Goal: Task Accomplishment & Management: Manage account settings

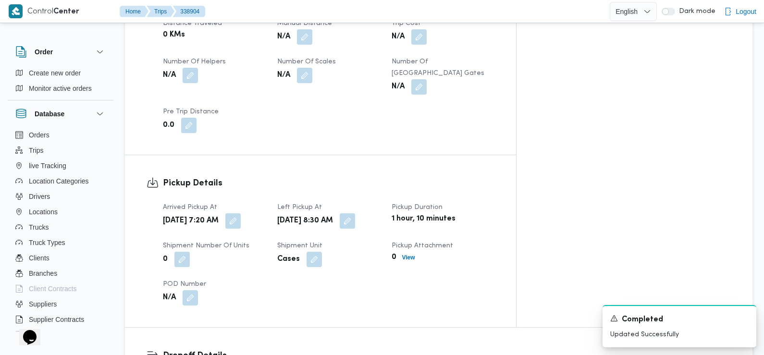
scroll to position [515, 0]
click at [744, 316] on icon "Dismiss toast" at bounding box center [744, 318] width 8 height 8
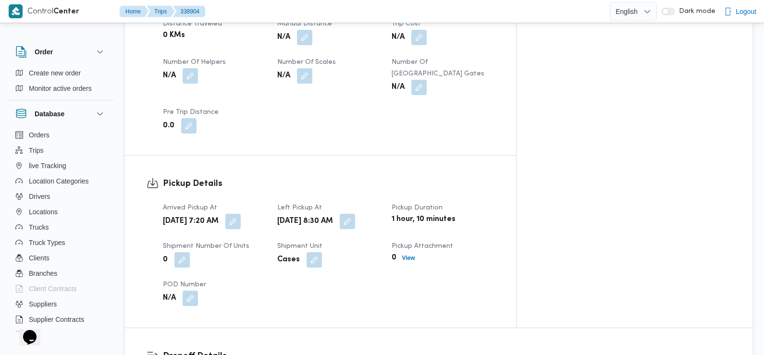
scroll to position [0, 0]
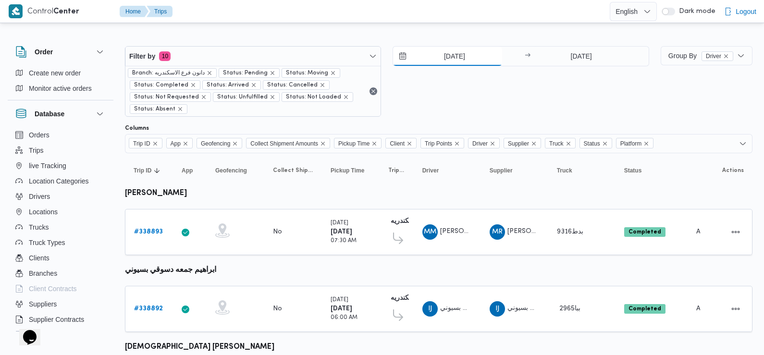
click at [452, 59] on input "[DATE]" at bounding box center [447, 56] width 109 height 19
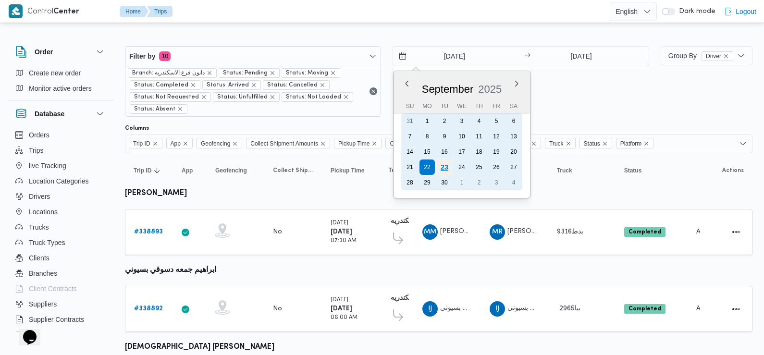
click at [447, 167] on div "23" at bounding box center [444, 167] width 18 height 18
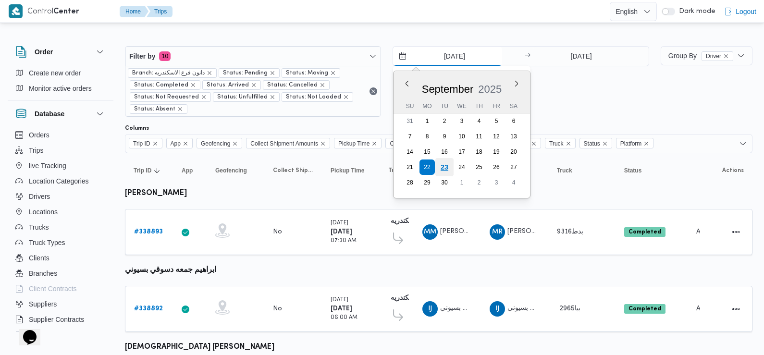
type input "[DATE]"
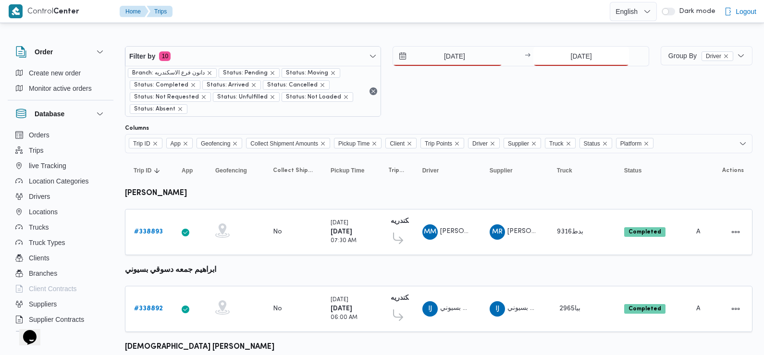
click at [600, 54] on input "[DATE]" at bounding box center [581, 56] width 96 height 19
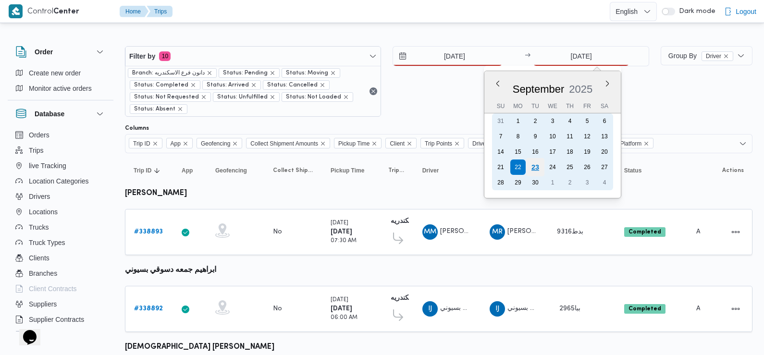
click at [533, 169] on div "23" at bounding box center [535, 167] width 18 height 18
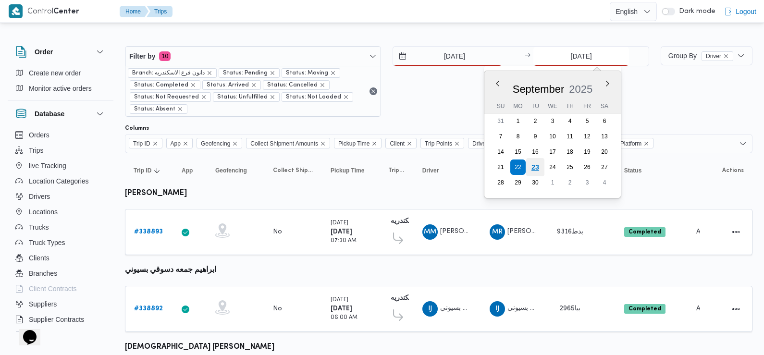
type input "[DATE]"
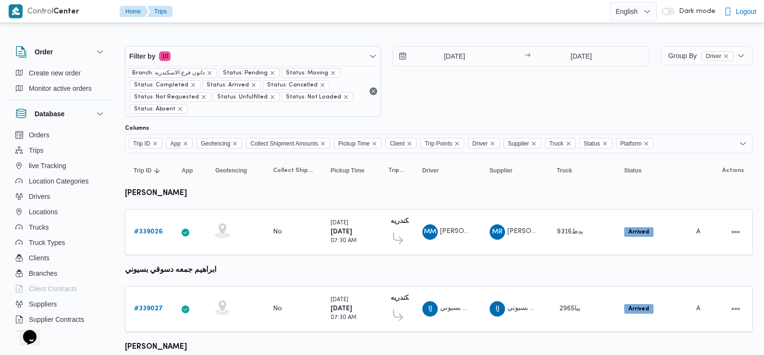
click at [451, 93] on div "[DATE] → [DATE]" at bounding box center [520, 81] width 256 height 71
click at [468, 109] on div "23/9/2025 → 23/9/2025" at bounding box center [520, 81] width 256 height 71
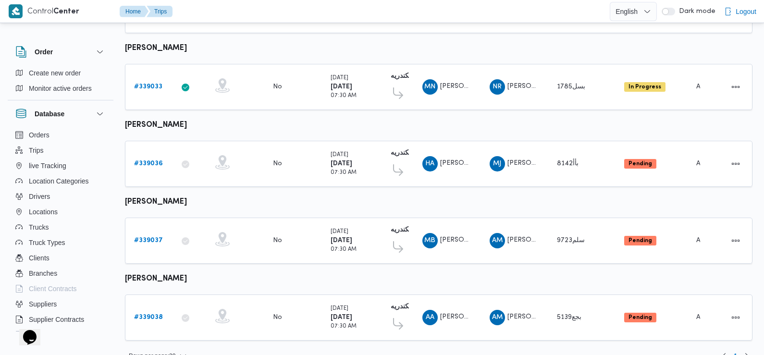
scroll to position [843, 0]
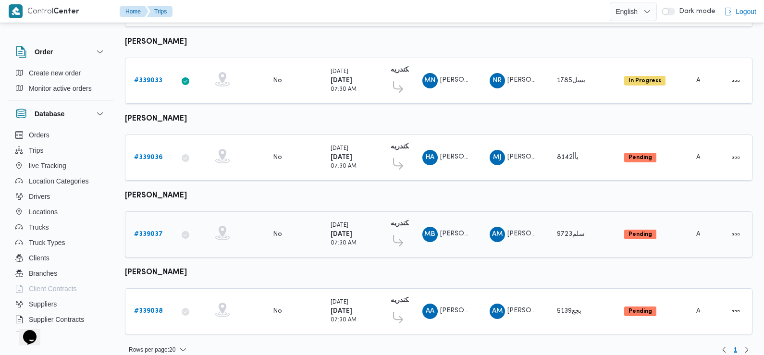
click at [150, 231] on b "# 339037" at bounding box center [148, 234] width 29 height 6
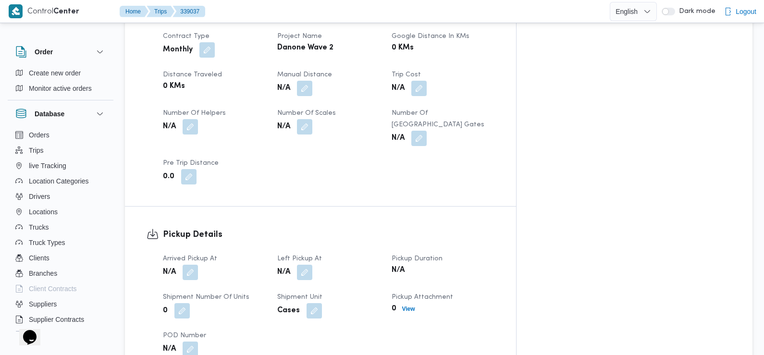
scroll to position [525, 0]
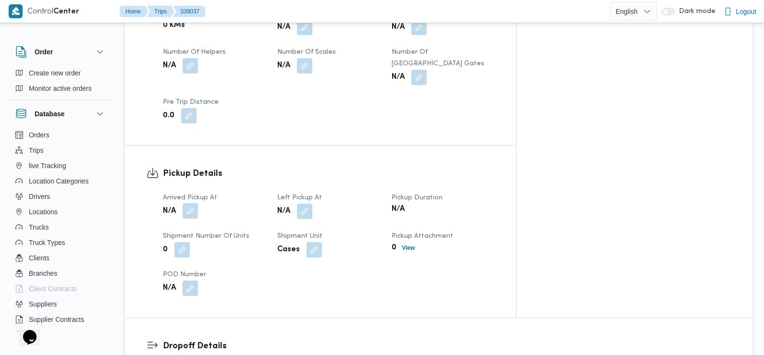
click at [189, 203] on button "button" at bounding box center [189, 210] width 15 height 15
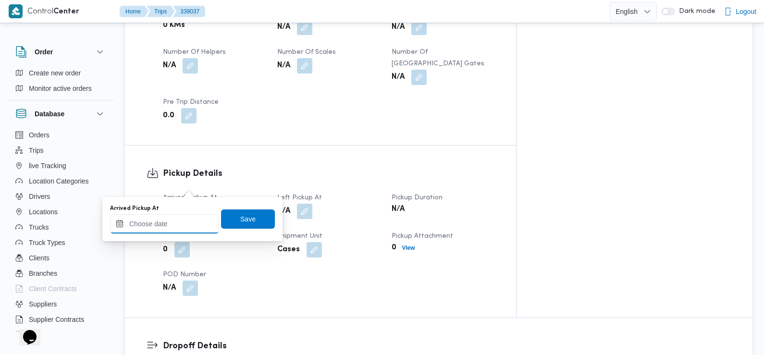
click at [180, 221] on input "Arrived Pickup At" at bounding box center [164, 223] width 109 height 19
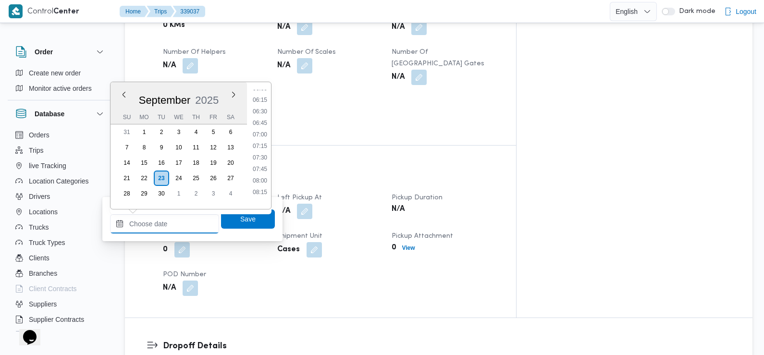
scroll to position [282, 0]
click at [259, 159] on li "07:30" at bounding box center [260, 159] width 22 height 10
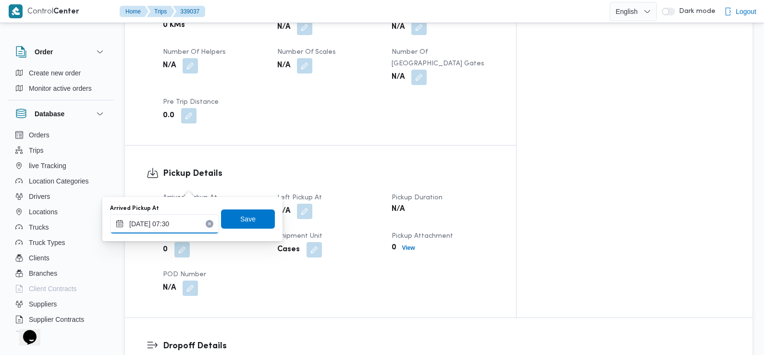
type input "[DATE] 07:30"
click at [245, 224] on span "Save" at bounding box center [248, 218] width 54 height 19
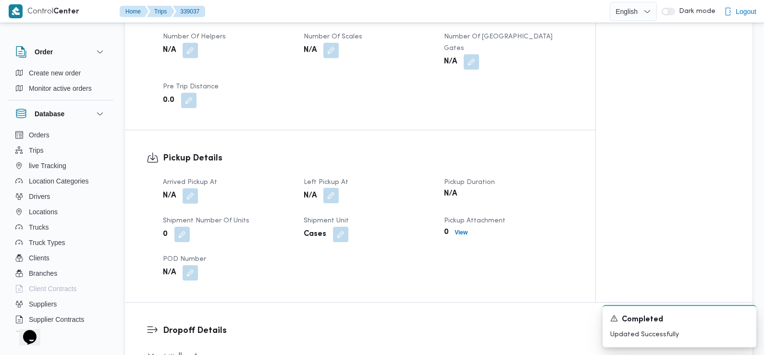
click at [332, 188] on button "button" at bounding box center [330, 195] width 15 height 15
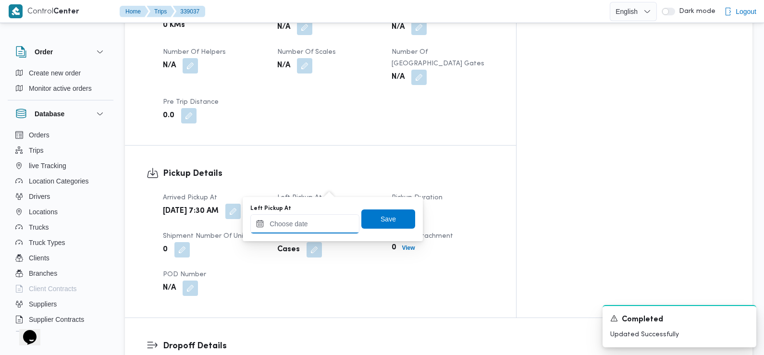
click at [314, 227] on input "Left Pickup At" at bounding box center [304, 223] width 109 height 19
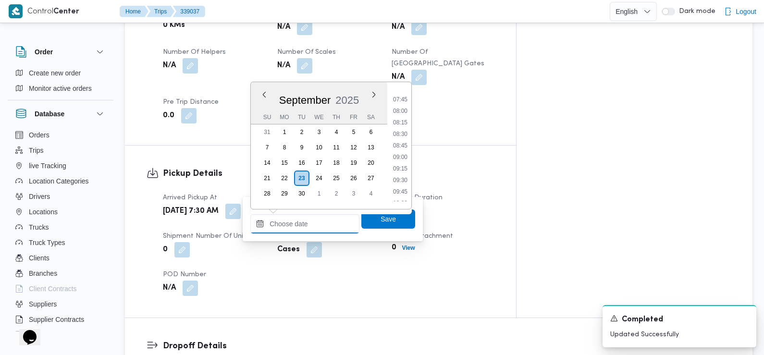
scroll to position [340, 0]
click at [404, 146] on li "08:30" at bounding box center [400, 147] width 22 height 10
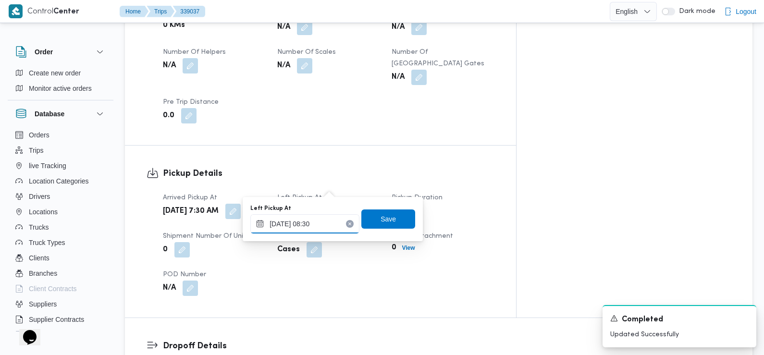
type input "23/09/2025 08:30"
click at [385, 215] on span "Save" at bounding box center [387, 219] width 15 height 12
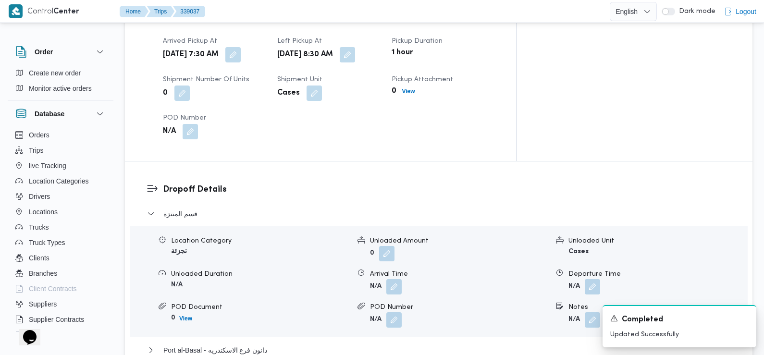
scroll to position [711, 0]
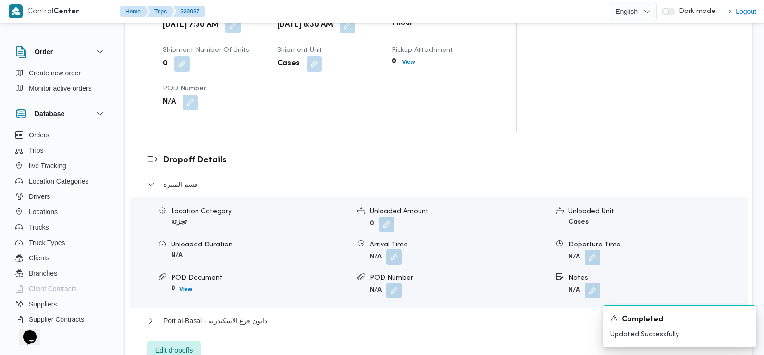
click at [394, 249] on button "button" at bounding box center [393, 256] width 15 height 15
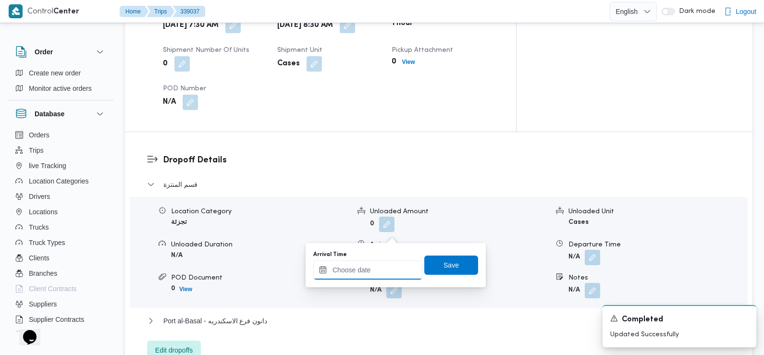
click at [384, 269] on input "Arrival Time" at bounding box center [367, 269] width 109 height 19
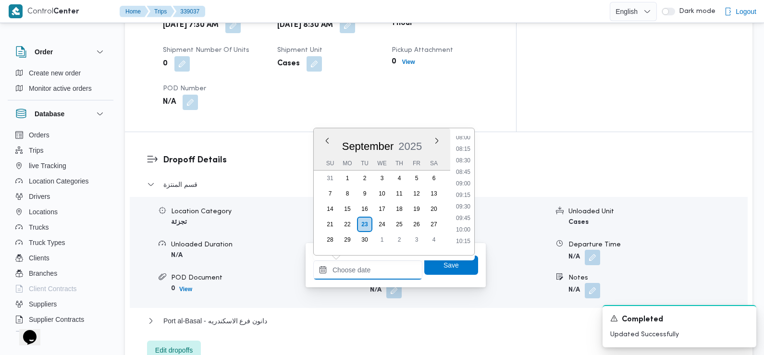
scroll to position [368, 0]
click at [464, 222] on li "09:45" at bounding box center [463, 222] width 22 height 10
type input "[DATE] 09:45"
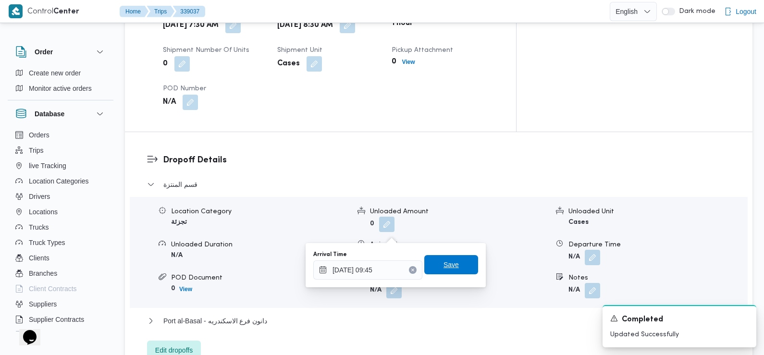
click at [443, 266] on span "Save" at bounding box center [450, 265] width 15 height 12
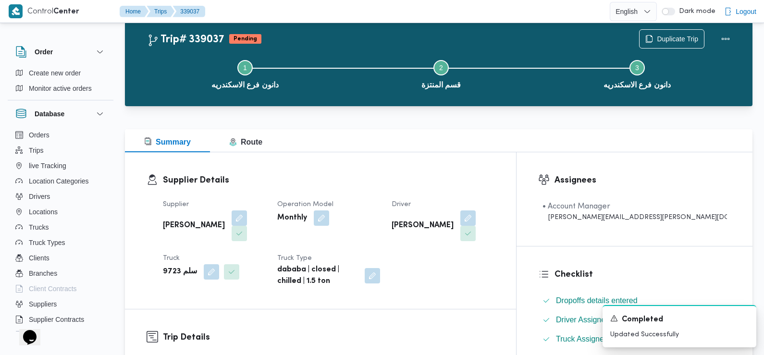
scroll to position [0, 0]
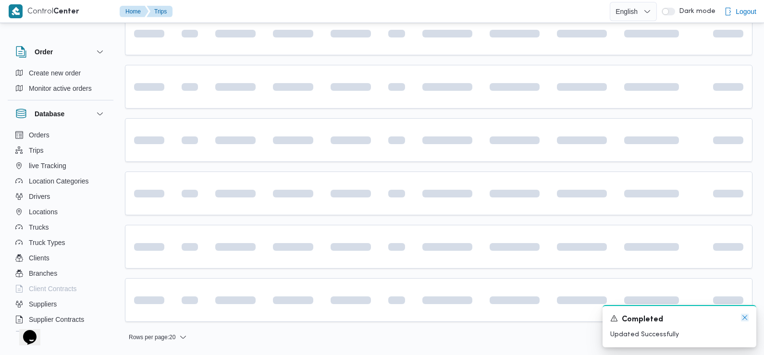
click at [743, 319] on icon "Dismiss toast" at bounding box center [744, 317] width 5 height 5
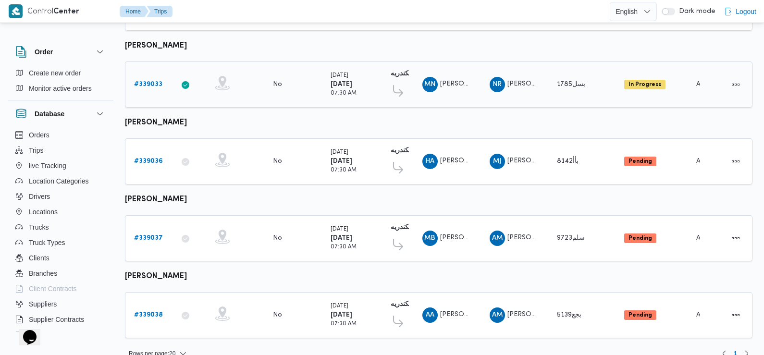
scroll to position [843, 0]
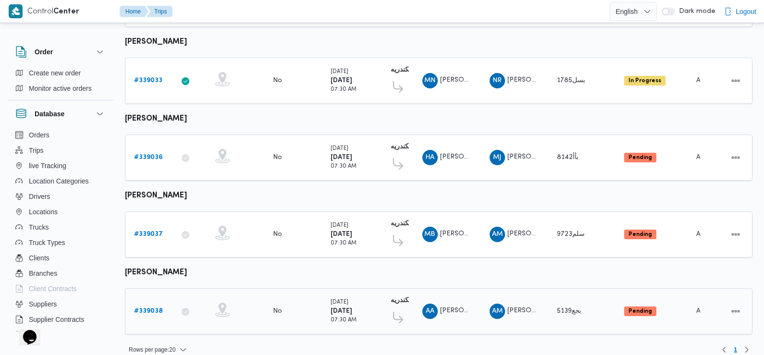
click at [152, 308] on b "# 339038" at bounding box center [148, 311] width 29 height 6
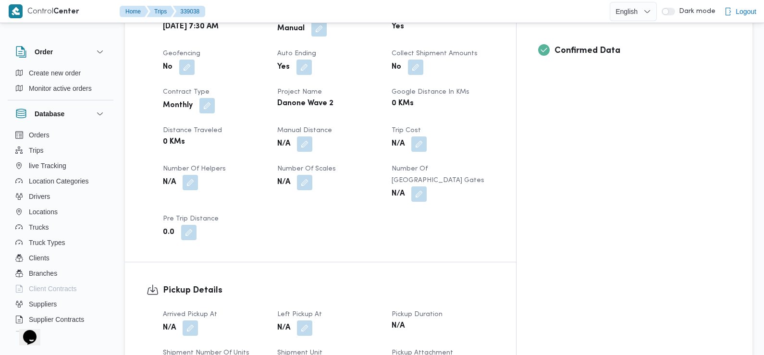
scroll to position [436, 0]
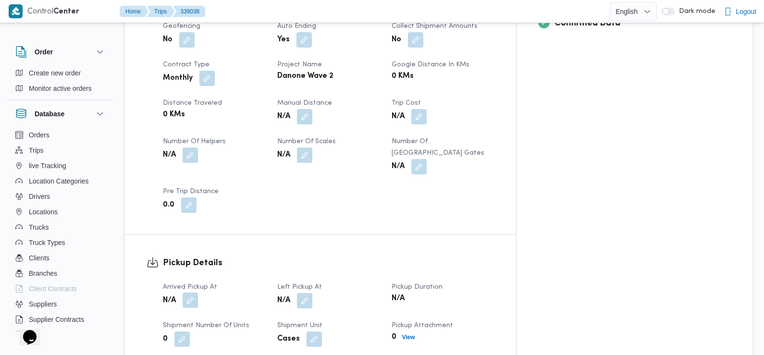
click at [189, 292] on button "button" at bounding box center [189, 299] width 15 height 15
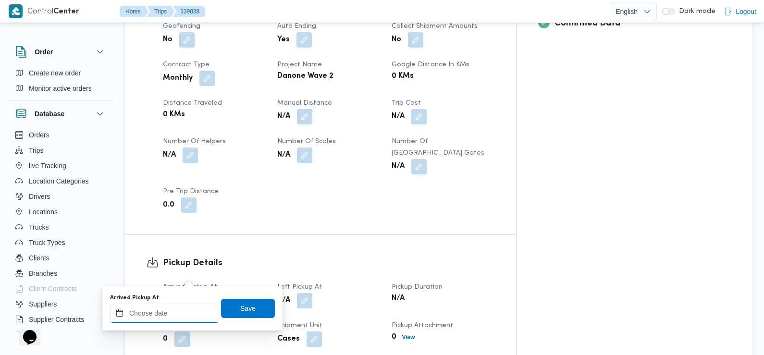
click at [172, 315] on input "Arrived Pickup At" at bounding box center [164, 312] width 109 height 19
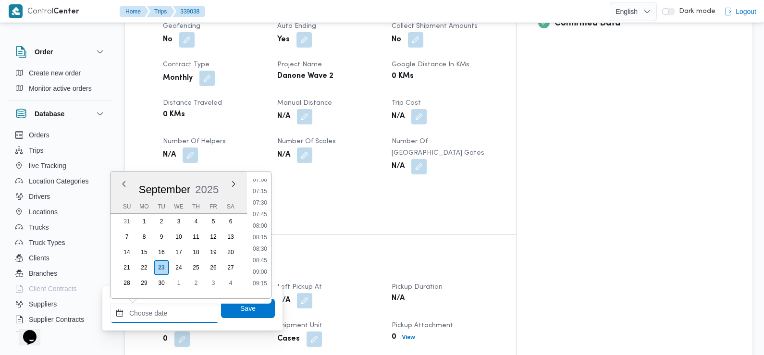
scroll to position [320, 0]
click at [262, 211] on li "07:30" at bounding box center [260, 210] width 22 height 10
type input "[DATE] 07:30"
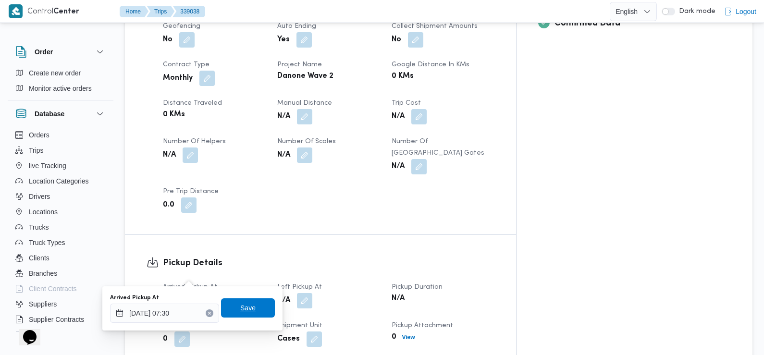
click at [240, 311] on span "Save" at bounding box center [247, 308] width 15 height 12
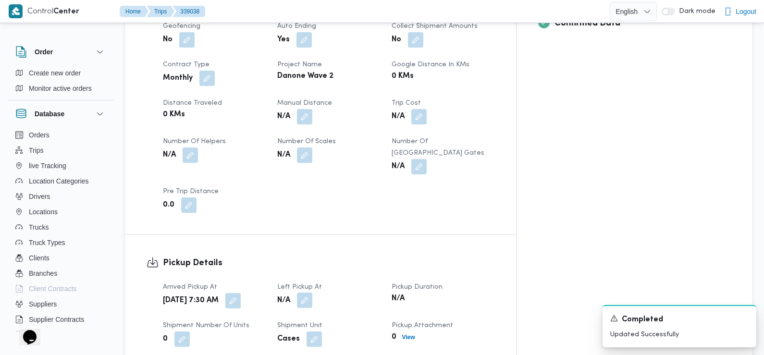
click at [312, 292] on button "button" at bounding box center [304, 299] width 15 height 15
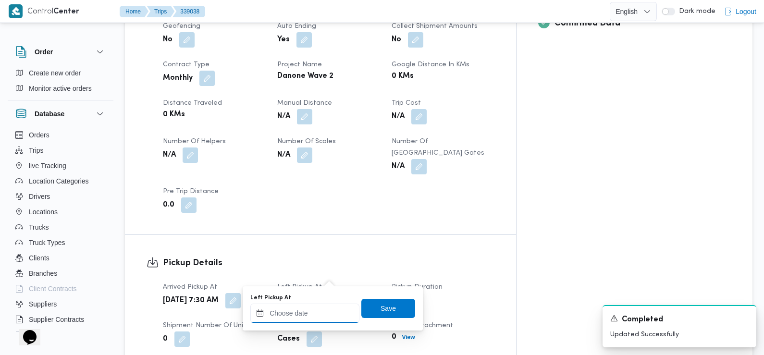
click at [319, 312] on input "Left Pickup At" at bounding box center [304, 312] width 109 height 19
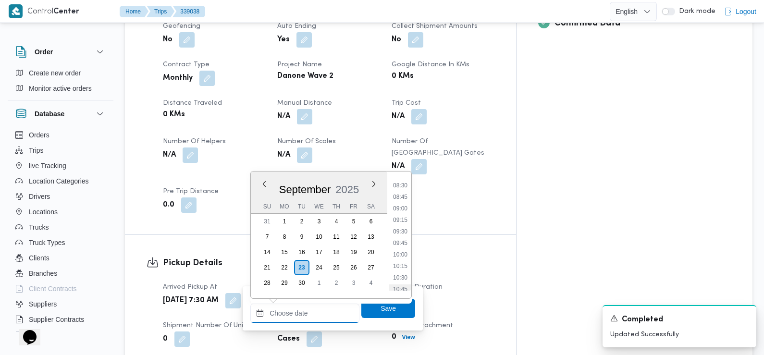
scroll to position [388, 0]
drag, startPoint x: 399, startPoint y: 200, endPoint x: 402, endPoint y: 206, distance: 6.9
click at [399, 200] on li "08:45" at bounding box center [400, 200] width 22 height 10
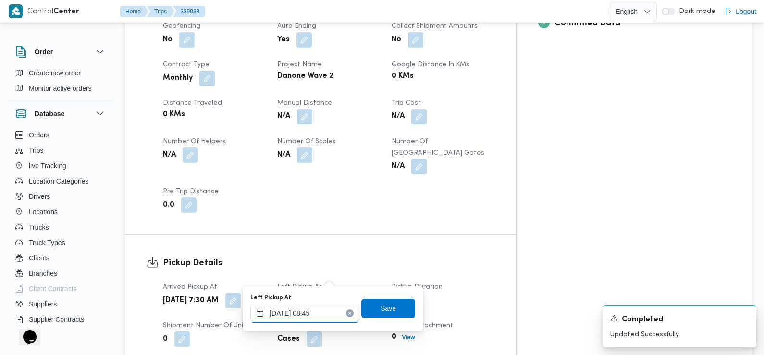
type input "23/09/2025 08:45"
click at [387, 306] on span "Save" at bounding box center [387, 308] width 15 height 12
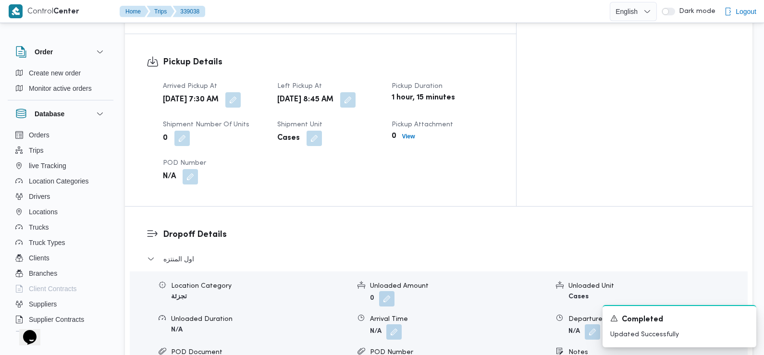
scroll to position [640, 0]
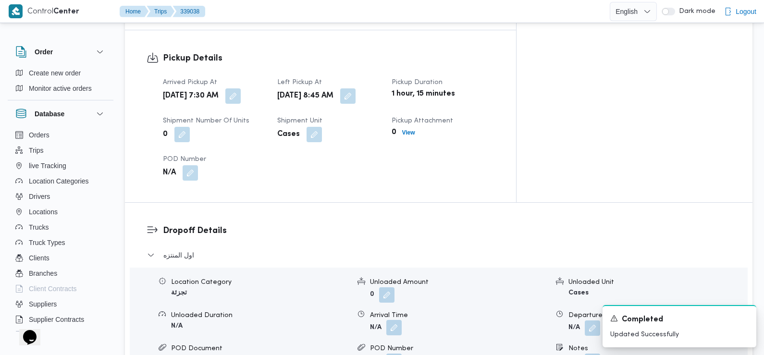
click at [398, 320] on button "button" at bounding box center [393, 327] width 15 height 15
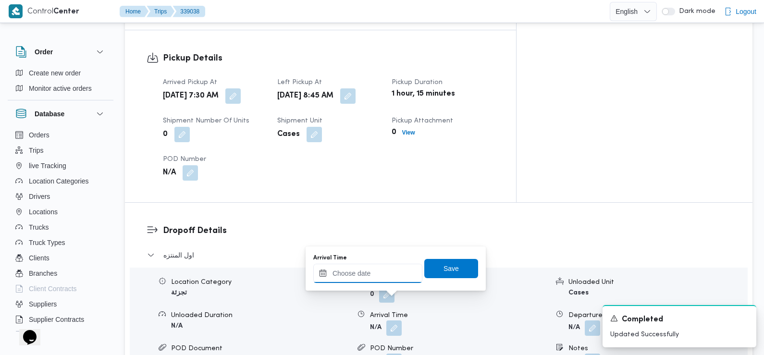
click at [385, 271] on input "Arrival Time" at bounding box center [367, 273] width 109 height 19
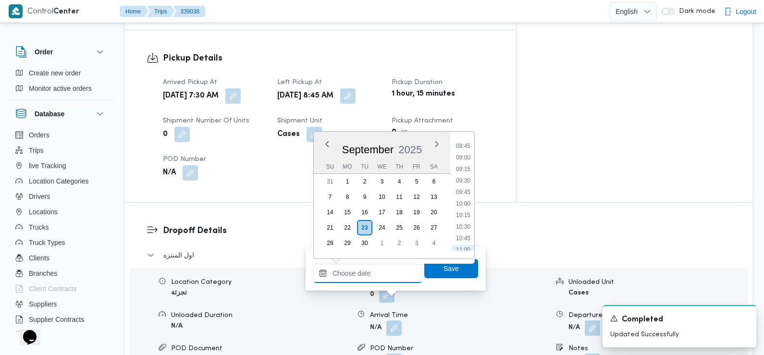
scroll to position [401, 0]
click at [465, 182] on li "09:30" at bounding box center [463, 182] width 22 height 10
type input "23/09/2025 09:30"
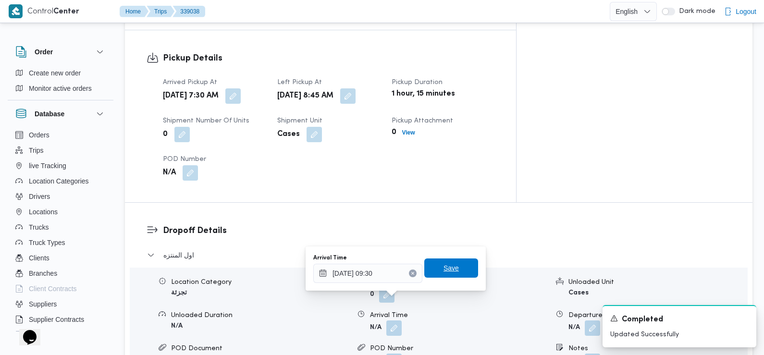
click at [445, 264] on span "Save" at bounding box center [450, 268] width 15 height 12
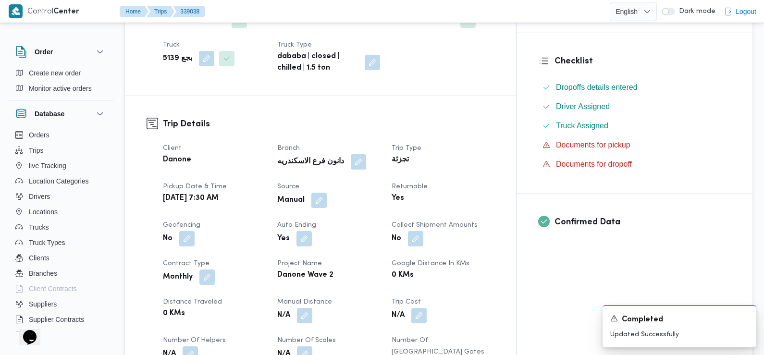
scroll to position [0, 0]
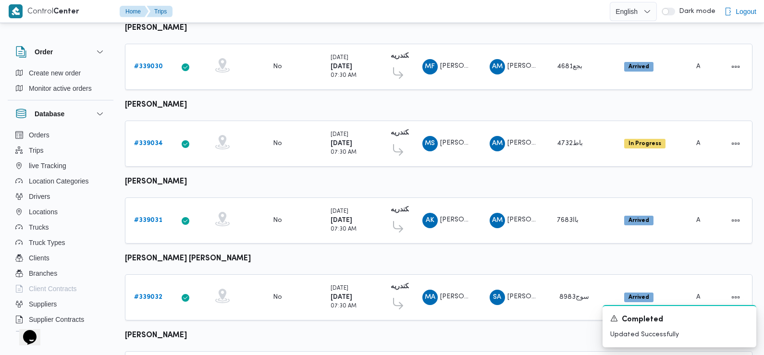
scroll to position [706, 0]
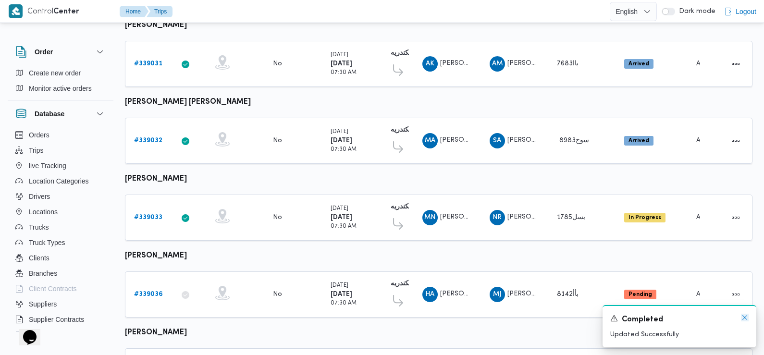
click at [746, 317] on icon "Dismiss toast" at bounding box center [744, 318] width 8 height 8
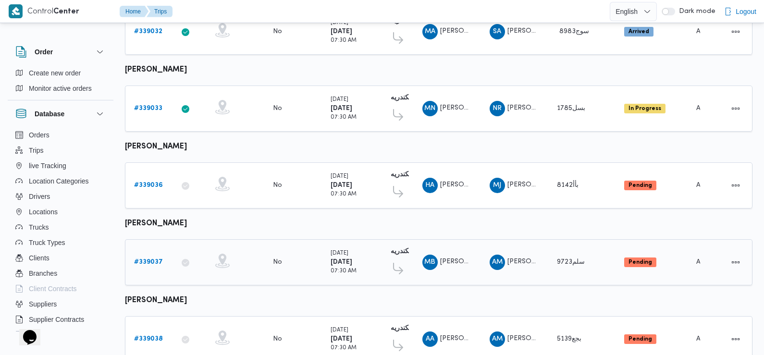
scroll to position [843, 0]
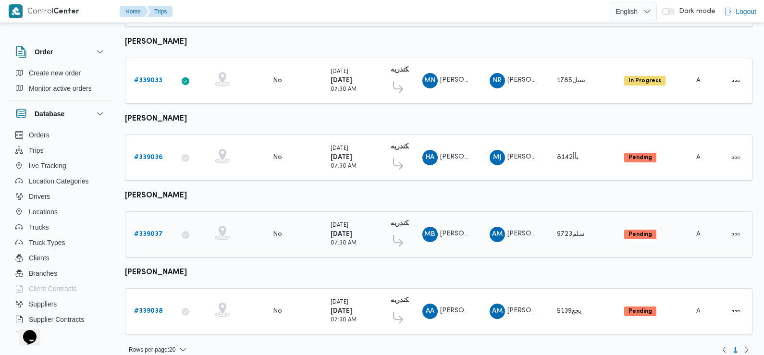
click at [142, 231] on b "# 339037" at bounding box center [148, 234] width 29 height 6
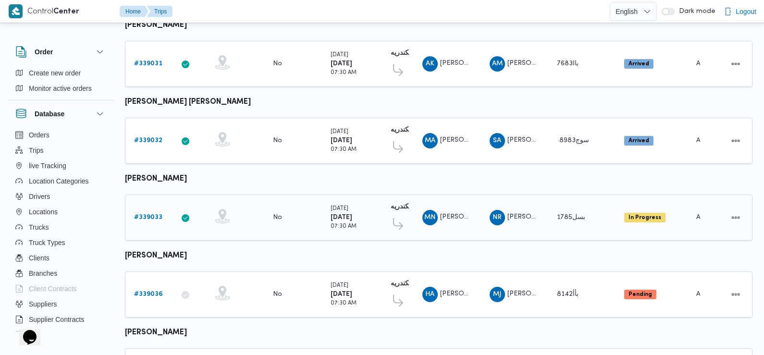
scroll to position [843, 0]
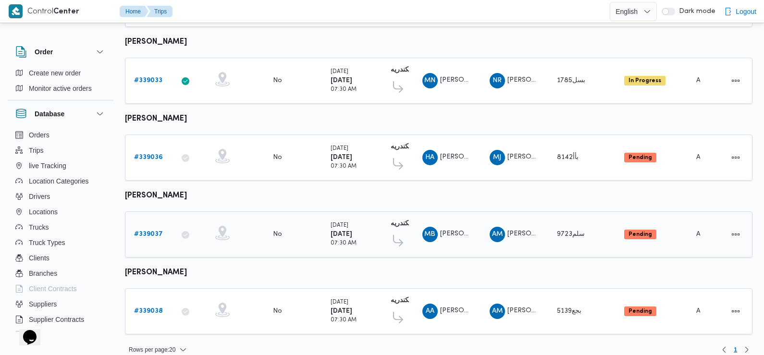
click at [149, 231] on b "# 339037" at bounding box center [148, 234] width 29 height 6
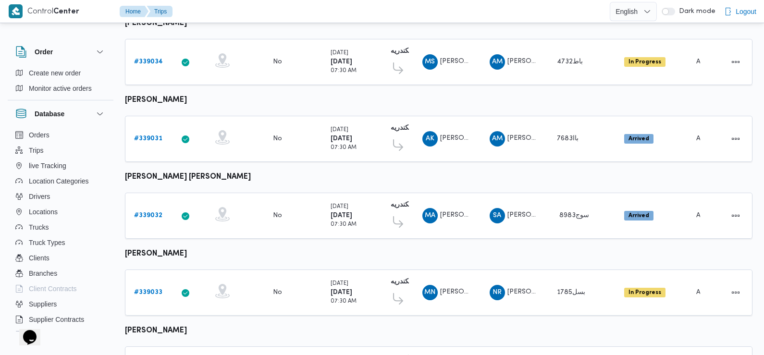
scroll to position [843, 0]
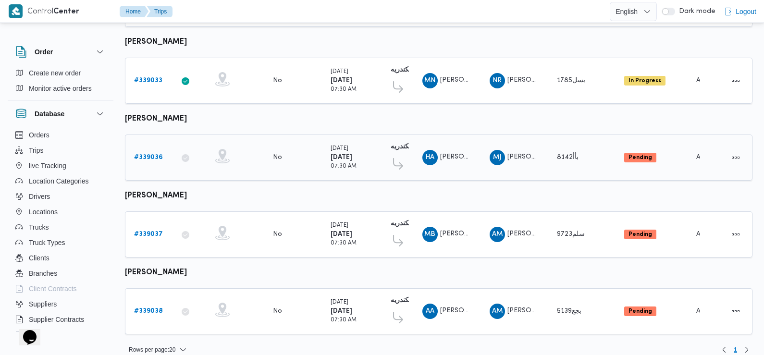
click at [152, 154] on b "# 339036" at bounding box center [148, 157] width 29 height 6
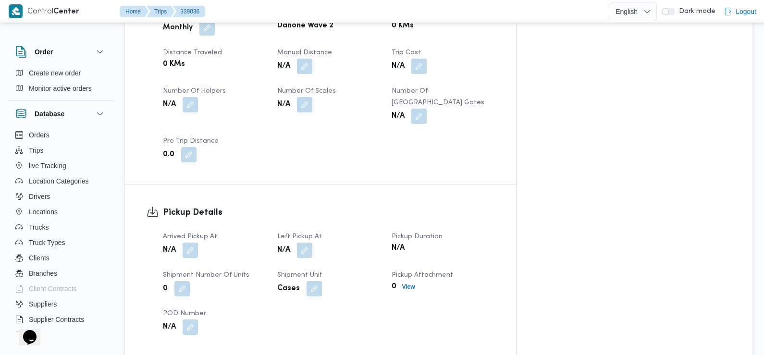
scroll to position [486, 0]
click at [185, 242] on button "button" at bounding box center [189, 249] width 15 height 15
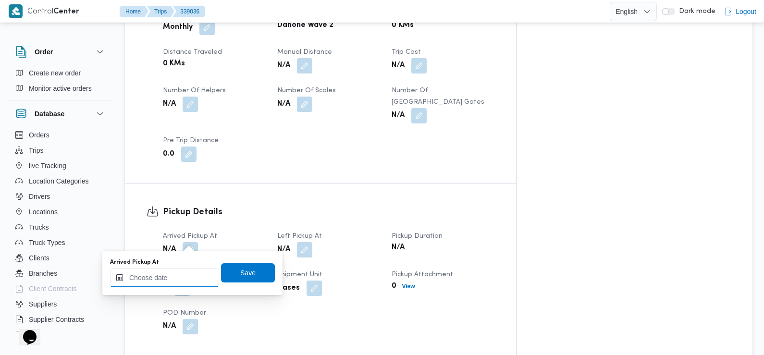
click at [176, 280] on input "Arrived Pickup At" at bounding box center [164, 277] width 109 height 19
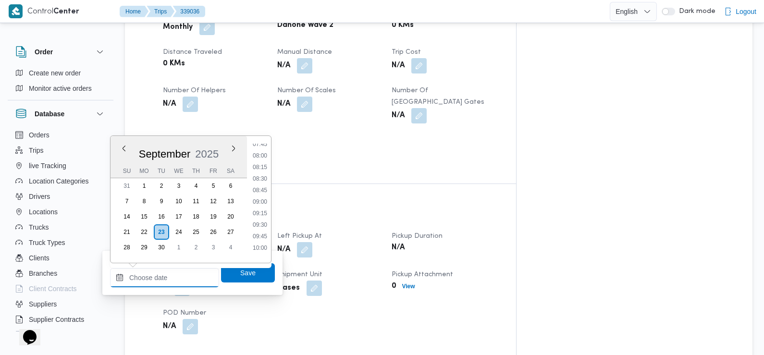
scroll to position [335, 0]
click at [263, 159] on li "07:30" at bounding box center [260, 159] width 22 height 10
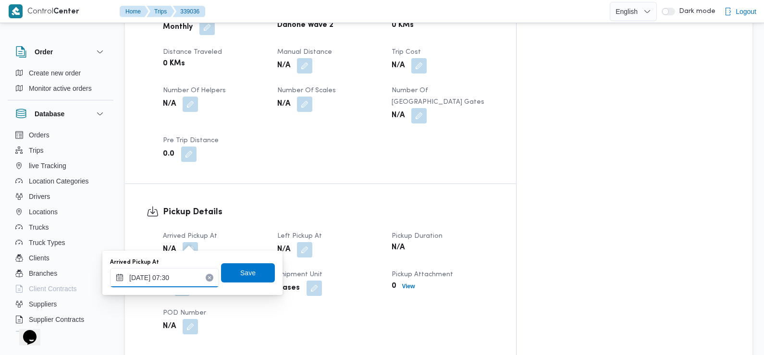
type input "23/09/2025 07:30"
click at [245, 272] on span "Save" at bounding box center [247, 273] width 15 height 12
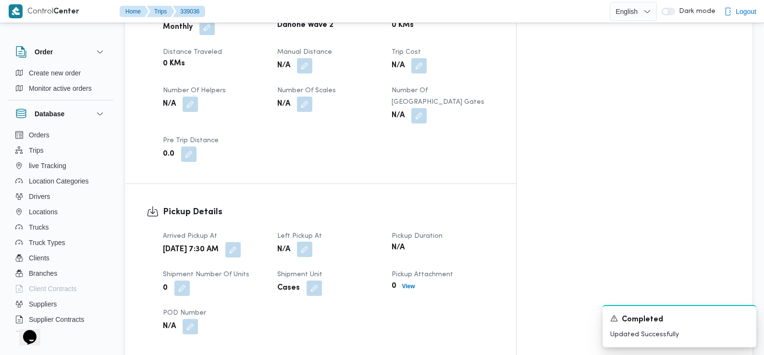
click at [312, 243] on button "button" at bounding box center [304, 249] width 15 height 15
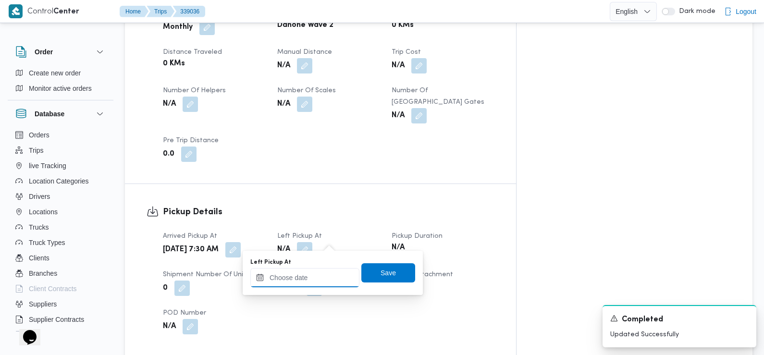
click at [321, 276] on input "Left Pickup At" at bounding box center [304, 277] width 109 height 19
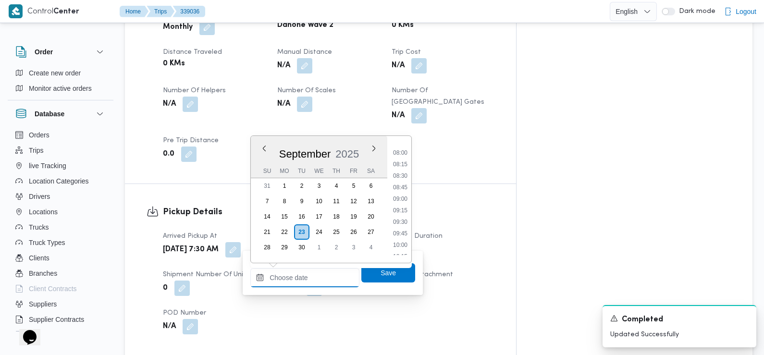
scroll to position [364, 0]
click at [403, 186] on li "08:45" at bounding box center [400, 188] width 22 height 10
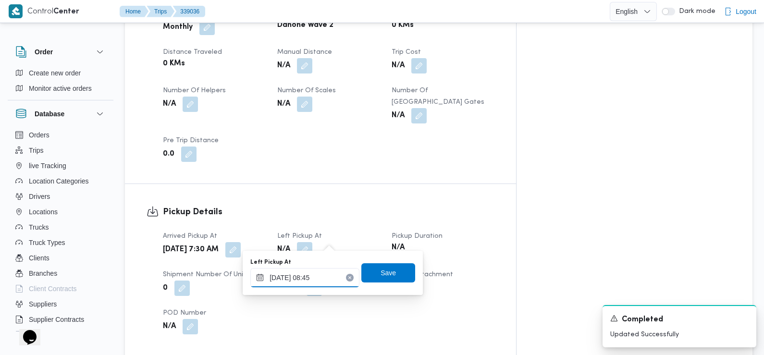
type input "23/09/2025 08:45"
click at [387, 270] on span "Save" at bounding box center [387, 273] width 15 height 12
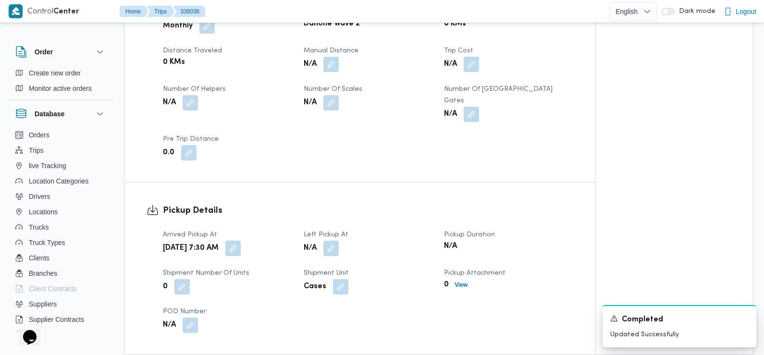
scroll to position [680, 0]
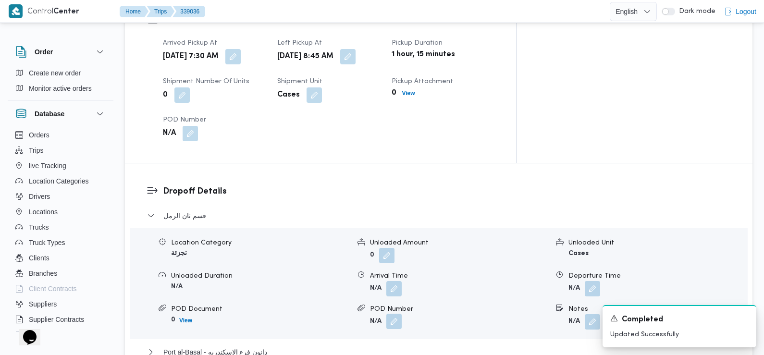
click at [392, 281] on button "button" at bounding box center [393, 288] width 15 height 15
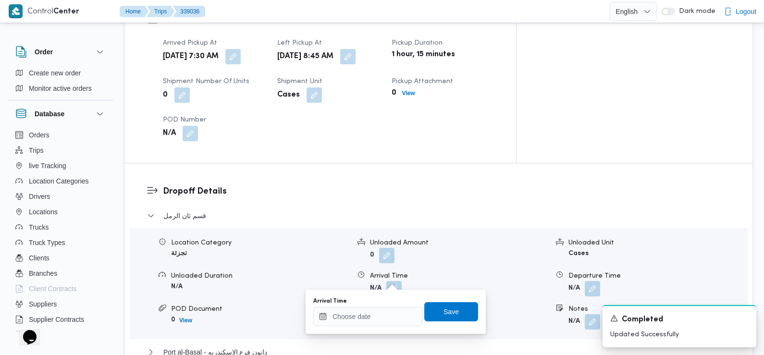
scroll to position [701, 0]
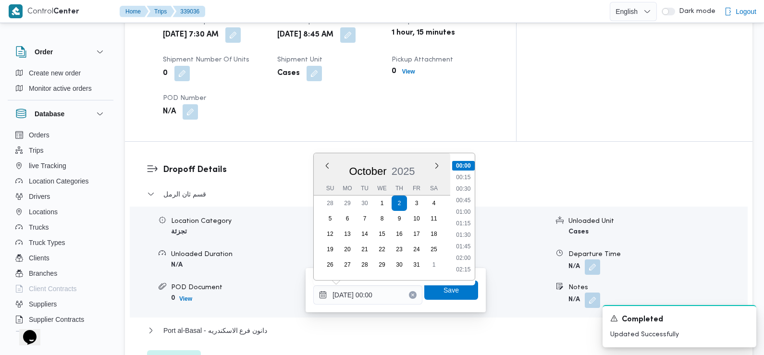
type input "02/10/2025 00:00"
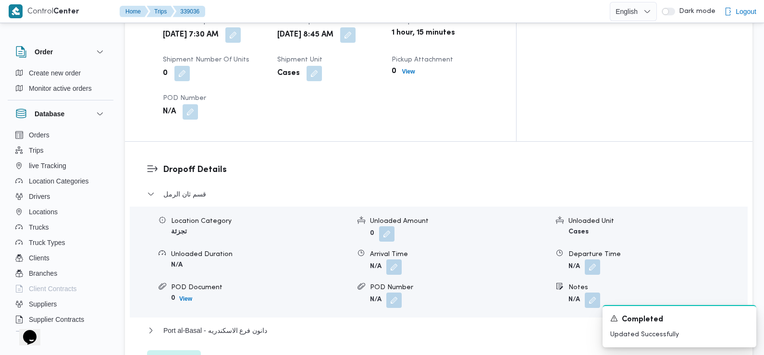
click at [267, 151] on div "Dropoff Details قسم ثان الرمل Location Category تجزئة Unloaded Amount 0 Unloade…" at bounding box center [438, 266] width 627 height 249
click at [396, 259] on button "button" at bounding box center [393, 266] width 15 height 15
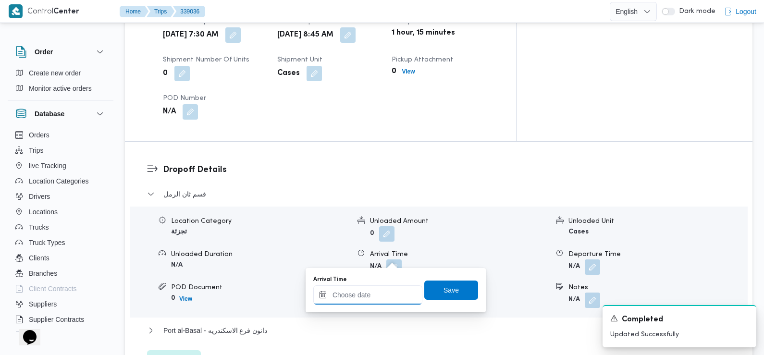
click at [380, 292] on input "Arrival Time" at bounding box center [367, 294] width 109 height 19
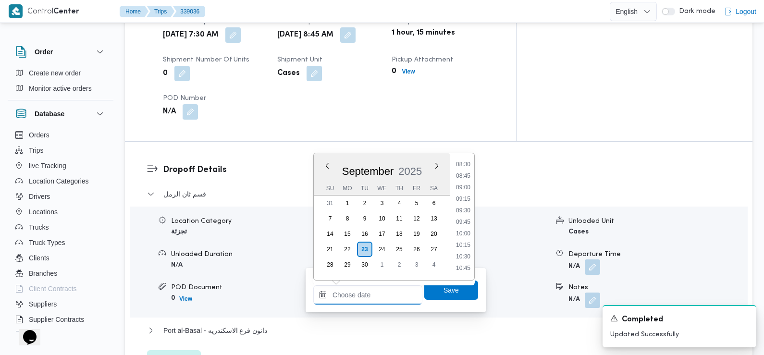
scroll to position [393, 0]
click at [468, 213] on li "09:30" at bounding box center [463, 211] width 22 height 10
type input "23/09/2025 09:30"
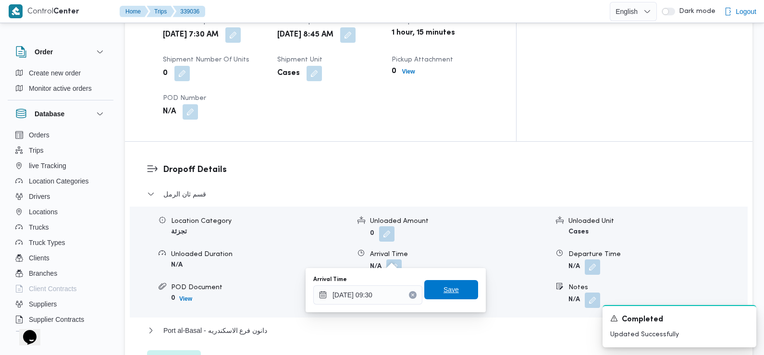
click at [443, 288] on span "Save" at bounding box center [450, 290] width 15 height 12
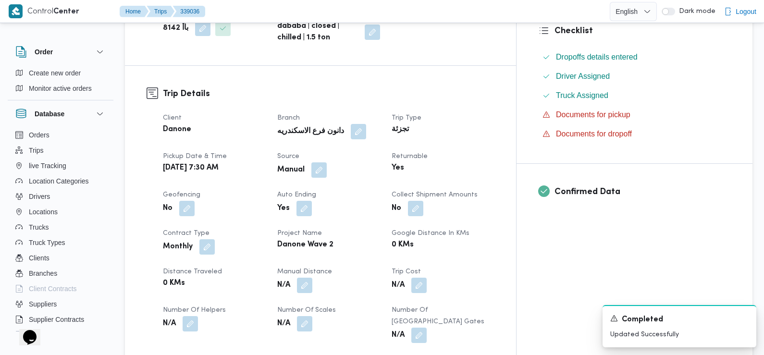
scroll to position [0, 0]
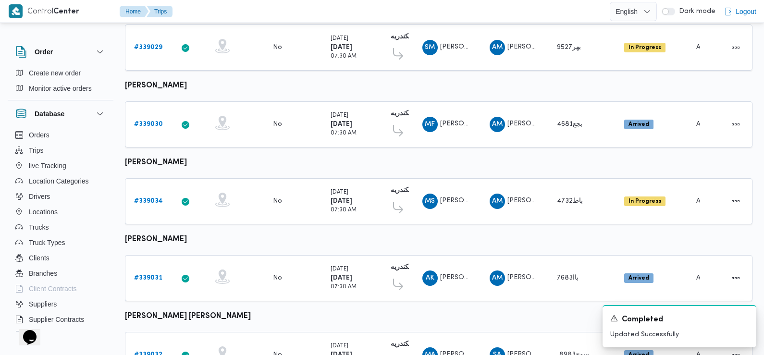
scroll to position [512, 0]
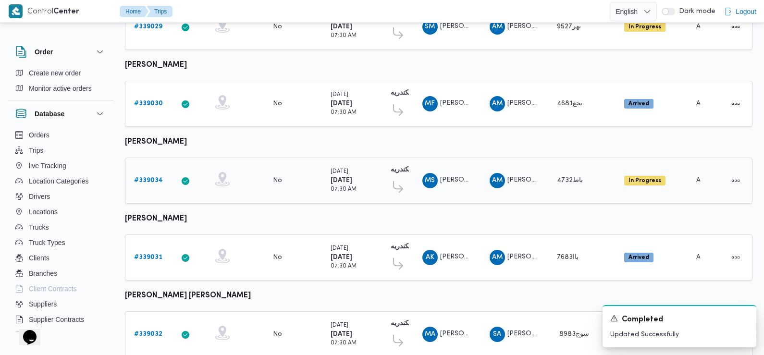
click at [148, 177] on b "# 339034" at bounding box center [148, 180] width 29 height 6
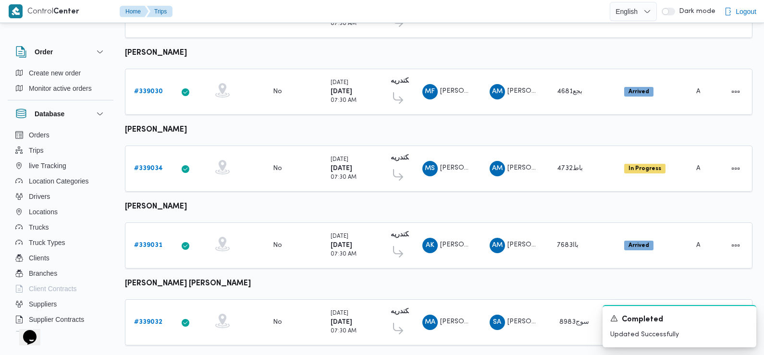
scroll to position [680, 0]
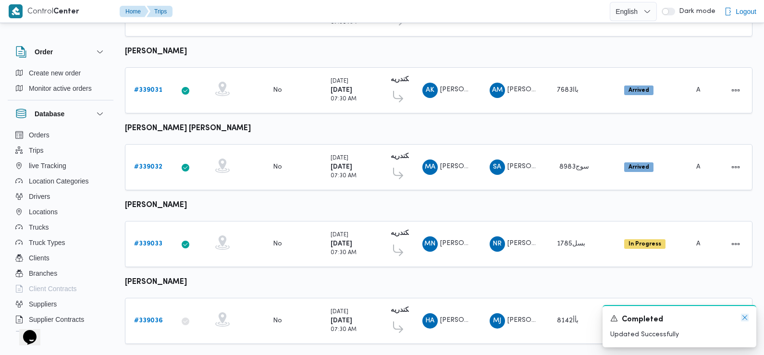
click at [746, 316] on icon "Dismiss toast" at bounding box center [744, 318] width 8 height 8
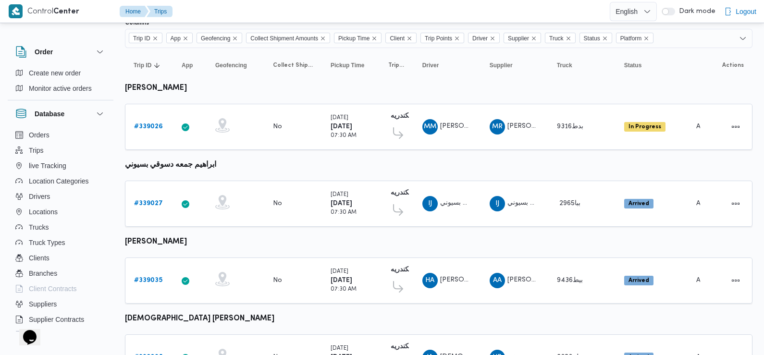
scroll to position [0, 0]
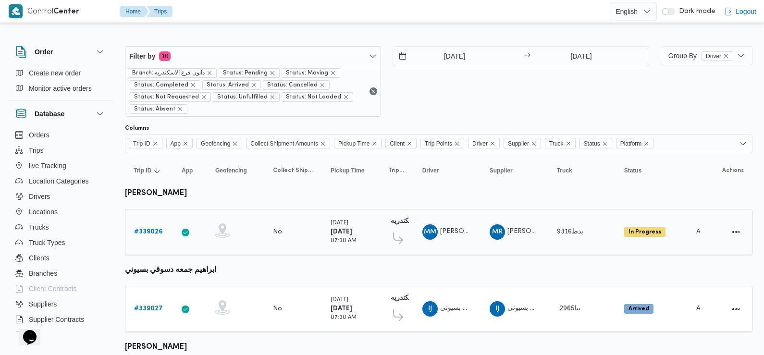
click at [148, 230] on b "# 339026" at bounding box center [148, 232] width 29 height 6
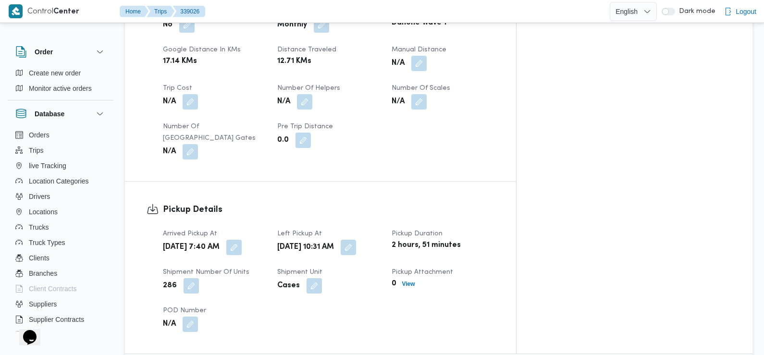
scroll to position [567, 0]
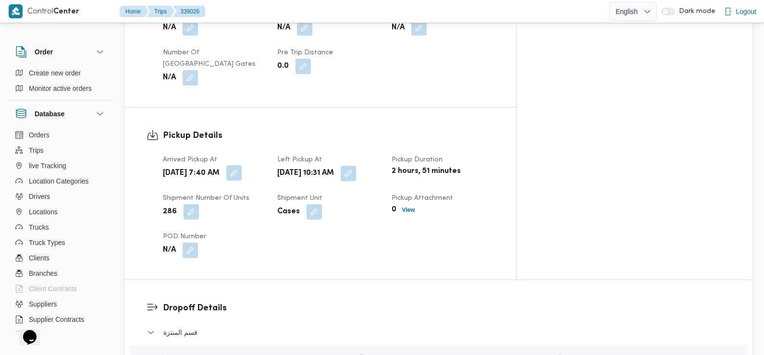
click at [242, 165] on button "button" at bounding box center [233, 172] width 15 height 15
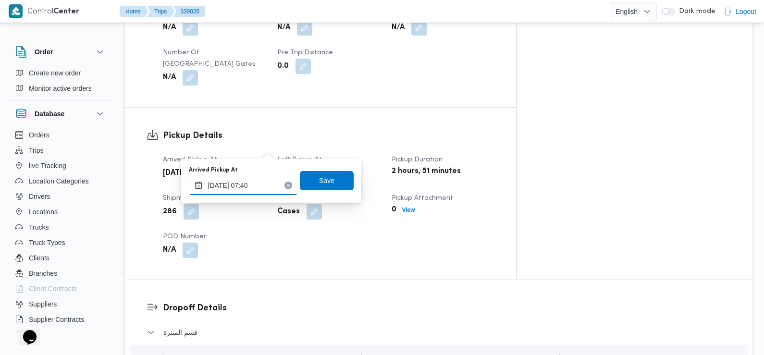
click at [258, 181] on input "23/09/2025 07:40" at bounding box center [243, 185] width 109 height 19
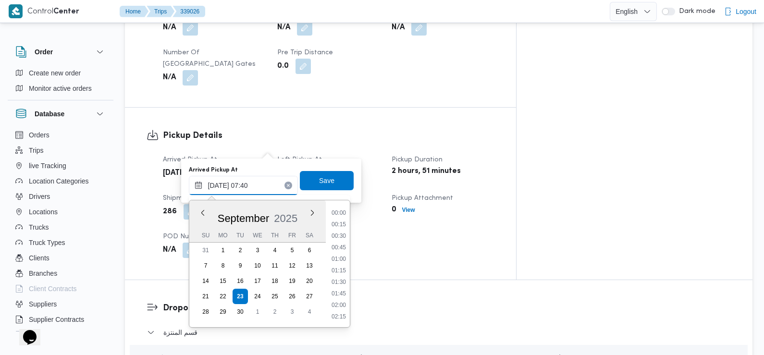
scroll to position [287, 0]
click at [335, 259] on li "07:15" at bounding box center [339, 260] width 22 height 10
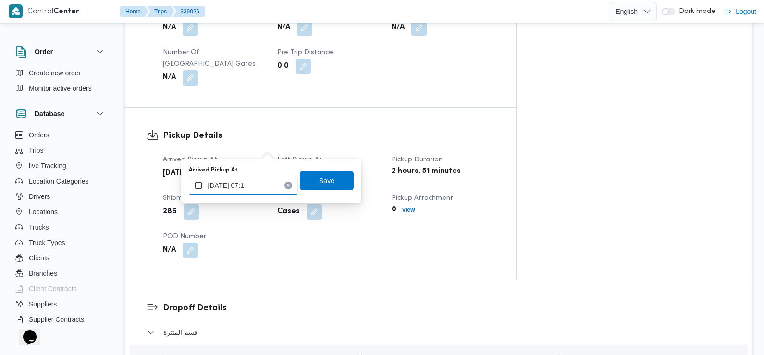
type input "23/09/2025 07:10"
click at [320, 177] on span "Save" at bounding box center [326, 180] width 15 height 12
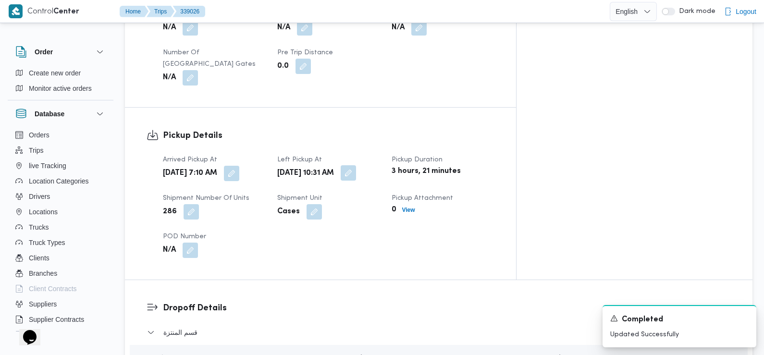
click at [356, 165] on button "button" at bounding box center [347, 172] width 15 height 15
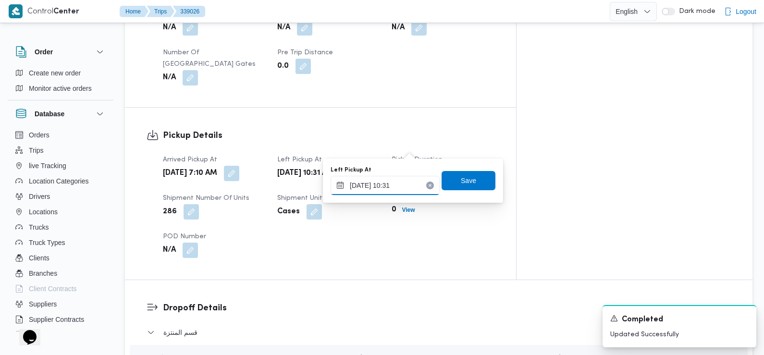
click at [391, 185] on input "23/09/2025 10:31" at bounding box center [384, 185] width 109 height 19
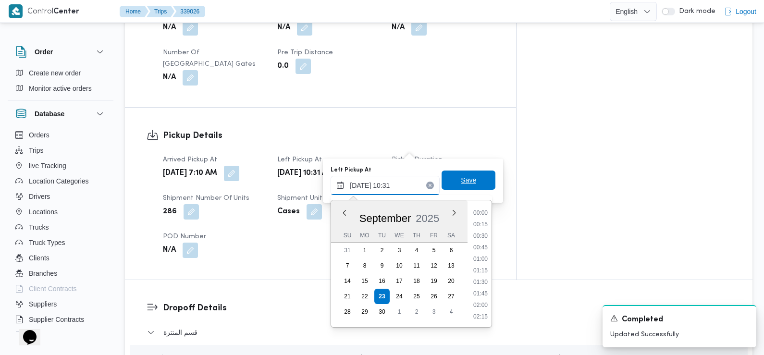
scroll to position [425, 0]
click at [483, 225] on li "09:30" at bounding box center [480, 225] width 22 height 10
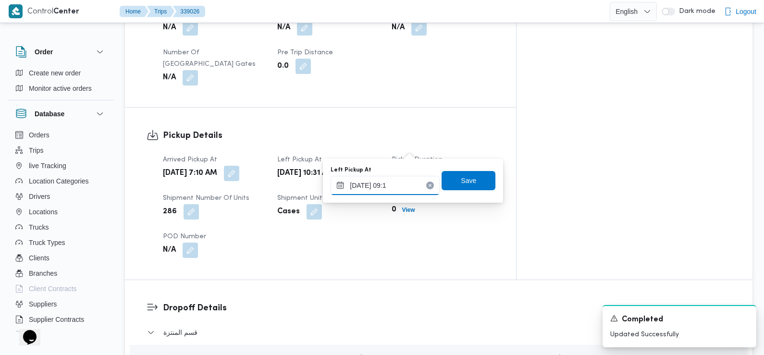
type input "23/09/2025 09:10"
click at [465, 180] on span "Save" at bounding box center [468, 180] width 15 height 12
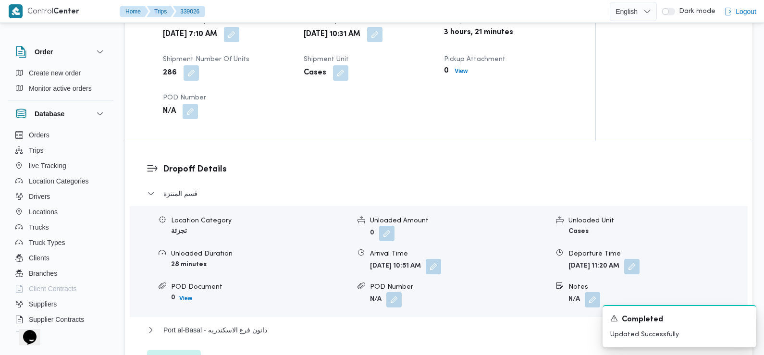
scroll to position [724, 0]
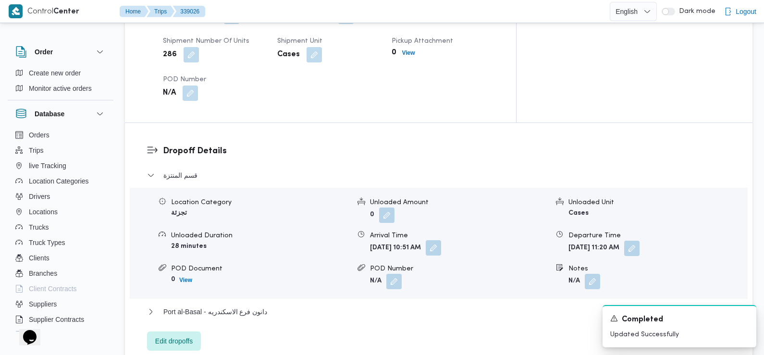
click at [441, 240] on button "button" at bounding box center [432, 247] width 15 height 15
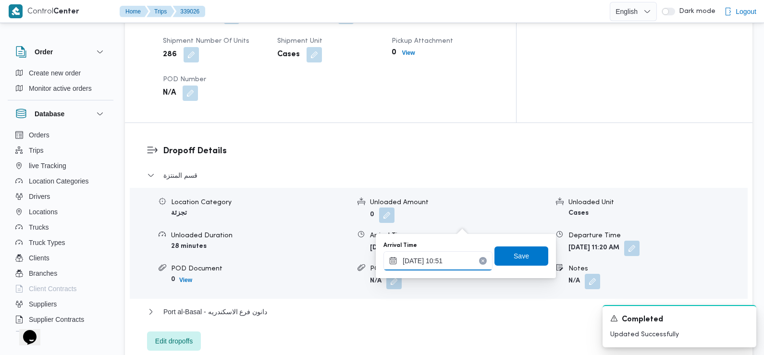
click at [442, 265] on input "23/09/2025 10:51" at bounding box center [437, 260] width 109 height 19
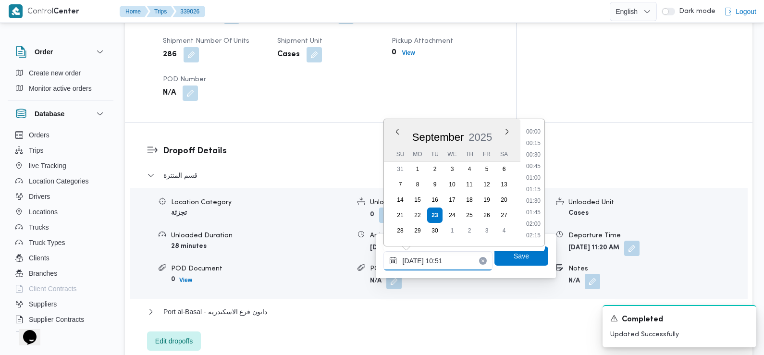
scroll to position [437, 0]
click at [533, 165] on li "10:15" at bounding box center [533, 167] width 22 height 10
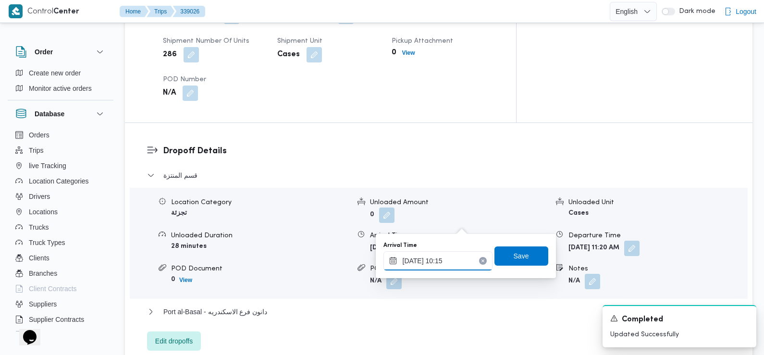
type input "23/09/2025 10:15"
click at [513, 259] on span "Save" at bounding box center [520, 256] width 15 height 12
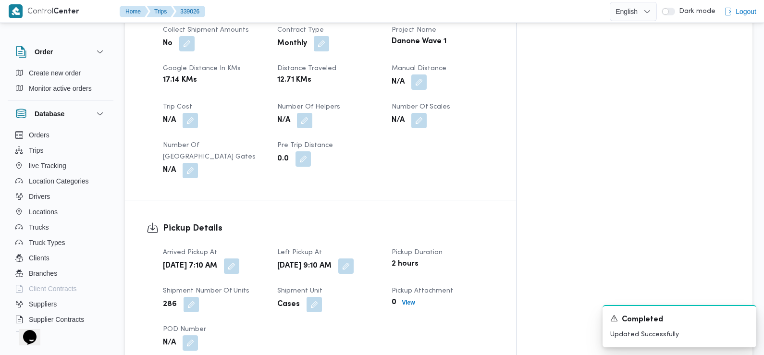
scroll to position [0, 0]
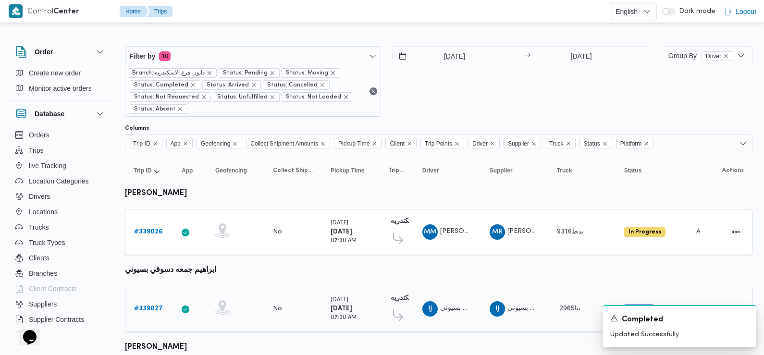
click at [154, 308] on b "# 339027" at bounding box center [148, 308] width 29 height 6
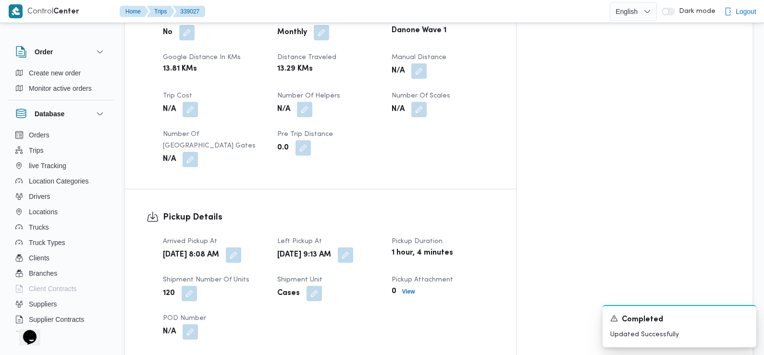
scroll to position [506, 0]
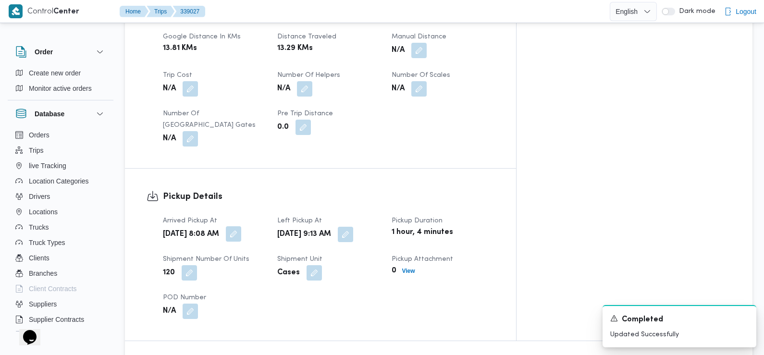
click at [241, 226] on button "button" at bounding box center [233, 233] width 15 height 15
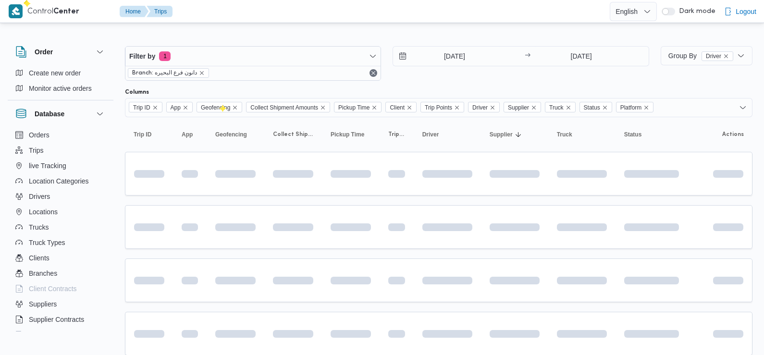
scroll to position [364, 0]
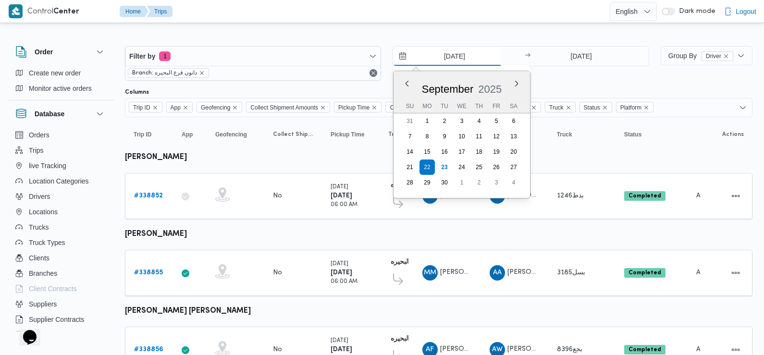
scroll to position [0, 0]
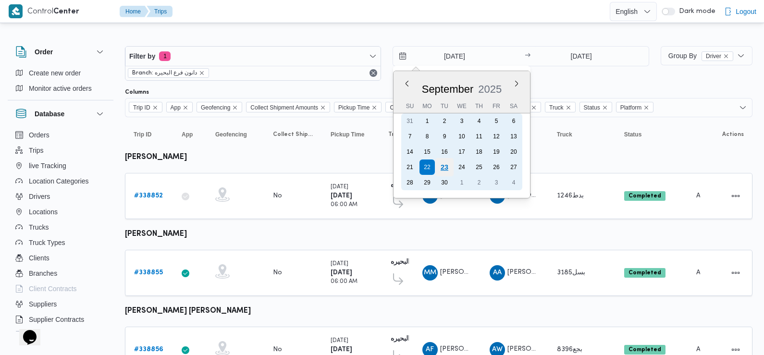
click at [443, 170] on div "23" at bounding box center [444, 167] width 18 height 18
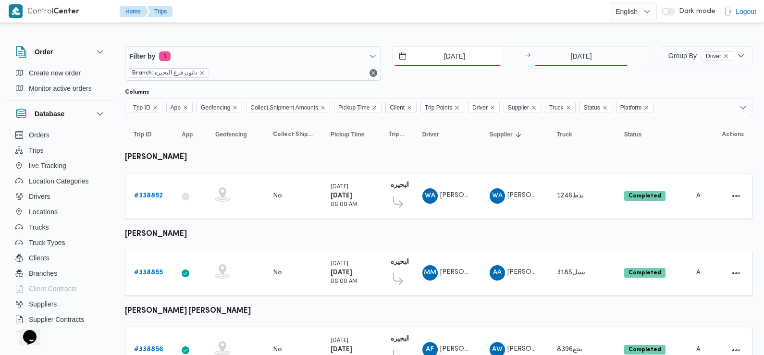
type input "[DATE]"
click at [579, 61] on input "22/9/2025" at bounding box center [581, 56] width 96 height 19
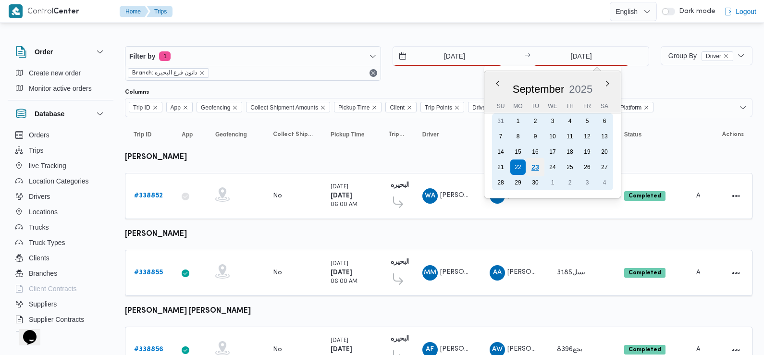
click at [536, 168] on div "23" at bounding box center [535, 167] width 18 height 18
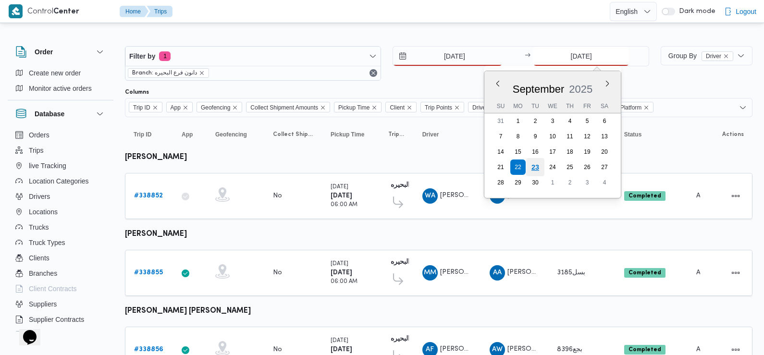
type input "[DATE]"
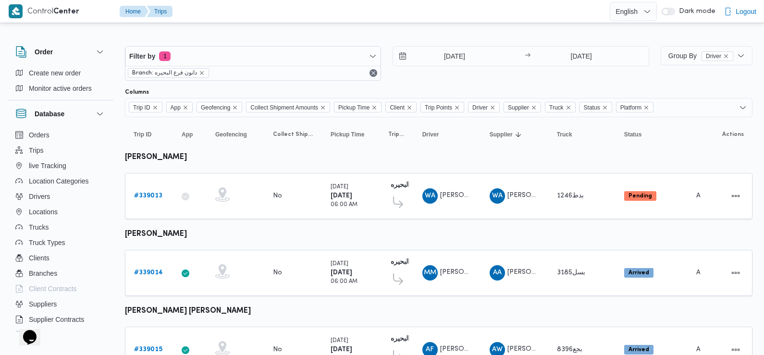
click at [513, 76] on div "23/9/2025 → 23/9/2025" at bounding box center [520, 63] width 256 height 35
click at [144, 196] on b "# 339013" at bounding box center [148, 196] width 28 height 6
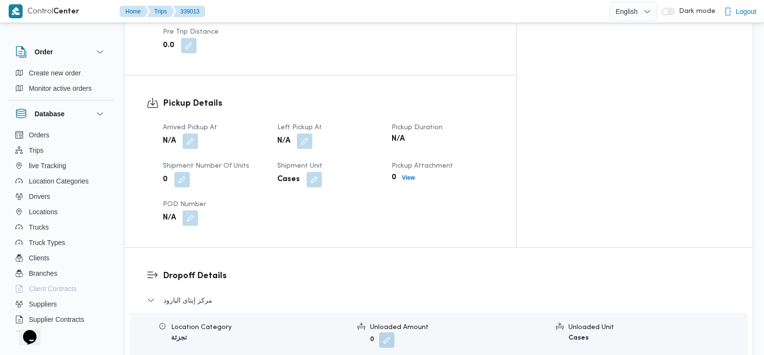
scroll to position [567, 0]
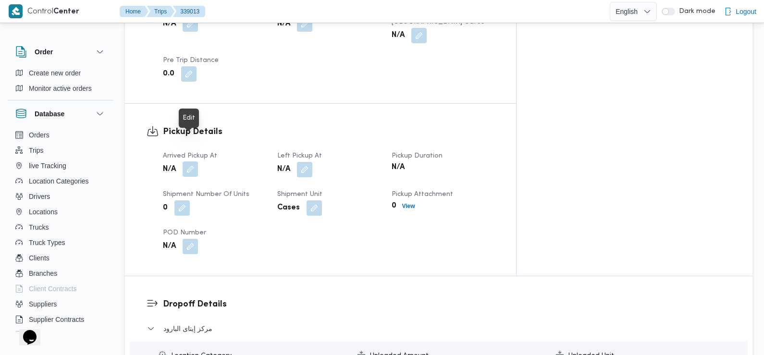
click at [194, 161] on button "button" at bounding box center [189, 168] width 15 height 15
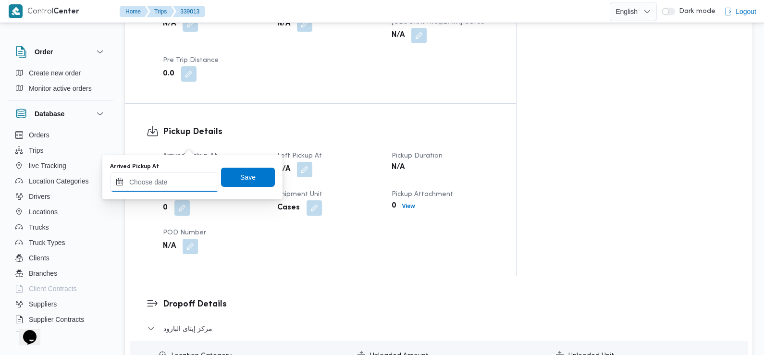
click at [179, 191] on input "Arrived Pickup At" at bounding box center [164, 181] width 109 height 19
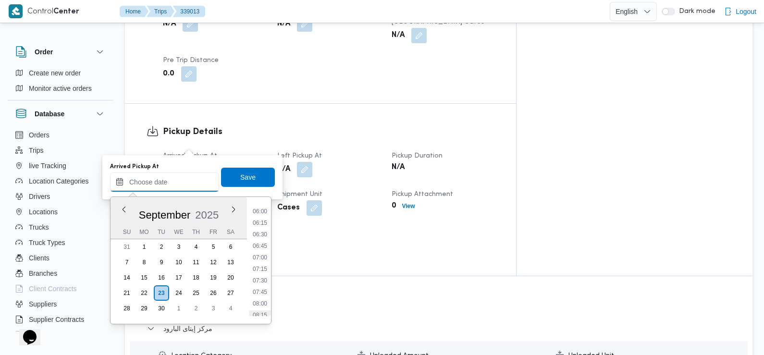
scroll to position [274, 0]
click at [264, 281] on li "07:30" at bounding box center [260, 282] width 22 height 10
type input "23/09/2025 07:30"
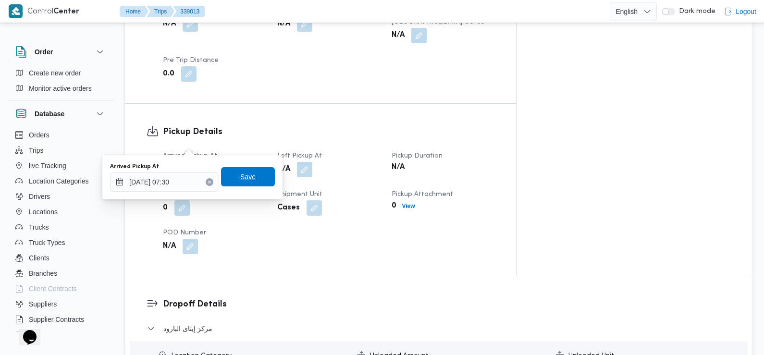
click at [242, 180] on span "Save" at bounding box center [247, 177] width 15 height 12
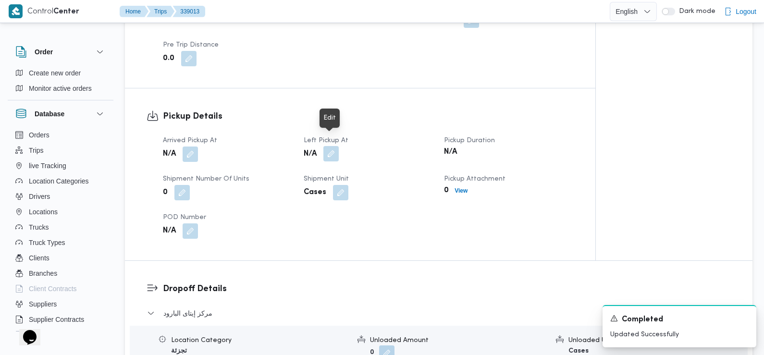
click at [329, 146] on button "button" at bounding box center [330, 153] width 15 height 15
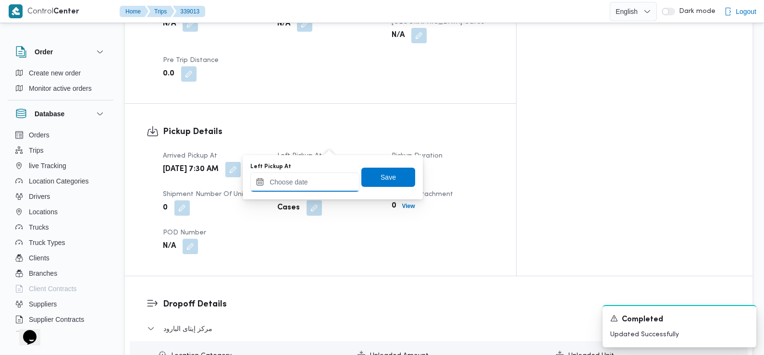
click at [313, 182] on input "Left Pickup At" at bounding box center [304, 181] width 109 height 19
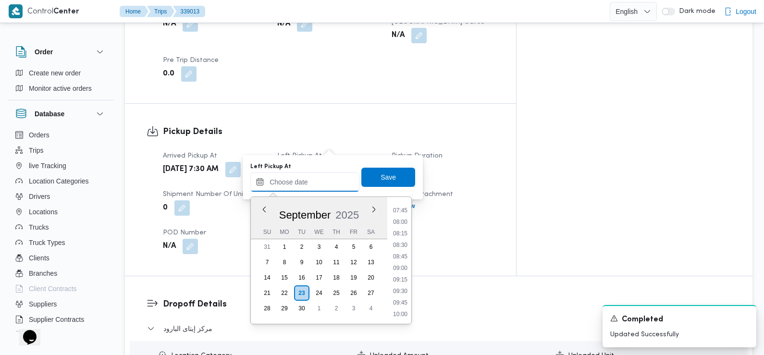
scroll to position [351, 0]
click at [403, 263] on li "08:45" at bounding box center [400, 262] width 22 height 10
type input "23/09/2025 08:45"
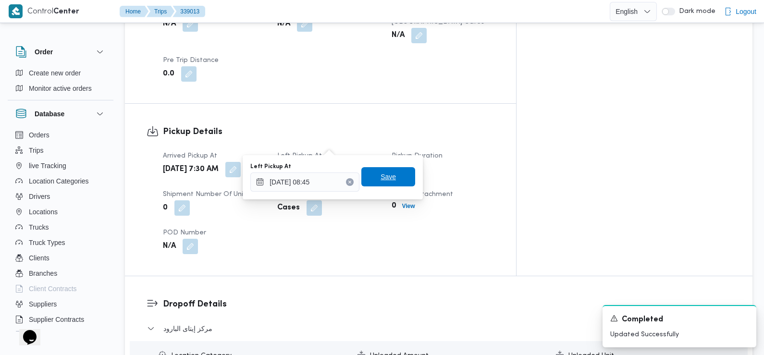
click at [389, 178] on span "Save" at bounding box center [388, 176] width 54 height 19
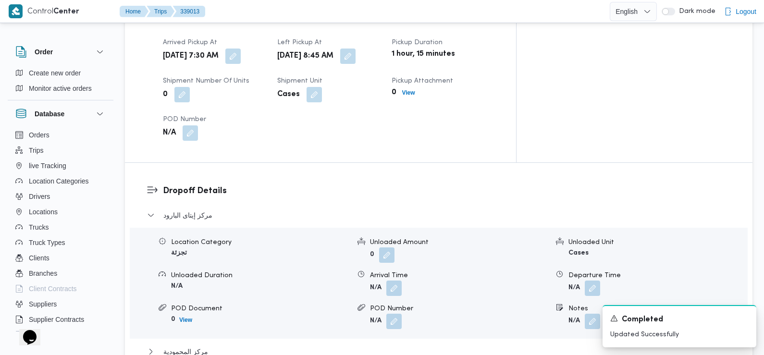
scroll to position [701, 0]
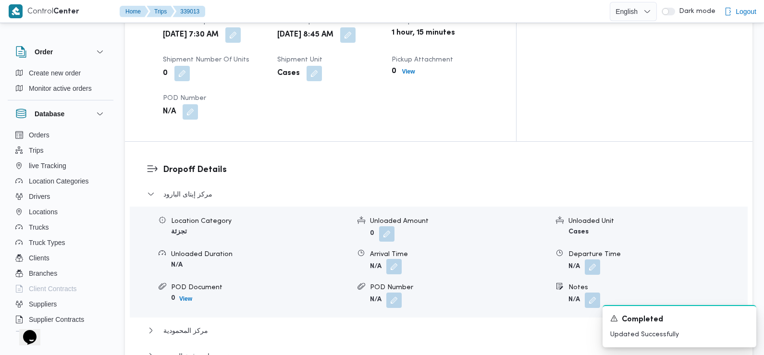
click at [392, 259] on button "button" at bounding box center [393, 266] width 15 height 15
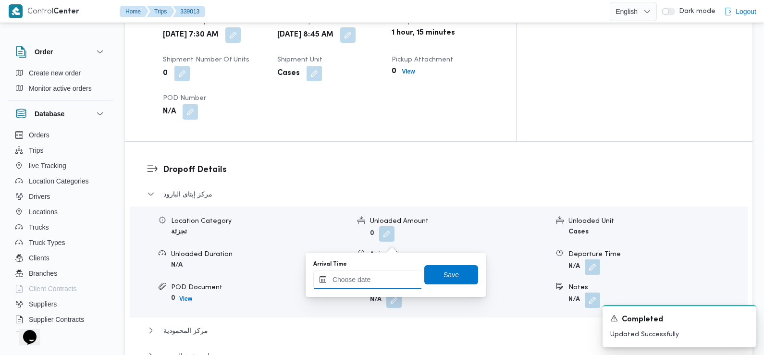
click at [377, 286] on input "Arrival Time" at bounding box center [367, 279] width 109 height 19
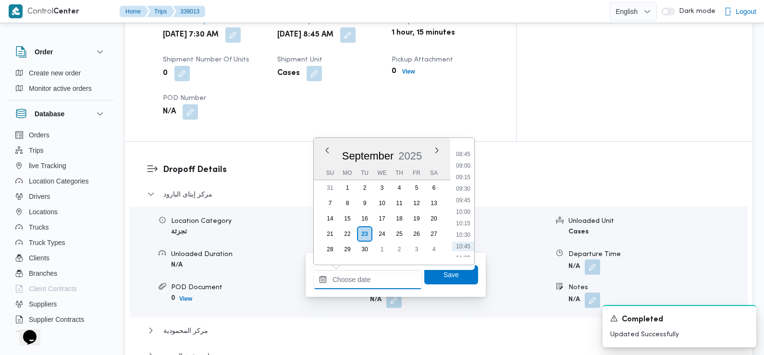
scroll to position [399, 0]
click at [469, 175] on li "09:15" at bounding box center [463, 178] width 22 height 10
type input "23/09/2025 09:15"
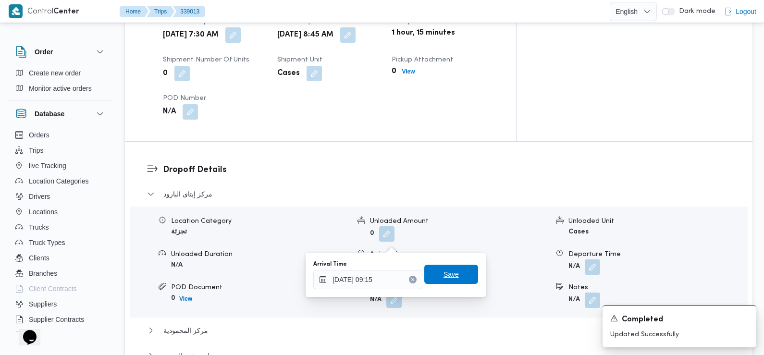
click at [448, 272] on span "Save" at bounding box center [450, 274] width 15 height 12
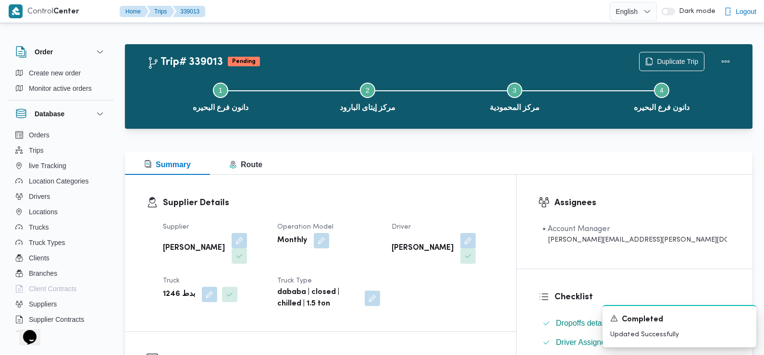
scroll to position [0, 0]
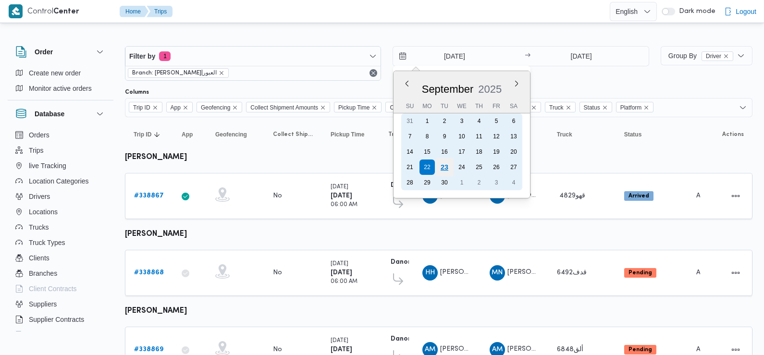
click at [445, 165] on div "23" at bounding box center [444, 167] width 18 height 18
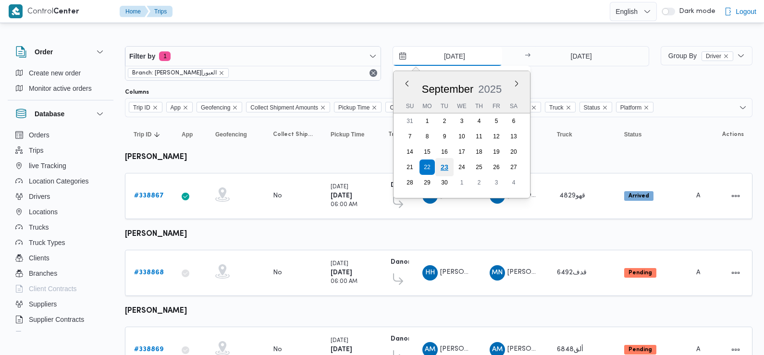
type input "[DATE]"
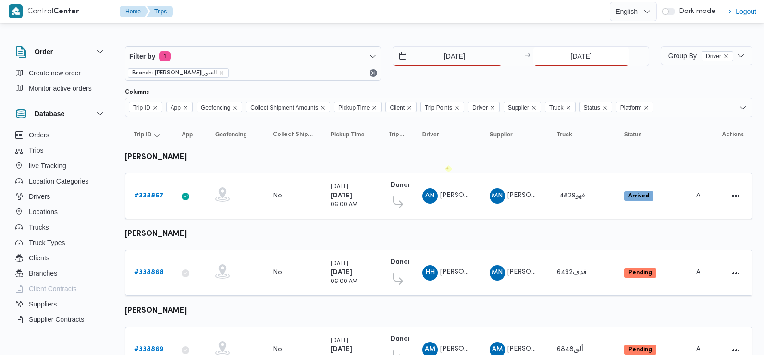
click at [604, 57] on input "[DATE]" at bounding box center [581, 56] width 96 height 19
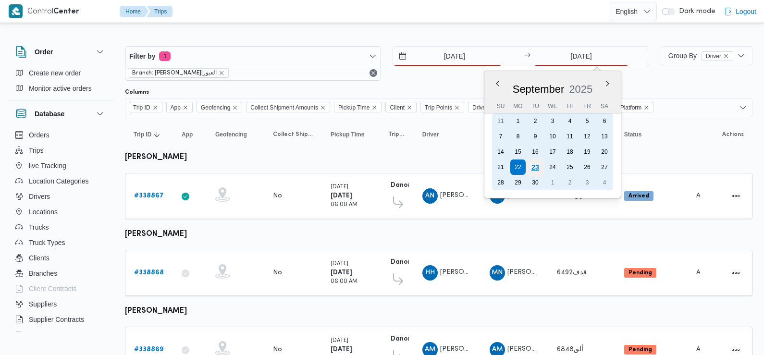
click at [535, 170] on div "23" at bounding box center [535, 167] width 18 height 18
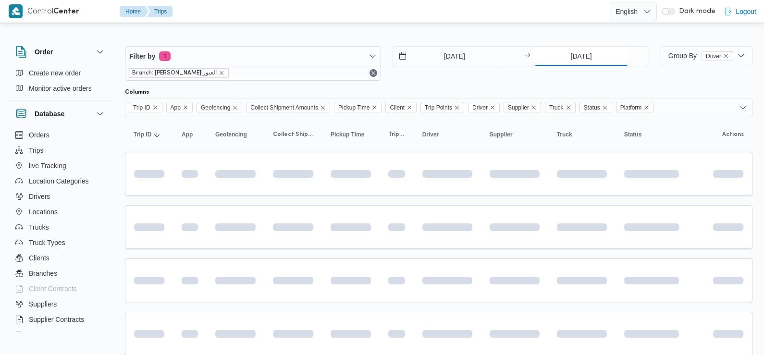
type input "[DATE]"
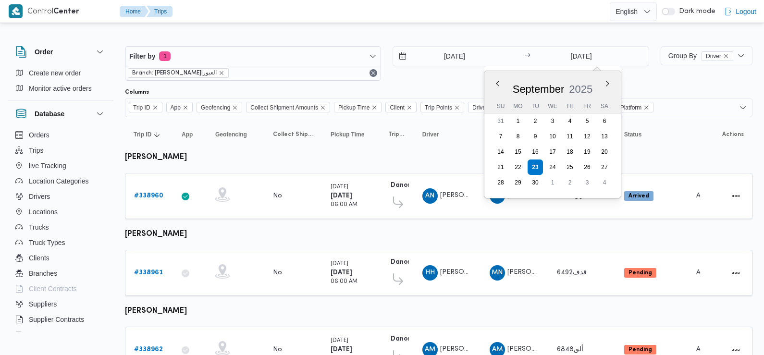
click at [447, 79] on div "23/9/2025 → 23/9/2025 Previous Month Next month September 2025 September 2025 S…" at bounding box center [520, 63] width 256 height 35
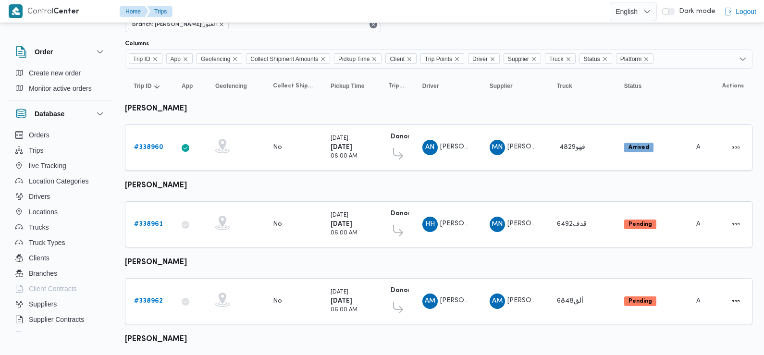
scroll to position [112, 0]
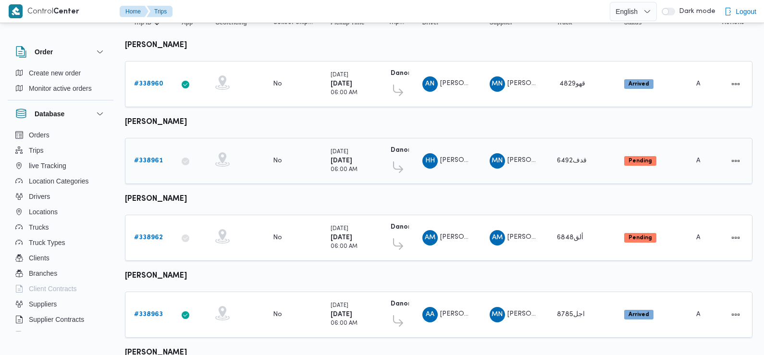
click at [140, 159] on b "# 338961" at bounding box center [148, 161] width 29 height 6
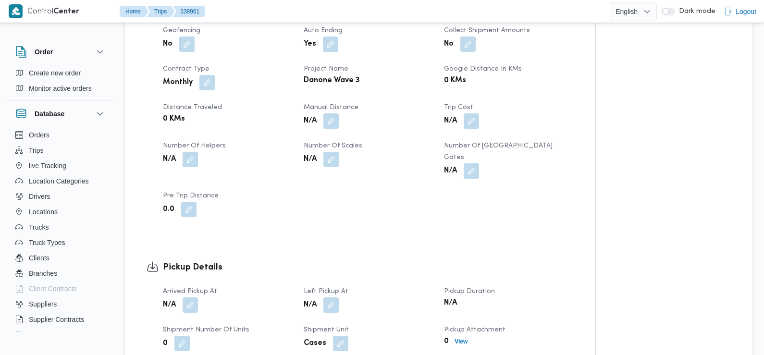
scroll to position [512, 0]
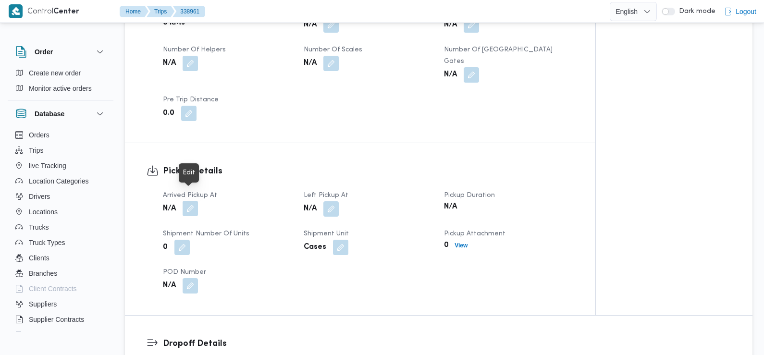
click at [191, 201] on button "button" at bounding box center [189, 208] width 15 height 15
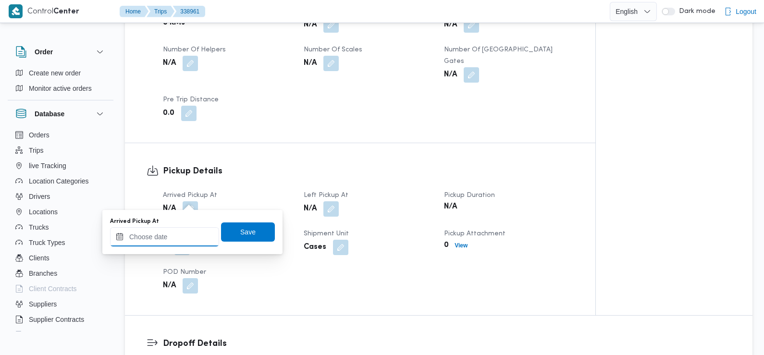
click at [182, 227] on div at bounding box center [164, 236] width 109 height 19
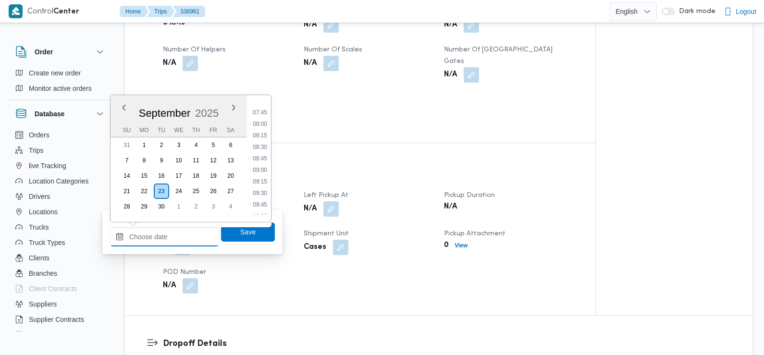
scroll to position [346, 0]
drag, startPoint x: 264, startPoint y: 109, endPoint x: 254, endPoint y: 110, distance: 10.6
click at [254, 110] on li "07:30" at bounding box center [260, 107] width 22 height 10
type input "[DATE] 07:30"
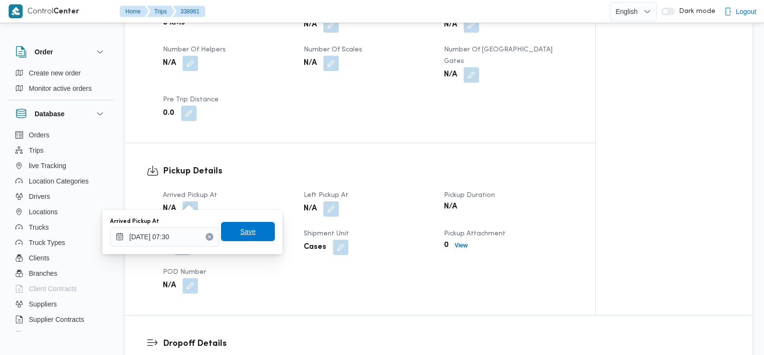
click at [240, 236] on span "Save" at bounding box center [247, 232] width 15 height 12
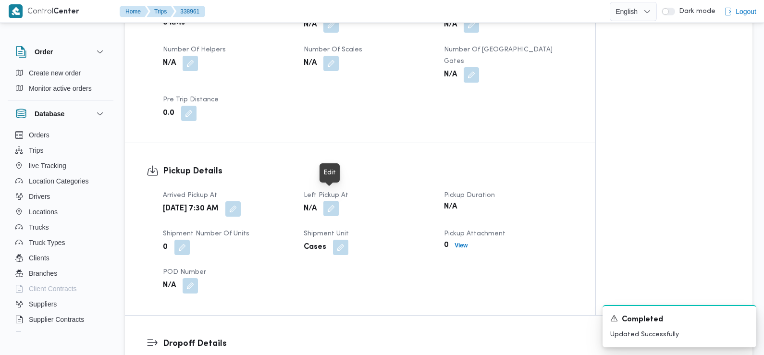
click at [325, 204] on button "button" at bounding box center [330, 208] width 15 height 15
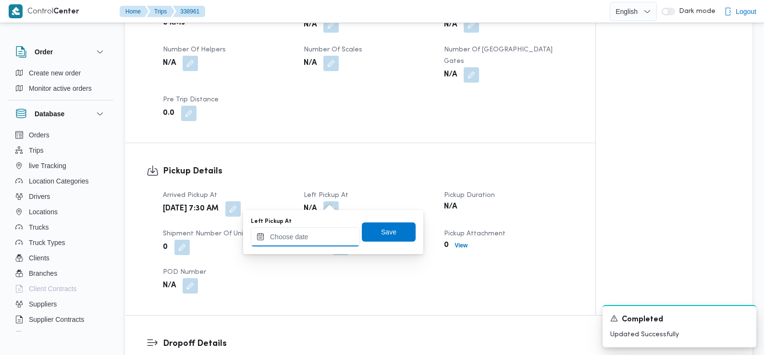
click at [308, 239] on input "Left Pickup At" at bounding box center [305, 236] width 109 height 19
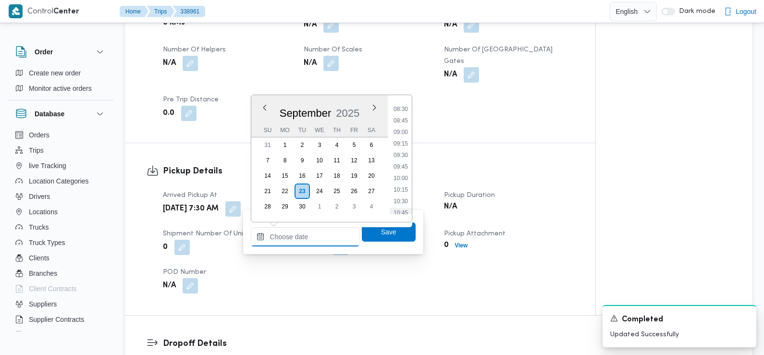
scroll to position [388, 0]
click at [402, 127] on li "08:45" at bounding box center [400, 124] width 22 height 10
type input "[DATE] 08:45"
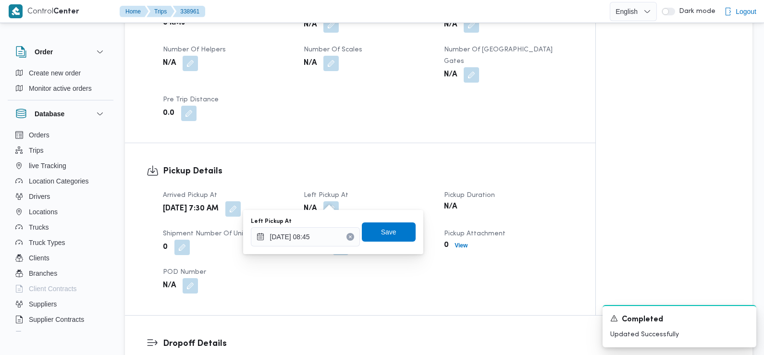
click at [382, 215] on div "You are in a dialog. To close this dialog, hit escape. Left Pickup At 23/09/202…" at bounding box center [333, 232] width 180 height 44
click at [378, 224] on span "Save" at bounding box center [389, 231] width 54 height 19
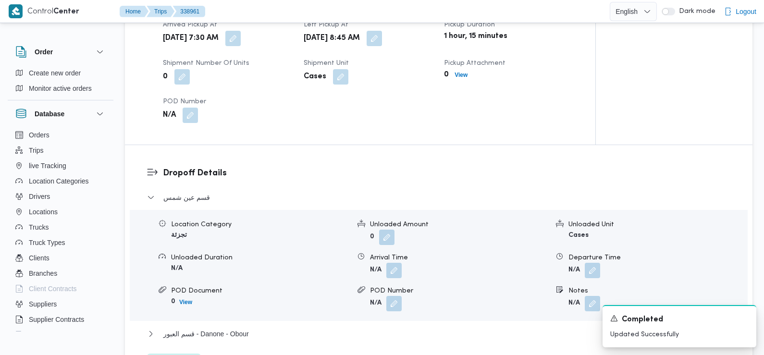
scroll to position [752, 0]
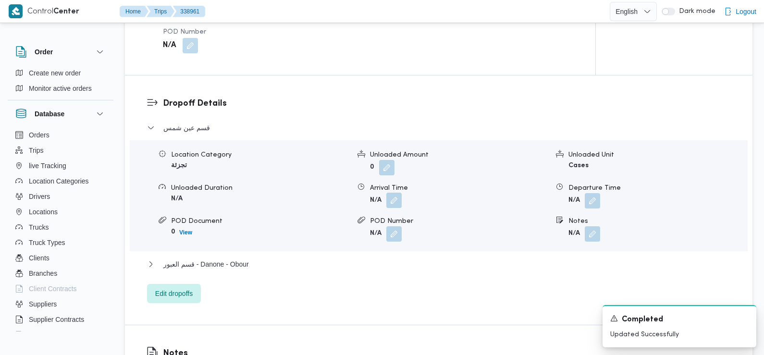
click at [391, 194] on button "button" at bounding box center [393, 200] width 15 height 15
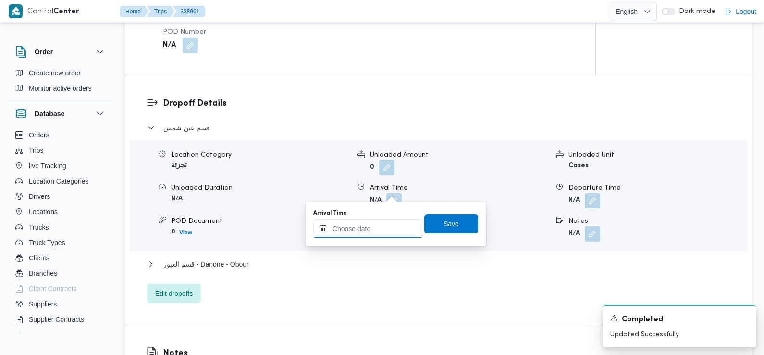
click at [388, 232] on input "Arrival Time" at bounding box center [367, 228] width 109 height 19
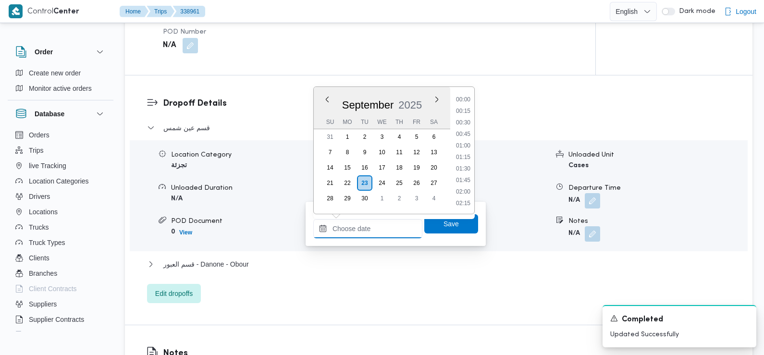
scroll to position [449, 0]
click at [465, 101] on li "09:45" at bounding box center [463, 101] width 22 height 10
type input "23/09/2025 09:45"
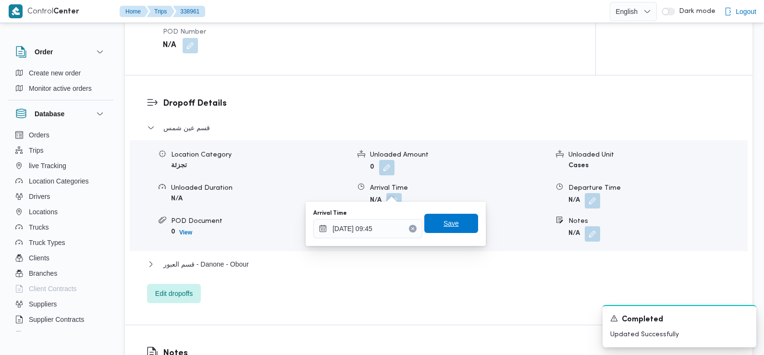
click at [450, 221] on span "Save" at bounding box center [451, 223] width 54 height 19
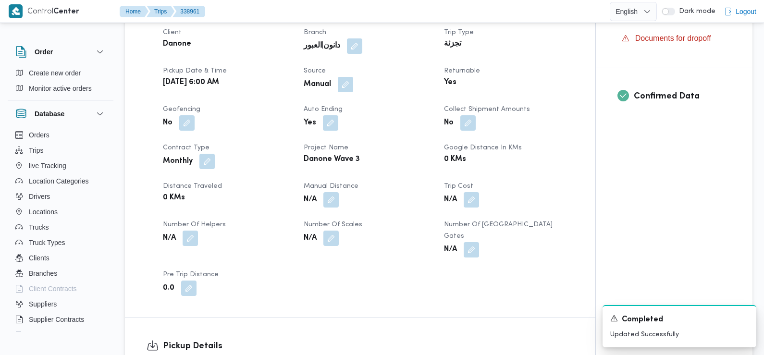
scroll to position [0, 0]
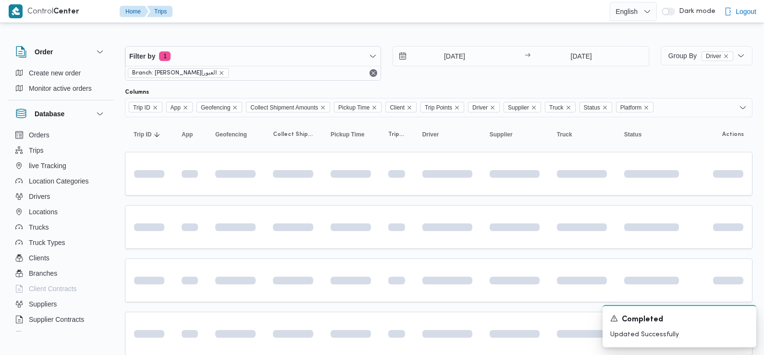
scroll to position [112, 0]
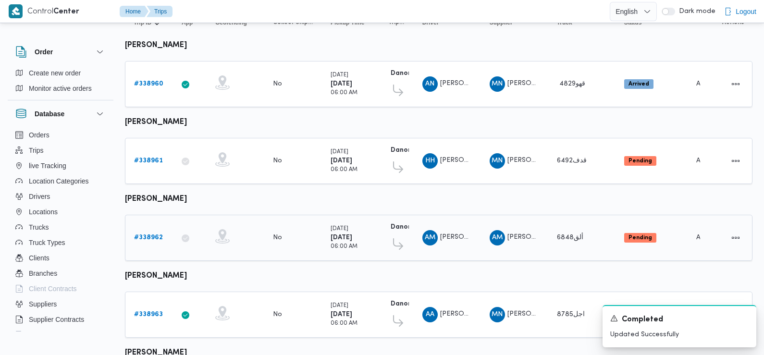
click at [149, 234] on b "# 338962" at bounding box center [148, 237] width 29 height 6
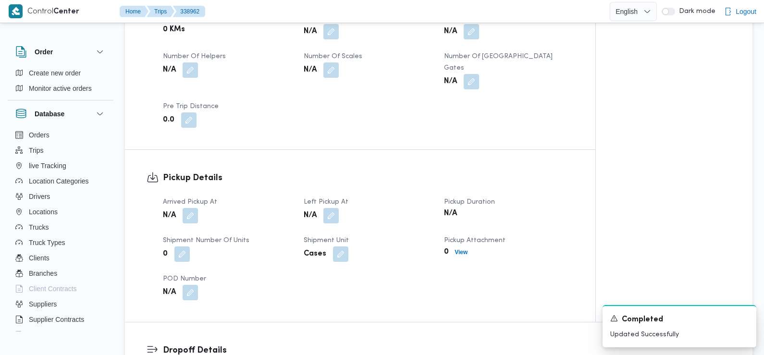
scroll to position [509, 0]
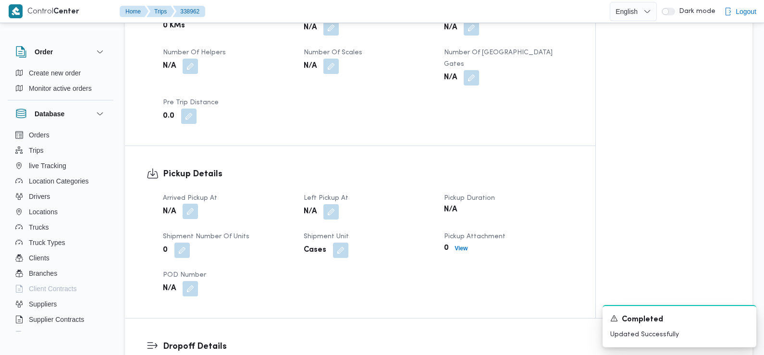
click at [190, 204] on button "button" at bounding box center [189, 211] width 15 height 15
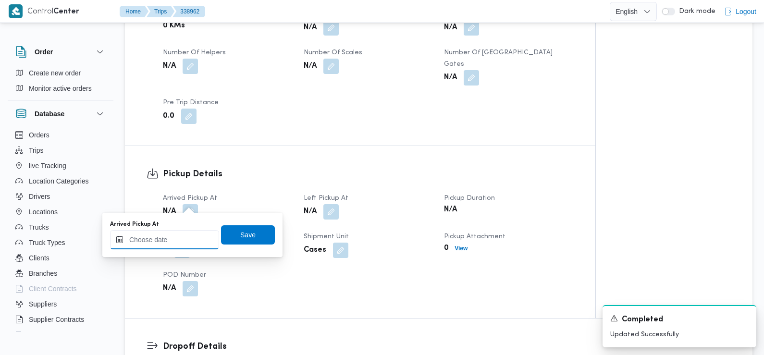
click at [178, 233] on div at bounding box center [164, 239] width 109 height 19
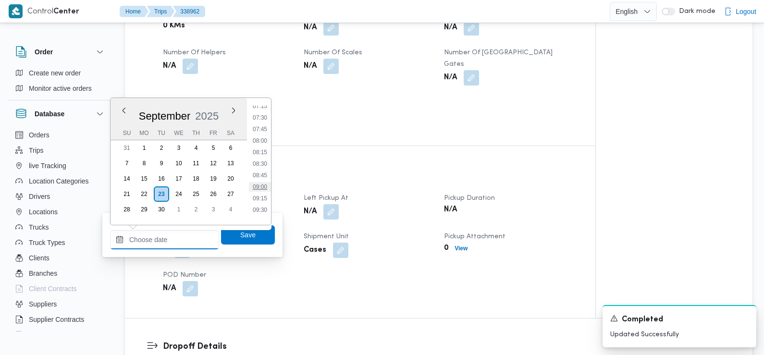
scroll to position [327, 0]
click at [264, 131] on li "07:30" at bounding box center [260, 129] width 22 height 10
type input "[DATE] 07:30"
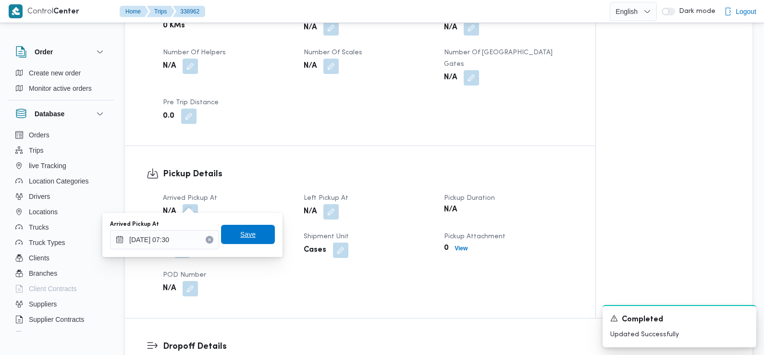
click at [254, 239] on span "Save" at bounding box center [248, 234] width 54 height 19
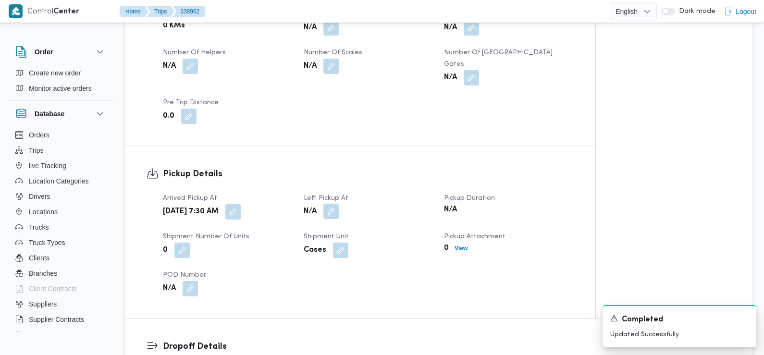
click at [334, 204] on button "button" at bounding box center [330, 211] width 15 height 15
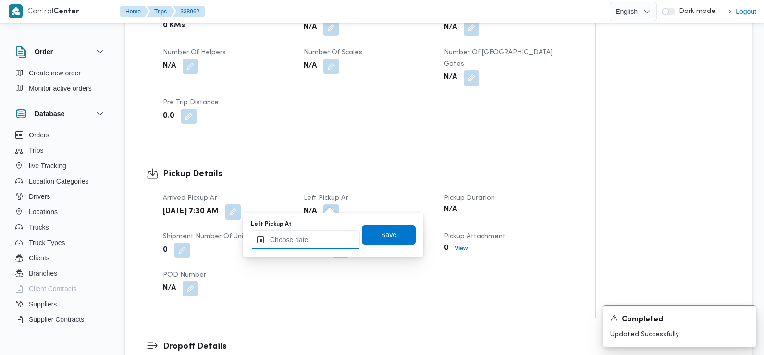
click at [318, 244] on input "Left Pickup At" at bounding box center [305, 239] width 109 height 19
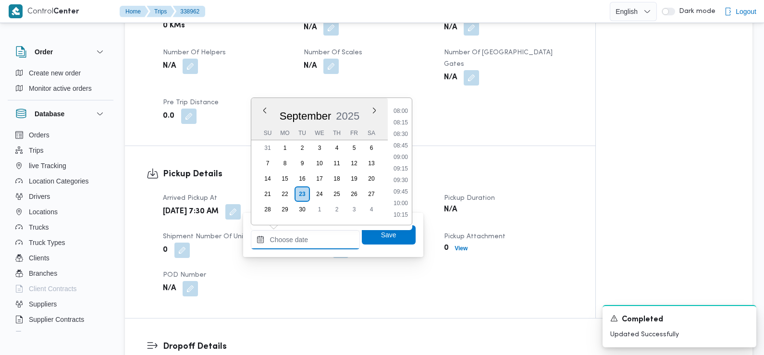
scroll to position [365, 0]
drag, startPoint x: 402, startPoint y: 150, endPoint x: 404, endPoint y: 162, distance: 12.1
click at [402, 150] on li "08:45" at bounding box center [400, 149] width 22 height 10
type input "[DATE] 08:45"
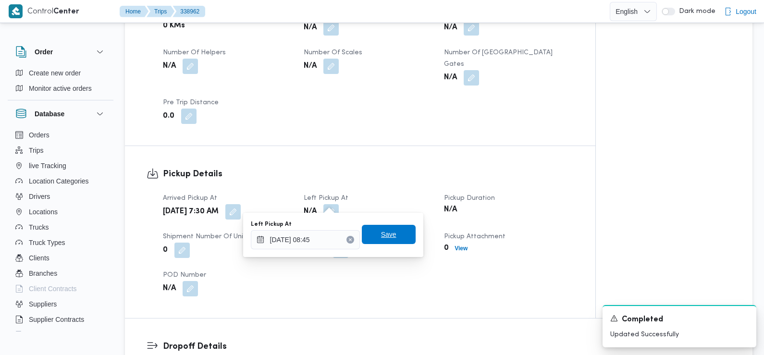
click at [384, 239] on span "Save" at bounding box center [388, 235] width 15 height 12
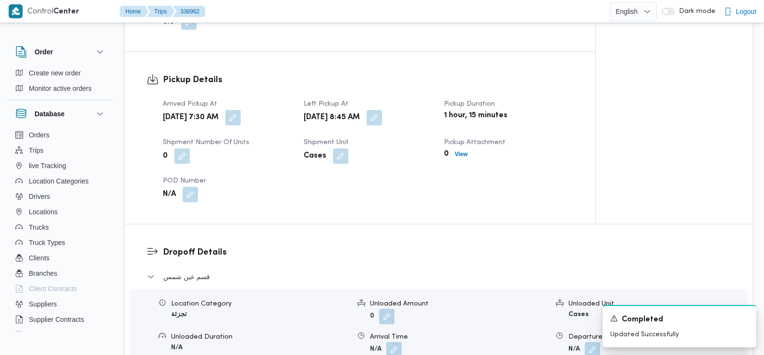
scroll to position [634, 0]
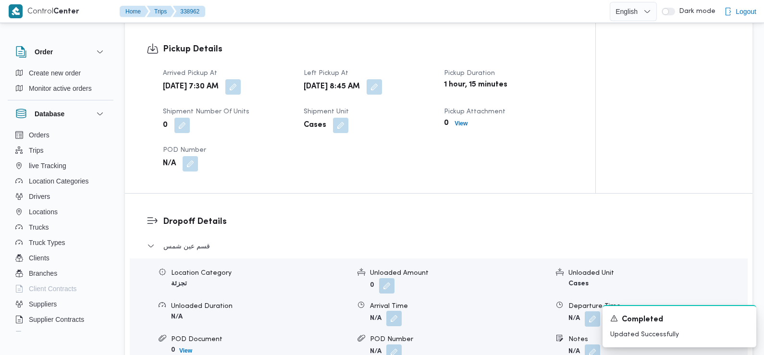
click at [393, 311] on button "button" at bounding box center [393, 318] width 15 height 15
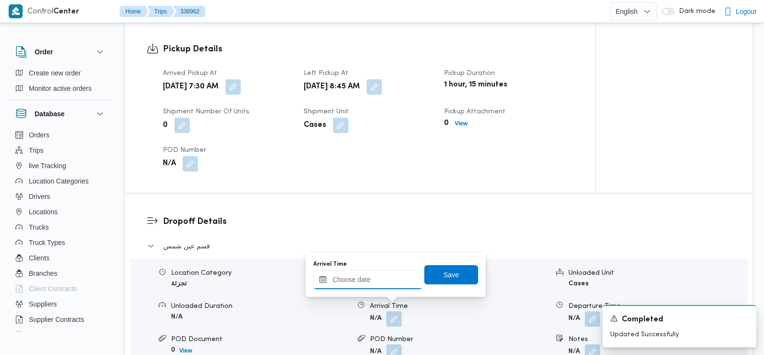
click at [383, 278] on input "Arrival Time" at bounding box center [367, 279] width 109 height 19
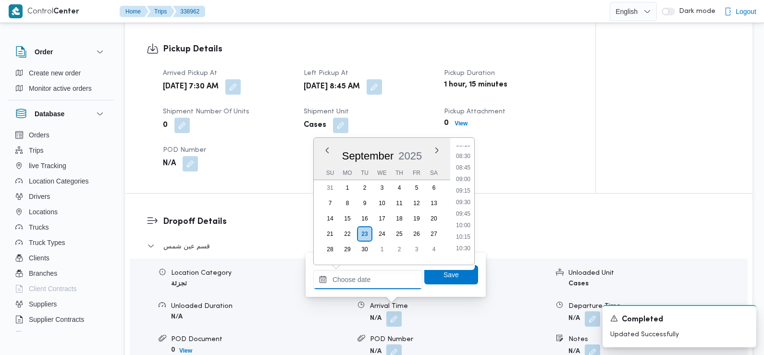
scroll to position [381, 0]
click at [467, 182] on li "09:00" at bounding box center [463, 184] width 22 height 10
type input "23/09/2025 09:00"
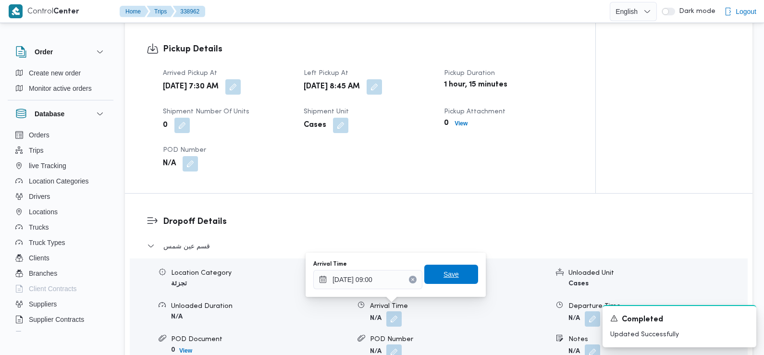
click at [448, 279] on span "Save" at bounding box center [450, 274] width 15 height 12
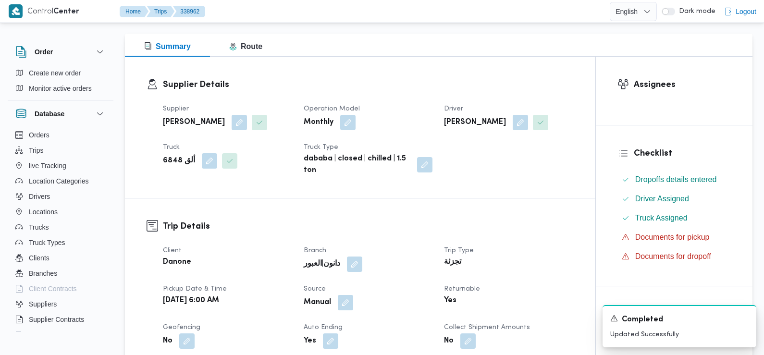
scroll to position [0, 0]
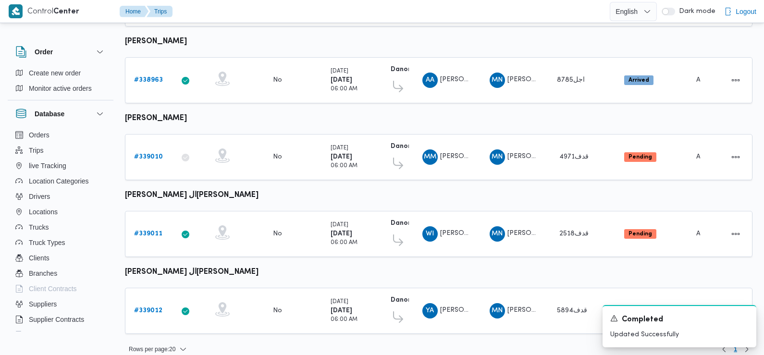
scroll to position [352, 0]
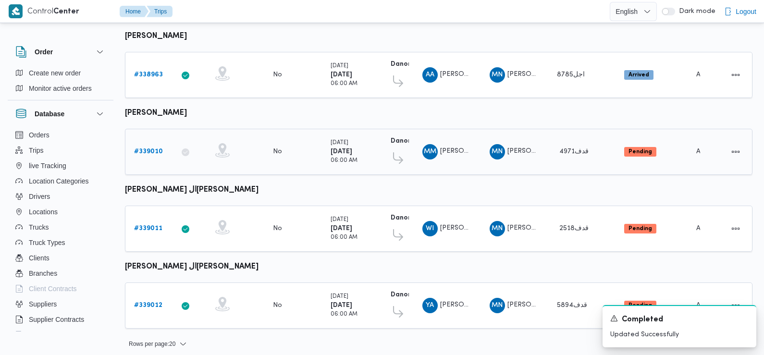
click at [149, 148] on b "# 339010" at bounding box center [148, 151] width 29 height 6
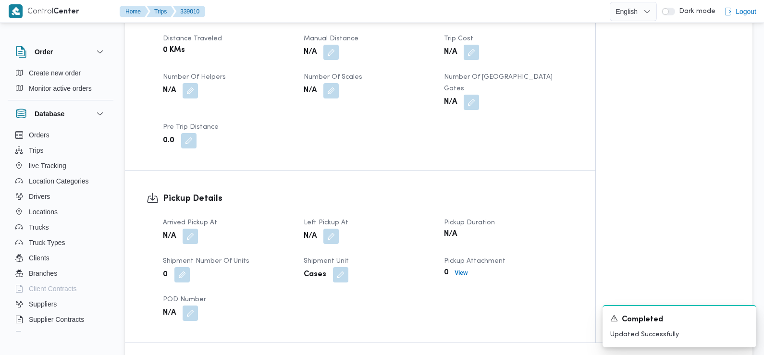
scroll to position [496, 0]
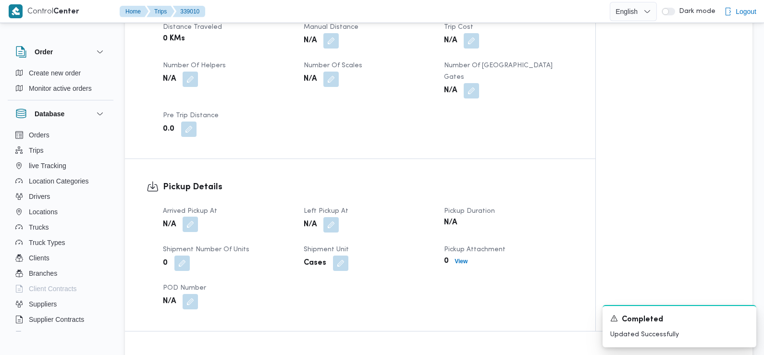
click at [189, 217] on button "button" at bounding box center [189, 224] width 15 height 15
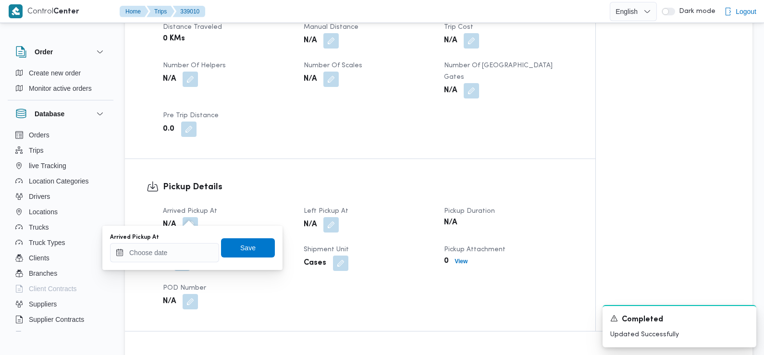
click at [185, 264] on div "You are in a dialog. To close this dialog, hit escape. Arrived Pickup At Save" at bounding box center [192, 248] width 180 height 44
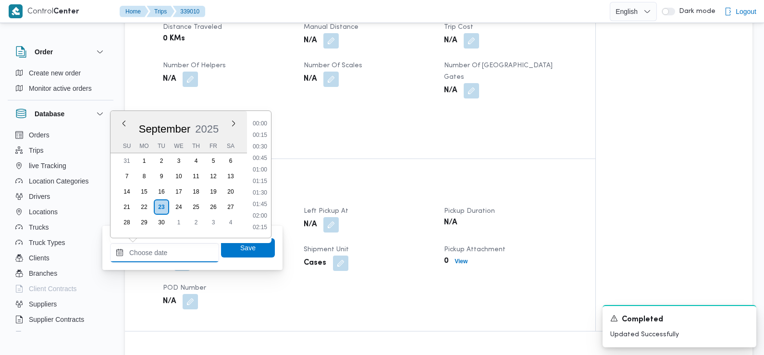
click at [192, 250] on input "Arrived Pickup At" at bounding box center [164, 252] width 109 height 19
click at [261, 172] on li "07:30" at bounding box center [260, 171] width 22 height 10
type input "[DATE] 07:30"
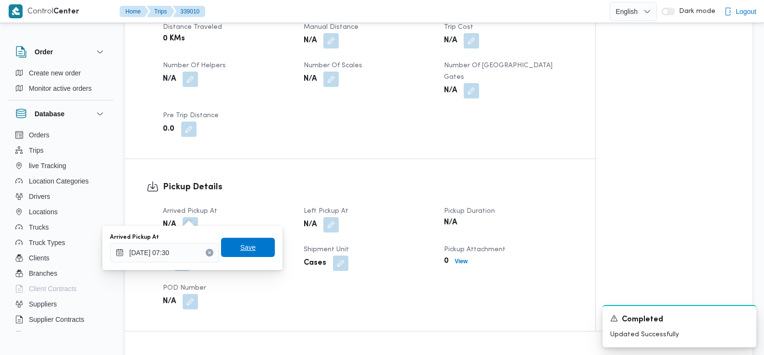
click at [249, 249] on span "Save" at bounding box center [248, 247] width 54 height 19
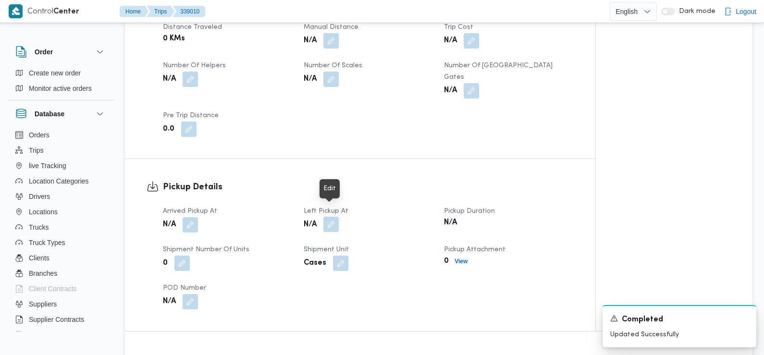
click at [332, 217] on button "button" at bounding box center [330, 224] width 15 height 15
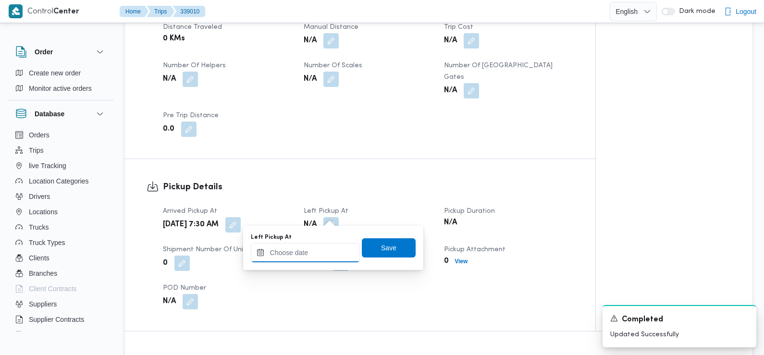
click at [317, 252] on input "Left Pickup At" at bounding box center [305, 252] width 109 height 19
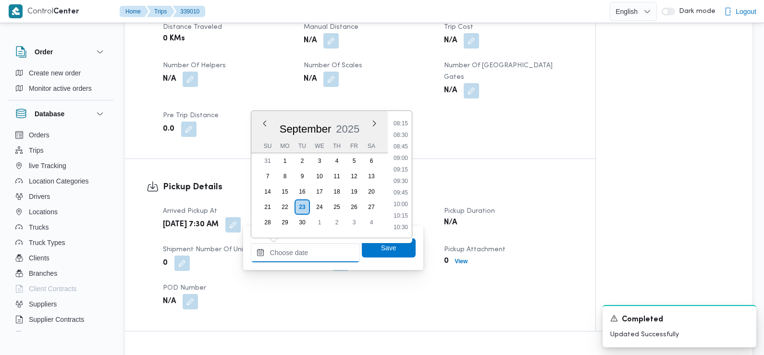
scroll to position [378, 0]
click at [401, 147] on li "08:45" at bounding box center [400, 149] width 22 height 10
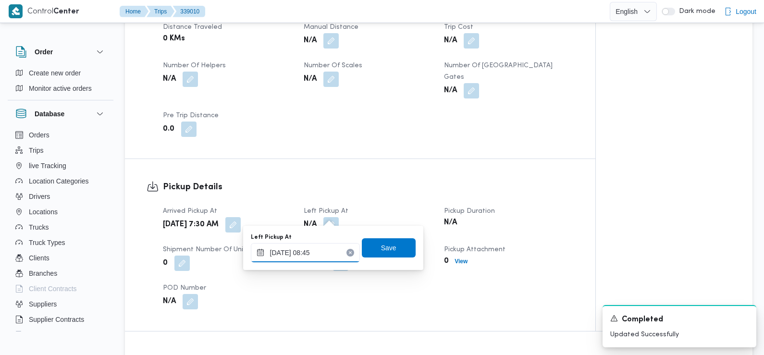
type input "[DATE] 08:45"
click at [385, 251] on span "Save" at bounding box center [388, 248] width 15 height 12
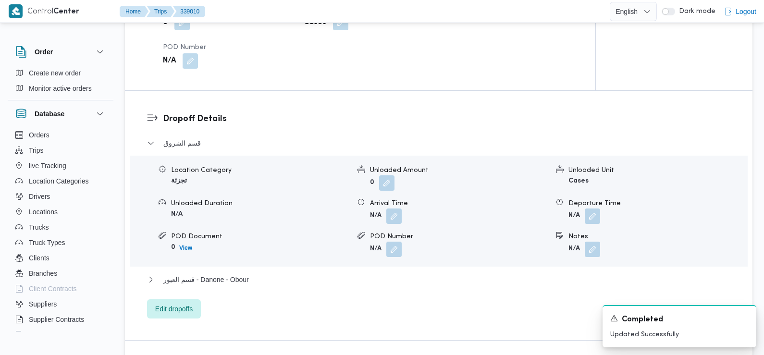
scroll to position [746, 0]
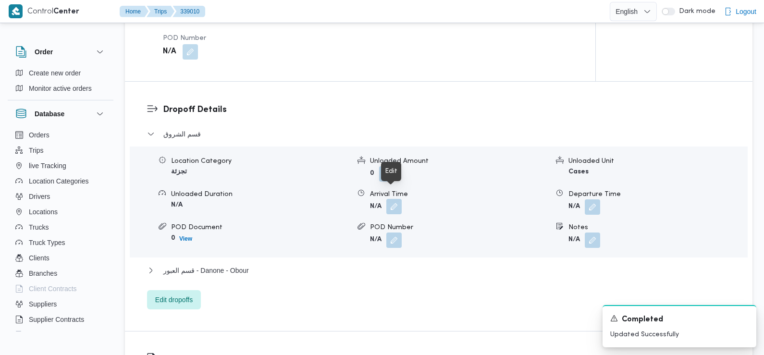
click at [392, 199] on button "button" at bounding box center [393, 206] width 15 height 15
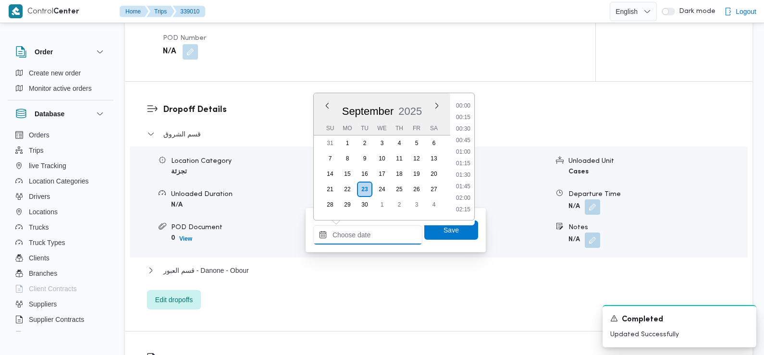
click at [374, 236] on input "Arrival Time" at bounding box center [367, 234] width 109 height 19
click at [466, 144] on li "09:00" at bounding box center [463, 143] width 22 height 10
type input "[DATE] 09:00"
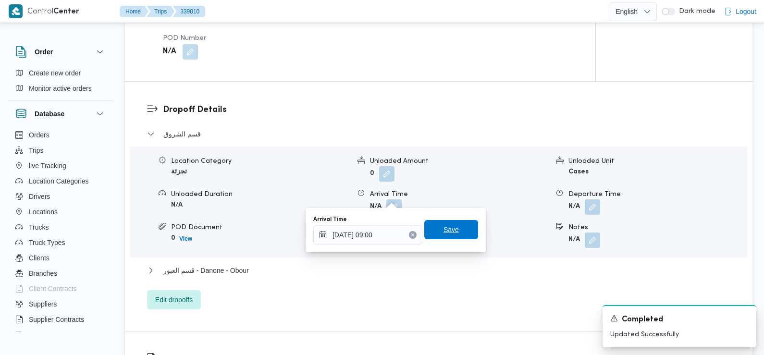
click at [447, 227] on span "Save" at bounding box center [450, 230] width 15 height 12
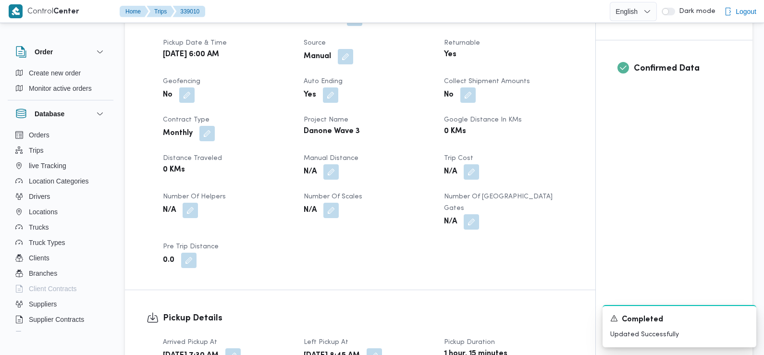
scroll to position [0, 0]
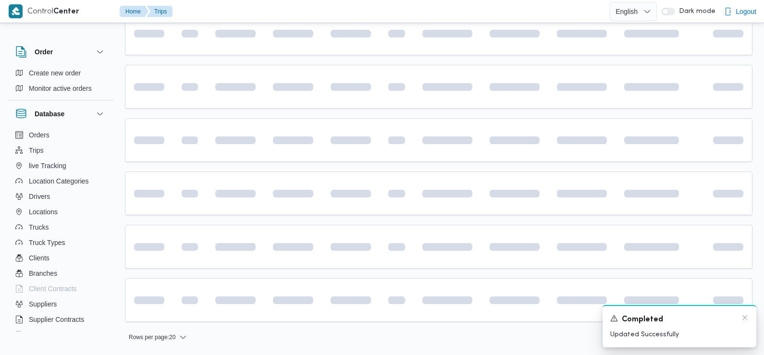
scroll to position [215, 0]
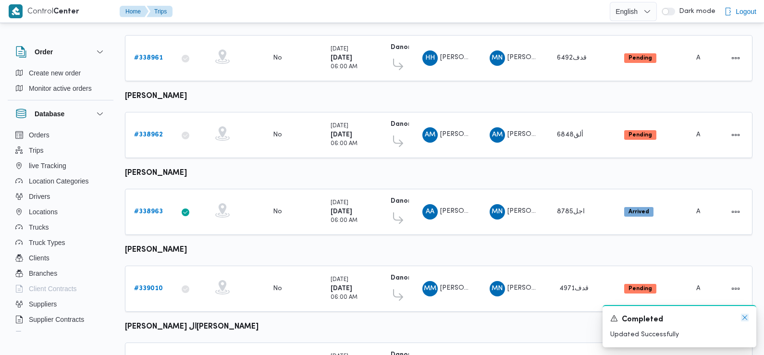
click at [744, 317] on icon "Dismiss toast" at bounding box center [744, 318] width 8 height 8
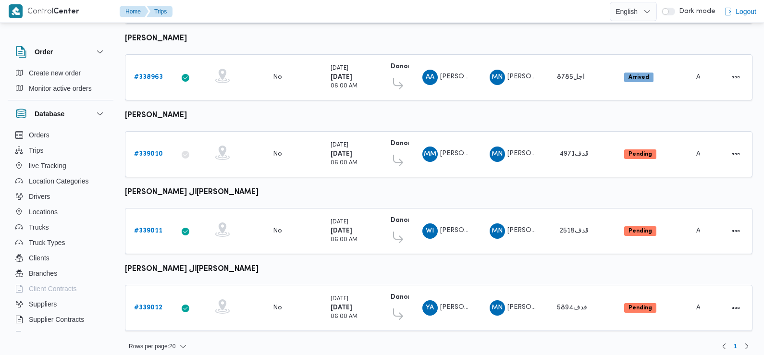
scroll to position [352, 0]
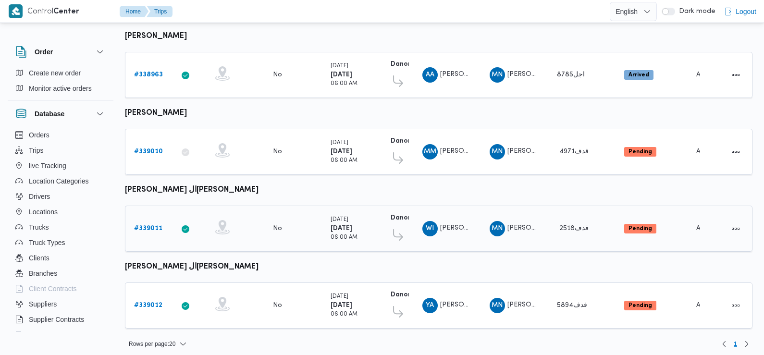
click at [149, 225] on b "# 339011" at bounding box center [148, 228] width 28 height 6
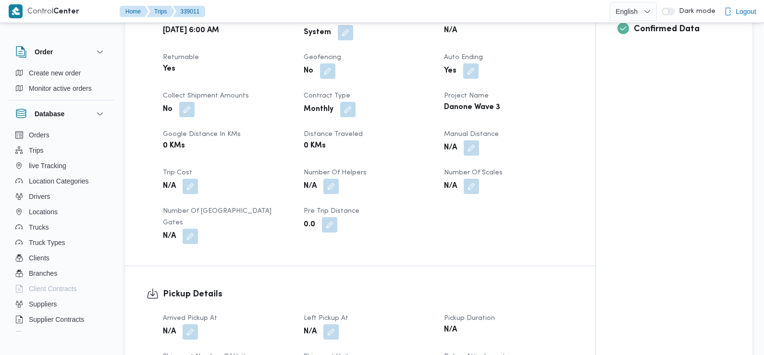
scroll to position [215, 0]
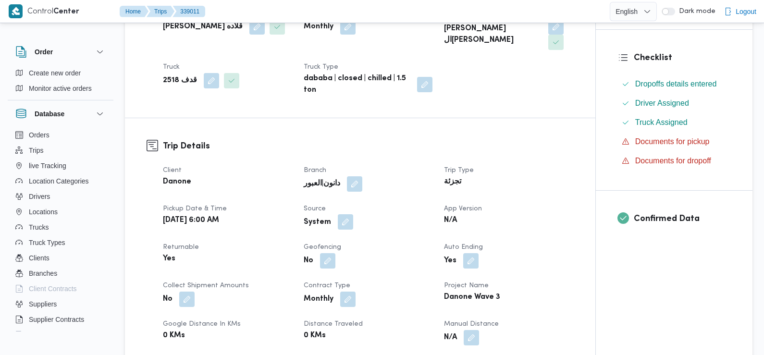
click at [345, 214] on button "button" at bounding box center [345, 221] width 15 height 15
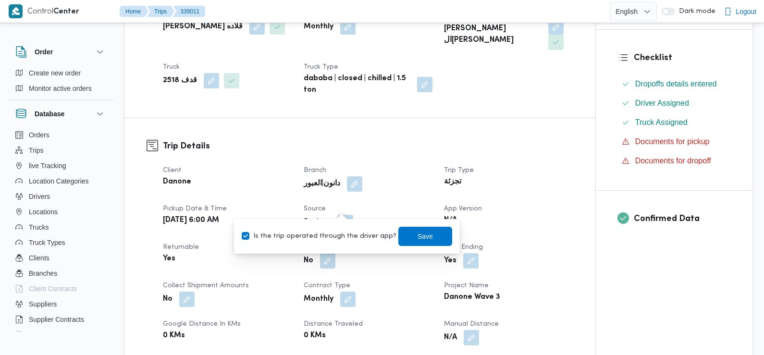
click at [343, 239] on label "Is the trip operated through the driver app?" at bounding box center [319, 237] width 155 height 12
checkbox input "false"
click at [403, 238] on span "Save" at bounding box center [425, 235] width 54 height 19
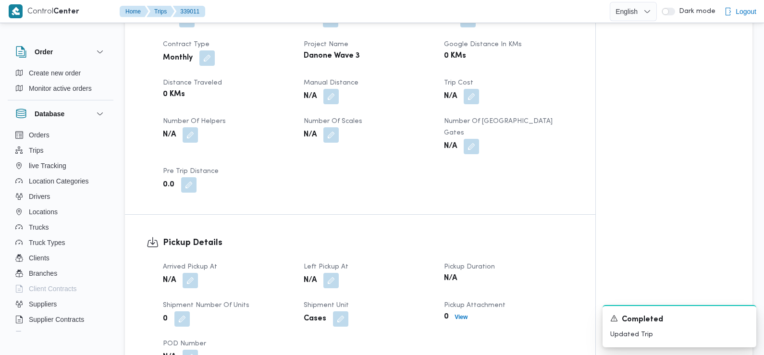
scroll to position [461, 0]
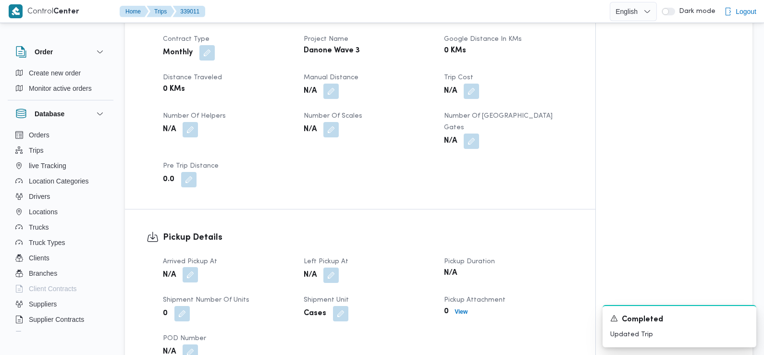
click at [189, 267] on button "button" at bounding box center [189, 274] width 15 height 15
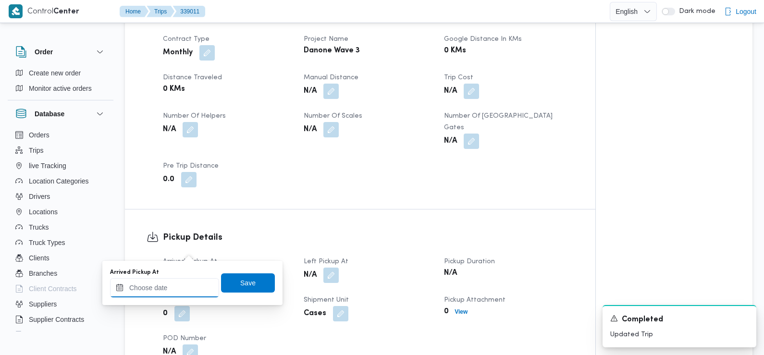
click at [188, 285] on input "Arrived Pickup At" at bounding box center [164, 287] width 109 height 19
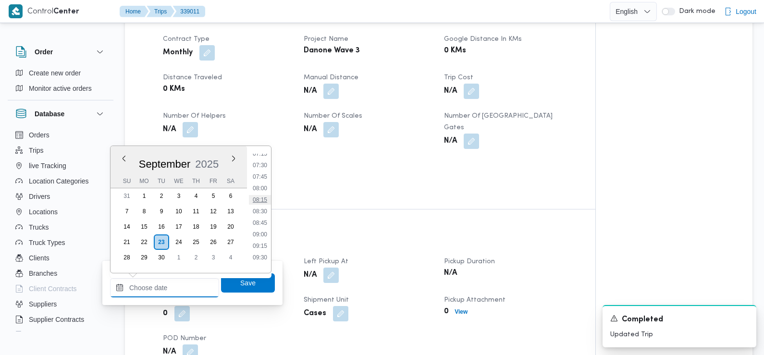
scroll to position [320, 0]
click at [261, 182] on li "07:30" at bounding box center [260, 184] width 22 height 10
type input "[DATE] 07:30"
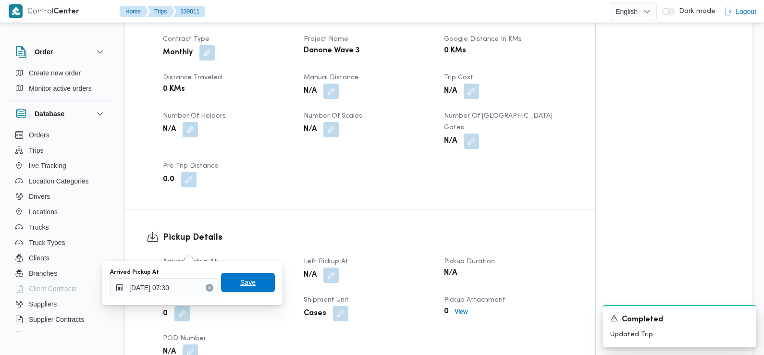
click at [242, 284] on span "Save" at bounding box center [247, 283] width 15 height 12
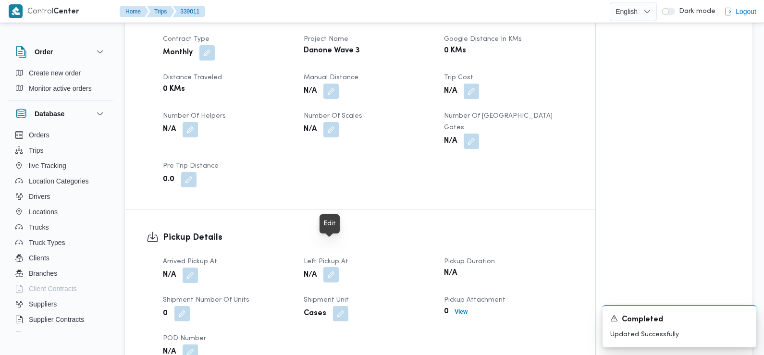
click at [329, 267] on button "button" at bounding box center [330, 274] width 15 height 15
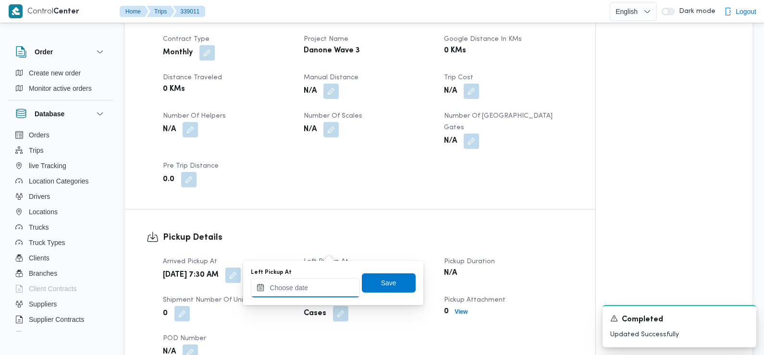
click at [323, 290] on input "Left Pickup At" at bounding box center [305, 287] width 109 height 19
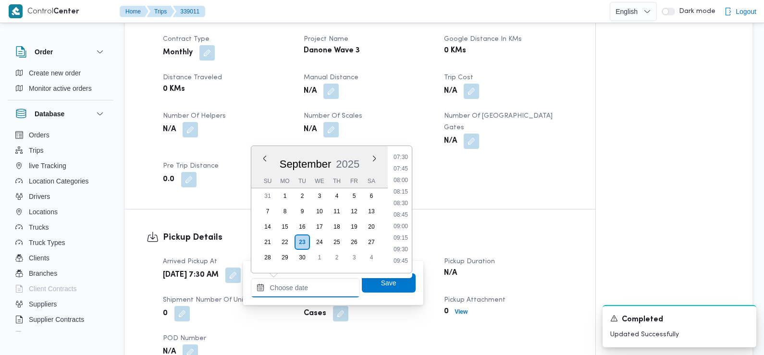
scroll to position [333, 0]
click at [403, 229] on li "08:45" at bounding box center [400, 229] width 22 height 10
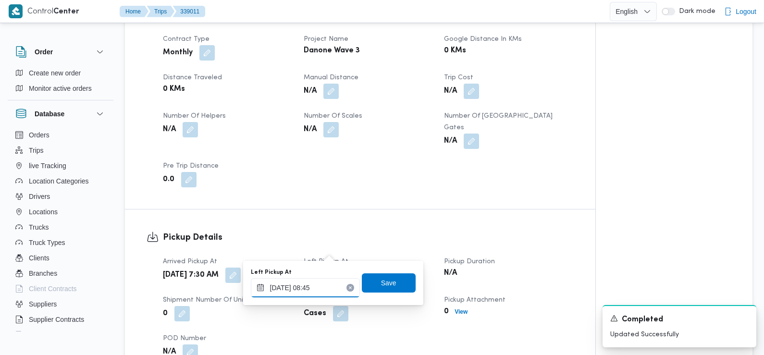
type input "[DATE] 08:45"
click at [383, 285] on span "Save" at bounding box center [388, 283] width 15 height 12
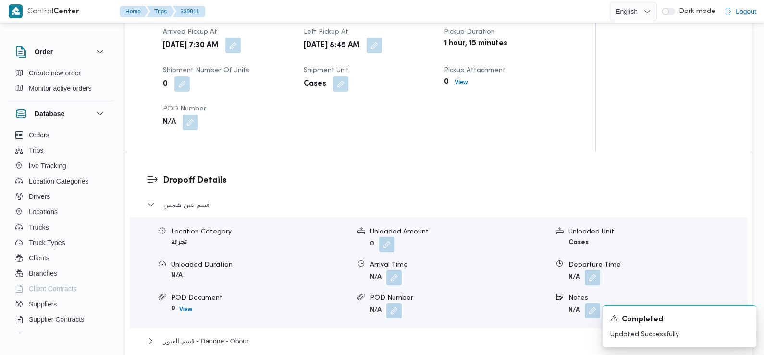
scroll to position [692, 0]
click at [396, 268] on button "button" at bounding box center [393, 275] width 15 height 15
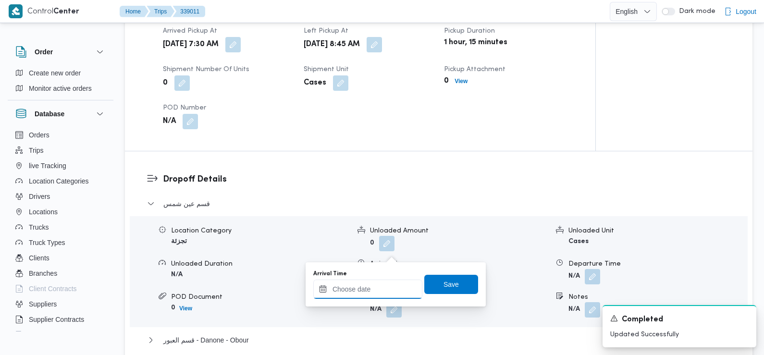
click at [378, 298] on input "Arrival Time" at bounding box center [367, 288] width 109 height 19
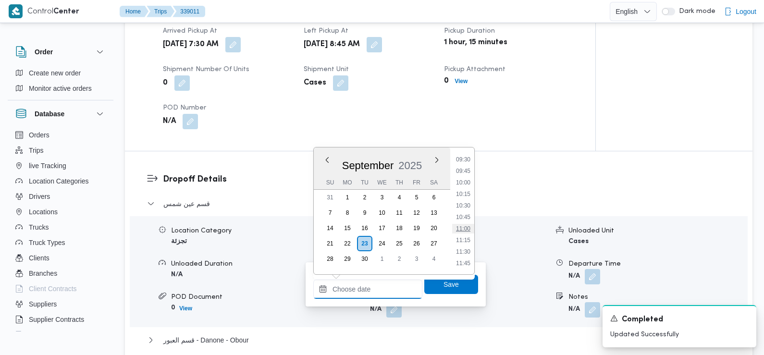
scroll to position [404, 0]
click at [466, 196] on li "09:30" at bounding box center [463, 194] width 22 height 10
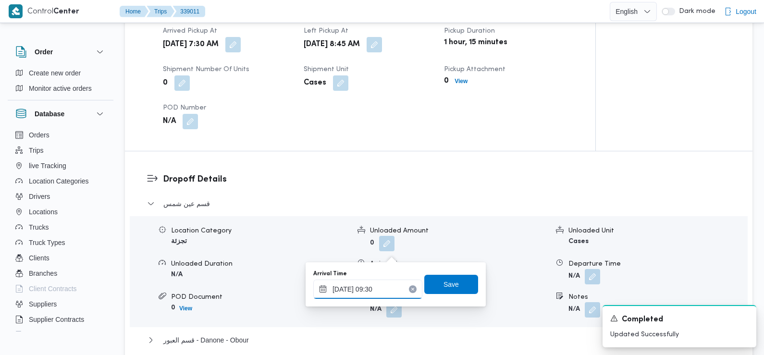
type input "23/09/2025 09:30"
click at [445, 284] on span "Save" at bounding box center [450, 284] width 15 height 12
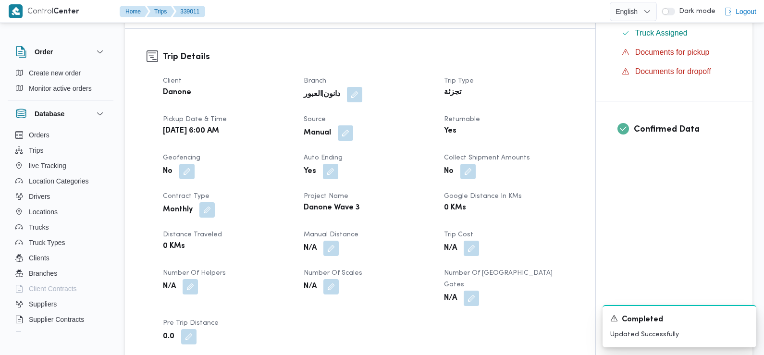
scroll to position [0, 0]
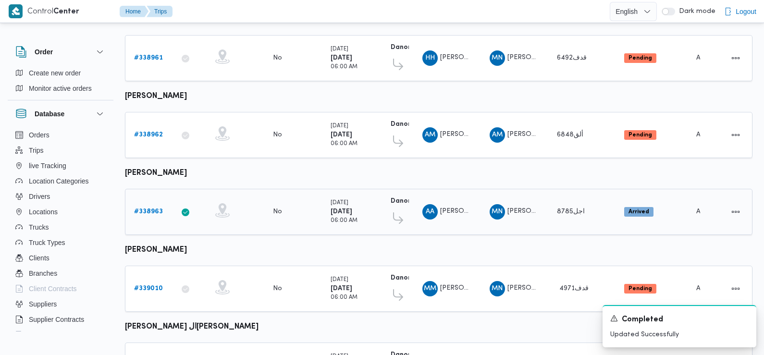
scroll to position [352, 0]
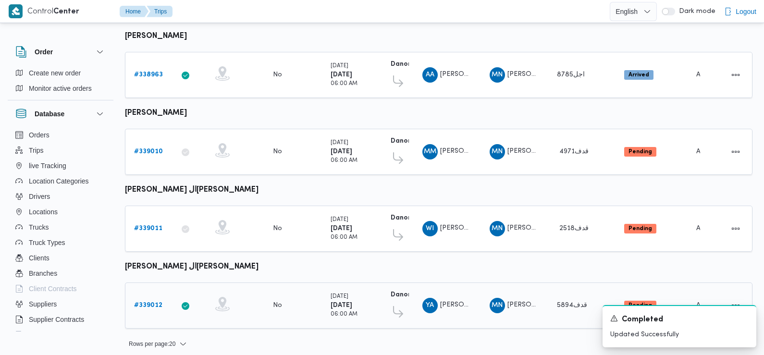
click at [142, 302] on b "# 339012" at bounding box center [148, 305] width 28 height 6
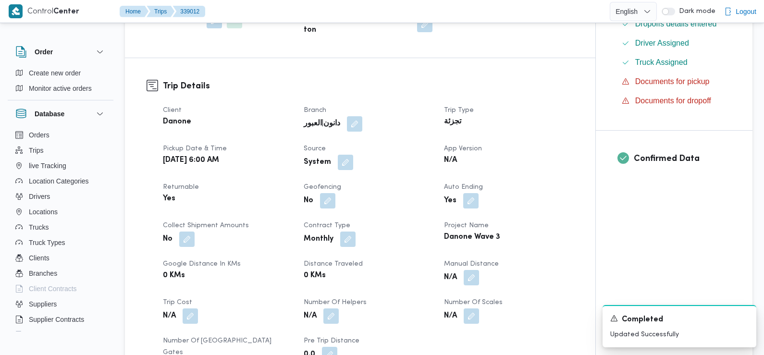
scroll to position [275, 0]
click at [344, 154] on button "button" at bounding box center [345, 161] width 15 height 15
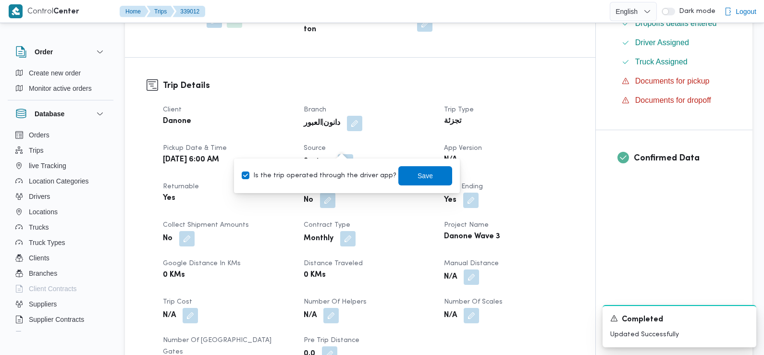
click at [338, 176] on label "Is the trip operated through the driver app?" at bounding box center [319, 176] width 155 height 12
checkbox input "false"
click at [417, 175] on span "Save" at bounding box center [424, 176] width 15 height 12
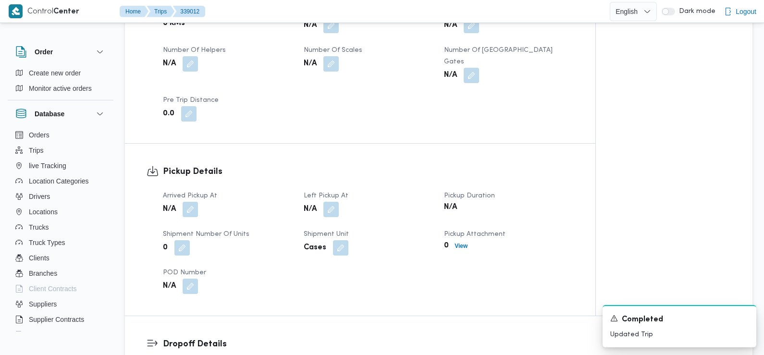
scroll to position [528, 0]
click at [190, 200] on button "button" at bounding box center [189, 207] width 15 height 15
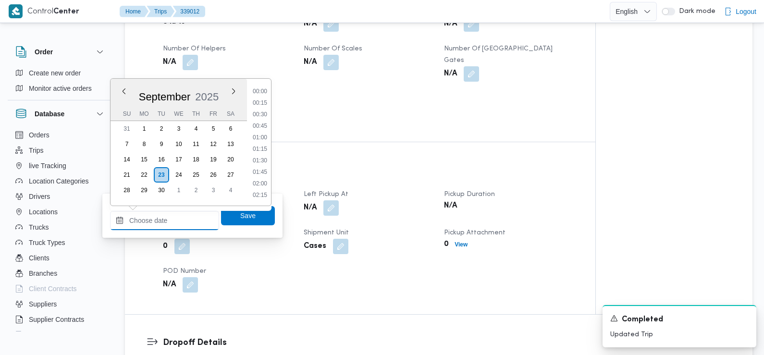
click at [169, 218] on input "Arrived Pickup At" at bounding box center [164, 220] width 109 height 19
click at [261, 156] on li "07:30" at bounding box center [260, 158] width 22 height 10
type input "[DATE] 07:30"
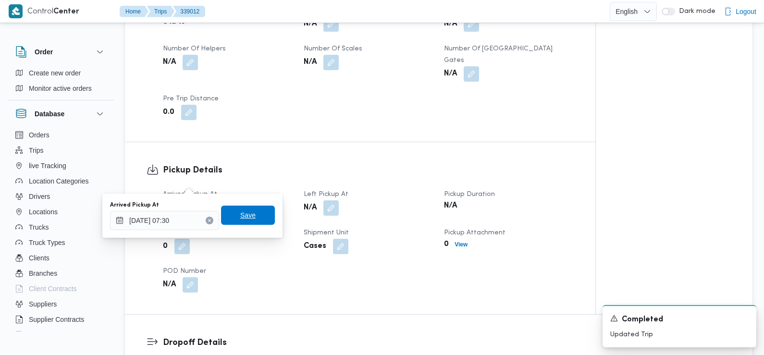
click at [240, 218] on span "Save" at bounding box center [247, 215] width 15 height 12
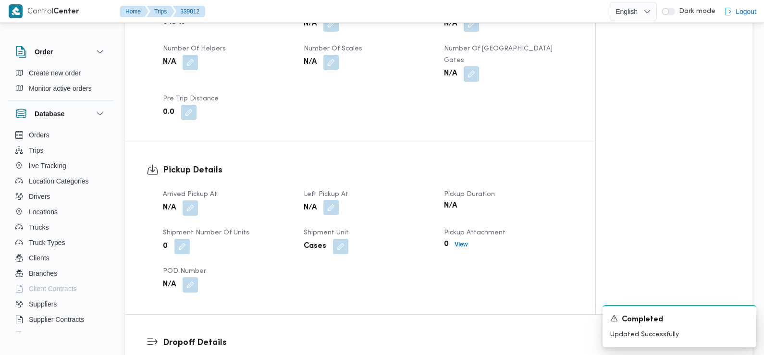
click at [334, 200] on button "button" at bounding box center [330, 207] width 15 height 15
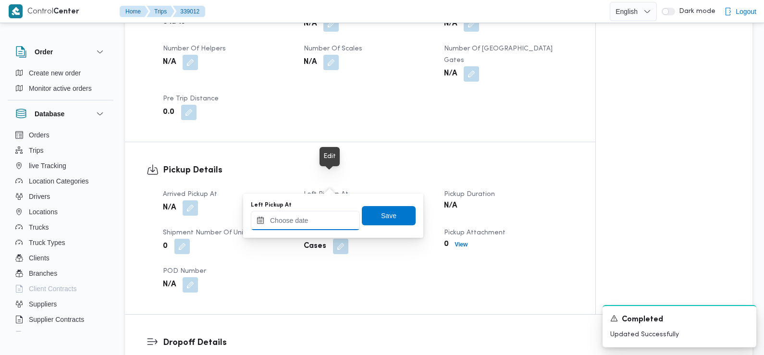
click at [314, 223] on input "Left Pickup At" at bounding box center [305, 220] width 109 height 19
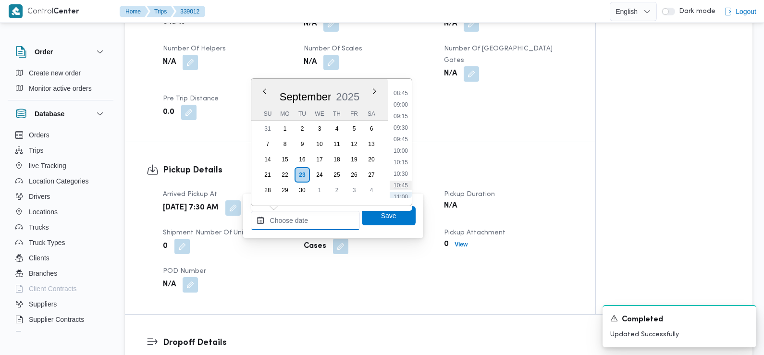
scroll to position [401, 0]
click at [408, 96] on li "08:45" at bounding box center [400, 94] width 22 height 10
type input "[DATE] 08:45"
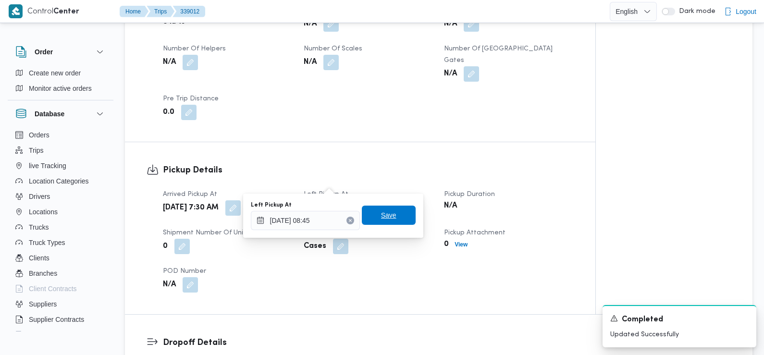
click at [384, 217] on span "Save" at bounding box center [388, 215] width 15 height 12
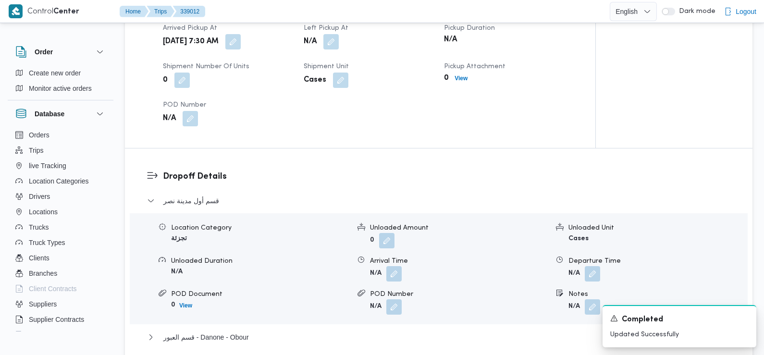
scroll to position [695, 0]
click at [393, 265] on button "button" at bounding box center [393, 272] width 15 height 15
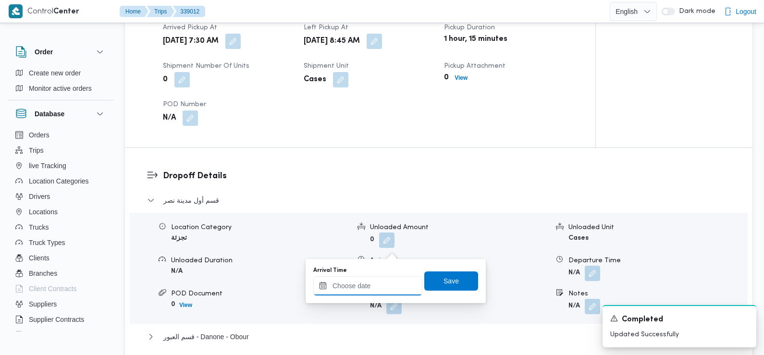
click at [384, 286] on input "Arrival Time" at bounding box center [367, 285] width 109 height 19
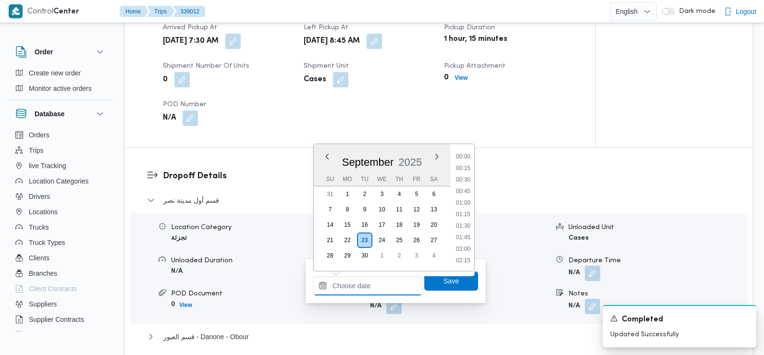
scroll to position [449, 0]
click at [463, 161] on li "09:45" at bounding box center [463, 158] width 22 height 10
type input "[DATE] 09:45"
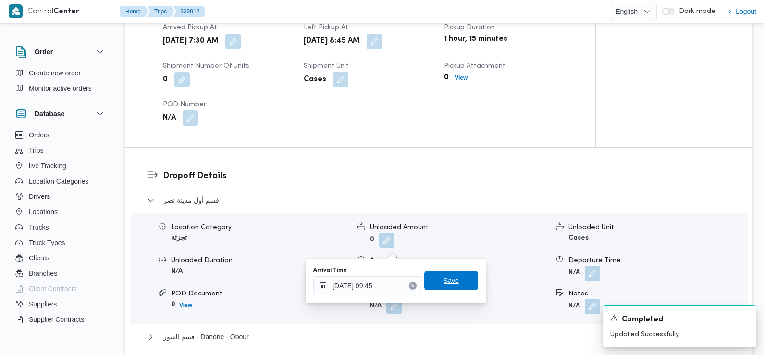
click at [444, 280] on span "Save" at bounding box center [450, 281] width 15 height 12
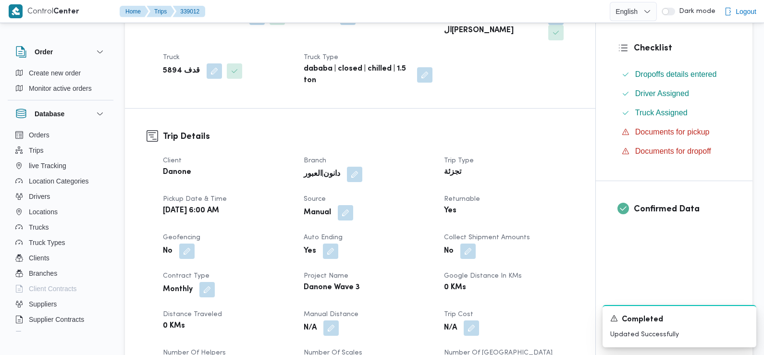
scroll to position [0, 0]
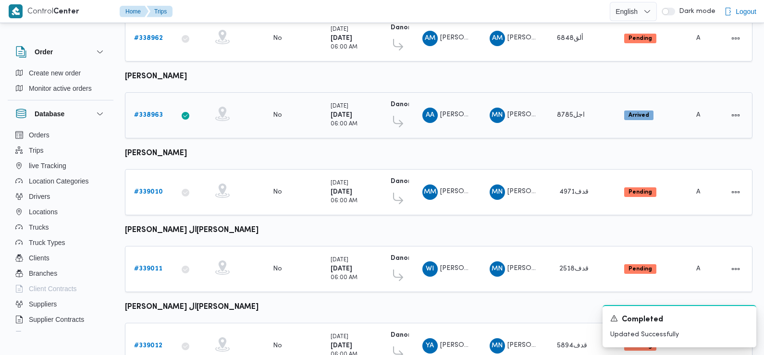
scroll to position [352, 0]
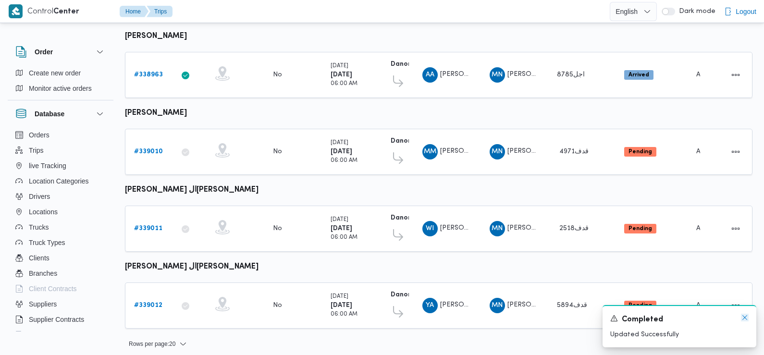
click at [745, 318] on icon "Dismiss toast" at bounding box center [744, 318] width 8 height 8
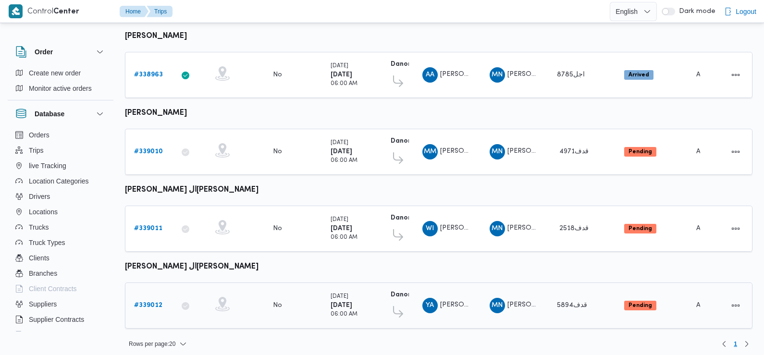
click at [151, 302] on b "# 339012" at bounding box center [148, 305] width 28 height 6
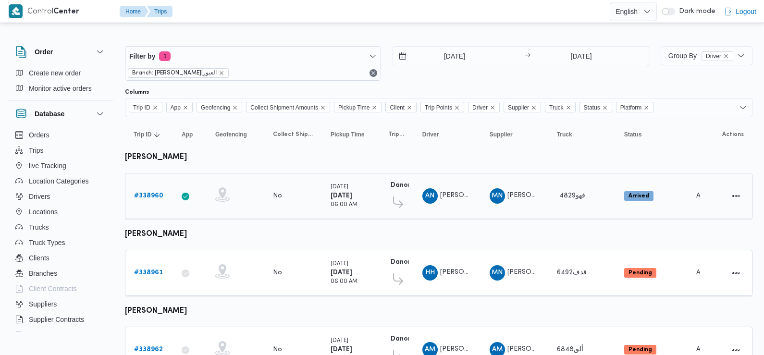
click at [153, 193] on b "# 338960" at bounding box center [148, 196] width 29 height 6
click at [152, 271] on b "# 338961" at bounding box center [148, 272] width 29 height 6
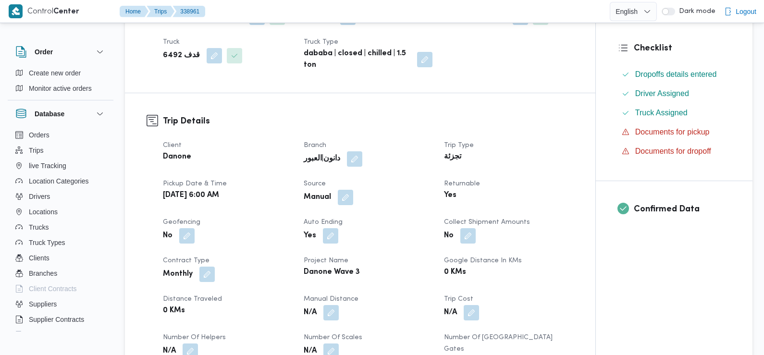
scroll to position [416, 0]
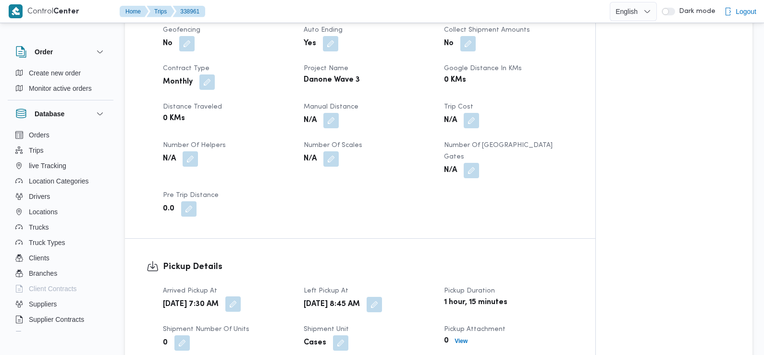
click at [241, 296] on button "button" at bounding box center [232, 303] width 15 height 15
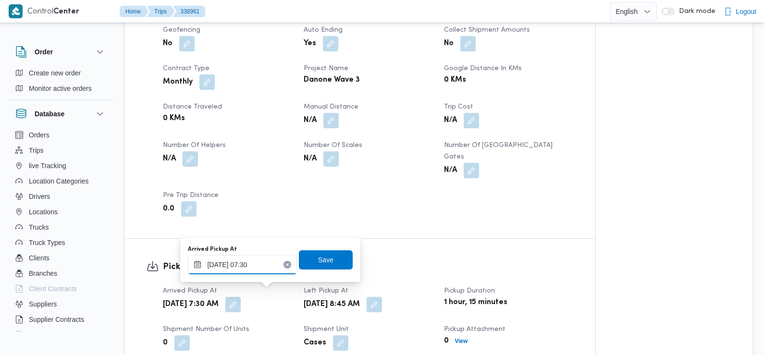
click at [253, 267] on input "[DATE] 07:30" at bounding box center [242, 264] width 109 height 19
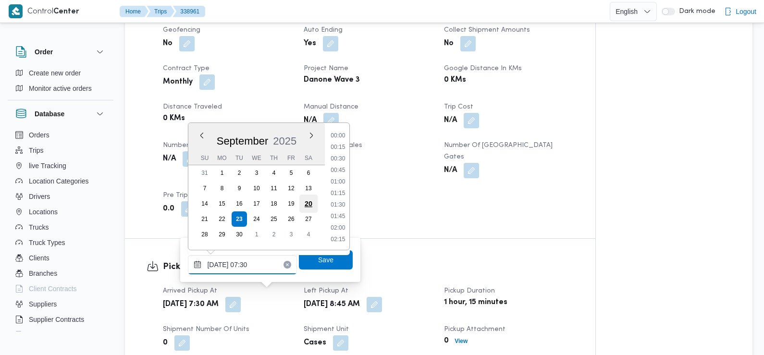
scroll to position [287, 0]
click at [338, 158] on li "06:45" at bounding box center [338, 160] width 22 height 10
type input "23/09/2025 06:45"
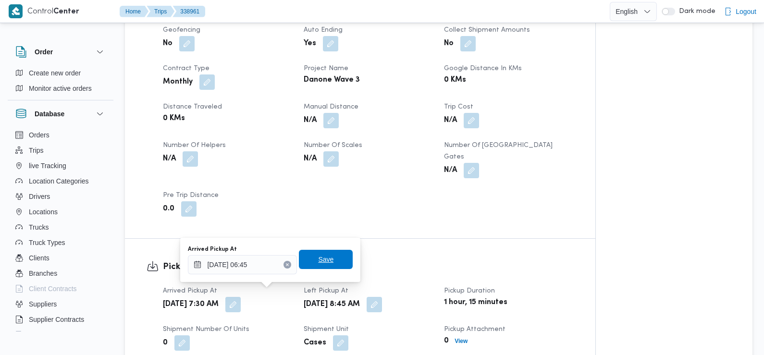
click at [329, 259] on span "Save" at bounding box center [326, 259] width 54 height 19
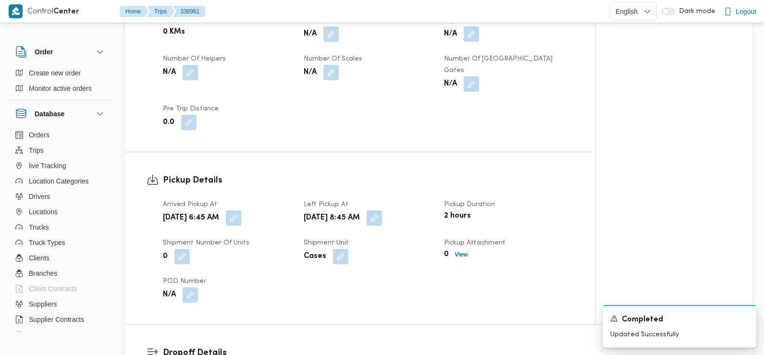
scroll to position [0, 0]
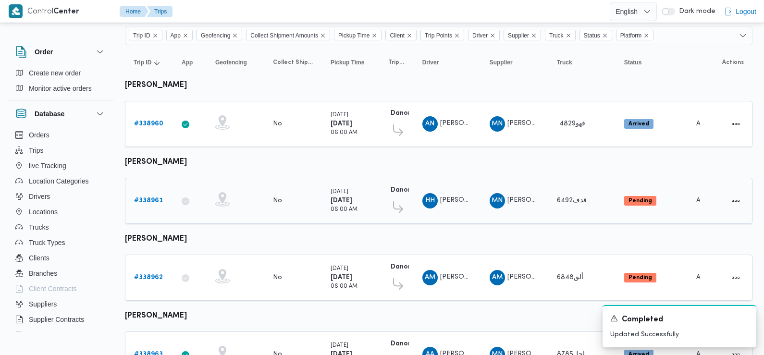
scroll to position [90, 0]
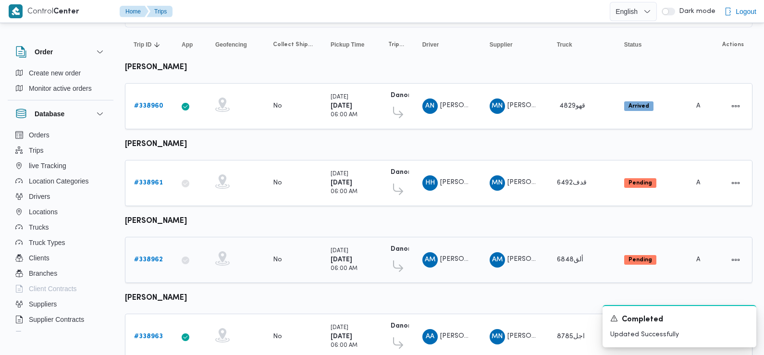
click at [157, 258] on b "# 338962" at bounding box center [148, 259] width 29 height 6
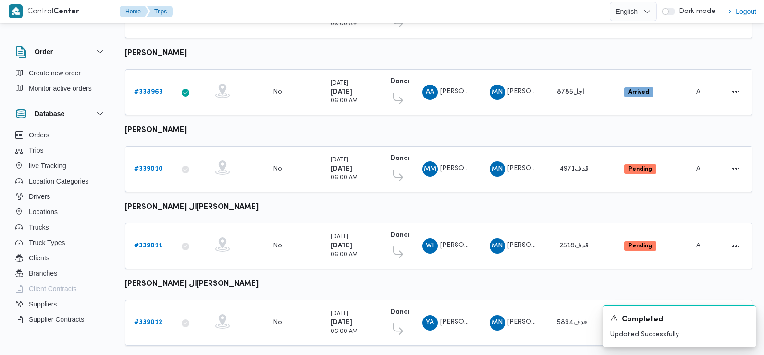
scroll to position [352, 0]
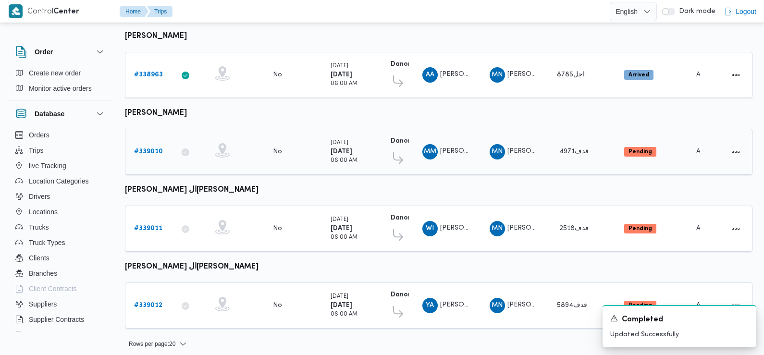
click at [150, 148] on b "# 339010" at bounding box center [148, 151] width 29 height 6
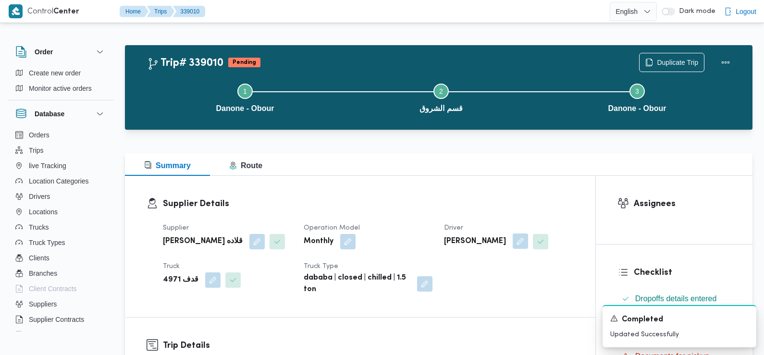
click at [514, 237] on button "button" at bounding box center [519, 240] width 15 height 15
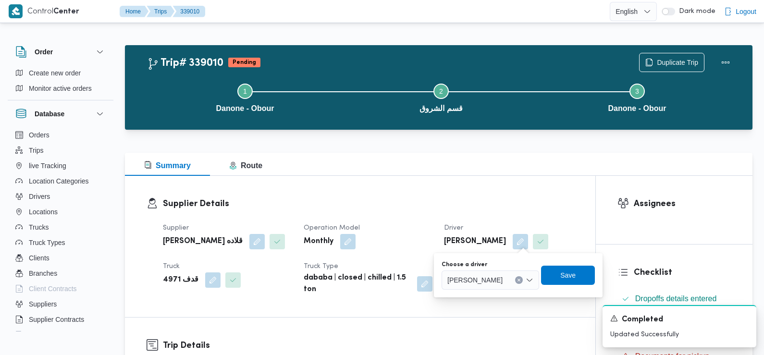
click at [501, 282] on span "محمود محمد سيد محمد" at bounding box center [474, 279] width 55 height 11
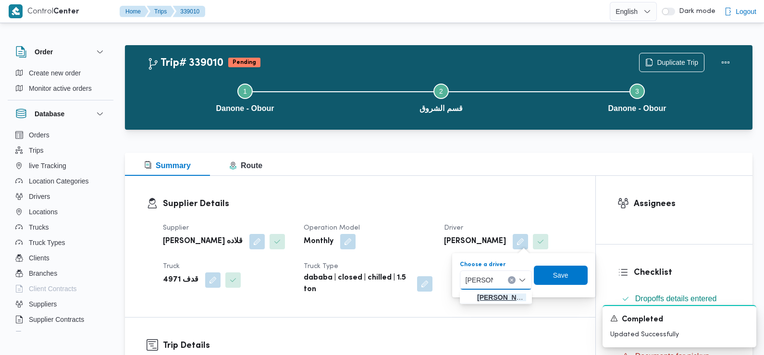
type input "عبدالله ابر"
click at [500, 294] on span "عبدالله ابر اهيم السيد ابراهيم حماد" at bounding box center [501, 297] width 49 height 12
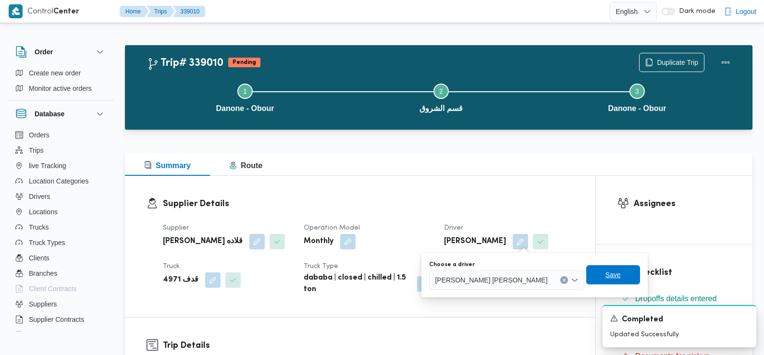
click at [586, 277] on span "Save" at bounding box center [613, 274] width 54 height 19
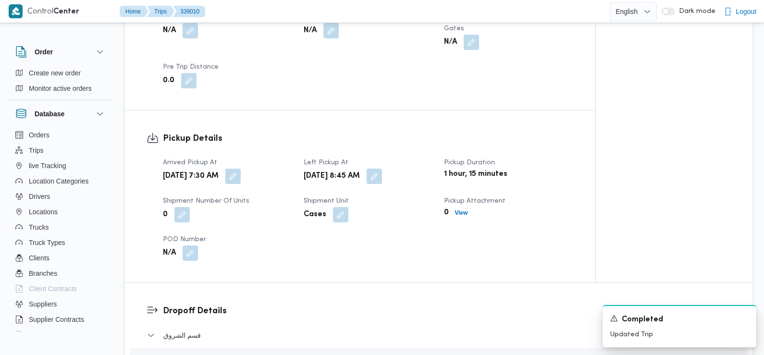
scroll to position [560, 0]
click at [241, 168] on button "button" at bounding box center [232, 175] width 15 height 15
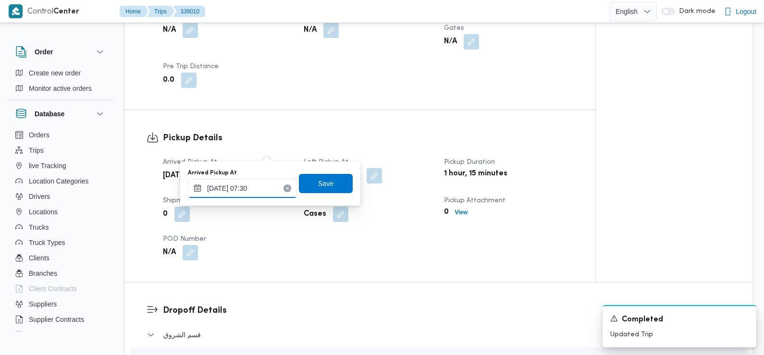
click at [255, 193] on input "[DATE] 07:30" at bounding box center [242, 188] width 109 height 19
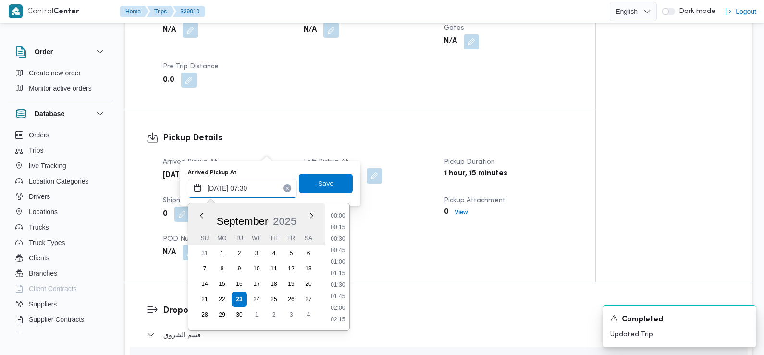
click at [261, 192] on input "[DATE] 07:30" at bounding box center [242, 188] width 109 height 19
type input "[DATE] 07:26"
click at [321, 188] on span "Save" at bounding box center [325, 183] width 15 height 12
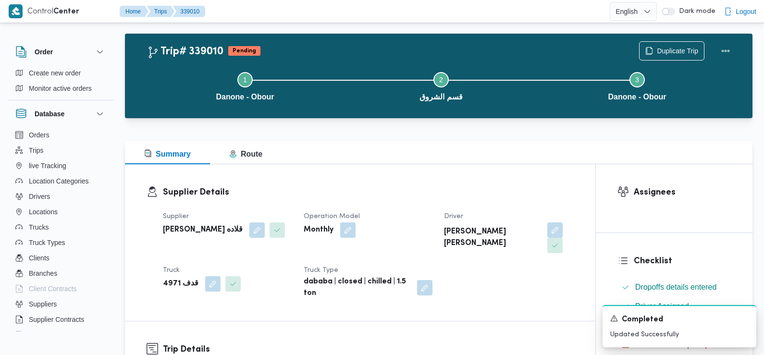
scroll to position [0, 0]
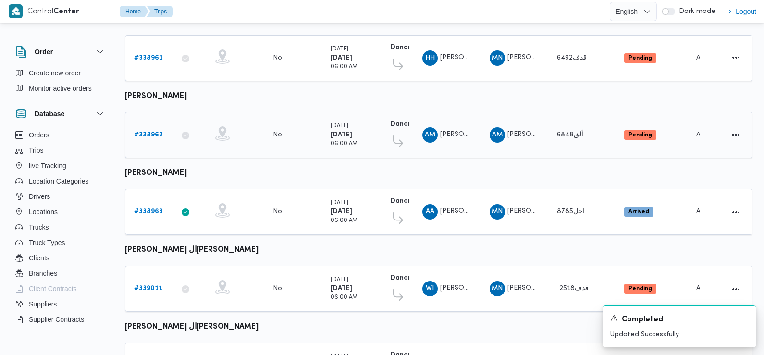
scroll to position [352, 0]
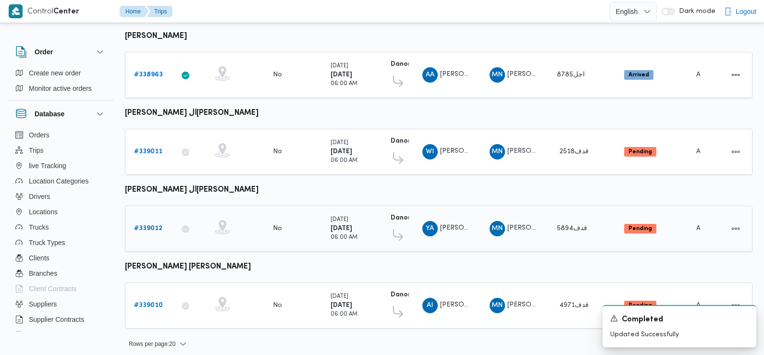
click at [152, 225] on b "# 339012" at bounding box center [148, 228] width 28 height 6
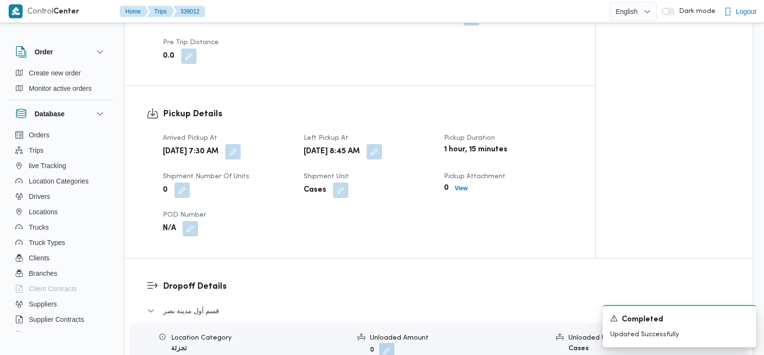
scroll to position [586, 0]
click at [241, 142] on button "button" at bounding box center [232, 149] width 15 height 15
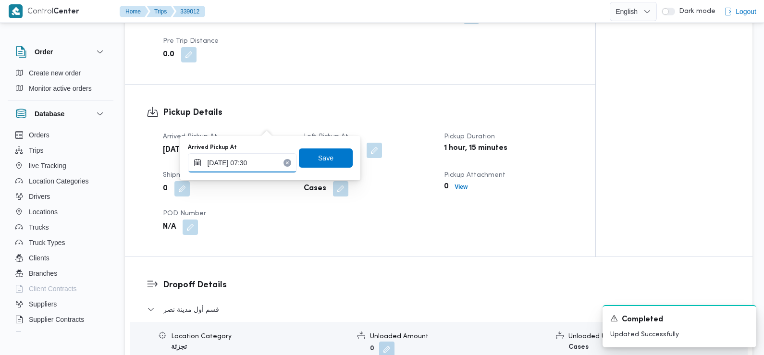
click at [267, 169] on input "[DATE] 07:30" at bounding box center [242, 162] width 109 height 19
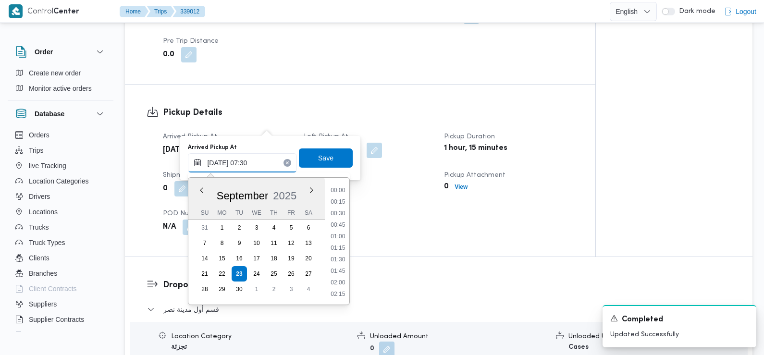
scroll to position [287, 0]
type input "23/09/2025 07:29"
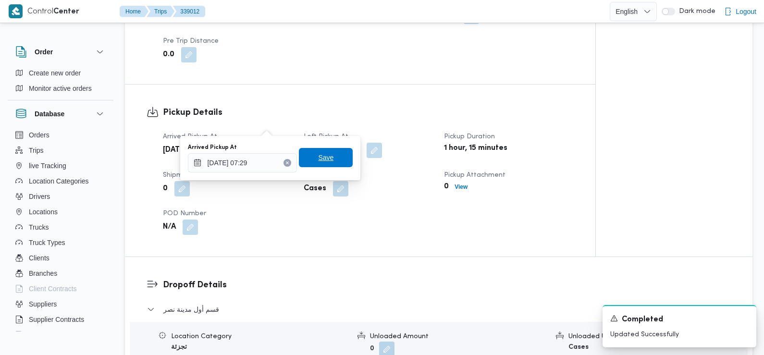
click at [326, 157] on span "Save" at bounding box center [326, 157] width 54 height 19
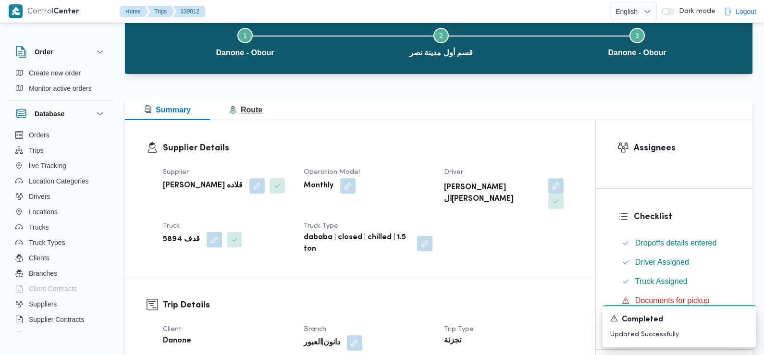
scroll to position [0, 0]
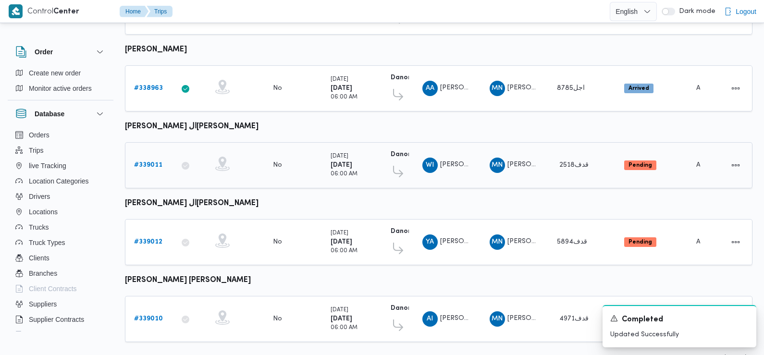
scroll to position [352, 0]
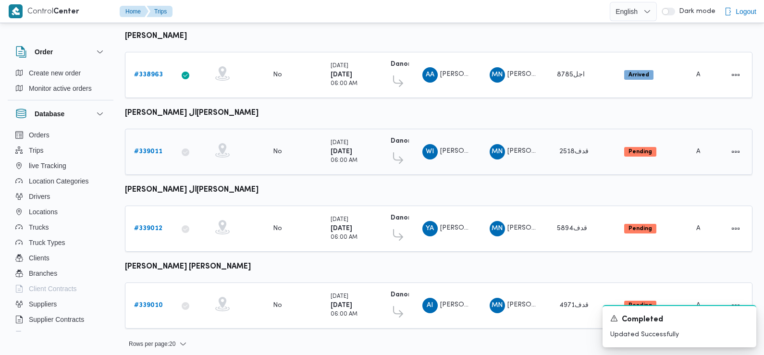
click at [152, 148] on b "# 339011" at bounding box center [148, 151] width 28 height 6
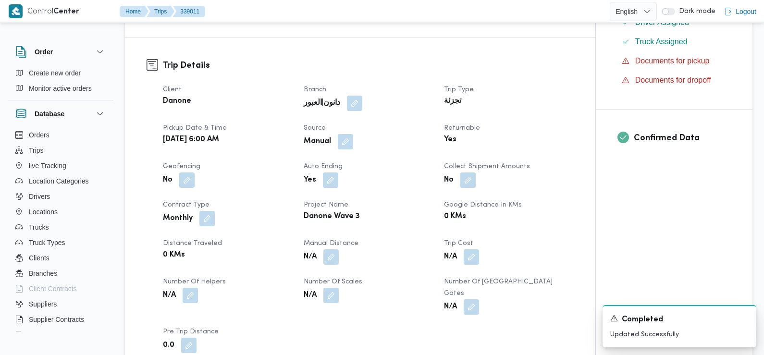
scroll to position [464, 0]
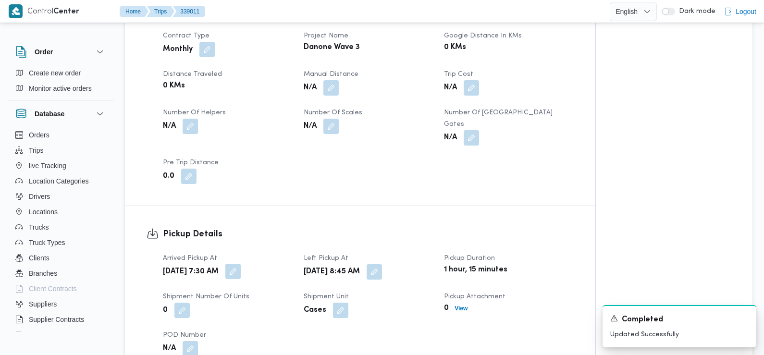
click at [241, 264] on button "button" at bounding box center [232, 271] width 15 height 15
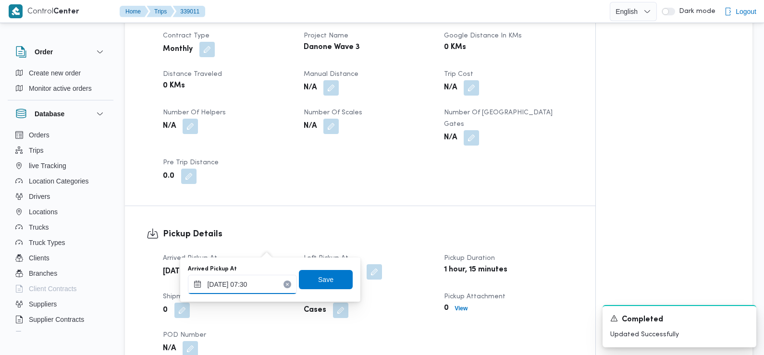
click at [254, 290] on input "[DATE] 07:30" at bounding box center [242, 284] width 109 height 19
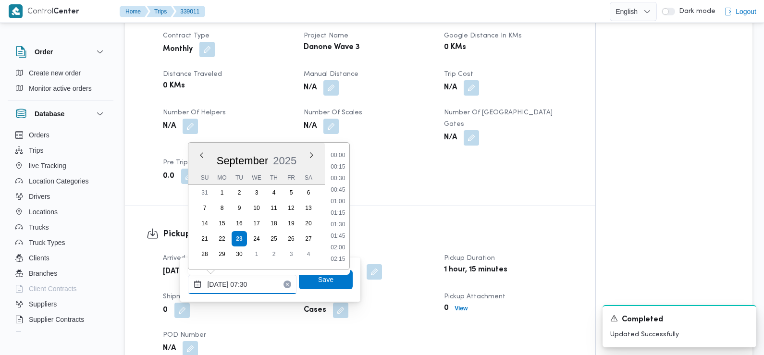
scroll to position [287, 0]
click at [263, 290] on input "[DATE] 07:30" at bounding box center [242, 284] width 109 height 19
type input "23/09/2025 07:08"
click at [305, 282] on span "Save" at bounding box center [326, 278] width 54 height 19
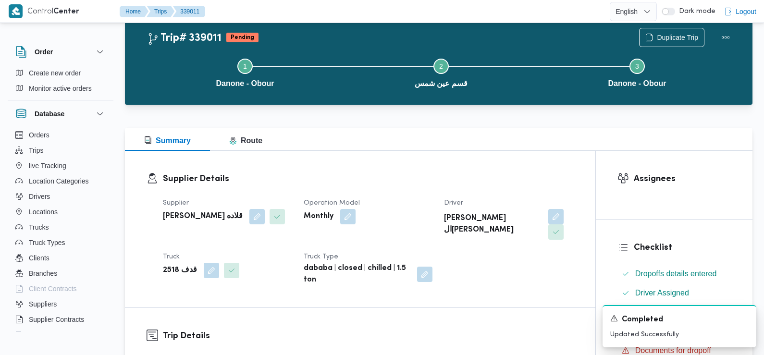
scroll to position [0, 0]
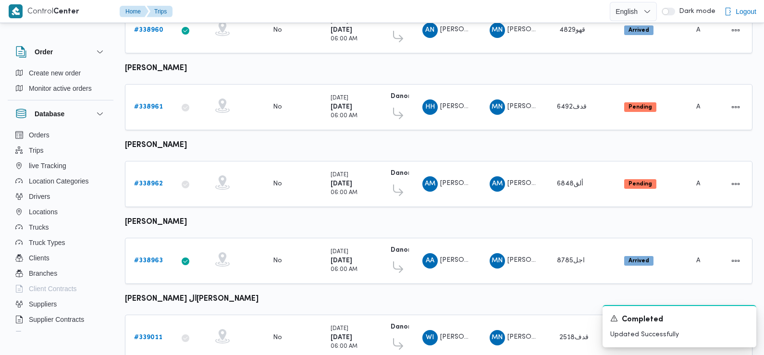
scroll to position [147, 0]
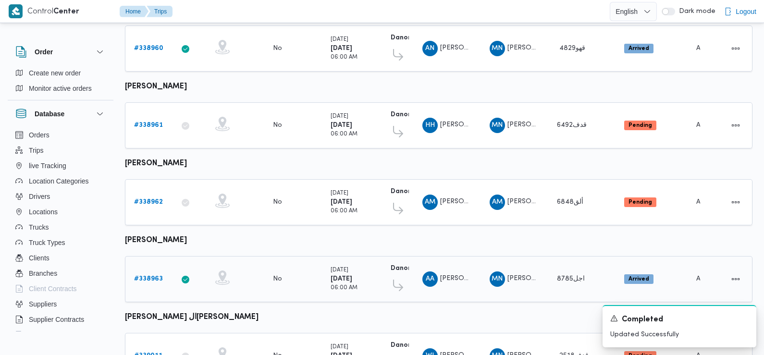
click at [145, 273] on link "# 338963" at bounding box center [148, 279] width 29 height 12
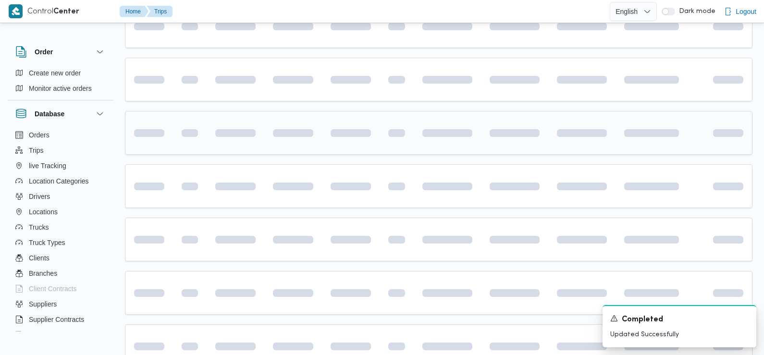
scroll to position [169, 0]
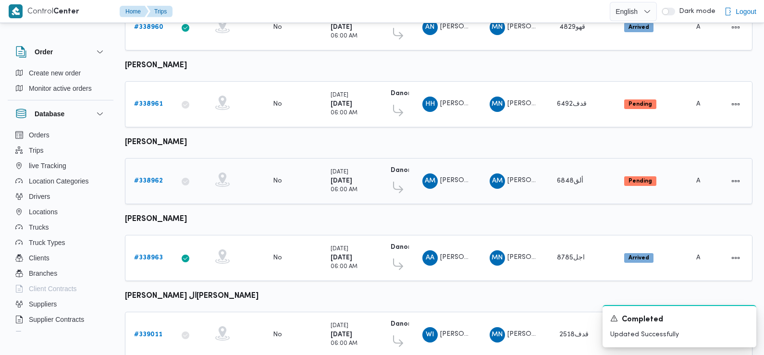
click at [144, 178] on b "# 338962" at bounding box center [148, 181] width 29 height 6
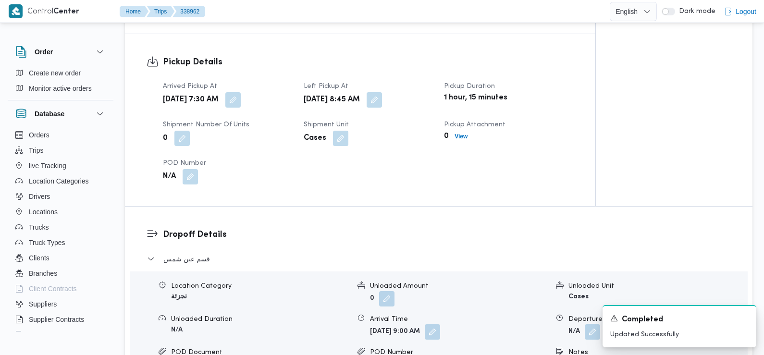
scroll to position [623, 0]
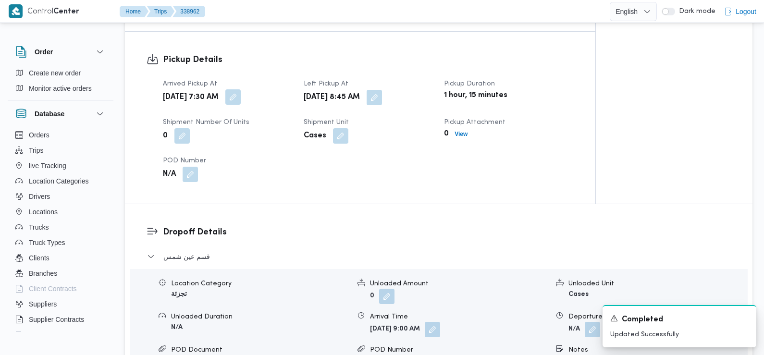
click at [241, 89] on button "button" at bounding box center [232, 96] width 15 height 15
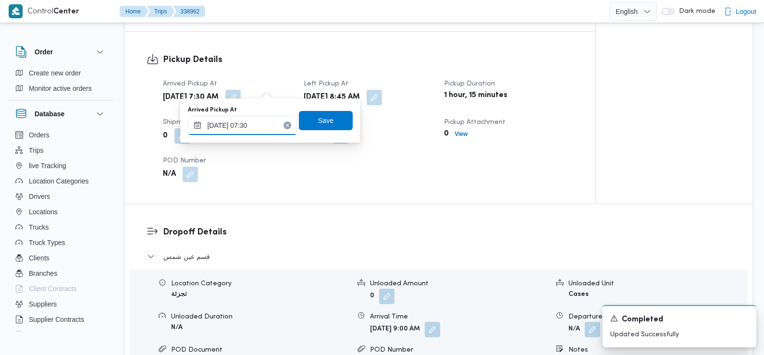
click at [256, 124] on input "[DATE] 07:30" at bounding box center [242, 125] width 109 height 19
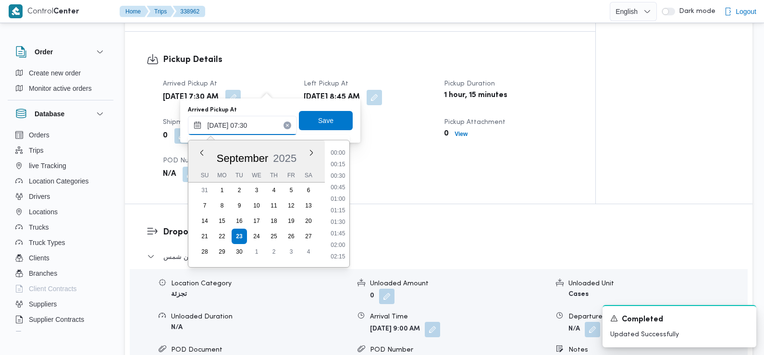
scroll to position [287, 0]
click at [336, 197] on li "07:15" at bounding box center [338, 200] width 22 height 10
type input "[DATE] 07:15"
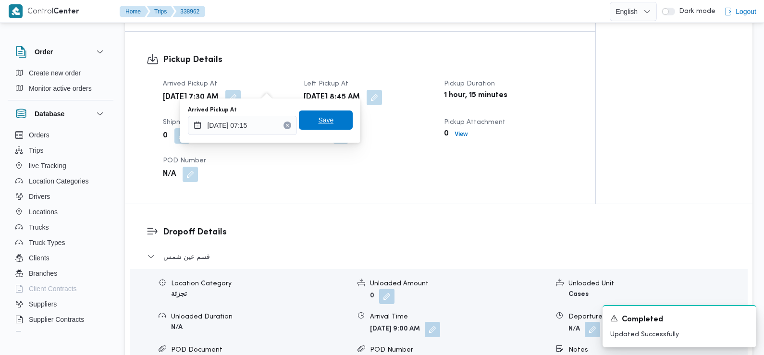
click at [326, 123] on span "Save" at bounding box center [326, 119] width 54 height 19
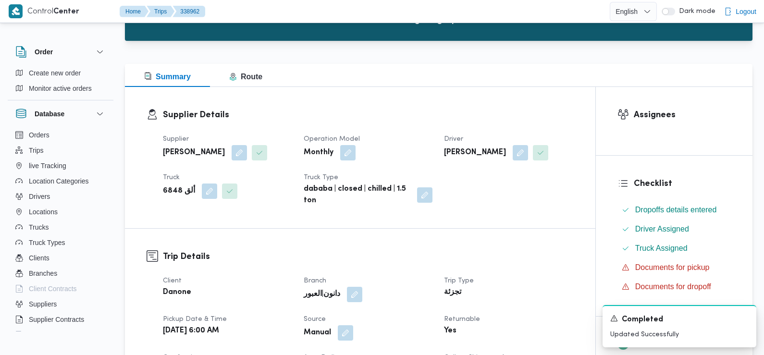
scroll to position [0, 0]
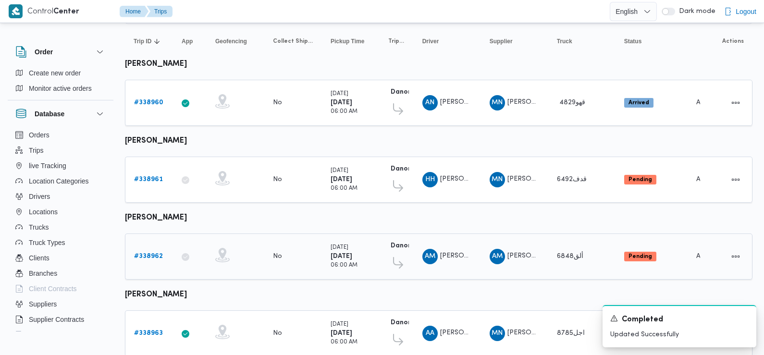
scroll to position [86, 0]
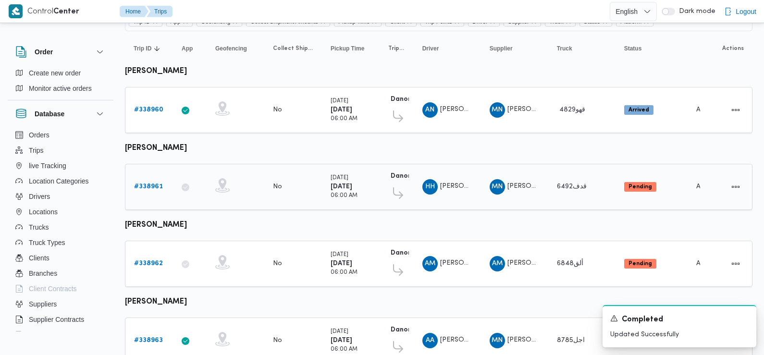
click at [148, 184] on b "# 338961" at bounding box center [148, 186] width 29 height 6
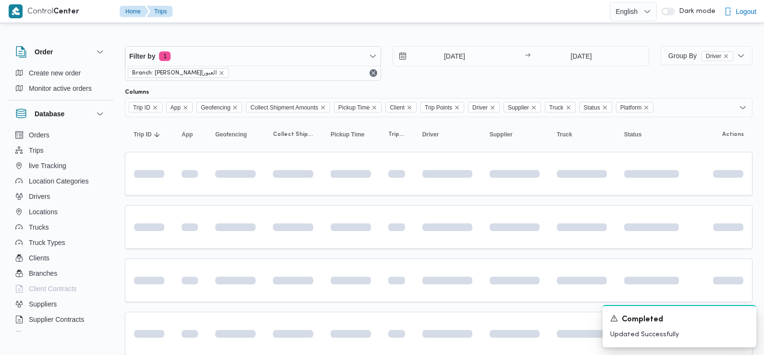
scroll to position [86, 0]
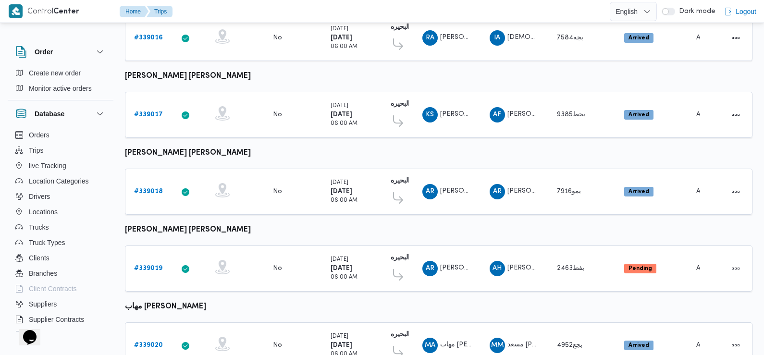
scroll to position [423, 0]
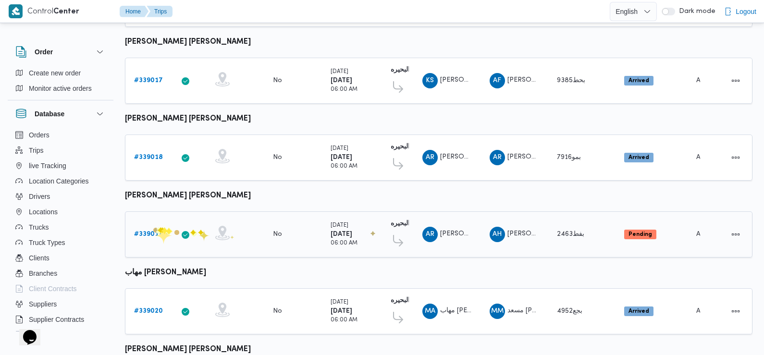
click at [153, 231] on b "# 339019" at bounding box center [148, 234] width 28 height 6
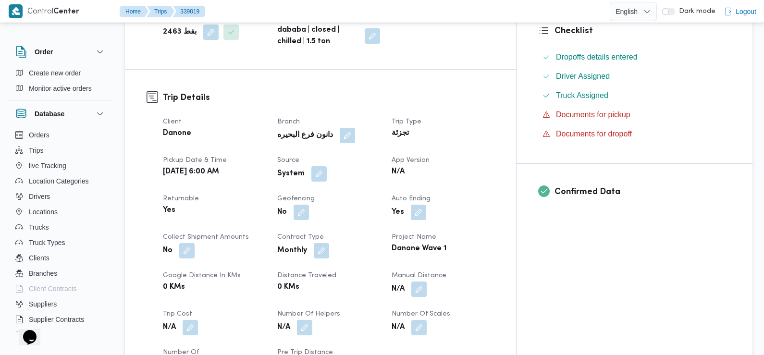
scroll to position [272, 0]
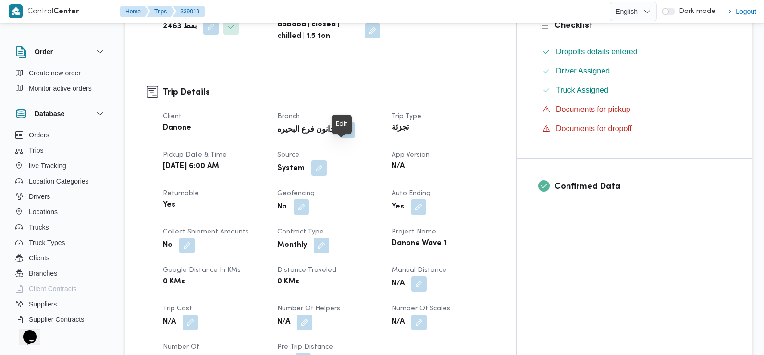
click at [327, 160] on button "button" at bounding box center [318, 167] width 15 height 15
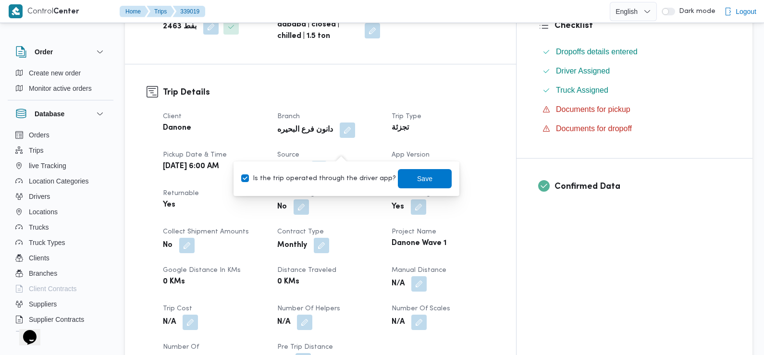
click at [338, 179] on label "Is the trip operated through the driver app?" at bounding box center [318, 179] width 155 height 12
checkbox input "false"
click at [421, 179] on span "Save" at bounding box center [424, 178] width 15 height 12
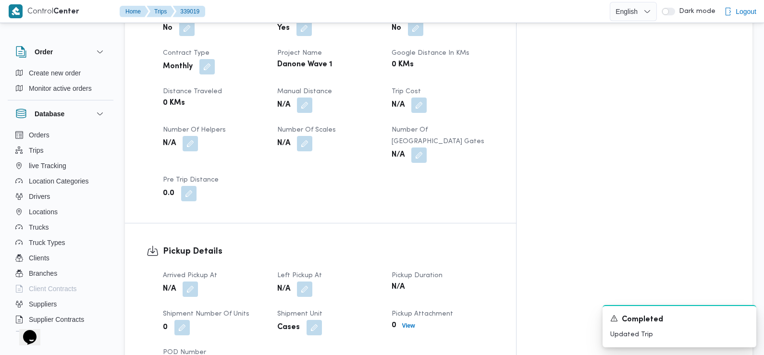
scroll to position [461, 0]
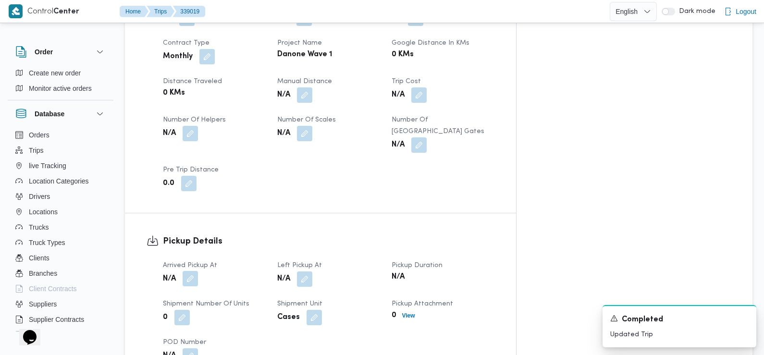
click at [190, 271] on button "button" at bounding box center [189, 278] width 15 height 15
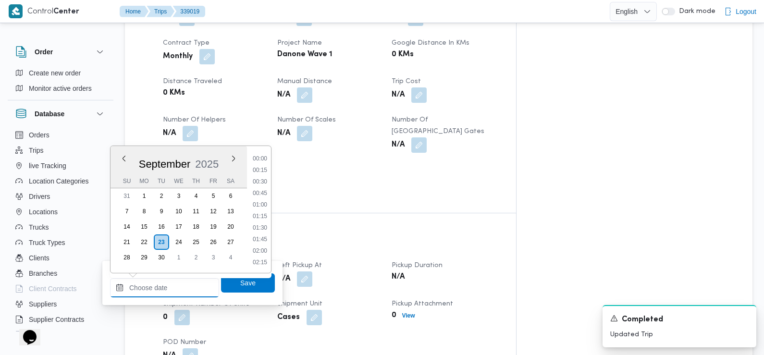
click at [176, 284] on input "Arrived Pickup At" at bounding box center [164, 287] width 109 height 19
click at [261, 168] on li "07:30" at bounding box center [260, 170] width 22 height 10
type input "[DATE] 07:30"
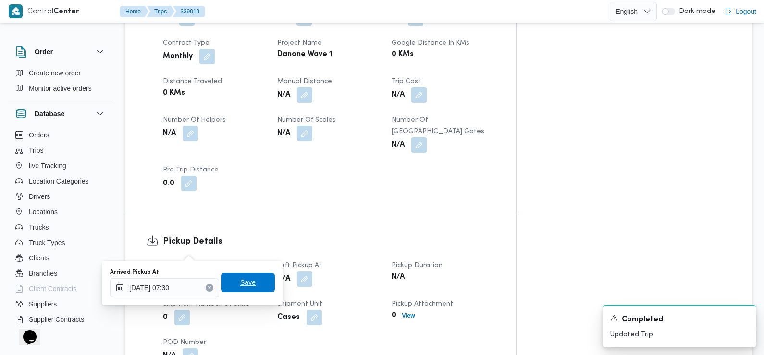
click at [245, 280] on span "Save" at bounding box center [247, 283] width 15 height 12
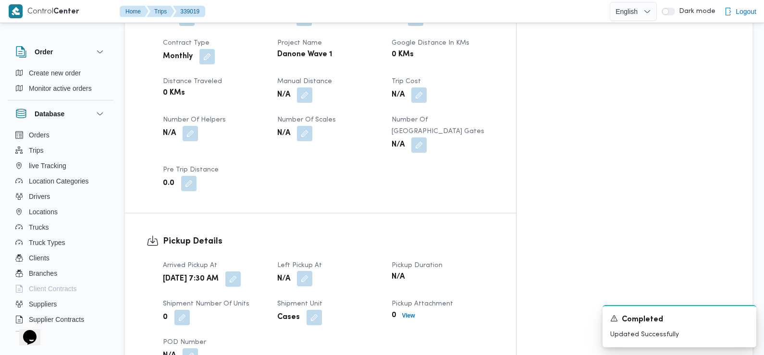
click at [312, 271] on button "button" at bounding box center [304, 278] width 15 height 15
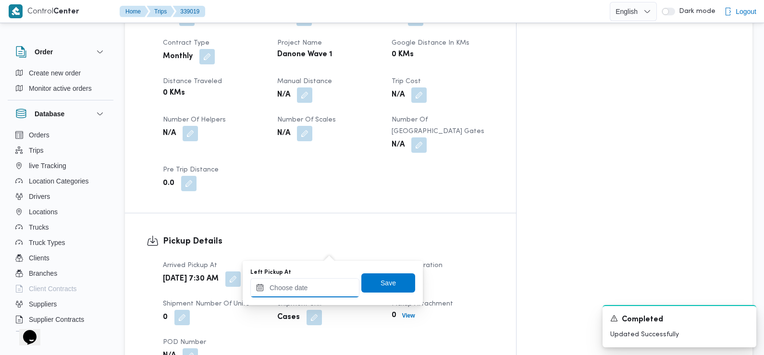
click at [332, 288] on input "Left Pickup At" at bounding box center [304, 287] width 109 height 19
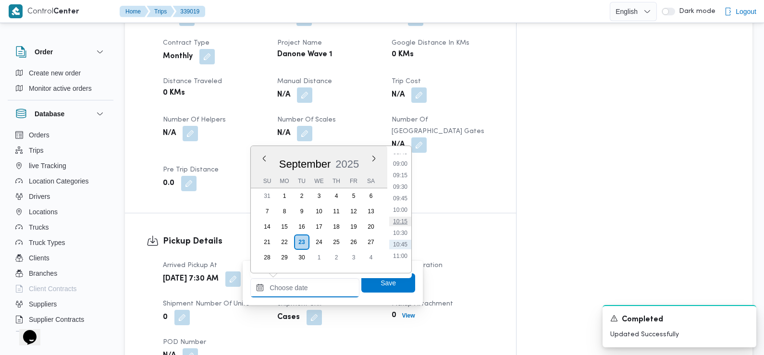
scroll to position [392, 0]
click at [405, 156] on li "08:30" at bounding box center [400, 158] width 22 height 10
type input "23/09/2025 08:30"
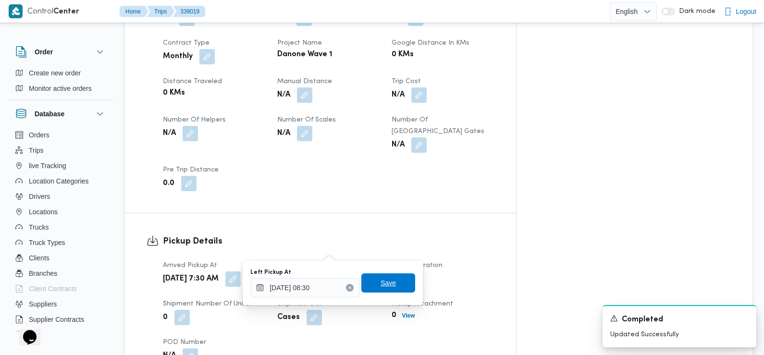
click at [385, 285] on span "Save" at bounding box center [387, 283] width 15 height 12
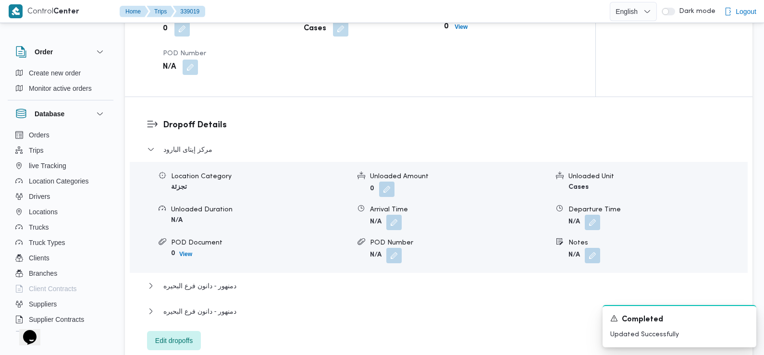
scroll to position [759, 0]
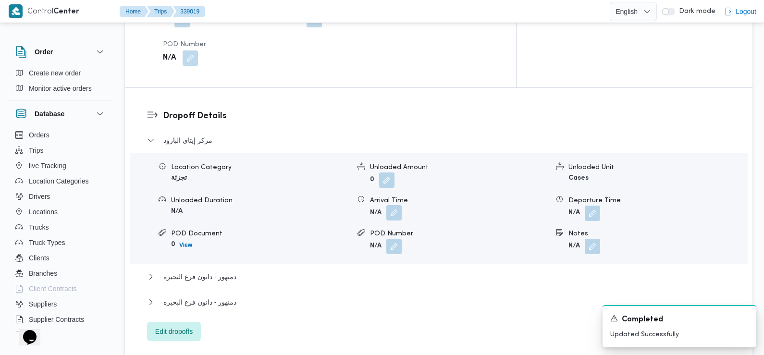
click at [394, 205] on button "button" at bounding box center [393, 212] width 15 height 15
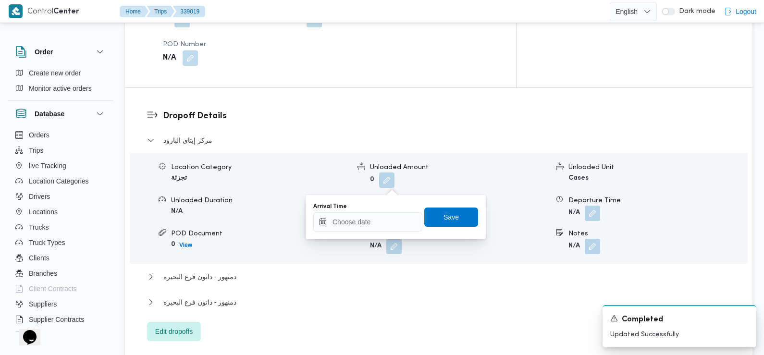
click at [386, 236] on div "You are in a dialog. To close this dialog, hit escape. Arrival Time Save" at bounding box center [395, 217] width 180 height 44
click at [381, 225] on input "Arrival Time" at bounding box center [367, 221] width 109 height 19
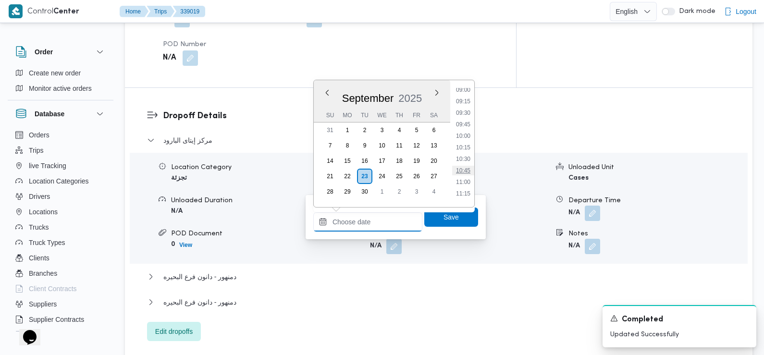
scroll to position [414, 0]
drag, startPoint x: 465, startPoint y: 118, endPoint x: 480, endPoint y: 138, distance: 25.4
click at [465, 118] on li "09:30" at bounding box center [463, 116] width 22 height 10
type input "23/09/2025 09:30"
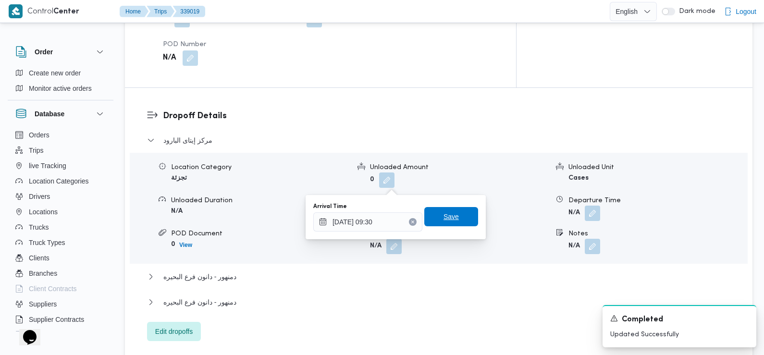
click at [458, 216] on span "Save" at bounding box center [451, 216] width 54 height 19
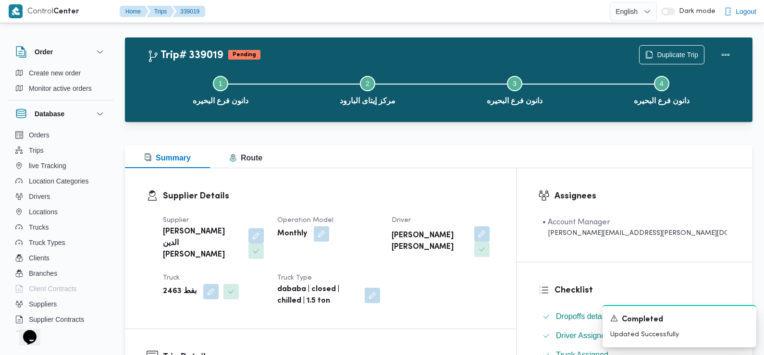
scroll to position [0, 0]
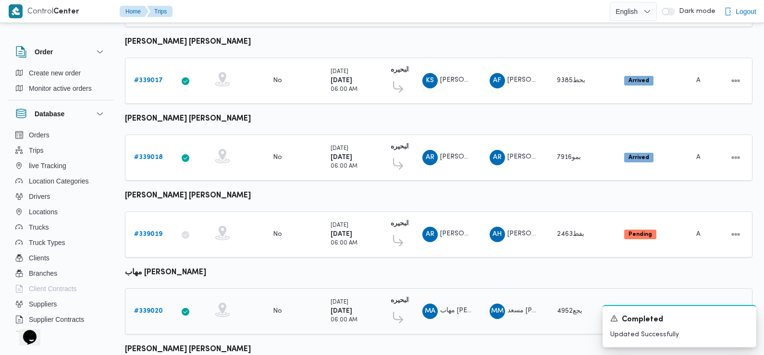
scroll to position [555, 0]
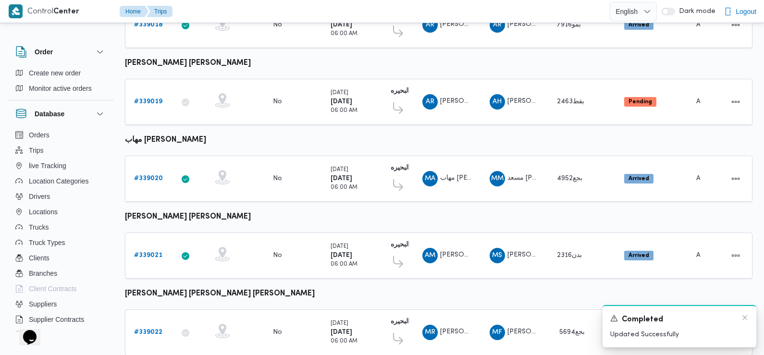
click at [748, 318] on div "A new notification appears Completed Updated Successfully" at bounding box center [679, 326] width 154 height 42
click at [744, 318] on icon "Dismiss toast" at bounding box center [744, 317] width 5 height 5
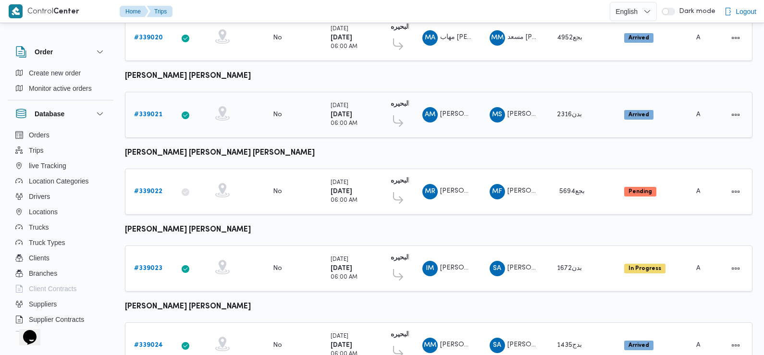
scroll to position [703, 0]
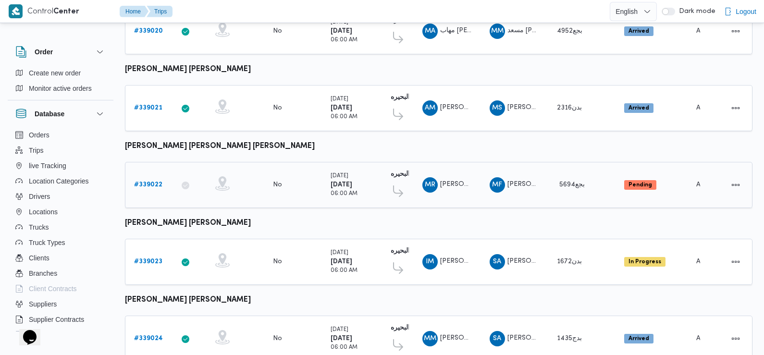
click at [148, 182] on b "# 339022" at bounding box center [148, 185] width 28 height 6
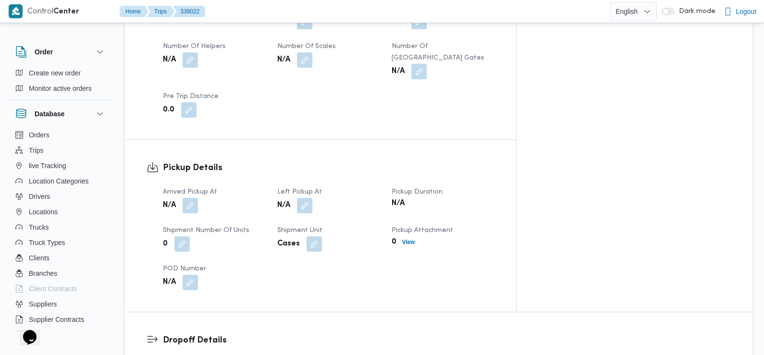
scroll to position [530, 0]
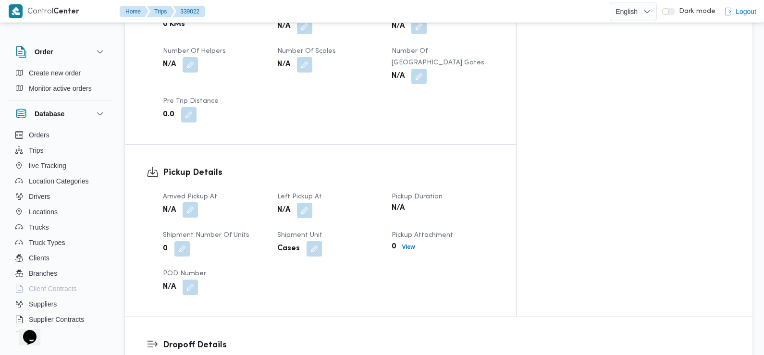
click at [190, 202] on button "button" at bounding box center [189, 209] width 15 height 15
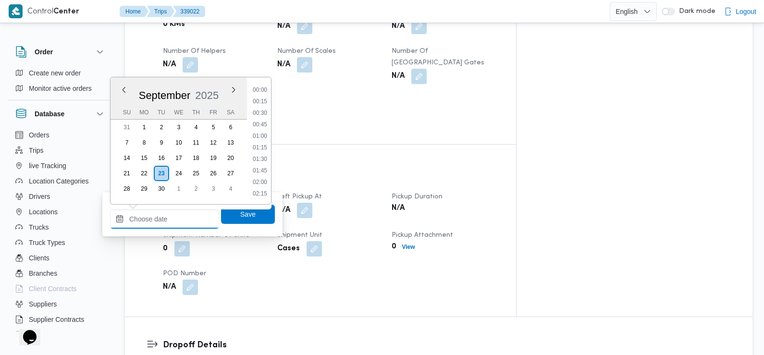
click at [192, 218] on input "Arrived Pickup At" at bounding box center [164, 218] width 109 height 19
click at [261, 141] on li "07:30" at bounding box center [260, 143] width 22 height 10
type input "[DATE] 07:30"
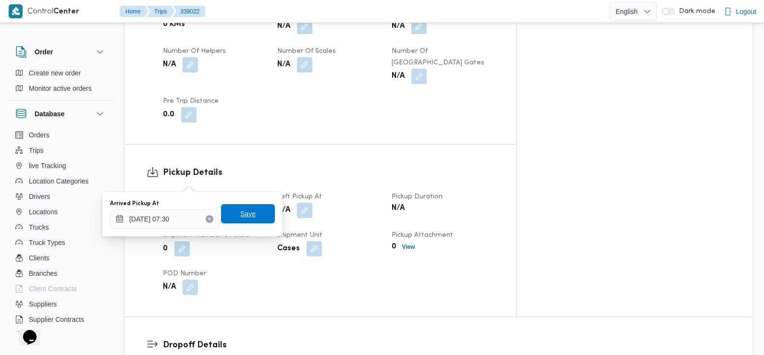
click at [251, 216] on span "Save" at bounding box center [248, 213] width 54 height 19
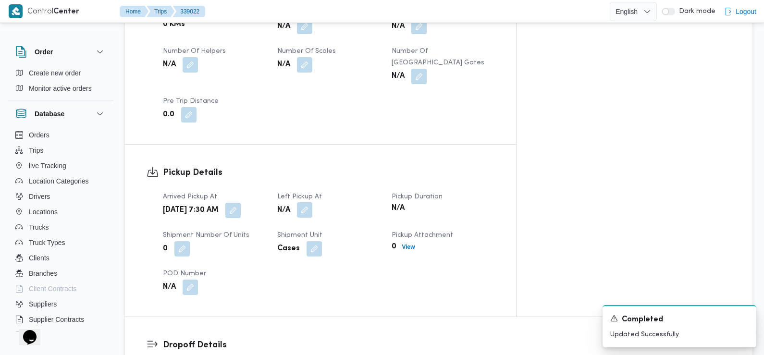
click at [312, 202] on button "button" at bounding box center [304, 209] width 15 height 15
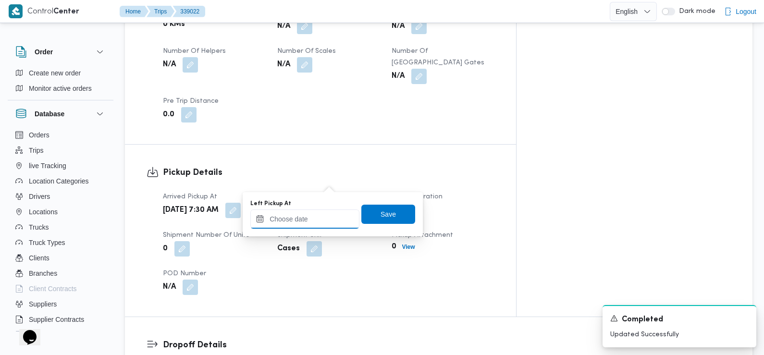
click at [325, 220] on input "Left Pickup At" at bounding box center [304, 218] width 109 height 19
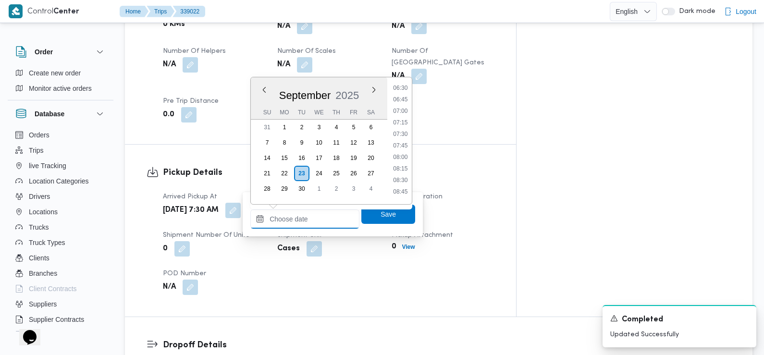
scroll to position [301, 0]
click at [402, 193] on li "08:45" at bounding box center [400, 192] width 22 height 10
type input "[DATE] 08:45"
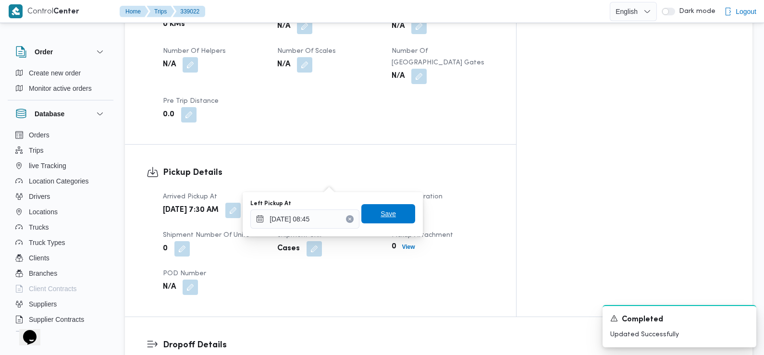
click at [386, 217] on span "Save" at bounding box center [387, 214] width 15 height 12
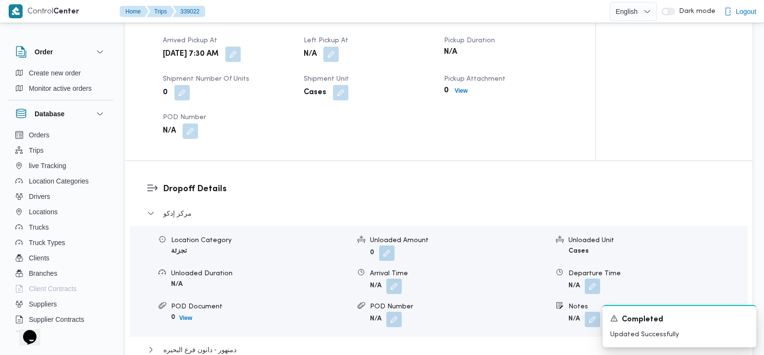
scroll to position [703, 0]
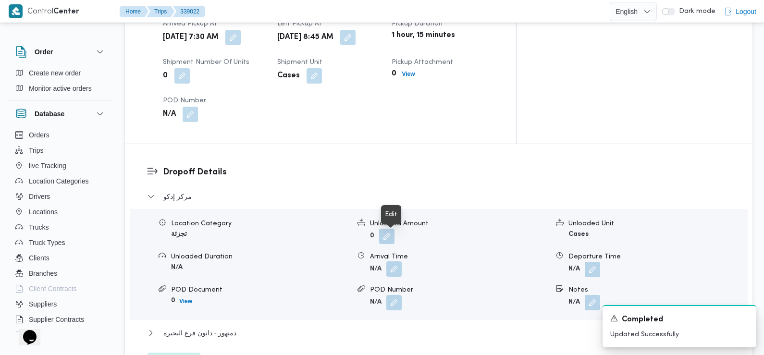
click at [389, 261] on button "button" at bounding box center [393, 268] width 15 height 15
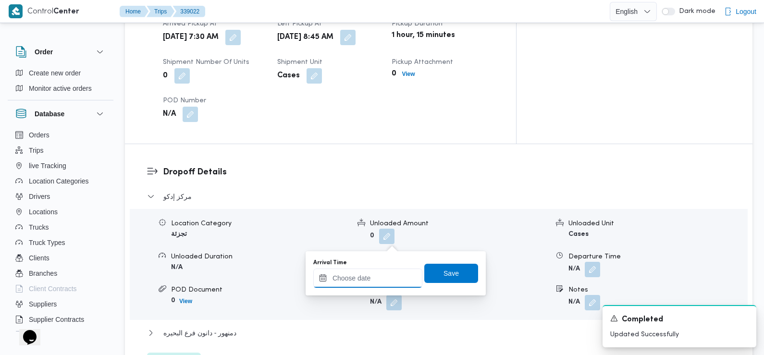
click at [381, 275] on input "Arrival Time" at bounding box center [367, 277] width 109 height 19
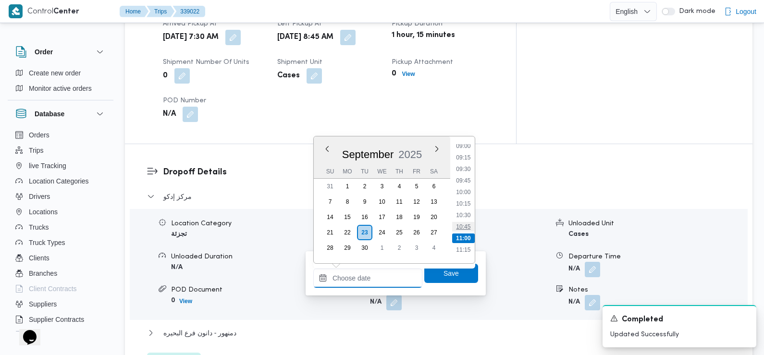
scroll to position [413, 0]
click at [467, 184] on li "09:45" at bounding box center [463, 185] width 22 height 10
type input "23/09/2025 09:45"
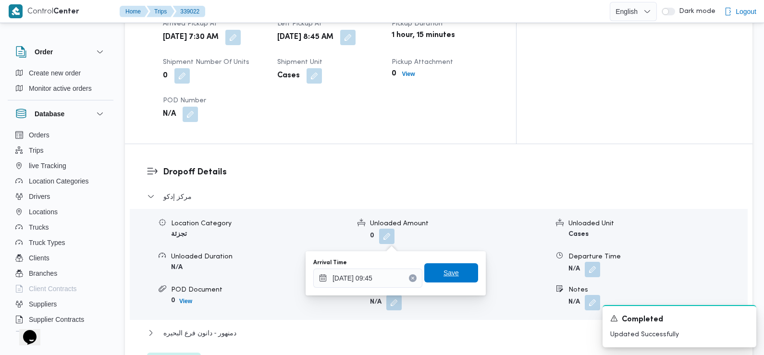
click at [449, 273] on span "Save" at bounding box center [450, 273] width 15 height 12
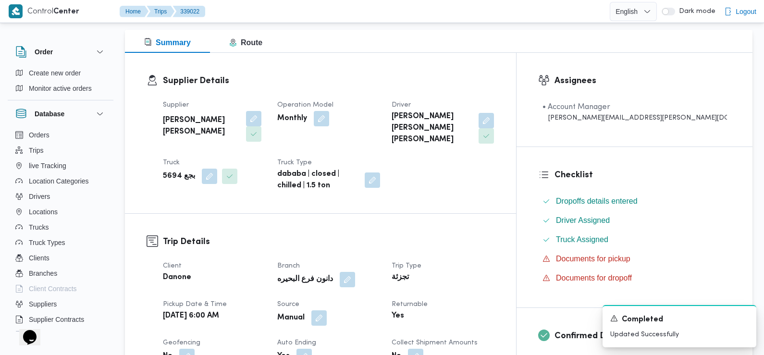
scroll to position [0, 0]
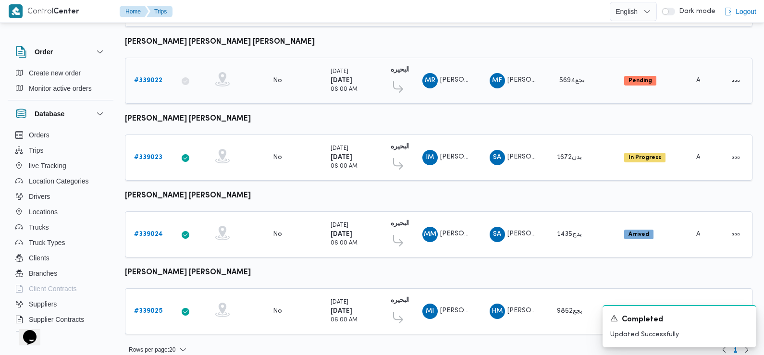
scroll to position [803, 0]
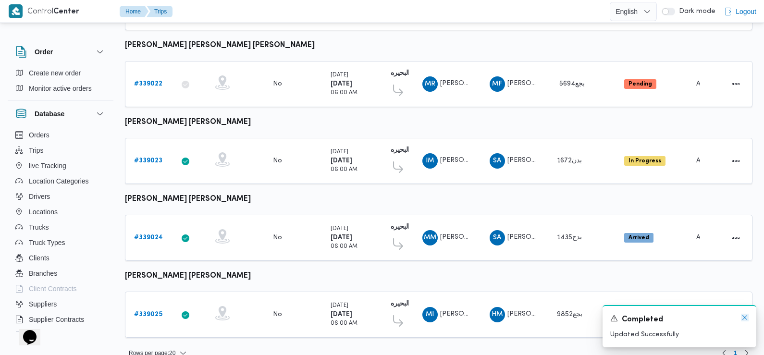
click at [743, 320] on icon "Dismiss toast" at bounding box center [744, 318] width 8 height 8
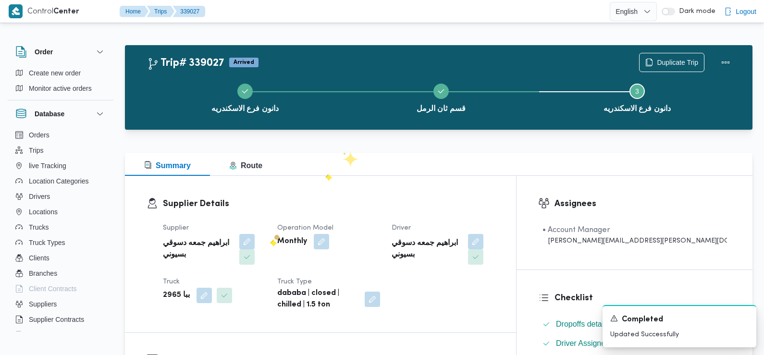
scroll to position [506, 0]
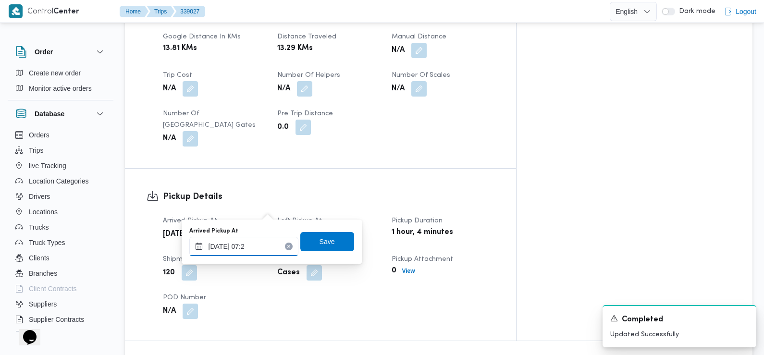
type input "[DATE] 07:20"
click at [306, 241] on span "Save" at bounding box center [327, 240] width 54 height 19
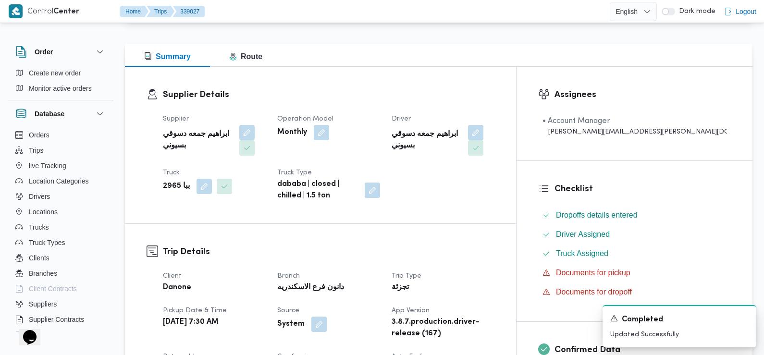
scroll to position [0, 0]
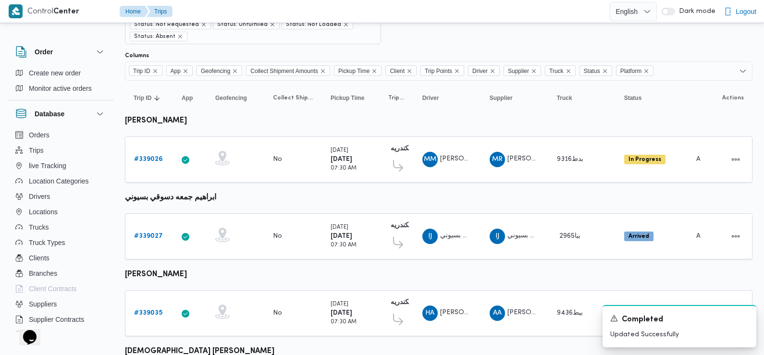
scroll to position [115, 0]
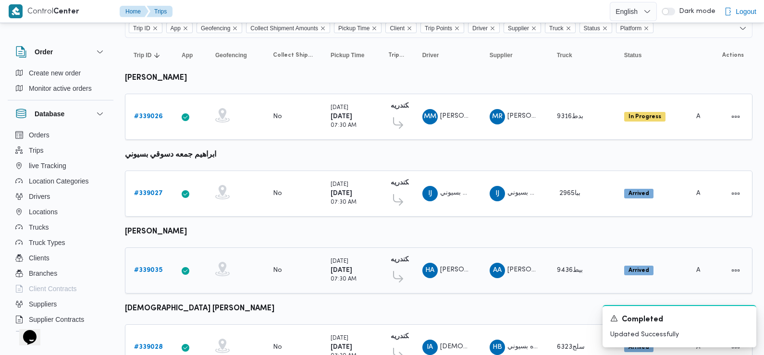
click at [154, 267] on b "# 339035" at bounding box center [148, 270] width 28 height 6
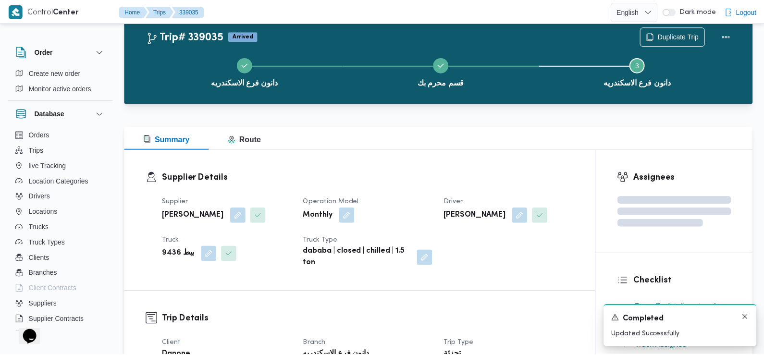
scroll to position [115, 0]
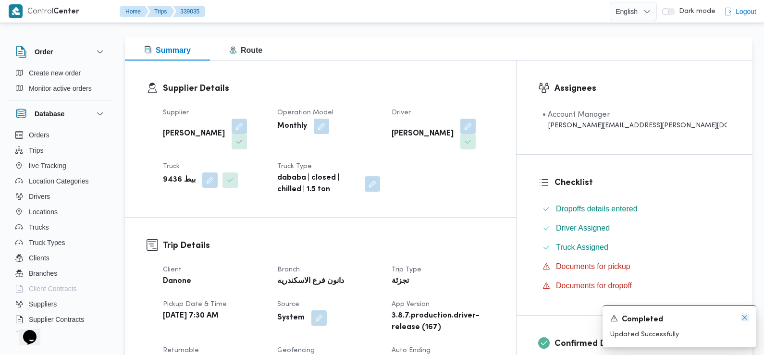
click at [746, 319] on icon "Dismiss toast" at bounding box center [744, 317] width 5 height 5
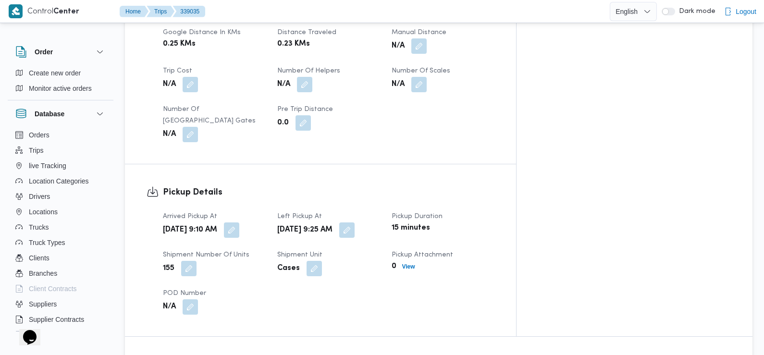
scroll to position [490, 0]
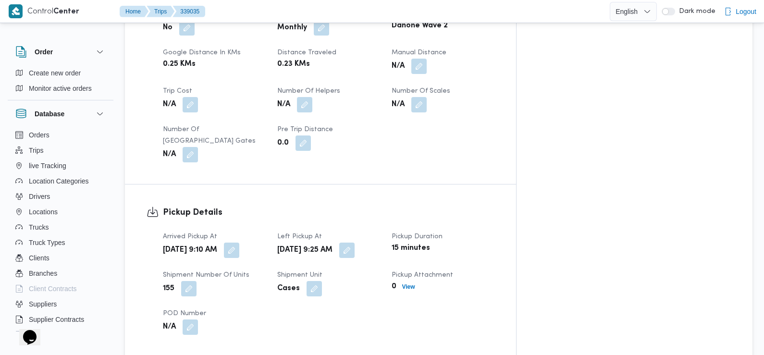
click at [267, 242] on div "[DATE] 9:10 AM" at bounding box center [214, 250] width 105 height 17
click at [239, 242] on button "button" at bounding box center [231, 249] width 15 height 15
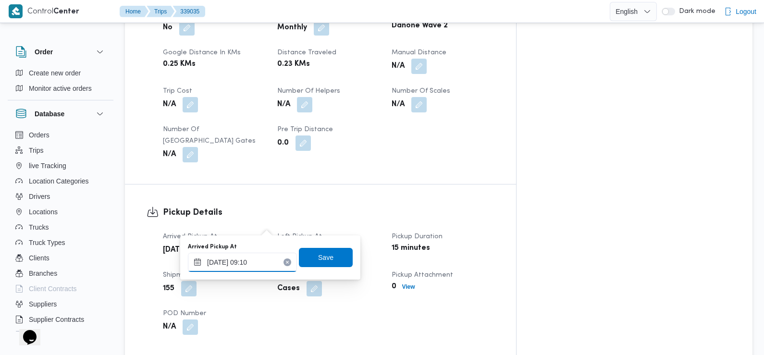
click at [261, 261] on input "[DATE] 09:10" at bounding box center [242, 262] width 109 height 19
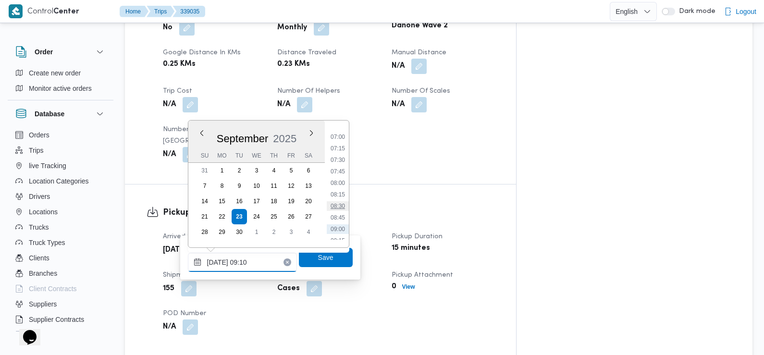
scroll to position [318, 0]
click at [340, 160] on li "07:30" at bounding box center [338, 161] width 22 height 10
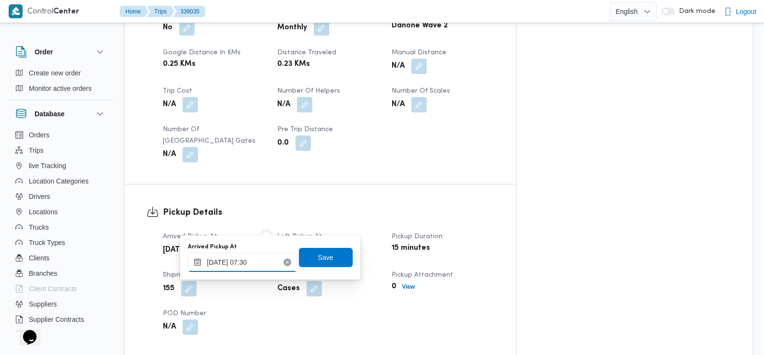
type input "[DATE] 07:30"
click at [328, 255] on span "Save" at bounding box center [326, 256] width 54 height 19
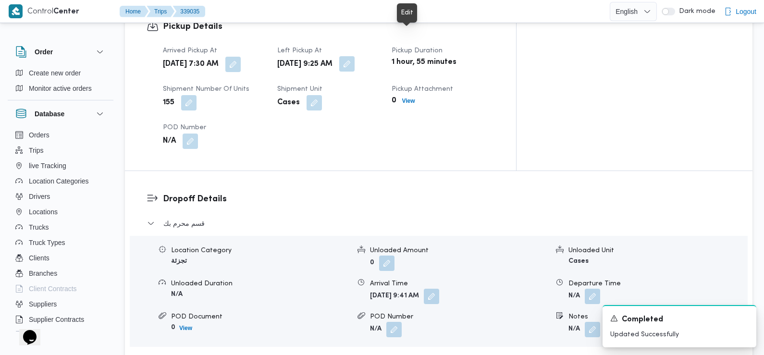
scroll to position [0, 0]
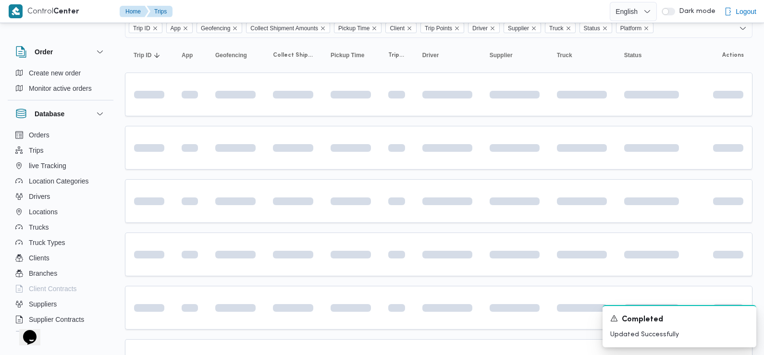
scroll to position [127, 0]
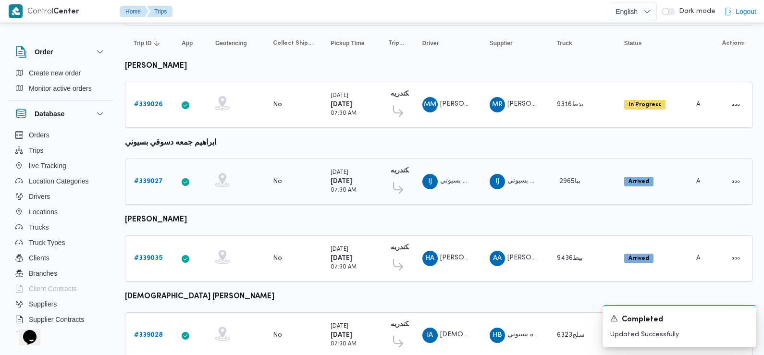
click at [148, 178] on b "# 339027" at bounding box center [148, 181] width 29 height 6
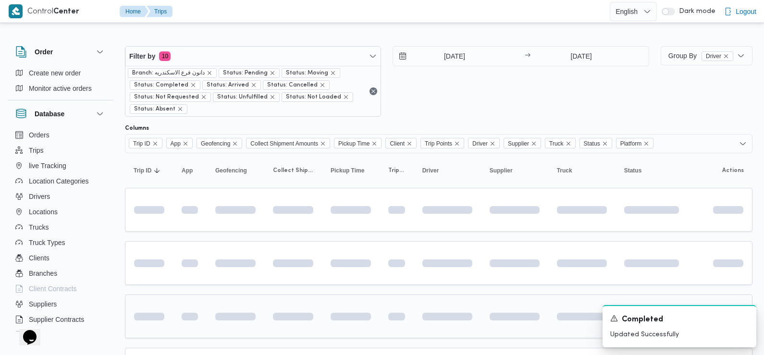
scroll to position [139, 0]
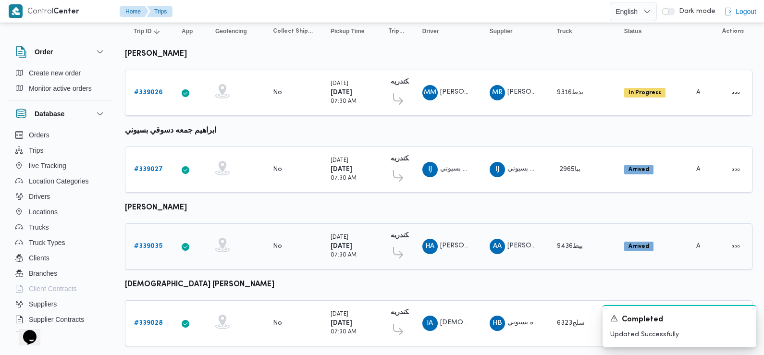
click at [150, 243] on b "# 339035" at bounding box center [148, 246] width 28 height 6
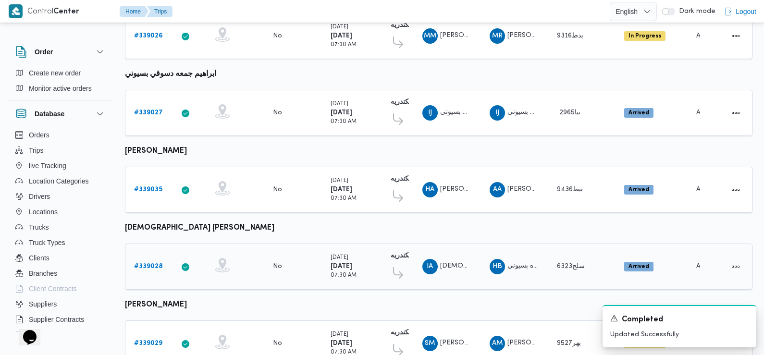
scroll to position [231, 0]
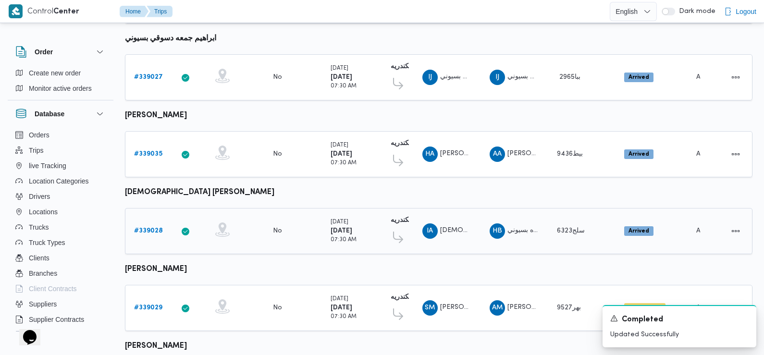
click at [157, 228] on b "# 339028" at bounding box center [148, 231] width 29 height 6
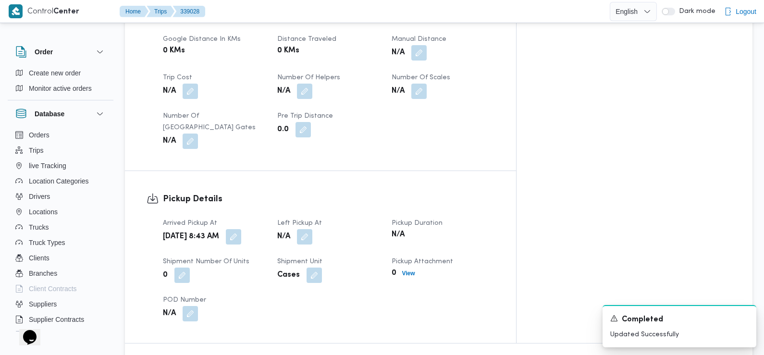
scroll to position [580, 0]
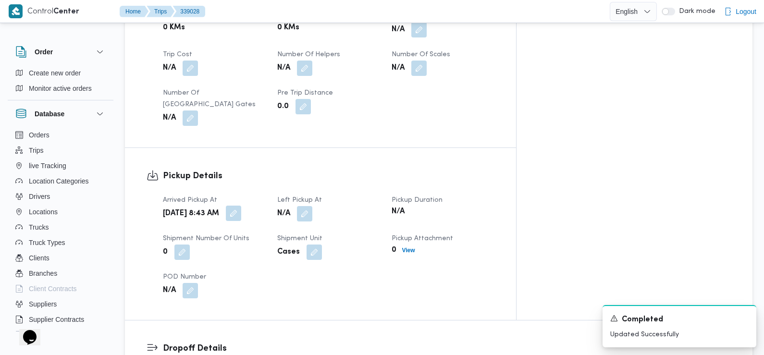
click at [241, 206] on button "button" at bounding box center [233, 213] width 15 height 15
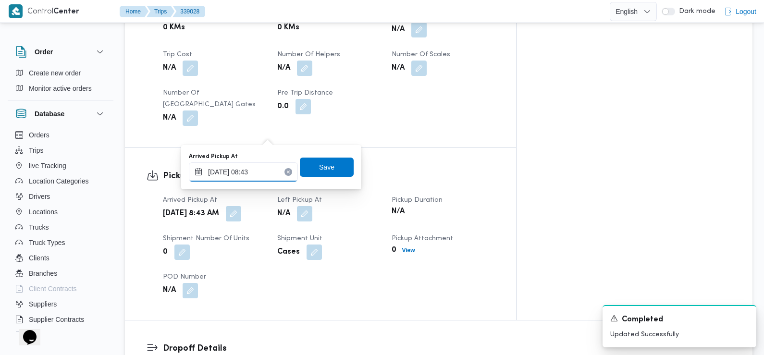
click at [259, 167] on input "[DATE] 08:43" at bounding box center [243, 171] width 109 height 19
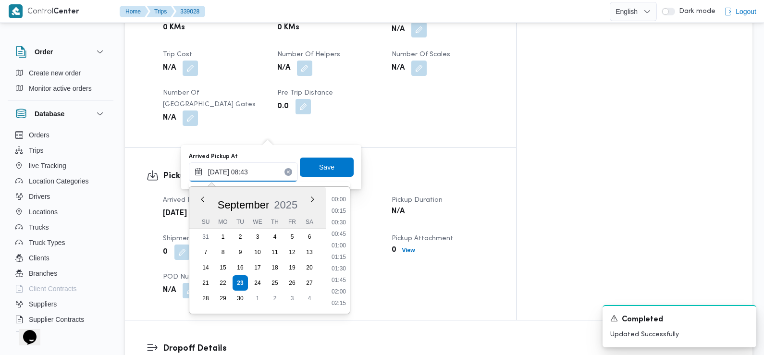
scroll to position [333, 0]
click at [340, 212] on li "07:30" at bounding box center [339, 212] width 22 height 10
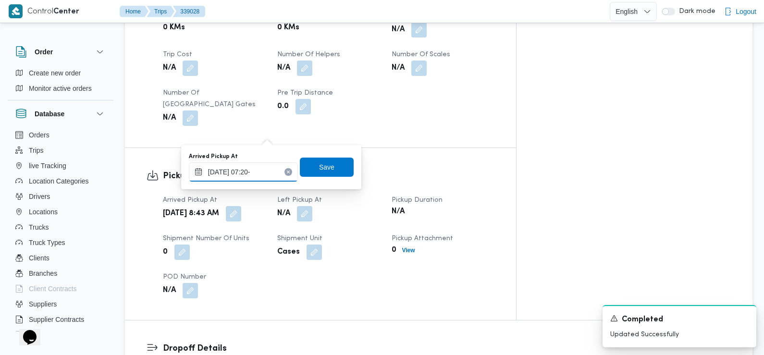
type input "[DATE] 07:20"
click at [322, 170] on span "Save" at bounding box center [326, 167] width 15 height 12
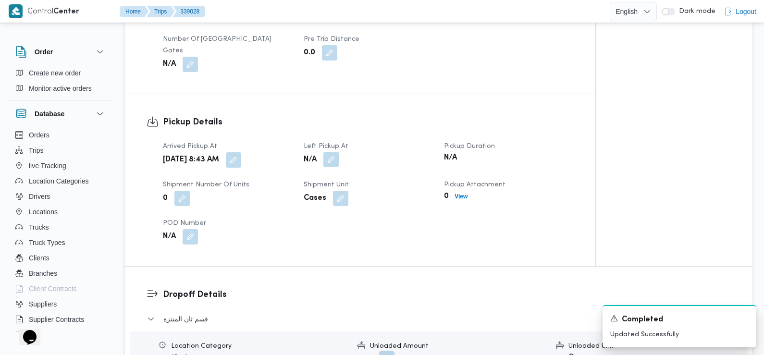
click at [334, 152] on button "button" at bounding box center [330, 159] width 15 height 15
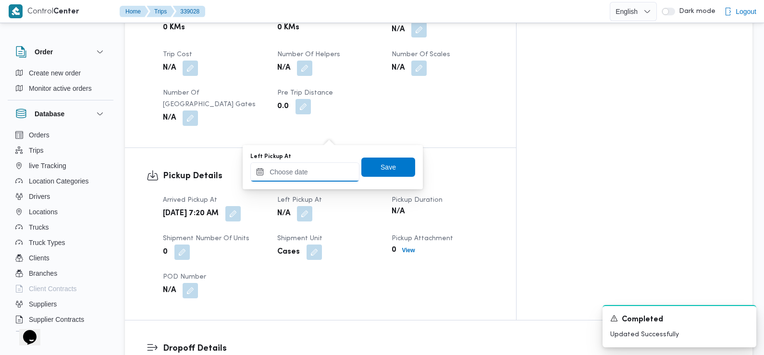
click at [318, 174] on input "Left Pickup At" at bounding box center [304, 171] width 109 height 19
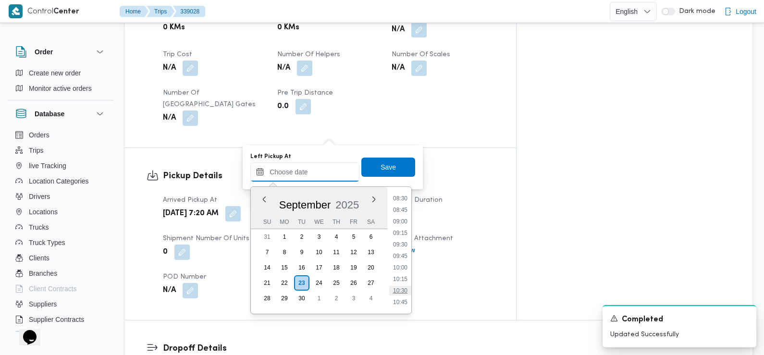
scroll to position [380, 0]
click at [401, 224] on li "08:45" at bounding box center [400, 223] width 22 height 10
type input "[DATE] 08:45"
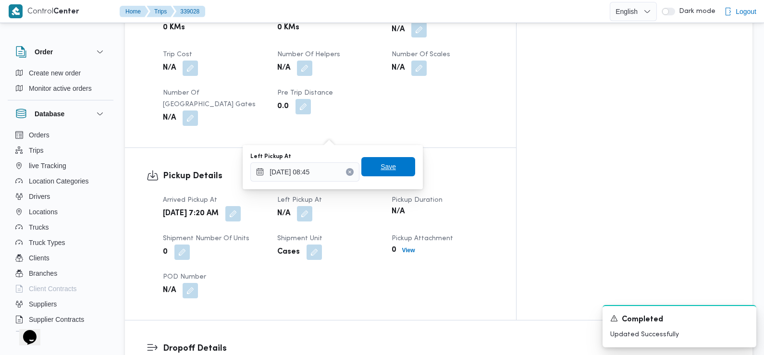
click at [392, 168] on span "Save" at bounding box center [388, 166] width 54 height 19
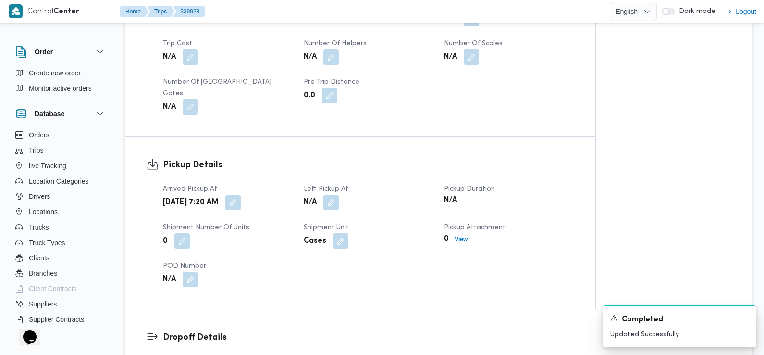
scroll to position [535, 0]
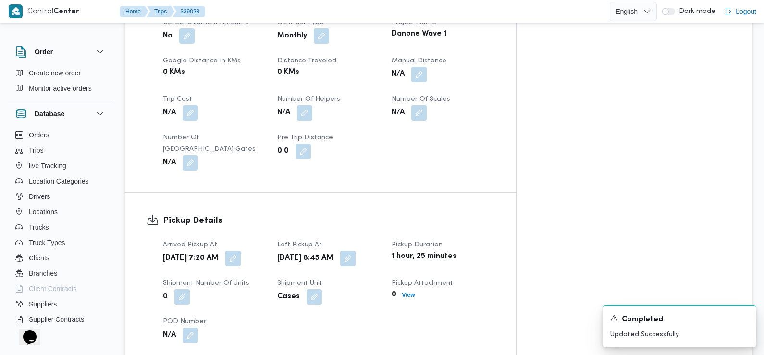
click at [330, 253] on b "[DATE] 8:45 AM" at bounding box center [305, 259] width 56 height 12
click at [381, 288] on div "Cases" at bounding box center [328, 296] width 105 height 17
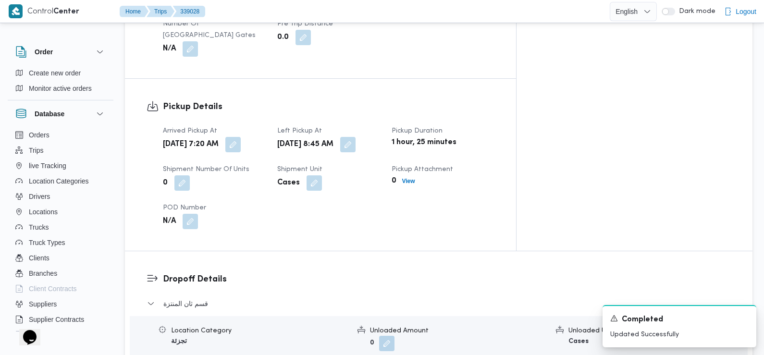
scroll to position [657, 0]
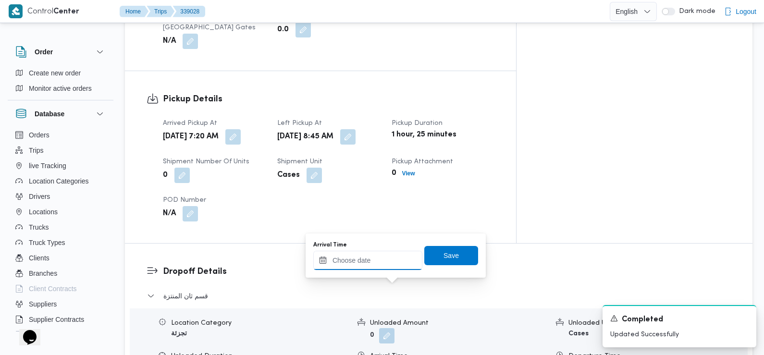
click at [383, 259] on input "Arrival Time" at bounding box center [367, 260] width 109 height 19
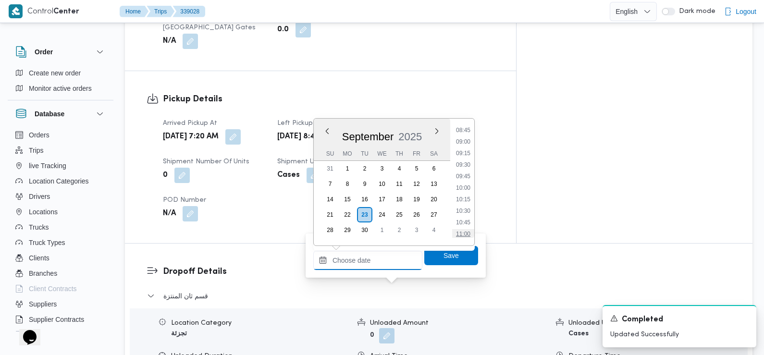
scroll to position [396, 0]
click at [466, 184] on li "09:45" at bounding box center [463, 185] width 22 height 10
type input "[DATE] 09:45"
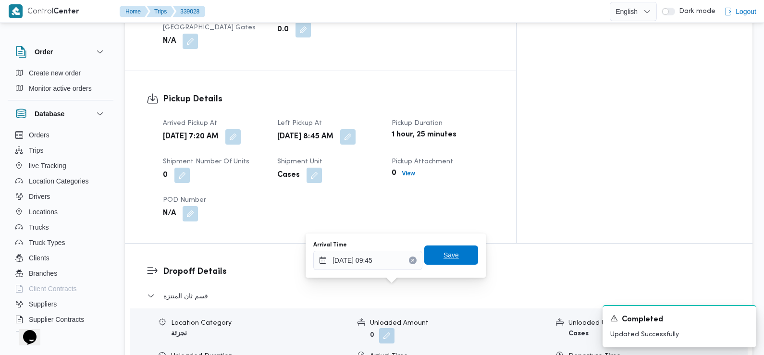
click at [445, 254] on span "Save" at bounding box center [450, 255] width 15 height 12
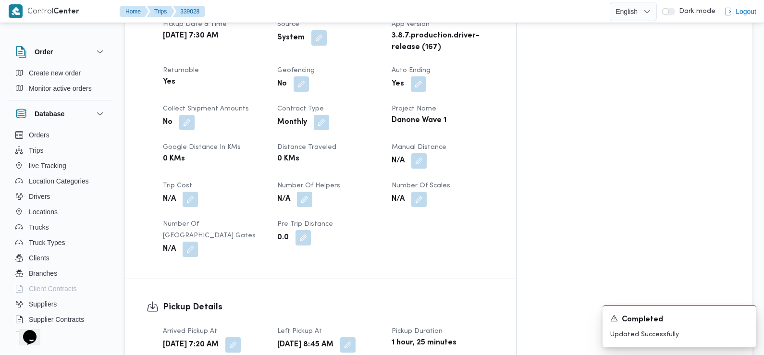
scroll to position [0, 0]
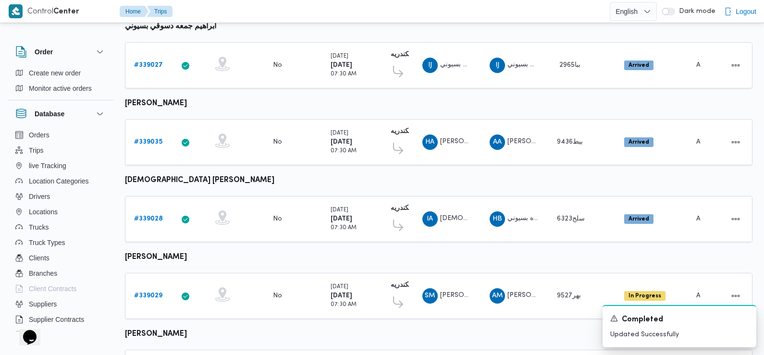
scroll to position [286, 0]
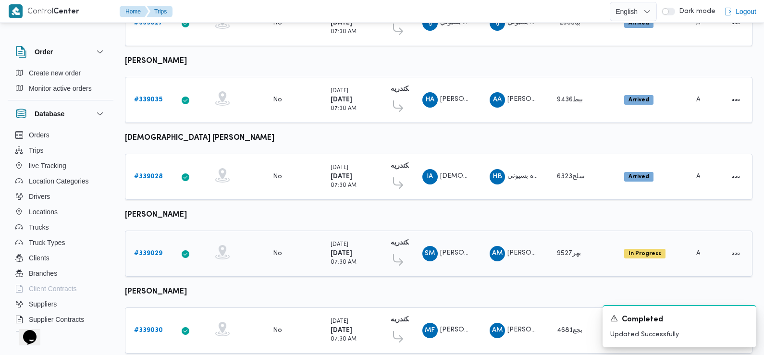
click at [152, 250] on b "# 339029" at bounding box center [148, 253] width 28 height 6
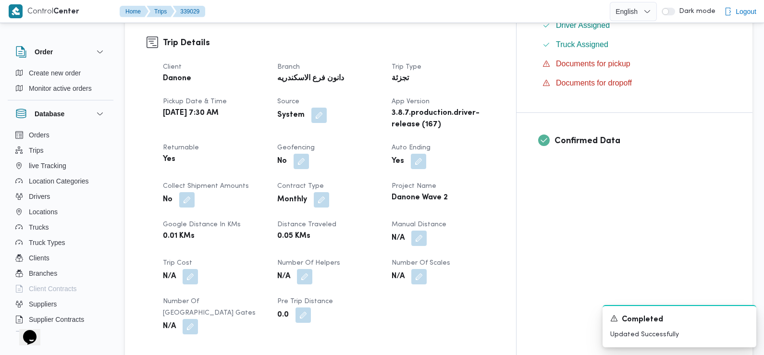
scroll to position [513, 0]
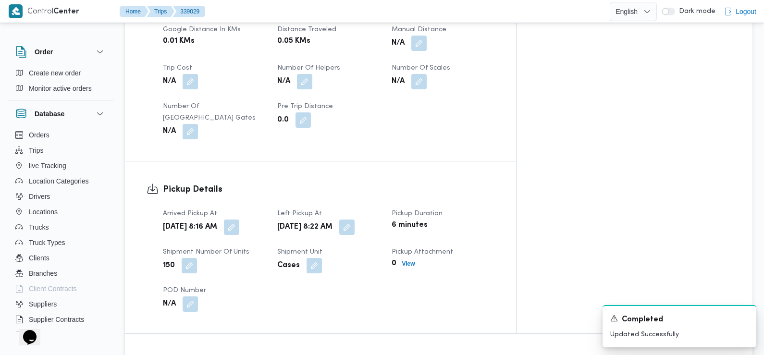
click at [239, 219] on button "button" at bounding box center [231, 226] width 15 height 15
click at [268, 240] on body "Control" at bounding box center [382, 358] width 764 height 1743
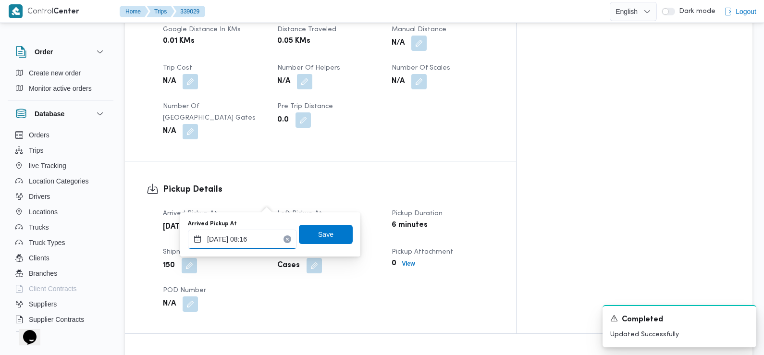
click at [261, 242] on input "[DATE] 08:16" at bounding box center [242, 239] width 109 height 19
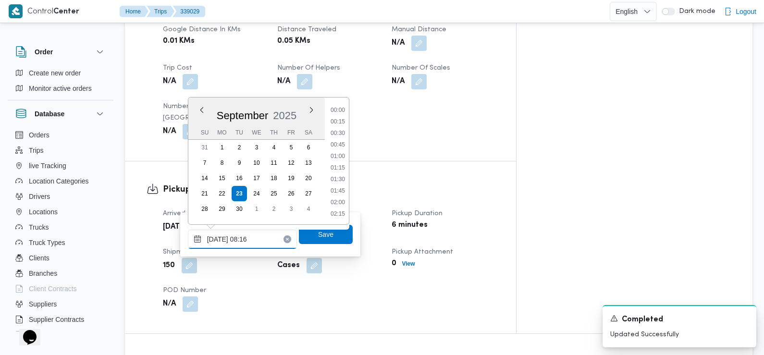
scroll to position [322, 0]
click at [338, 137] on li "07:30" at bounding box center [338, 134] width 22 height 10
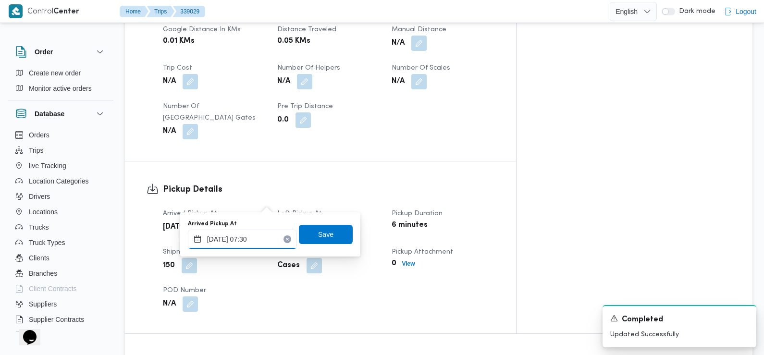
type input "[DATE] 07:30"
click at [327, 233] on span "Save" at bounding box center [326, 233] width 54 height 19
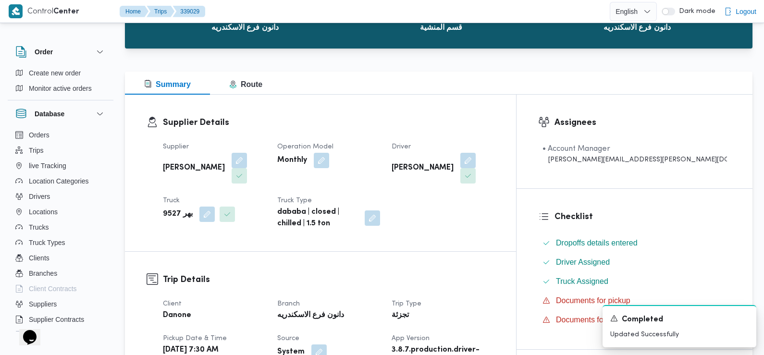
scroll to position [0, 0]
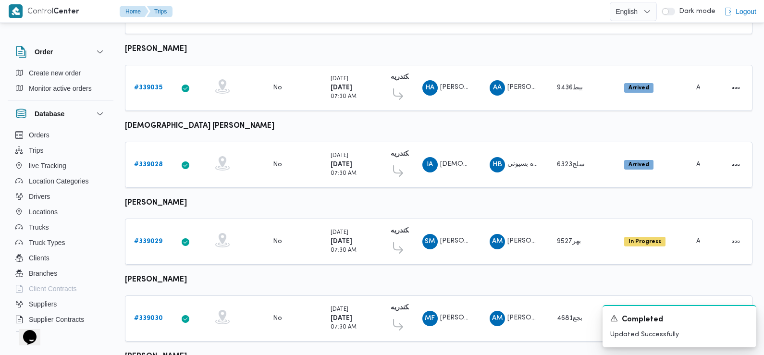
scroll to position [363, 0]
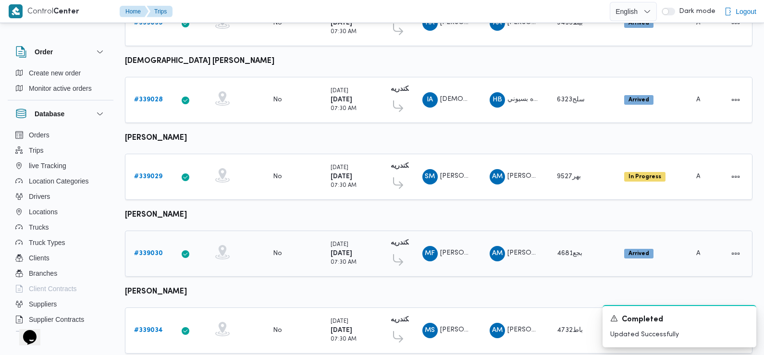
click at [153, 250] on b "# 339030" at bounding box center [148, 253] width 29 height 6
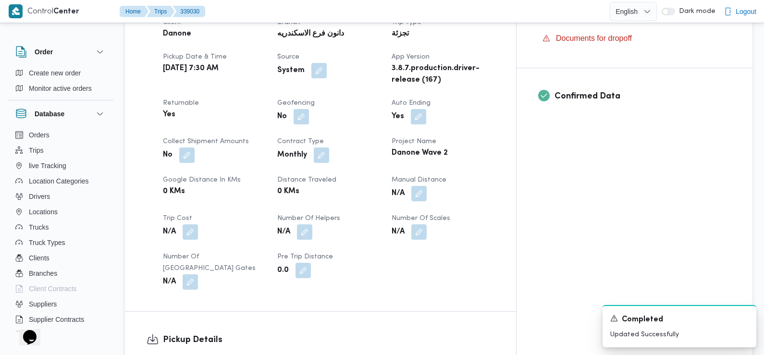
scroll to position [452, 0]
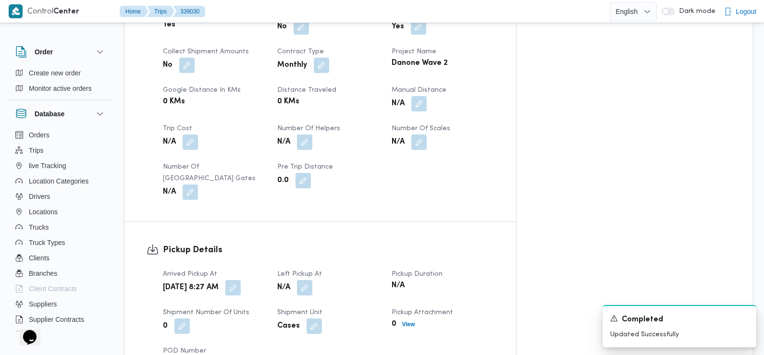
click at [241, 280] on button "button" at bounding box center [232, 287] width 15 height 15
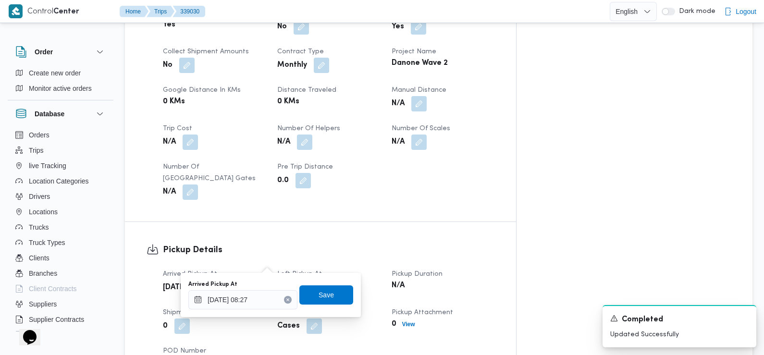
click at [261, 301] on input "[DATE] 08:27" at bounding box center [242, 299] width 109 height 19
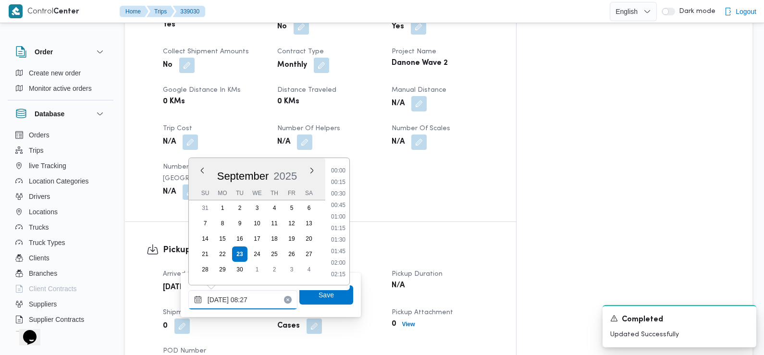
scroll to position [322, 0]
click at [341, 184] on li "07:15" at bounding box center [338, 183] width 22 height 10
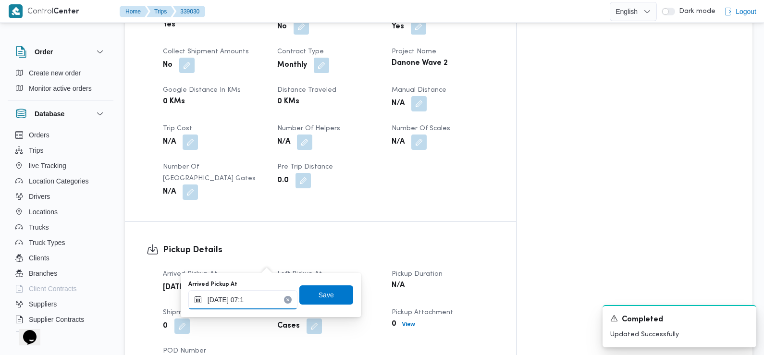
type input "[DATE] 07:10"
click at [318, 298] on span "Save" at bounding box center [325, 295] width 15 height 12
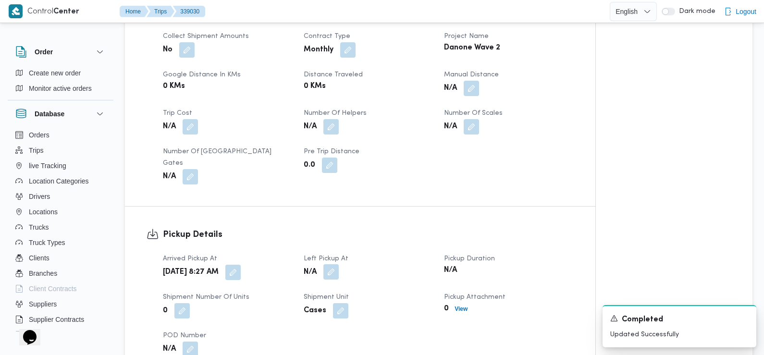
click at [332, 264] on button "button" at bounding box center [330, 271] width 15 height 15
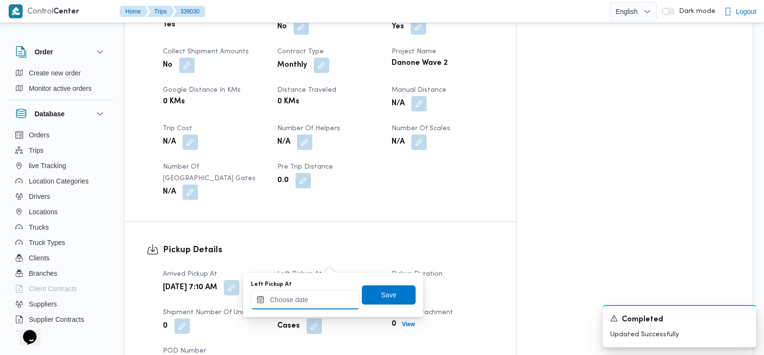
click at [316, 291] on input "Left Pickup At" at bounding box center [305, 299] width 109 height 19
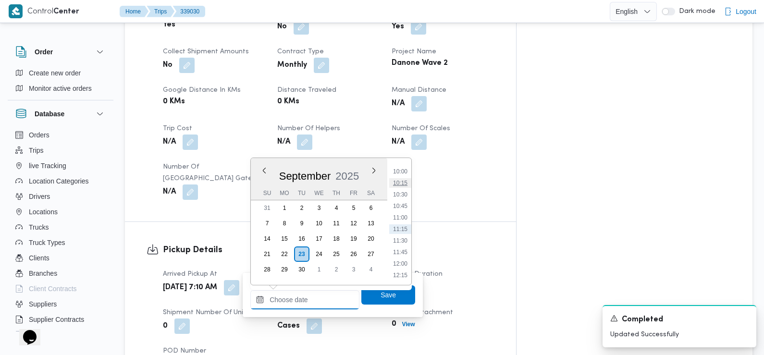
scroll to position [406, 0]
click at [403, 180] on li "09:00" at bounding box center [400, 180] width 22 height 10
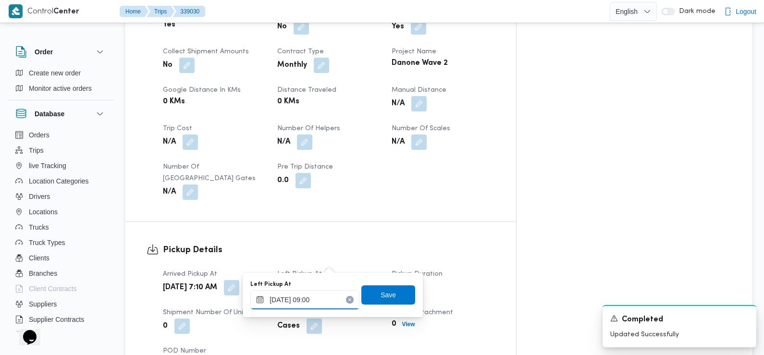
type input "[DATE] 09:00"
click at [380, 294] on span "Save" at bounding box center [387, 295] width 15 height 12
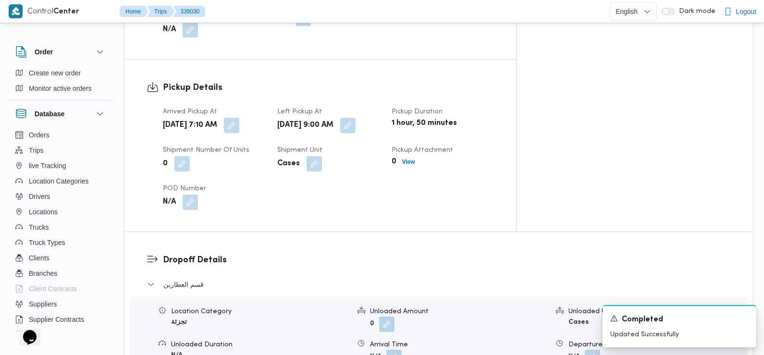
scroll to position [644, 0]
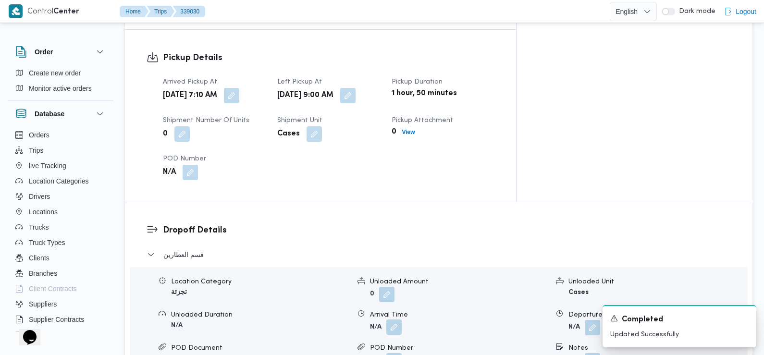
click at [392, 319] on button "button" at bounding box center [393, 326] width 15 height 15
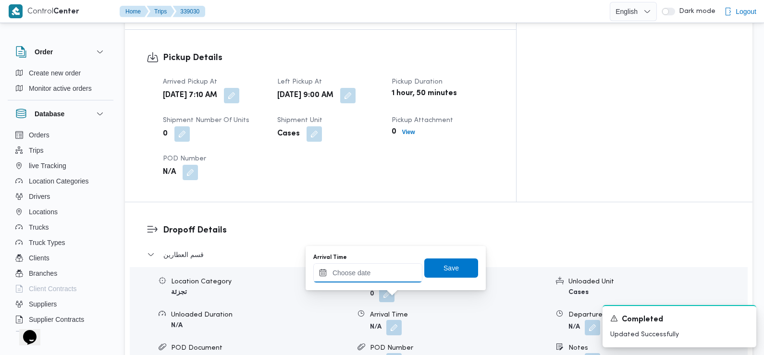
click at [377, 276] on input "Arrival Time" at bounding box center [367, 272] width 109 height 19
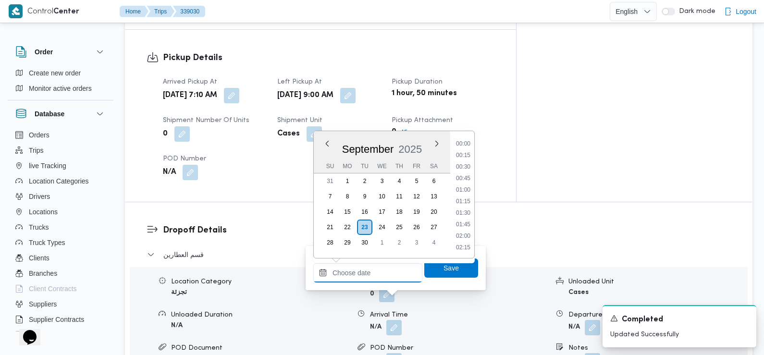
scroll to position [460, 0]
click at [464, 148] on li "10:00" at bounding box center [463, 145] width 22 height 10
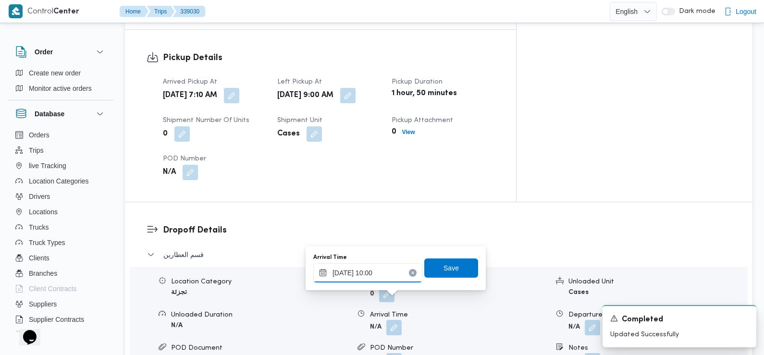
type input "[DATE] 10:00"
click at [454, 268] on span "Save" at bounding box center [451, 267] width 54 height 19
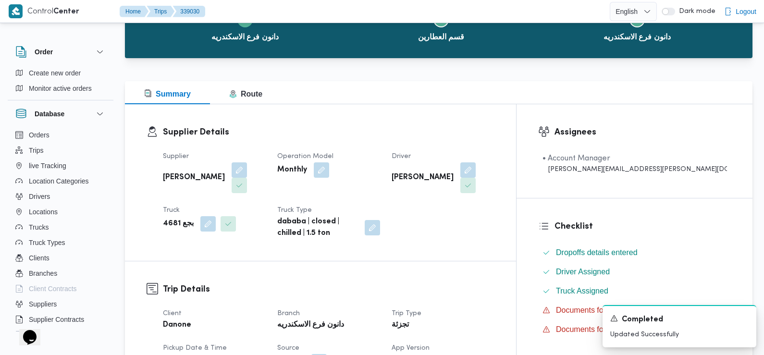
scroll to position [0, 0]
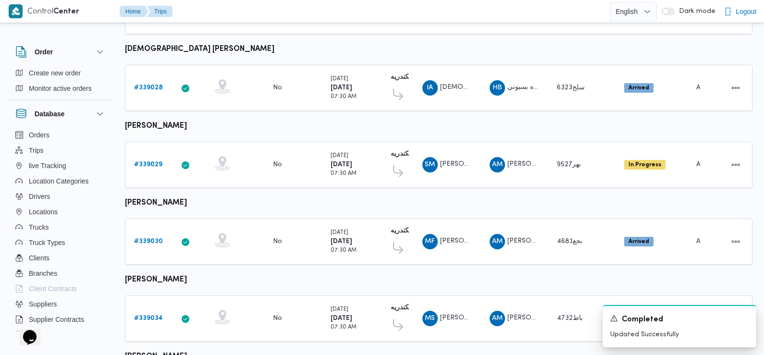
scroll to position [462, 0]
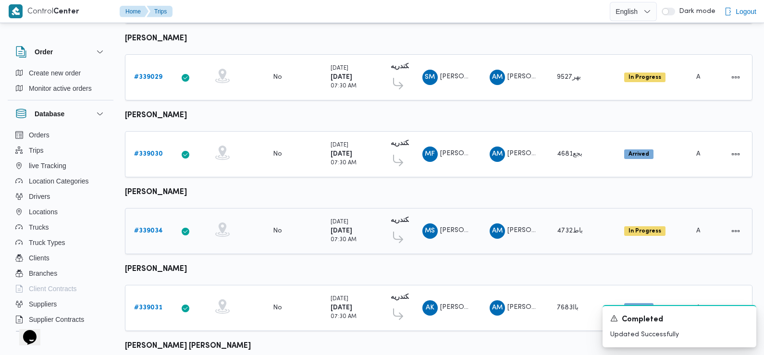
click at [147, 228] on b "# 339034" at bounding box center [148, 231] width 29 height 6
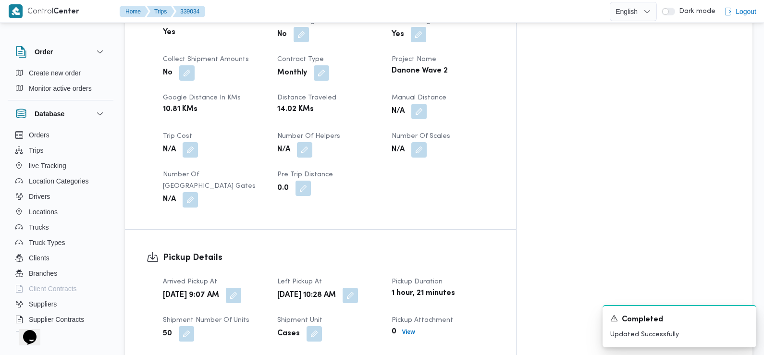
scroll to position [445, 0]
click at [241, 287] on button "button" at bounding box center [233, 294] width 15 height 15
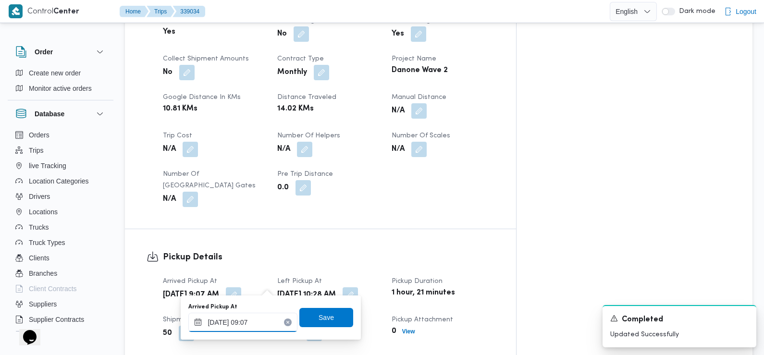
click at [259, 324] on input "[DATE] 09:07" at bounding box center [242, 322] width 109 height 19
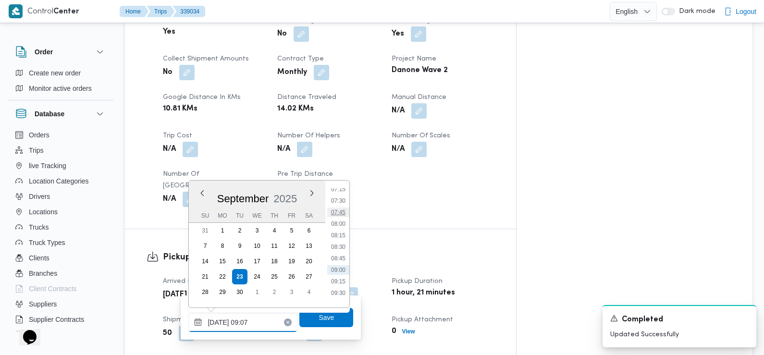
scroll to position [331, 0]
click at [339, 209] on li "07:30" at bounding box center [338, 208] width 22 height 10
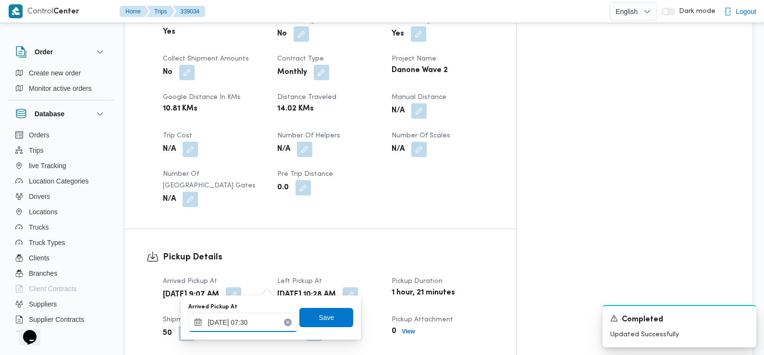
type input "[DATE] 07:30"
click at [323, 320] on span "Save" at bounding box center [325, 317] width 15 height 12
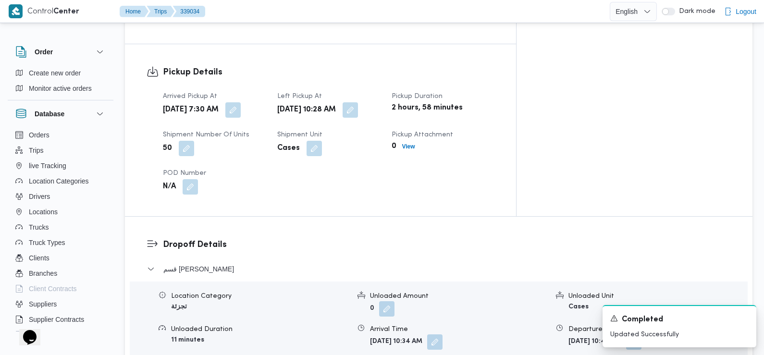
scroll to position [631, 0]
click at [358, 104] on button "button" at bounding box center [349, 108] width 15 height 15
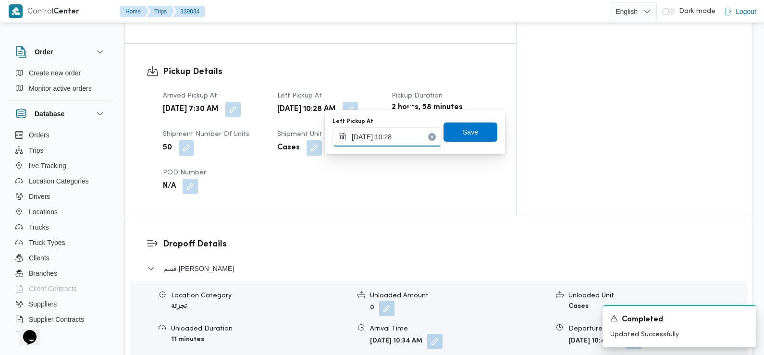
click at [396, 140] on input "[DATE] 10:28" at bounding box center [386, 136] width 109 height 19
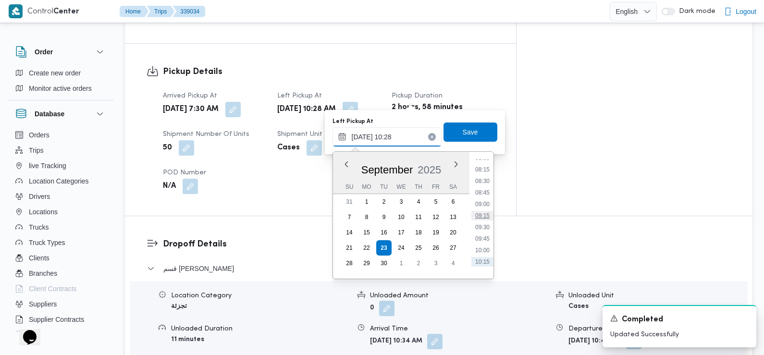
scroll to position [369, 0]
click at [484, 212] on li "09:00" at bounding box center [482, 210] width 22 height 10
type input "[DATE] 09:00"
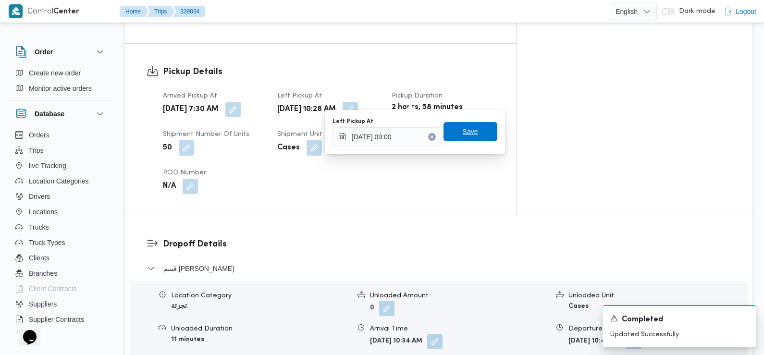
click at [462, 134] on span "Save" at bounding box center [469, 132] width 15 height 12
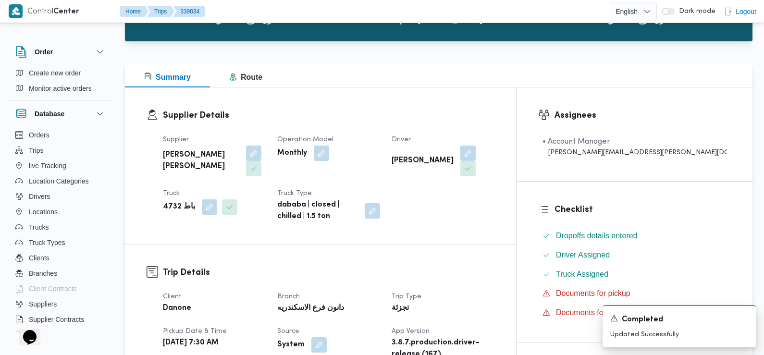
scroll to position [0, 0]
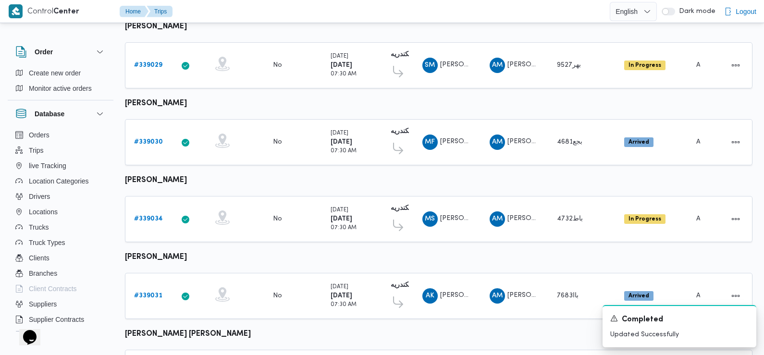
scroll to position [607, 0]
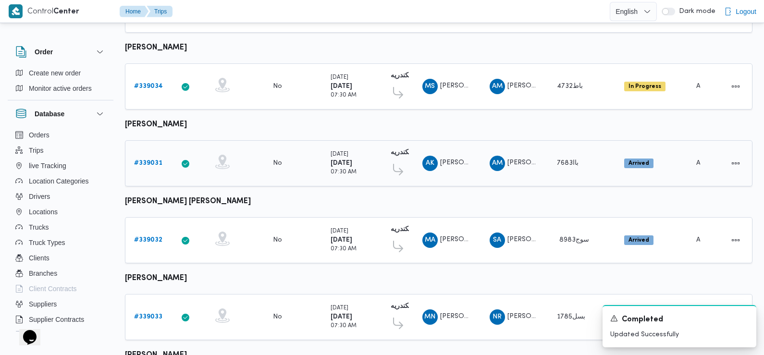
click at [151, 160] on b "# 339031" at bounding box center [148, 163] width 28 height 6
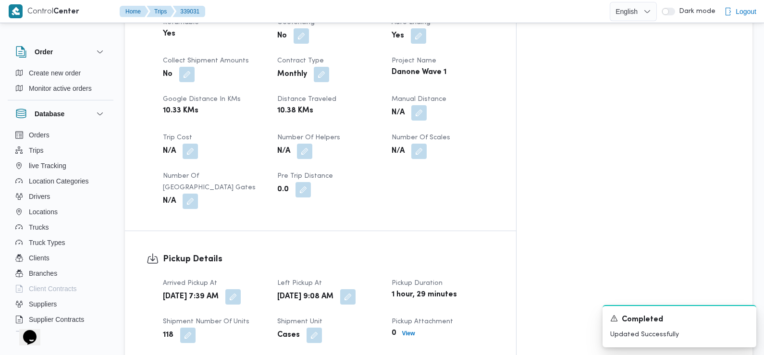
scroll to position [477, 0]
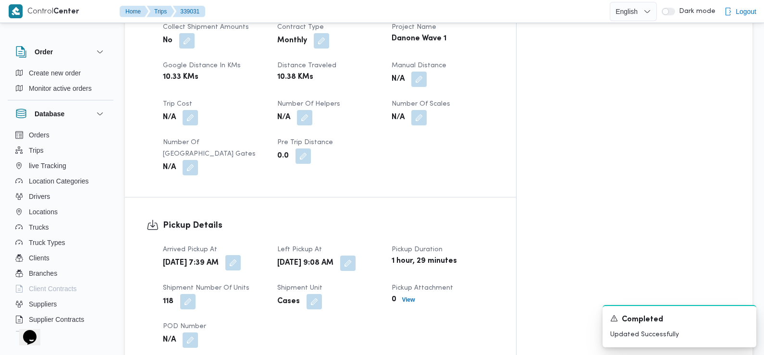
click at [241, 255] on button "button" at bounding box center [232, 262] width 15 height 15
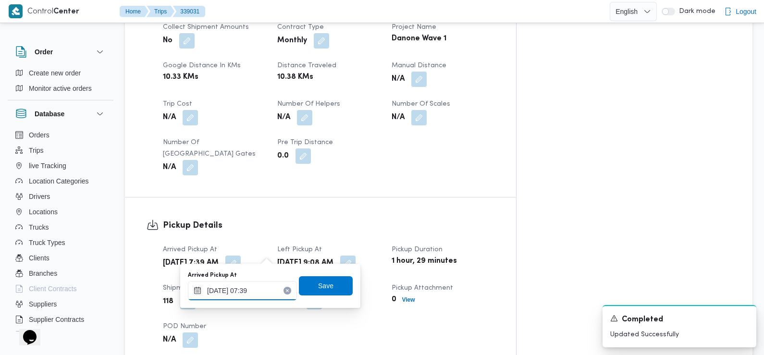
click at [263, 288] on input "[DATE] 07:39" at bounding box center [242, 290] width 109 height 19
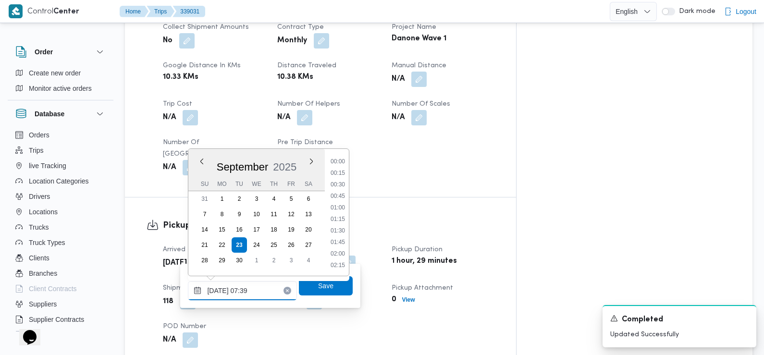
scroll to position [287, 0]
click at [339, 204] on li "07:15" at bounding box center [338, 209] width 22 height 10
type input "[DATE] 07:15"
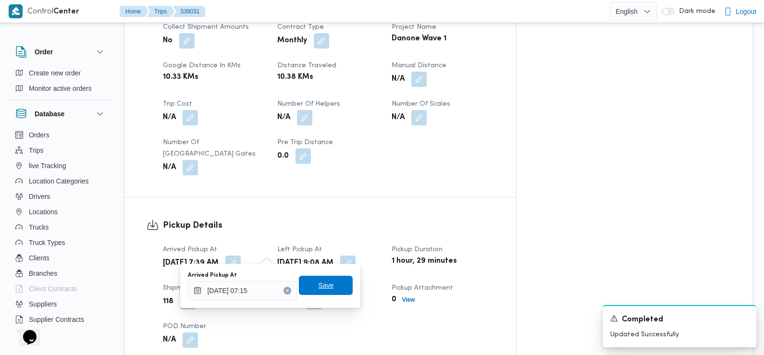
click at [322, 283] on span "Save" at bounding box center [325, 285] width 15 height 12
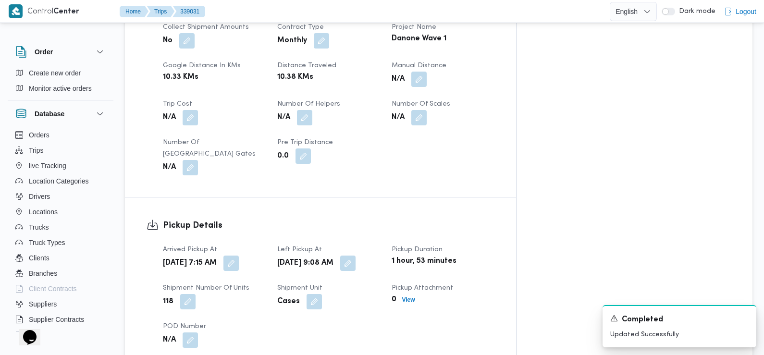
scroll to position [0, 0]
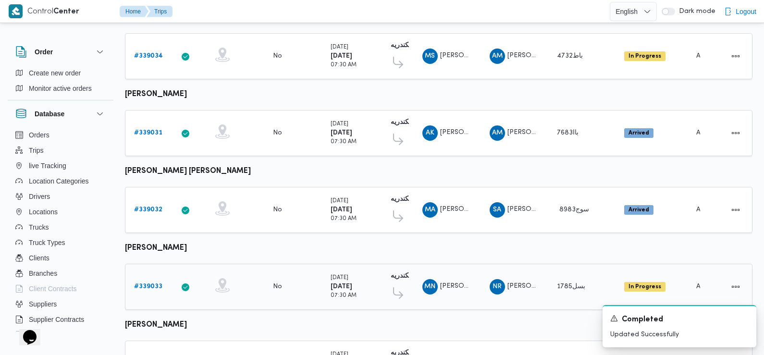
scroll to position [623, 0]
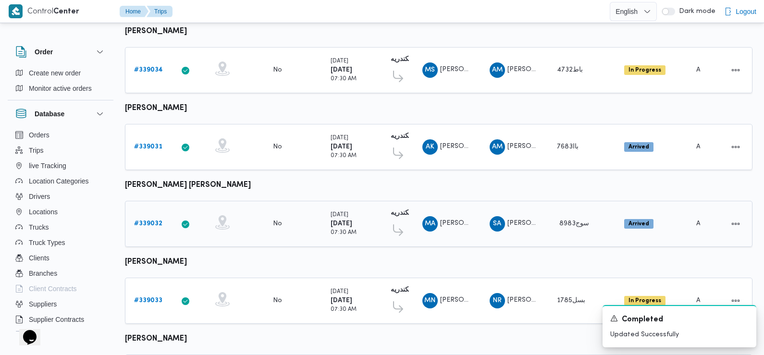
click at [152, 220] on b "# 339032" at bounding box center [148, 223] width 28 height 6
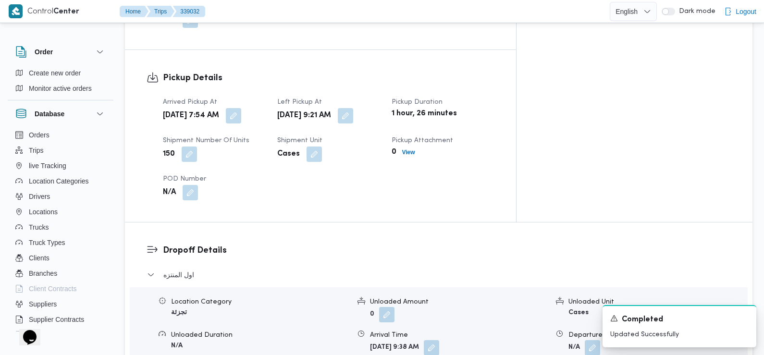
scroll to position [658, 0]
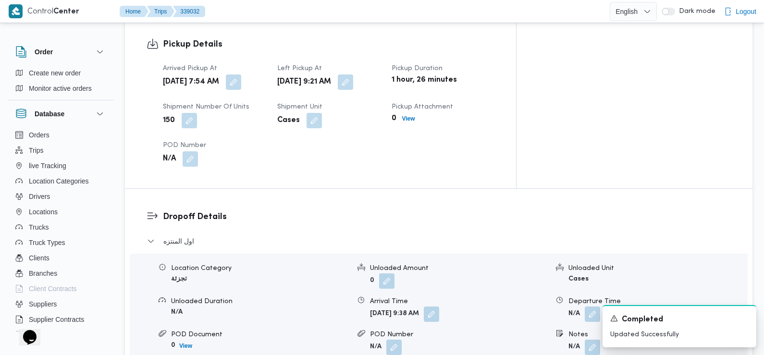
click at [241, 74] on button "button" at bounding box center [233, 81] width 15 height 15
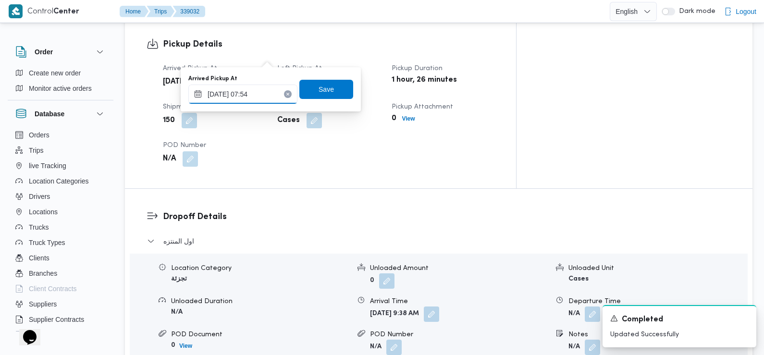
click at [262, 94] on input "23/09/2025 07:54" at bounding box center [242, 94] width 109 height 19
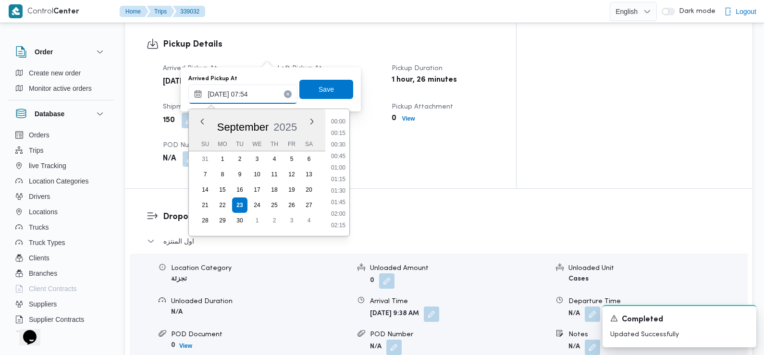
scroll to position [299, 0]
click at [341, 169] on li "07:30" at bounding box center [338, 169] width 22 height 10
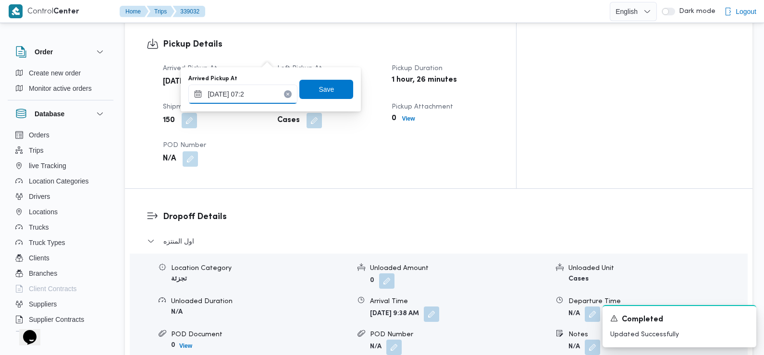
type input "23/09/2025 07:26"
click at [334, 88] on span "Save" at bounding box center [326, 88] width 54 height 19
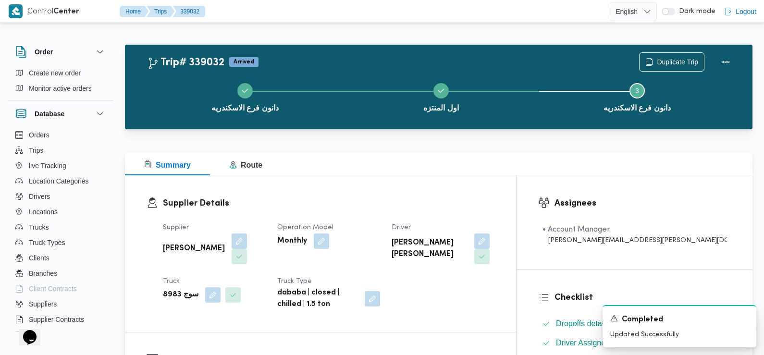
scroll to position [0, 0]
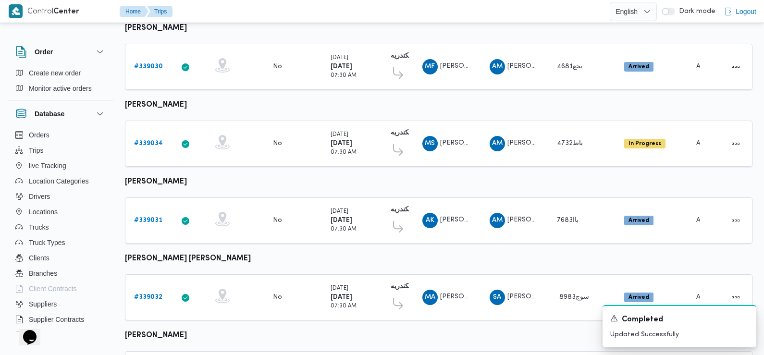
scroll to position [706, 0]
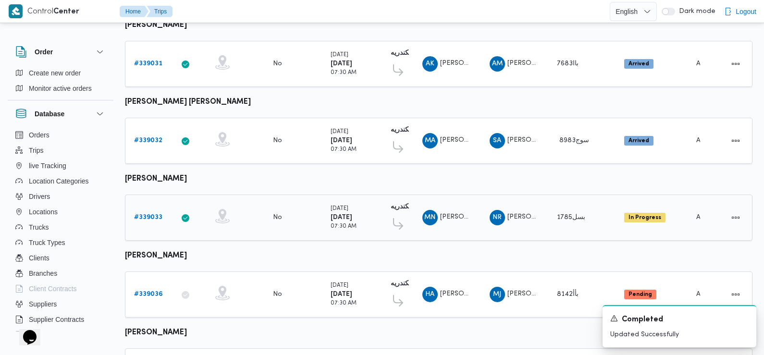
click at [151, 214] on b "# 339033" at bounding box center [148, 217] width 28 height 6
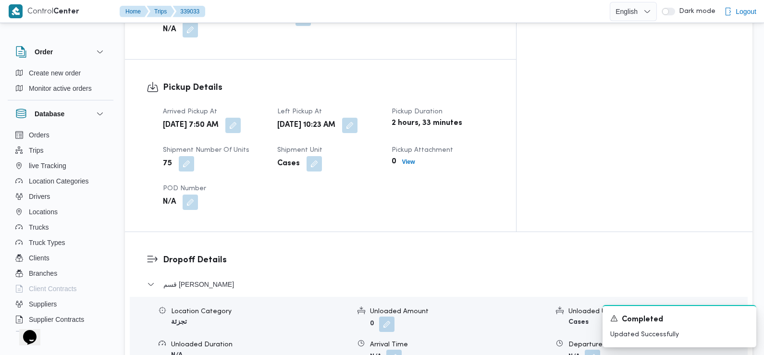
scroll to position [568, 0]
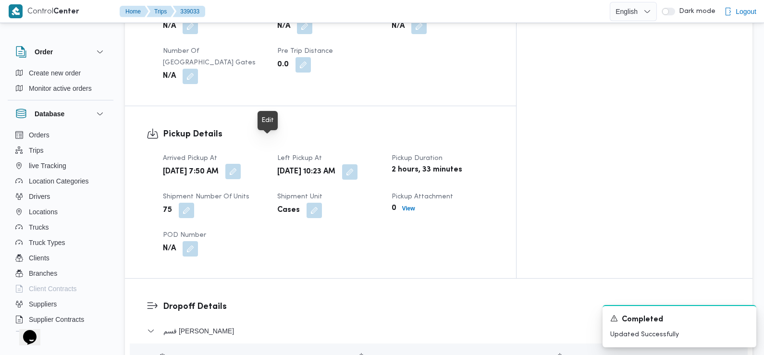
click at [241, 164] on button "button" at bounding box center [232, 171] width 15 height 15
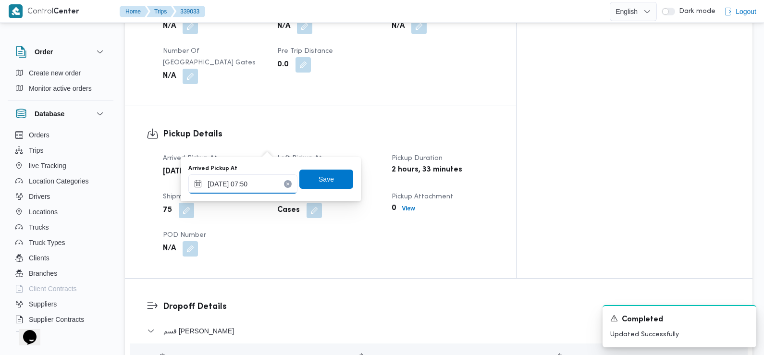
click at [260, 189] on input "23/09/2025 07:50" at bounding box center [242, 183] width 109 height 19
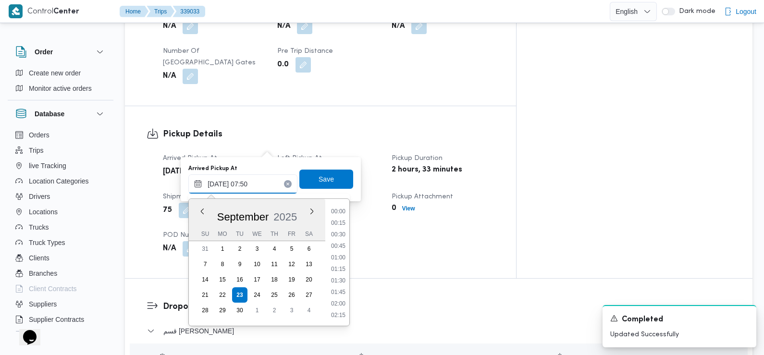
scroll to position [299, 0]
click at [340, 247] on li "07:15" at bounding box center [338, 247] width 22 height 10
type input "[DATE] 07:15"
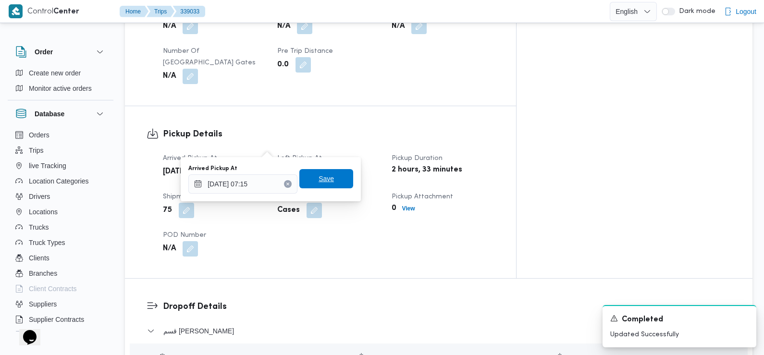
click at [323, 180] on span "Save" at bounding box center [325, 179] width 15 height 12
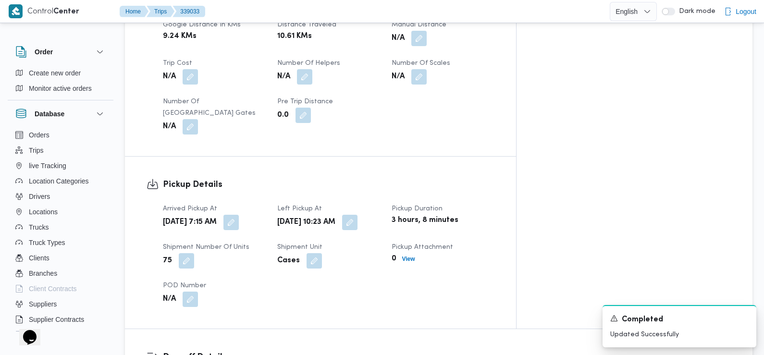
scroll to position [517, 0]
click at [357, 215] on button "button" at bounding box center [349, 222] width 15 height 15
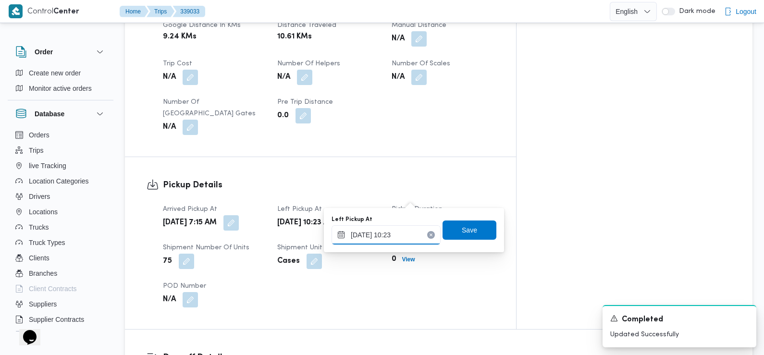
click at [394, 233] on input "23/09/2025 10:23" at bounding box center [385, 234] width 109 height 19
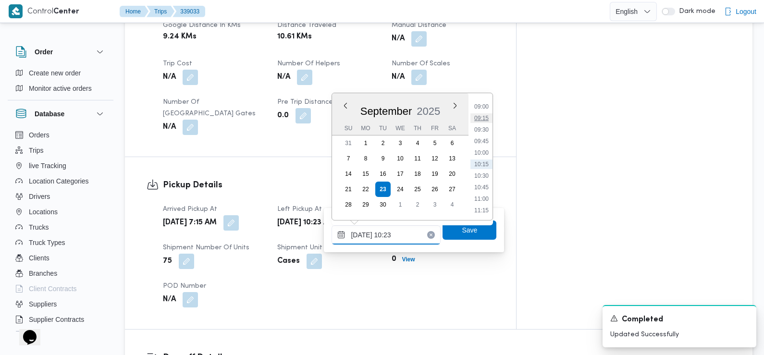
scroll to position [356, 0]
click at [484, 162] on li "09:00" at bounding box center [481, 164] width 22 height 10
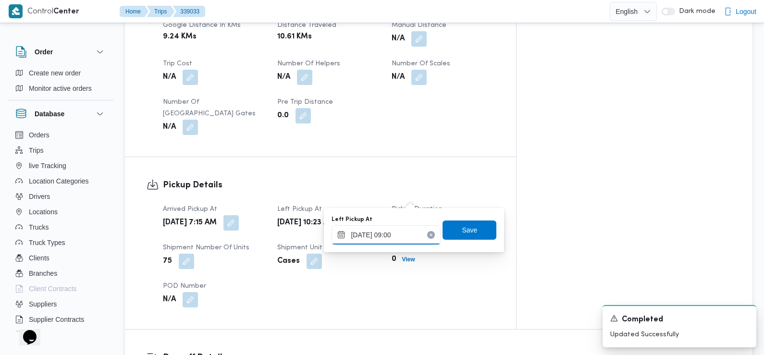
type input "[DATE] 09:00"
click at [467, 226] on span "Save" at bounding box center [469, 230] width 15 height 12
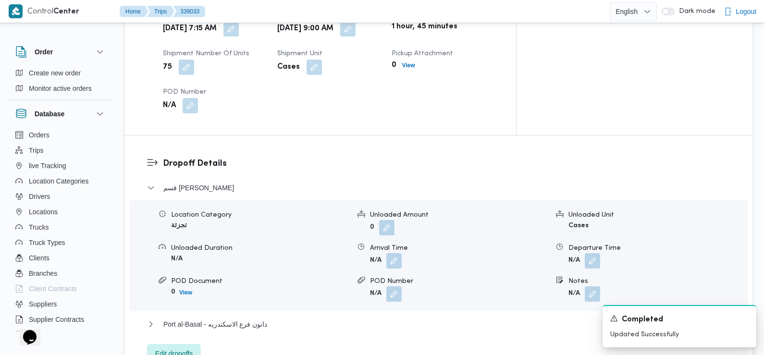
scroll to position [712, 0]
click at [390, 252] on button "button" at bounding box center [393, 259] width 15 height 15
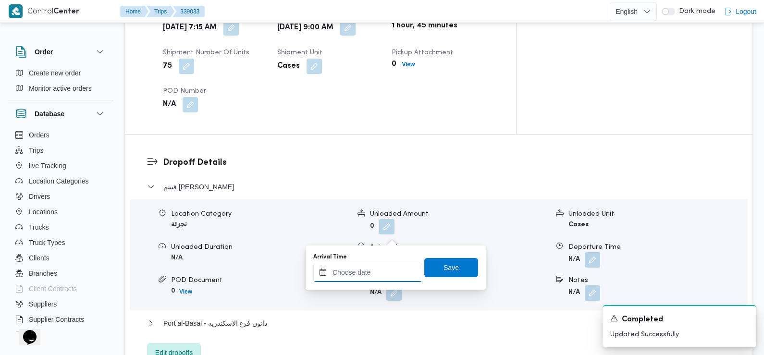
click at [388, 274] on input "Arrival Time" at bounding box center [367, 272] width 109 height 19
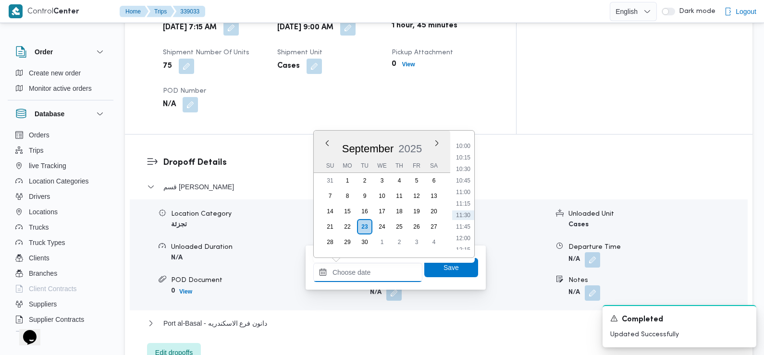
scroll to position [446, 0]
click at [468, 146] on li "09:45" at bounding box center [463, 147] width 22 height 10
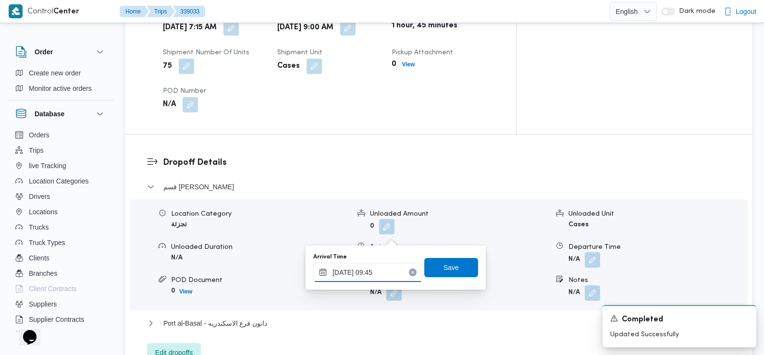
type input "23/09/2025 09:45"
click at [451, 267] on span "Save" at bounding box center [451, 266] width 54 height 19
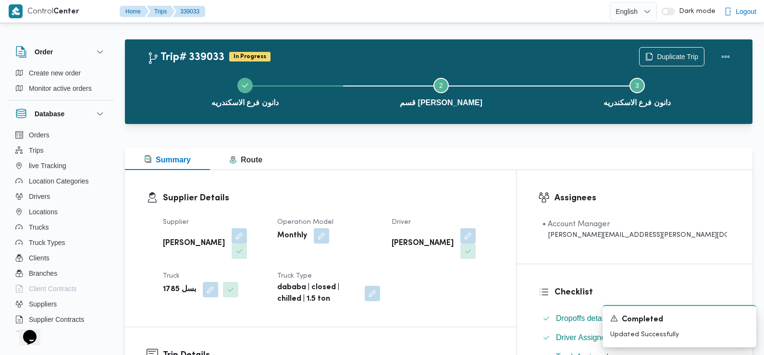
scroll to position [0, 0]
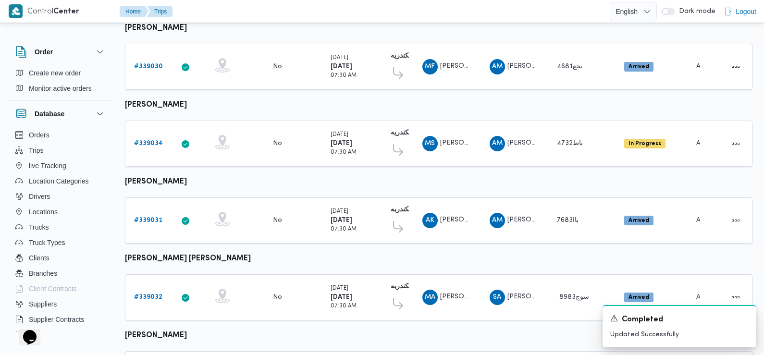
scroll to position [706, 0]
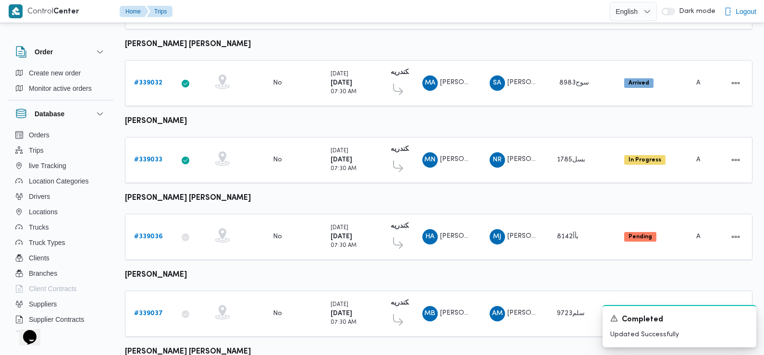
scroll to position [783, 0]
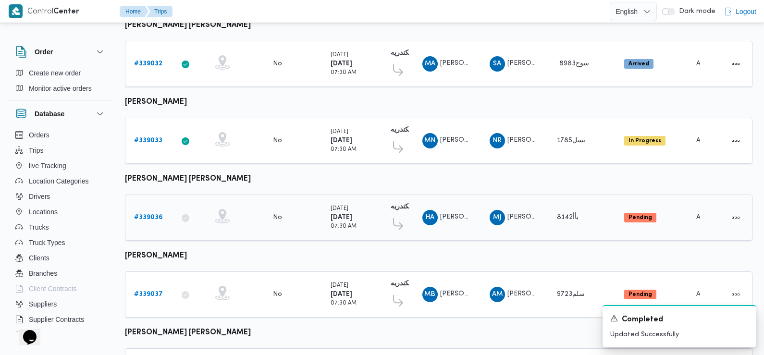
click at [150, 214] on b "# 339036" at bounding box center [148, 217] width 29 height 6
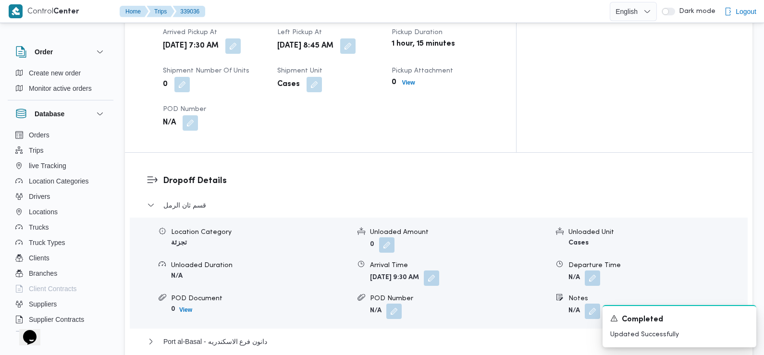
scroll to position [683, 0]
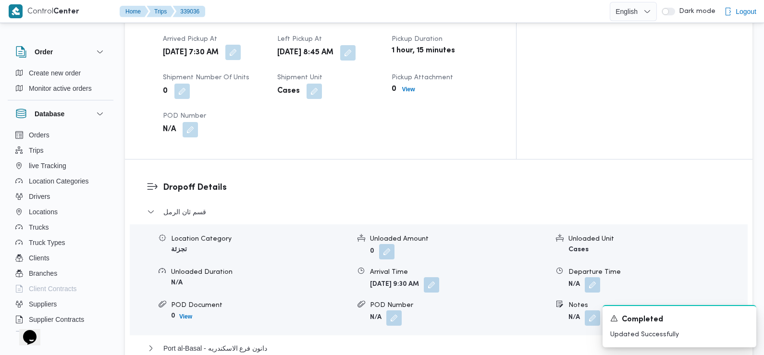
click at [241, 45] on button "button" at bounding box center [232, 52] width 15 height 15
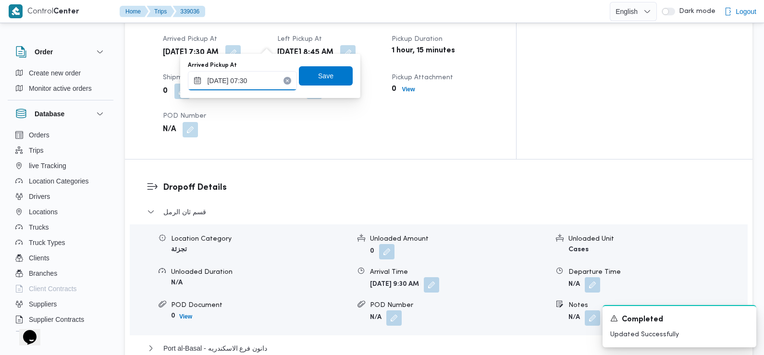
click at [262, 80] on input "[DATE] 07:30" at bounding box center [242, 80] width 109 height 19
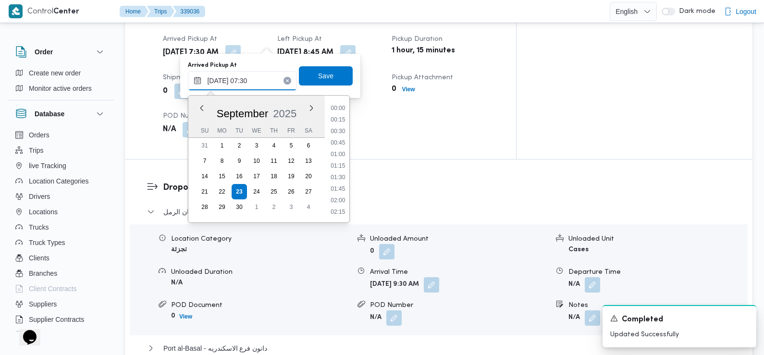
scroll to position [287, 0]
click at [339, 165] on li "07:30" at bounding box center [338, 167] width 23 height 10
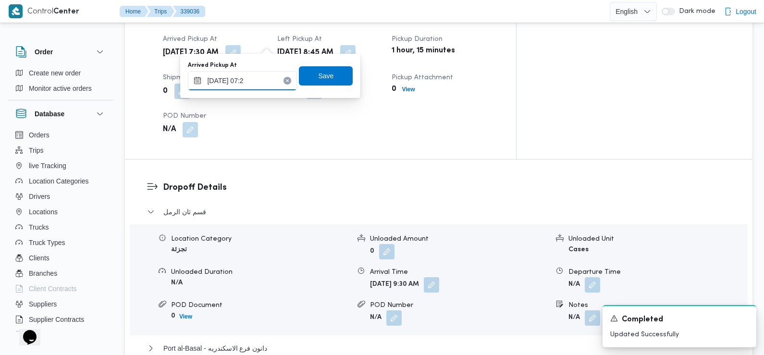
type input "[DATE] 07:20"
click at [318, 74] on span "Save" at bounding box center [325, 76] width 15 height 12
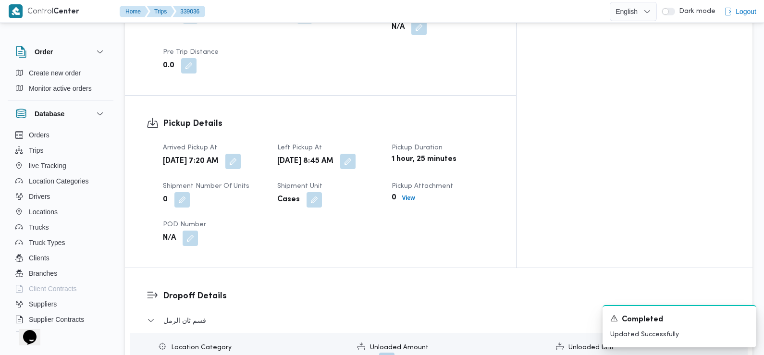
scroll to position [0, 0]
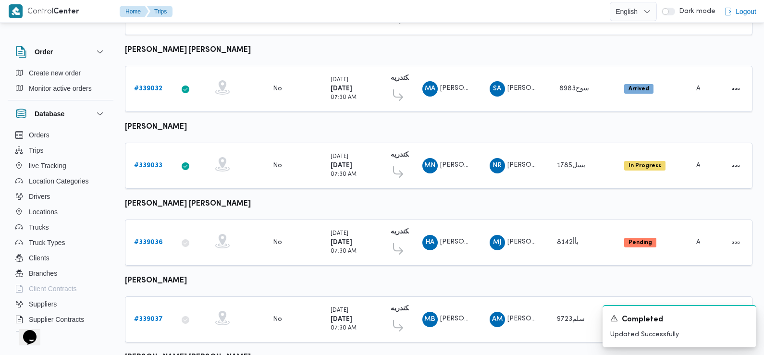
scroll to position [843, 0]
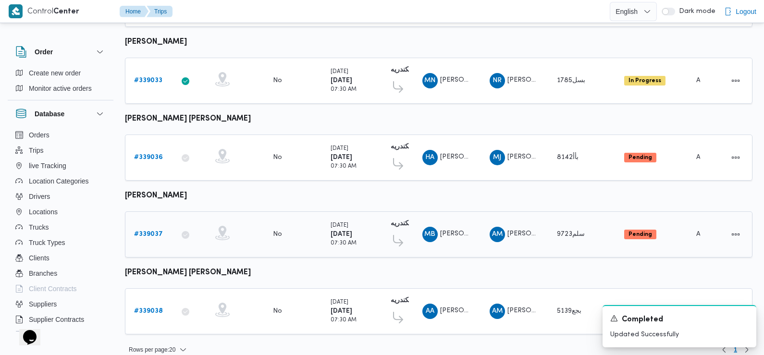
click at [153, 231] on b "# 339037" at bounding box center [148, 234] width 29 height 6
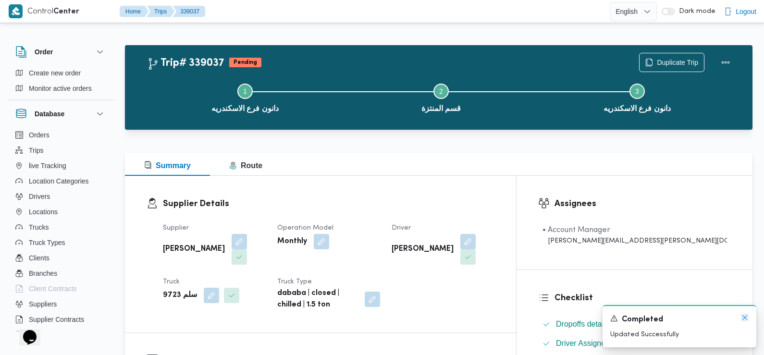
click at [742, 318] on icon "Dismiss toast" at bounding box center [744, 318] width 8 height 8
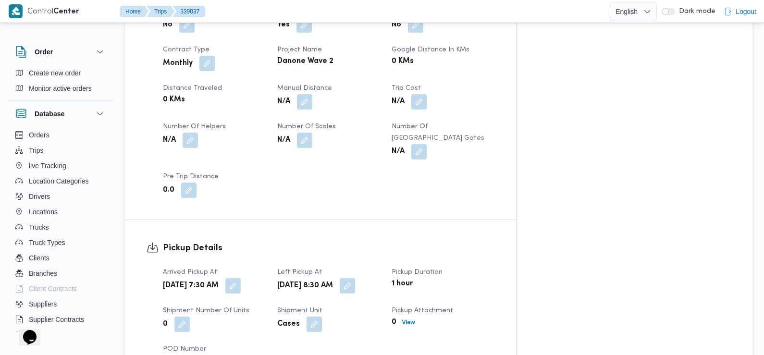
scroll to position [467, 0]
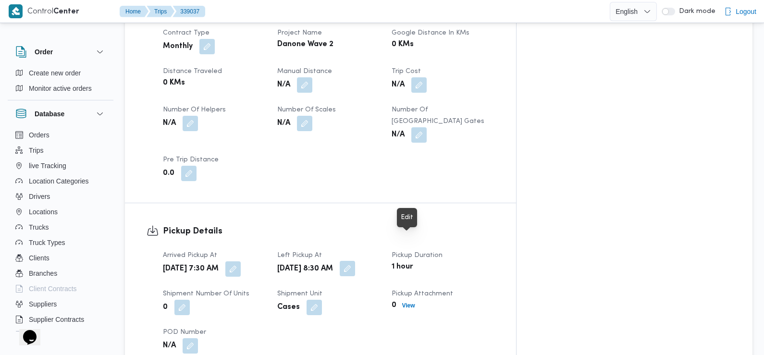
click at [355, 261] on button "button" at bounding box center [347, 268] width 15 height 15
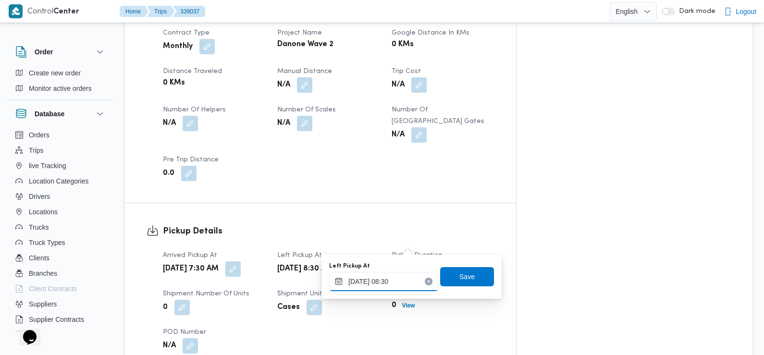
click at [401, 279] on input "[DATE] 08:30" at bounding box center [383, 281] width 109 height 19
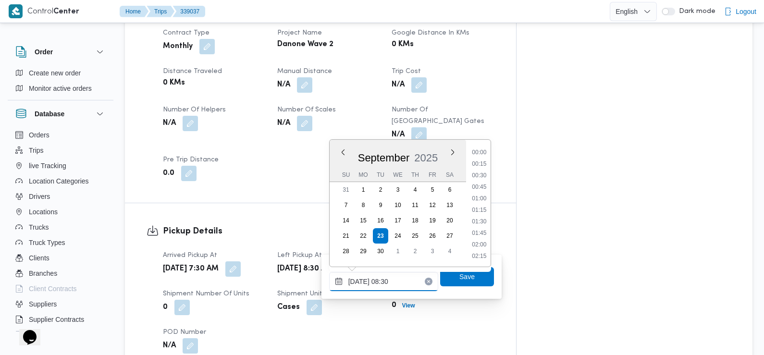
scroll to position [333, 0]
click at [478, 234] on li "09:00" at bounding box center [479, 234] width 22 height 10
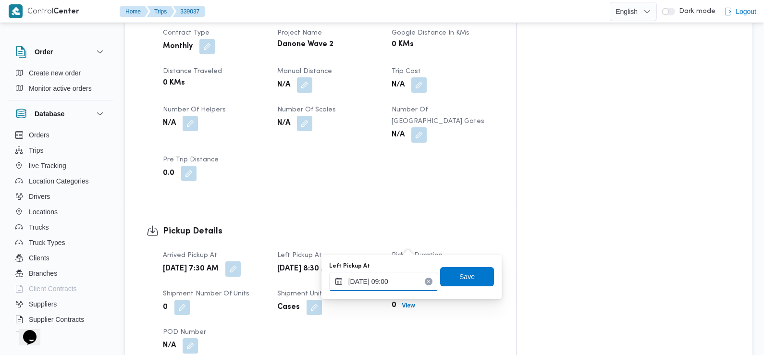
type input "[DATE] 09:00"
click at [467, 281] on span "Save" at bounding box center [467, 276] width 54 height 19
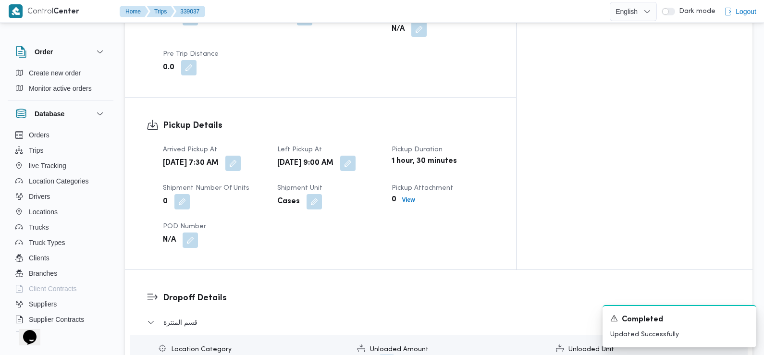
scroll to position [0, 0]
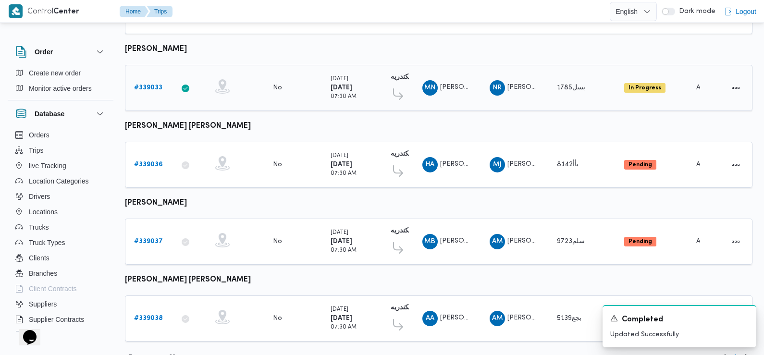
scroll to position [843, 0]
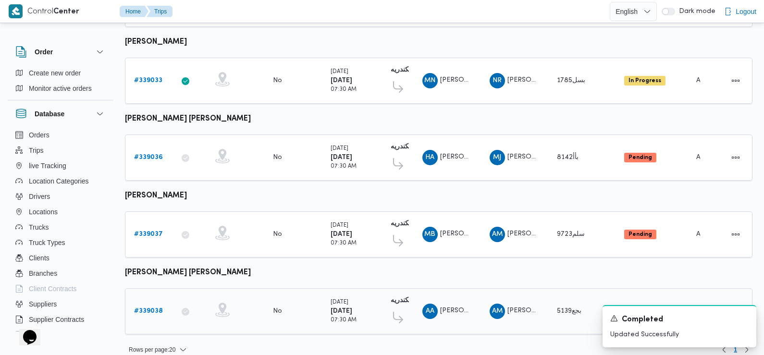
click at [146, 302] on div "# 339038" at bounding box center [149, 311] width 38 height 19
click at [150, 308] on b "# 339038" at bounding box center [148, 311] width 29 height 6
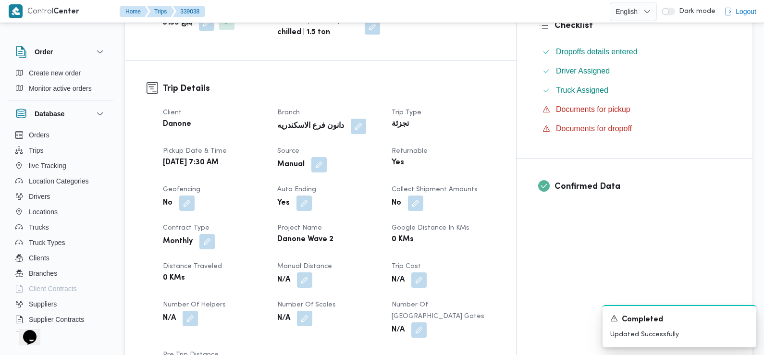
scroll to position [471, 0]
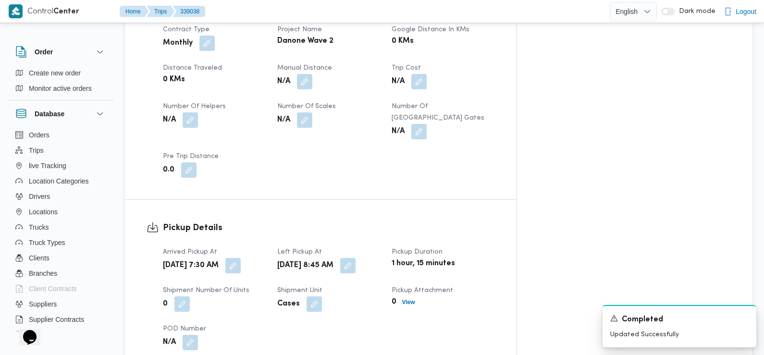
click at [241, 258] on span at bounding box center [230, 265] width 20 height 15
click at [241, 257] on button "button" at bounding box center [232, 264] width 15 height 15
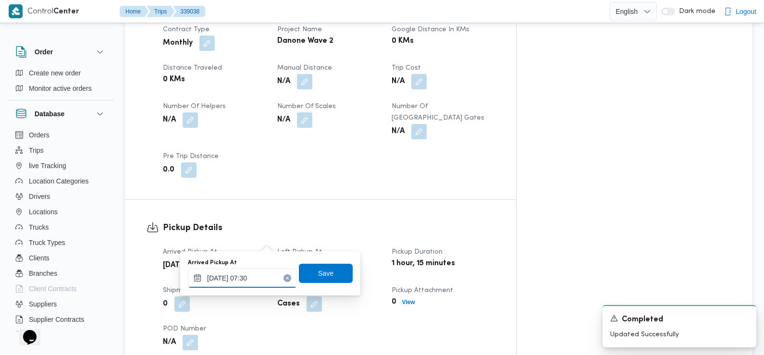
click at [253, 278] on input "[DATE] 07:30" at bounding box center [242, 277] width 109 height 19
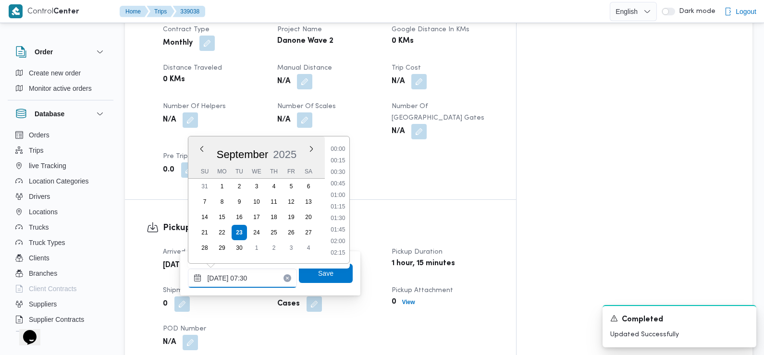
scroll to position [287, 0]
click at [339, 195] on li "07:15" at bounding box center [338, 196] width 22 height 10
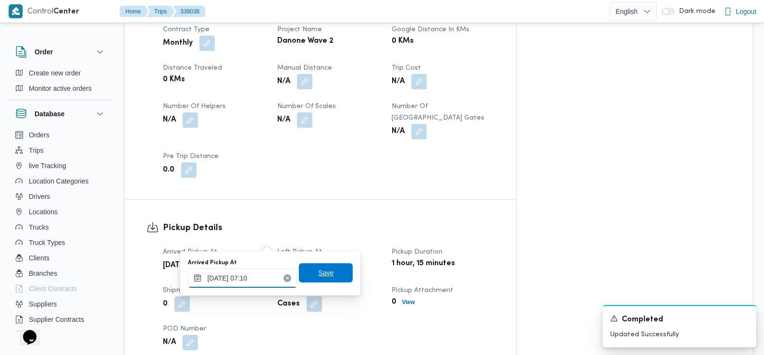
type input "[DATE] 07:10"
click at [318, 272] on span "Save" at bounding box center [325, 273] width 15 height 12
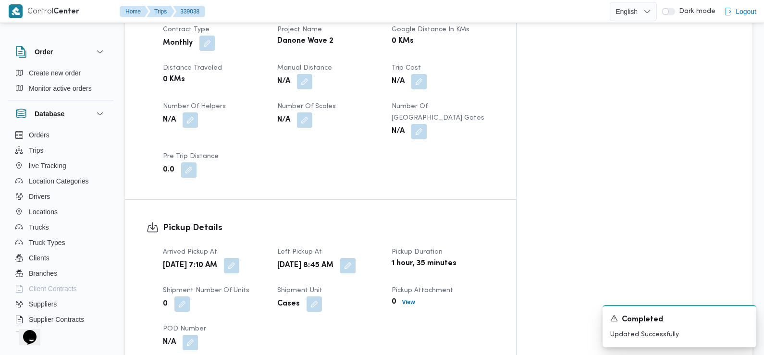
click at [267, 257] on div "[DATE] 7:10 AM" at bounding box center [214, 265] width 105 height 17
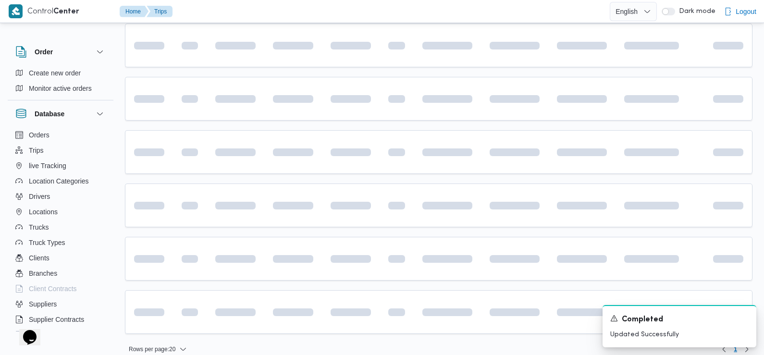
scroll to position [549, 0]
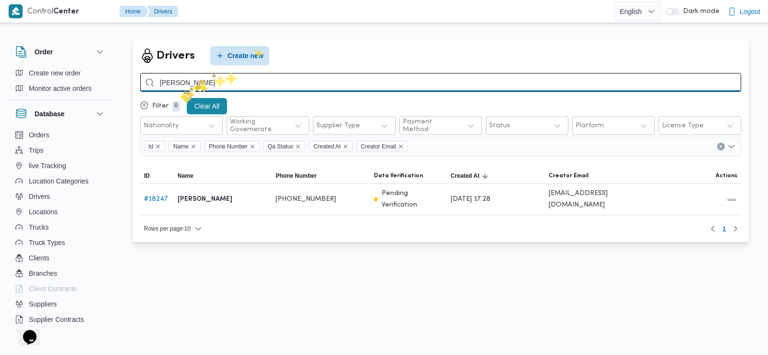
click at [199, 84] on input "[PERSON_NAME]" at bounding box center [440, 82] width 601 height 19
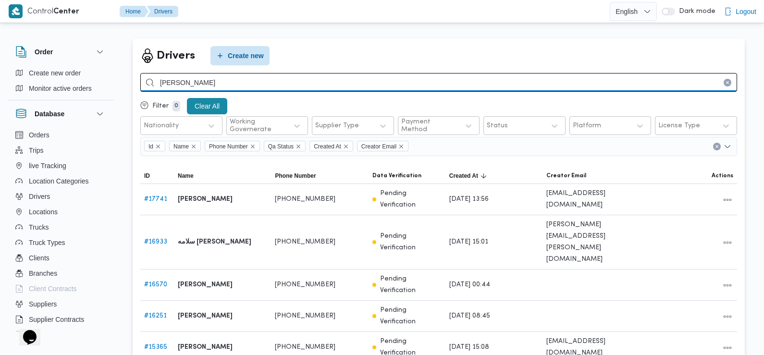
type input "[PERSON_NAME]"
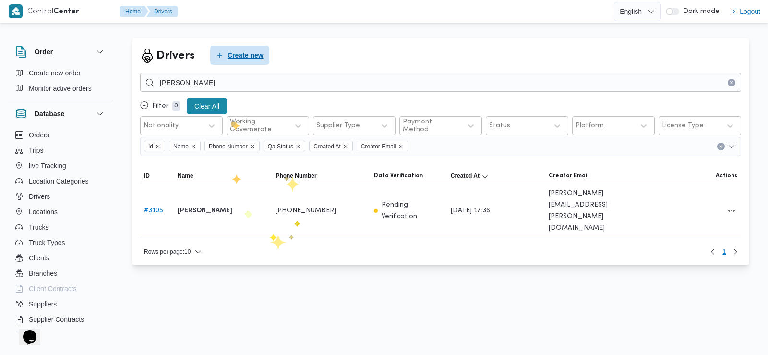
click at [244, 52] on span "Create new" at bounding box center [246, 55] width 36 height 12
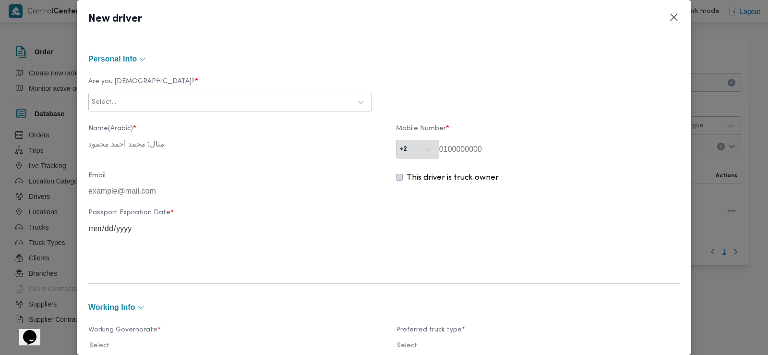
click at [223, 101] on div at bounding box center [234, 102] width 233 height 10
click at [176, 124] on div "Egyptian" at bounding box center [230, 127] width 283 height 17
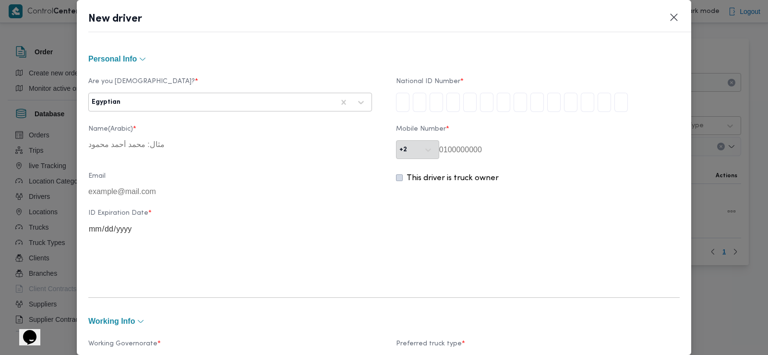
click at [401, 102] on input "tel" at bounding box center [402, 102] width 13 height 19
type input "2"
type input "9"
type input "7"
type input "1"
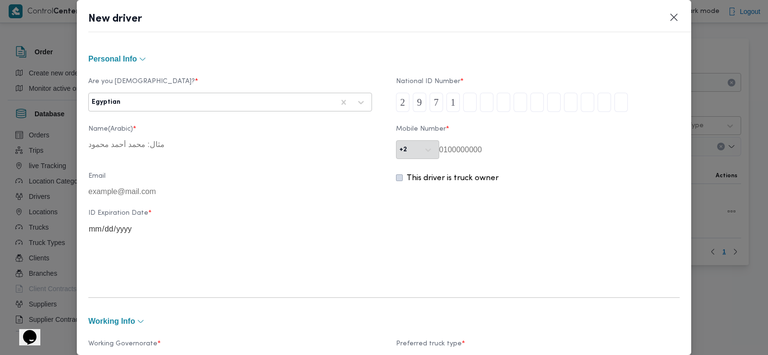
type input "0"
type input "1"
type input "4"
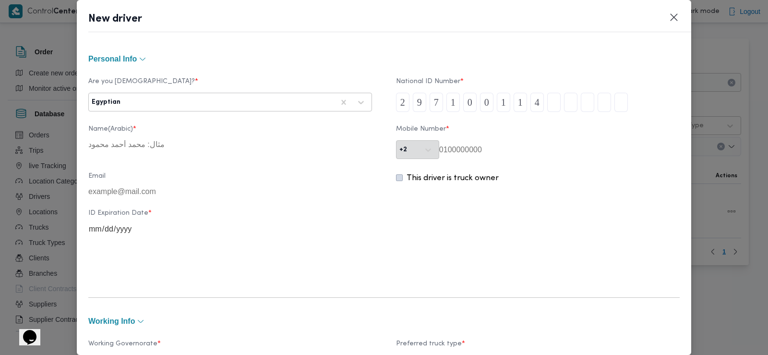
type input "1"
type input "5"
type input "6"
type input "1"
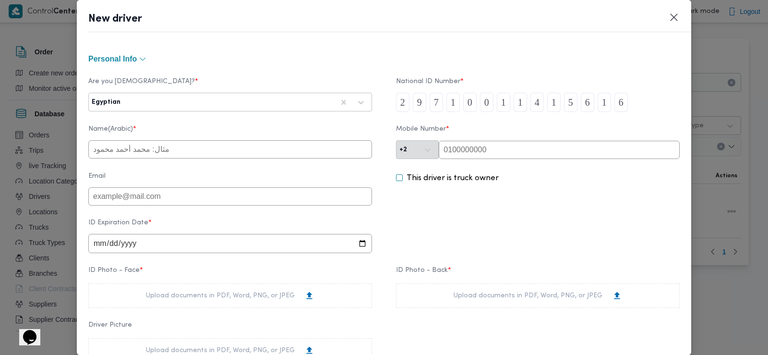
type input "6"
click at [472, 156] on input "text" at bounding box center [559, 150] width 241 height 18
type input "01019636210"
click at [278, 145] on input "text" at bounding box center [230, 149] width 284 height 18
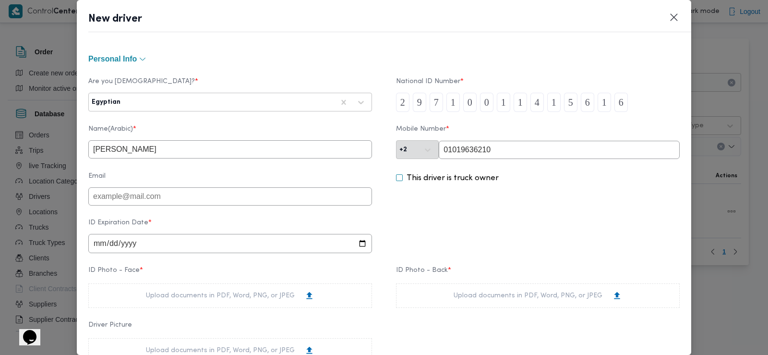
type input "عبدالله ابراهيم السيد ابراهيم حماد"
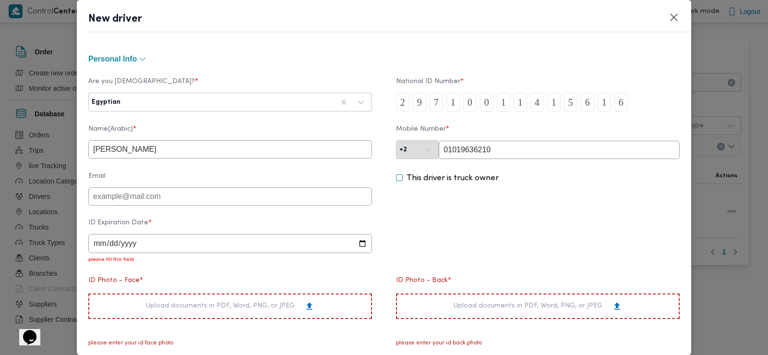
click at [97, 247] on input "date" at bounding box center [230, 243] width 284 height 19
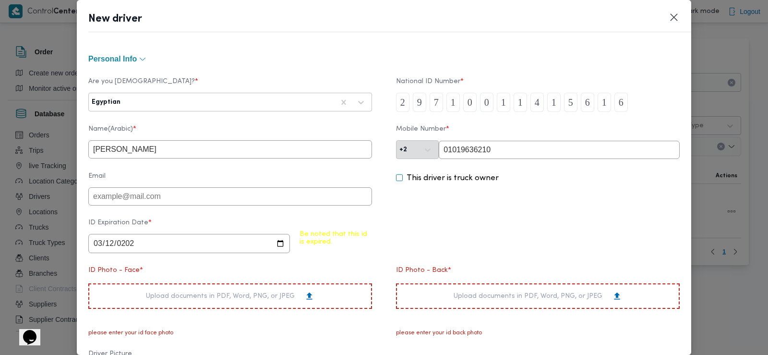
type input "2028-03-12"
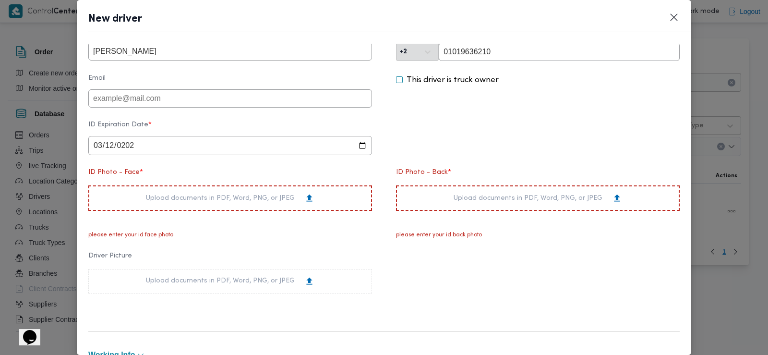
scroll to position [99, 0]
click at [227, 202] on div "Upload documents in PDF, Word, PNG, or JPEG" at bounding box center [230, 197] width 169 height 10
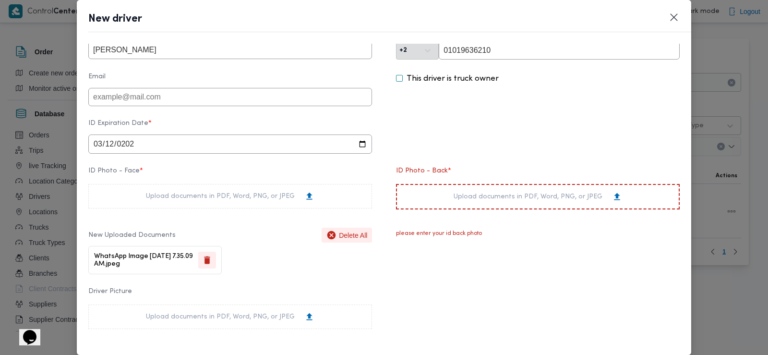
click at [475, 197] on div "Upload documents in PDF, Word, PNG, or JPEG" at bounding box center [538, 197] width 169 height 10
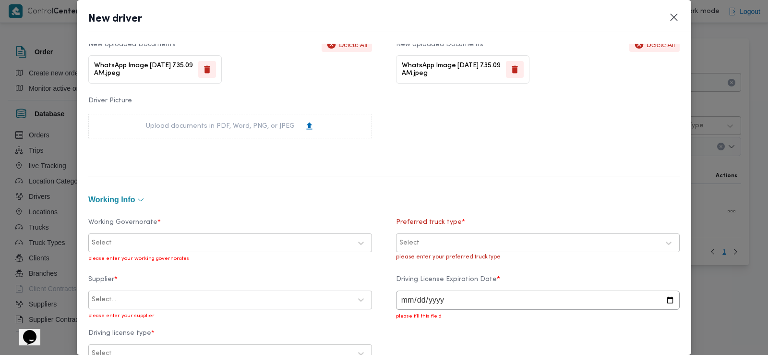
scroll to position [311, 0]
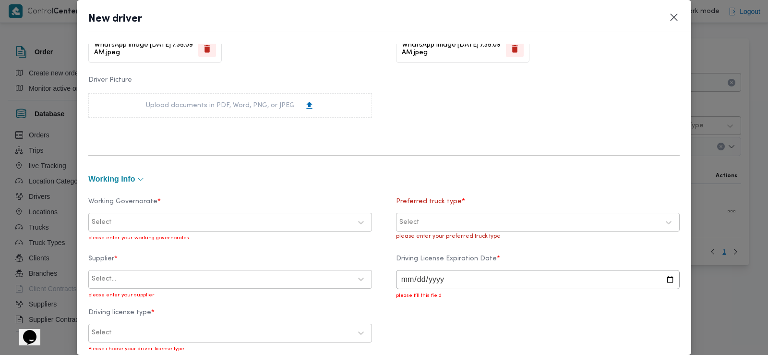
click at [138, 227] on div "Select" at bounding box center [222, 222] width 262 height 13
click at [129, 264] on label "البحر الاحمر" at bounding box center [120, 263] width 45 height 12
click at [422, 224] on div at bounding box center [541, 223] width 238 height 10
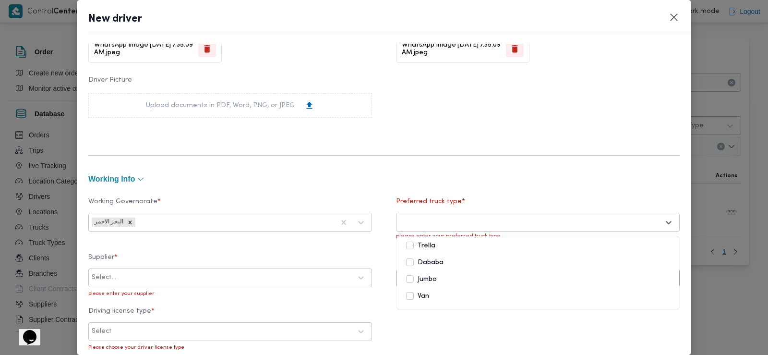
click at [421, 263] on label "Dababa" at bounding box center [424, 263] width 37 height 12
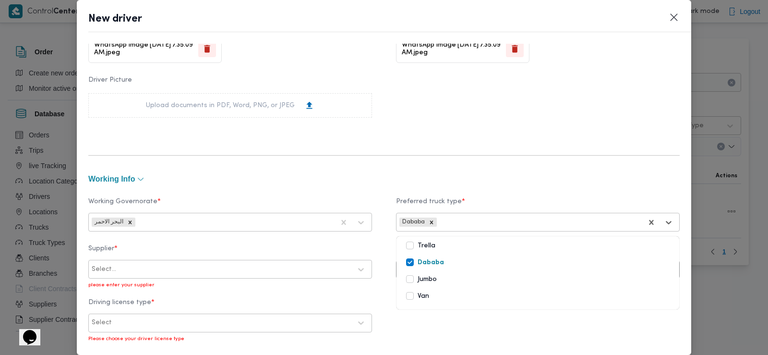
click at [254, 265] on div at bounding box center [234, 270] width 233 height 10
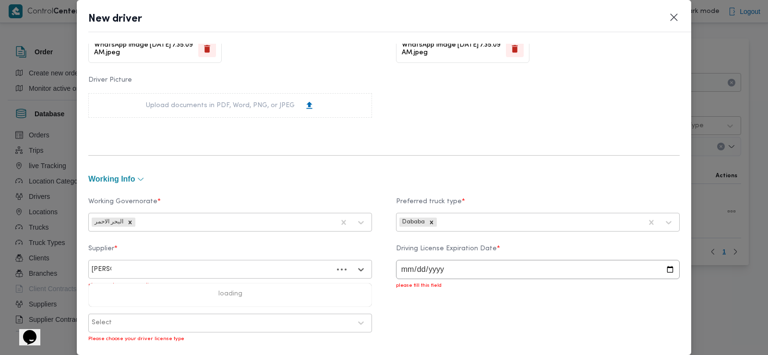
type input "مينا نجيب"
click at [157, 287] on div "مينا نجيب شفيق قلاده" at bounding box center [230, 294] width 283 height 17
drag, startPoint x: 396, startPoint y: 264, endPoint x: 410, endPoint y: 267, distance: 14.2
click at [413, 265] on input "date" at bounding box center [538, 269] width 284 height 19
click at [398, 271] on input "date" at bounding box center [538, 269] width 284 height 19
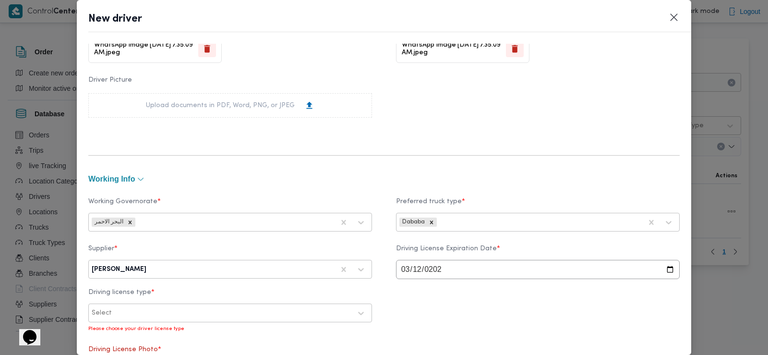
type input "2029-03-12"
click at [202, 313] on div at bounding box center [233, 313] width 238 height 10
click at [143, 339] on div "أولى" at bounding box center [230, 338] width 283 height 17
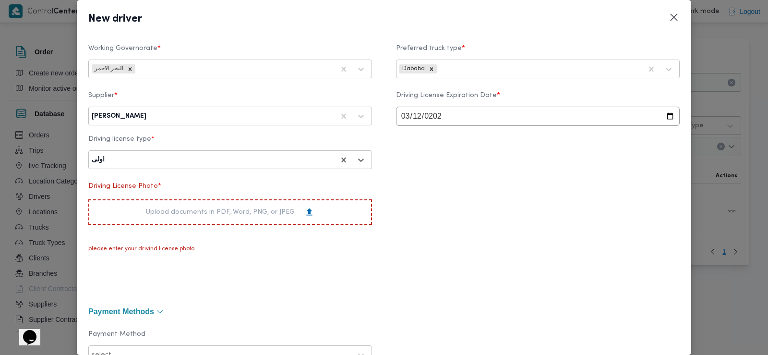
scroll to position [464, 0]
click at [184, 216] on div "Upload documents in PDF, Word, PNG, or JPEG" at bounding box center [230, 211] width 169 height 10
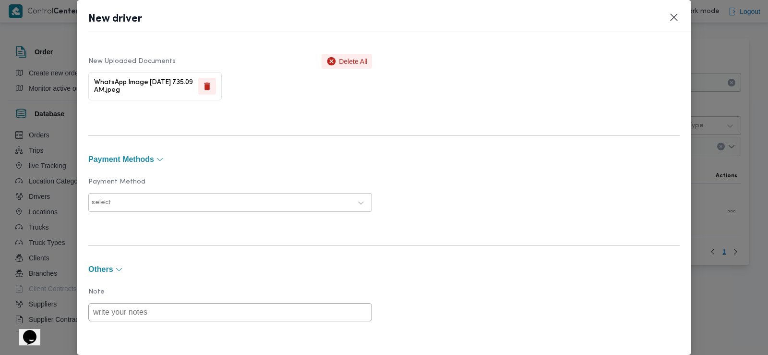
scroll to position [722, 0]
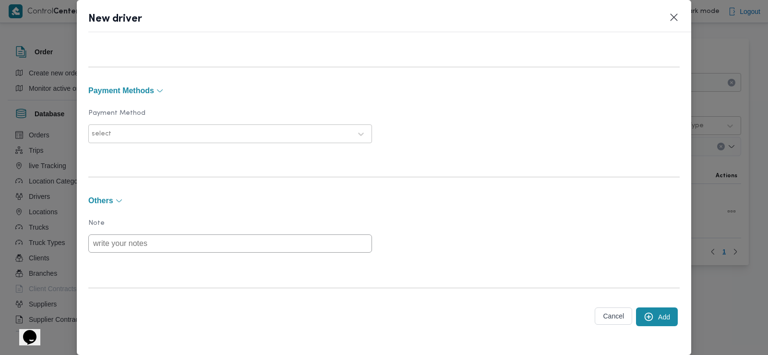
click at [651, 313] on button "Add" at bounding box center [657, 316] width 42 height 19
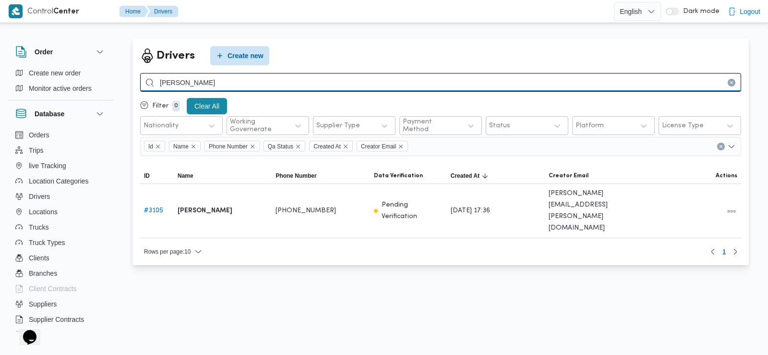
click at [275, 78] on input "عبدالله ابراهيم السيد" at bounding box center [440, 82] width 601 height 19
type input "هشام رمضان عوض"
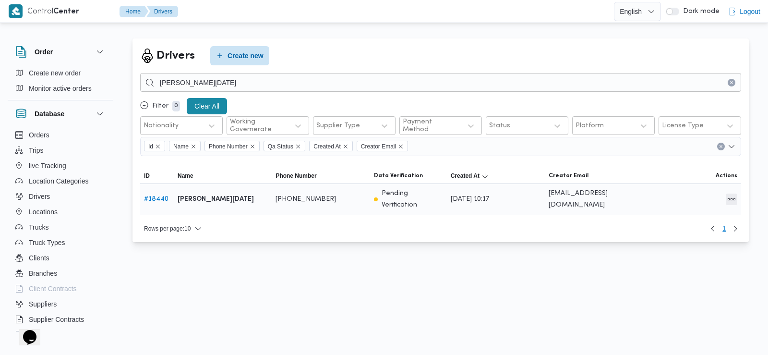
click at [733, 199] on button "All actions" at bounding box center [732, 200] width 12 height 12
click at [691, 198] on span "Edit" at bounding box center [701, 199] width 31 height 8
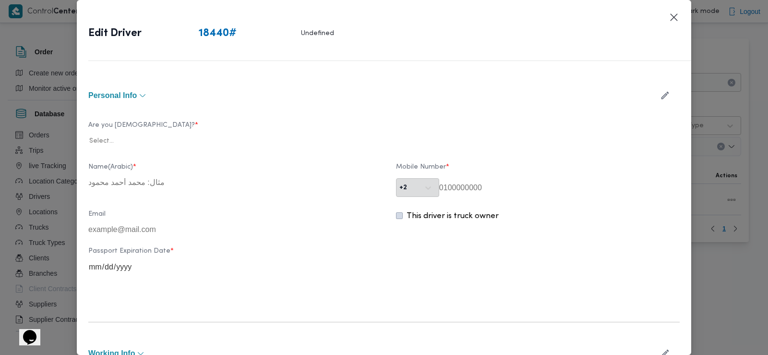
type input "[PERSON_NAME][DATE]"
type input "01011359233"
type input "2028-03-12"
type input "2029-03-12"
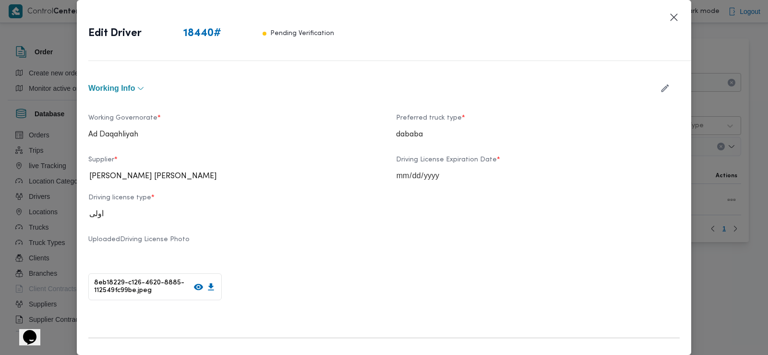
scroll to position [340, 0]
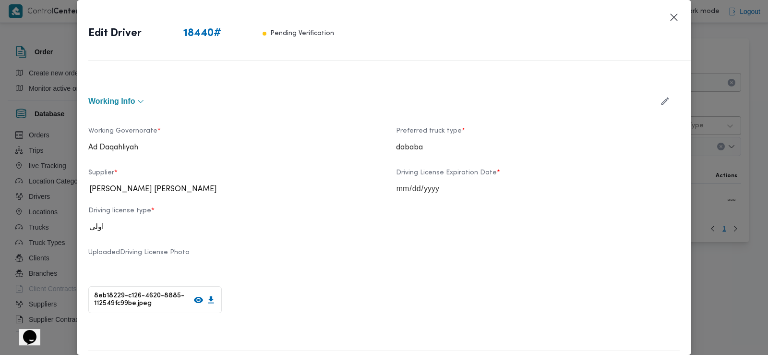
click at [660, 100] on icon "button" at bounding box center [665, 101] width 10 height 10
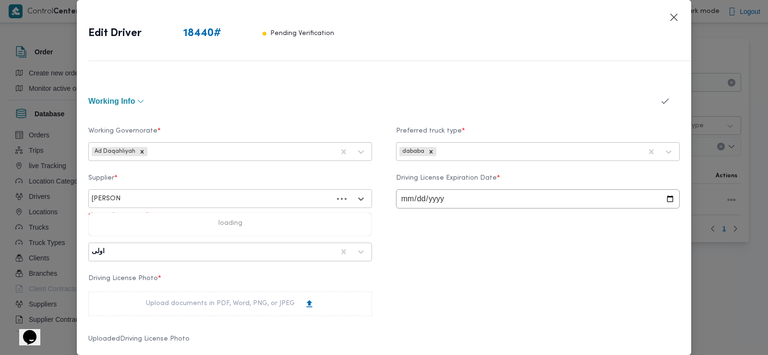
type input "احمد حسام"
click at [179, 219] on div "[PERSON_NAME] الدين [PERSON_NAME]" at bounding box center [230, 224] width 283 height 17
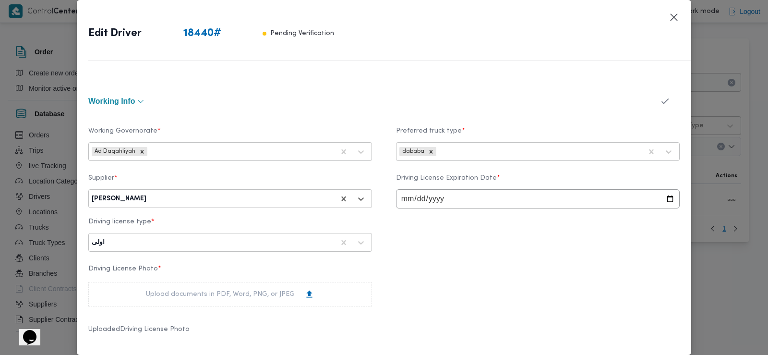
click at [660, 100] on icon "button" at bounding box center [665, 101] width 10 height 10
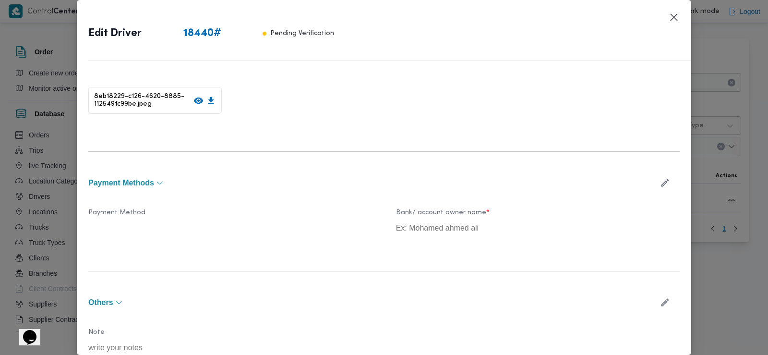
scroll to position [576, 0]
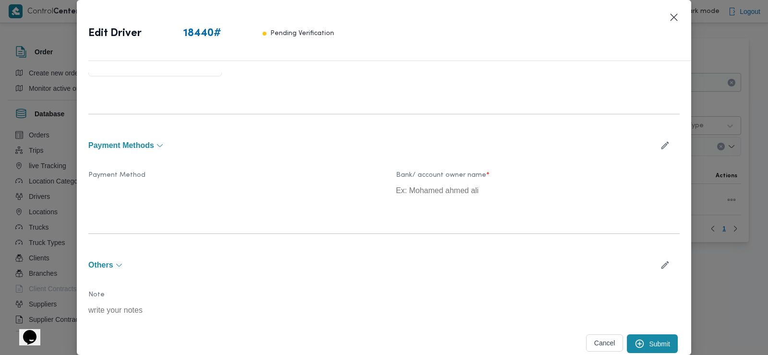
click at [631, 338] on button "Submit" at bounding box center [652, 343] width 51 height 19
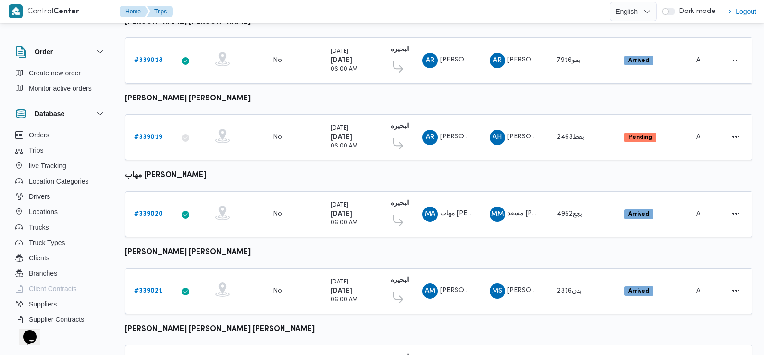
scroll to position [519, 0]
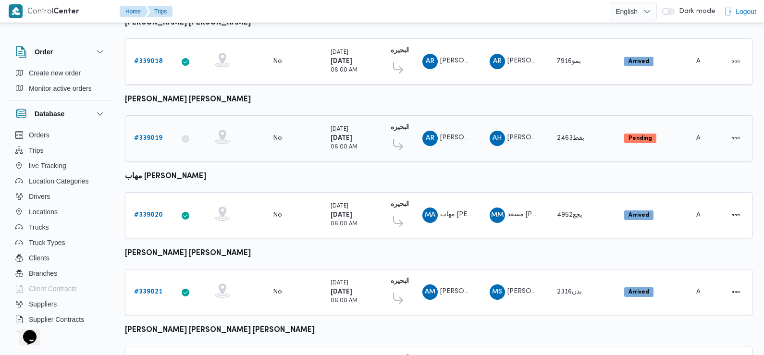
click at [154, 135] on b "# 339019" at bounding box center [148, 138] width 28 height 6
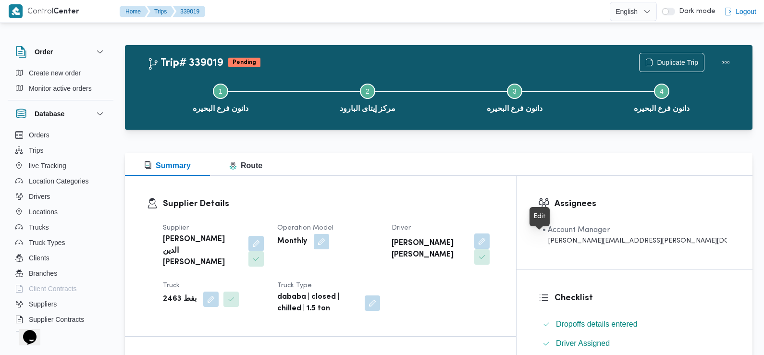
click at [489, 242] on button "button" at bounding box center [481, 240] width 15 height 15
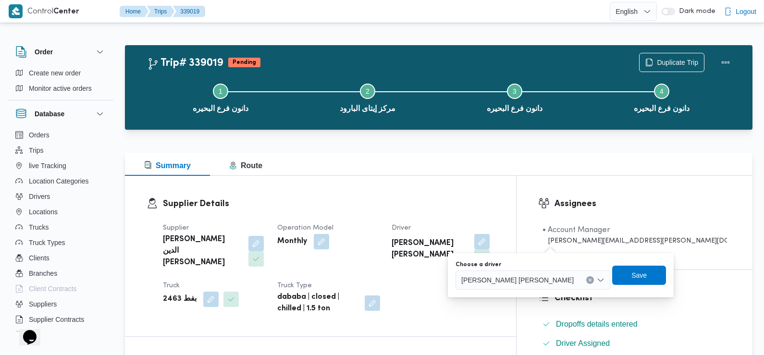
click at [522, 278] on span "[PERSON_NAME] [PERSON_NAME]" at bounding box center [517, 279] width 112 height 11
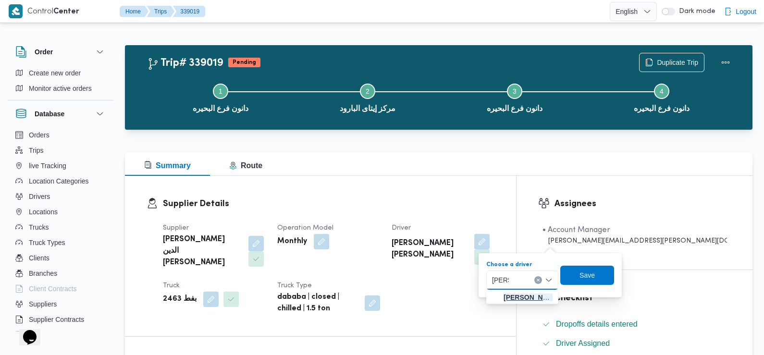
type input "[PERSON_NAME]"
click at [522, 298] on span "[PERSON_NAME][DATE]" at bounding box center [527, 297] width 49 height 12
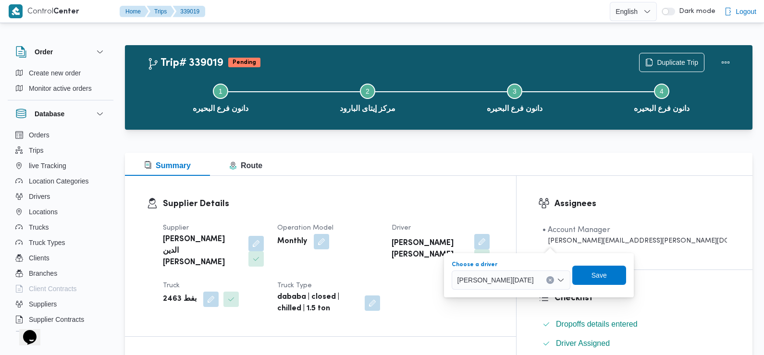
click at [570, 277] on div "[PERSON_NAME][DATE]" at bounding box center [510, 279] width 119 height 19
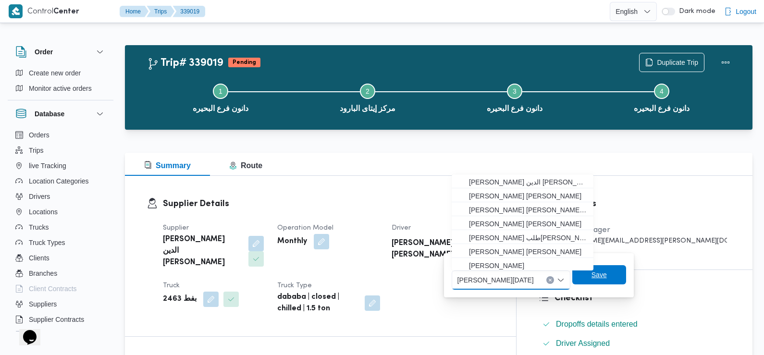
scroll to position [15, 0]
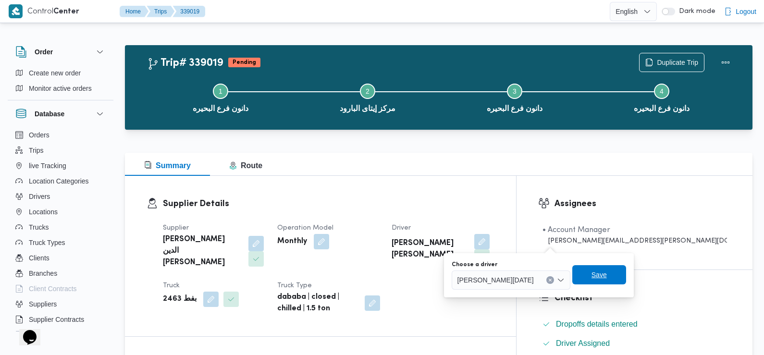
click at [599, 277] on span "Save" at bounding box center [599, 274] width 54 height 19
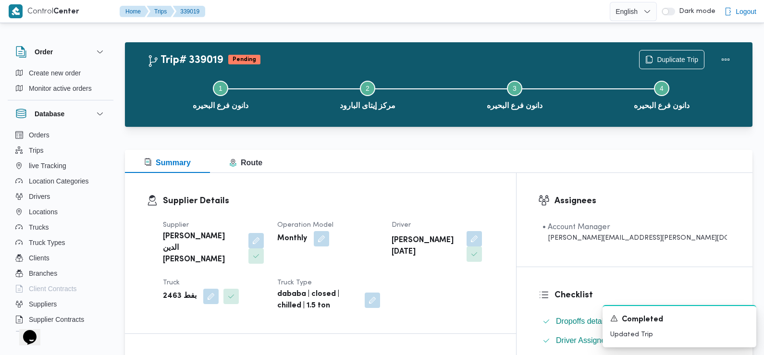
scroll to position [0, 0]
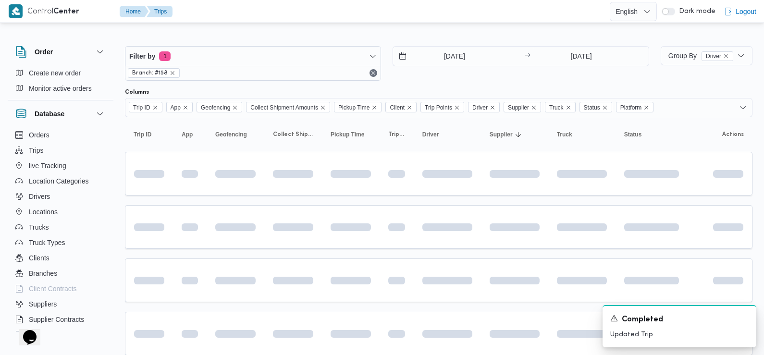
scroll to position [513, 0]
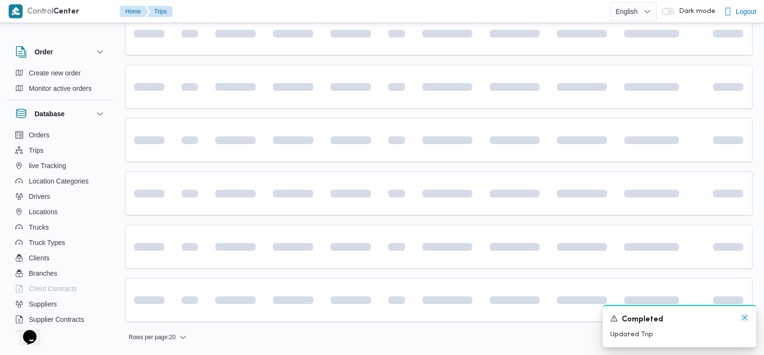
click at [746, 319] on icon "Dismiss toast" at bounding box center [744, 318] width 8 height 8
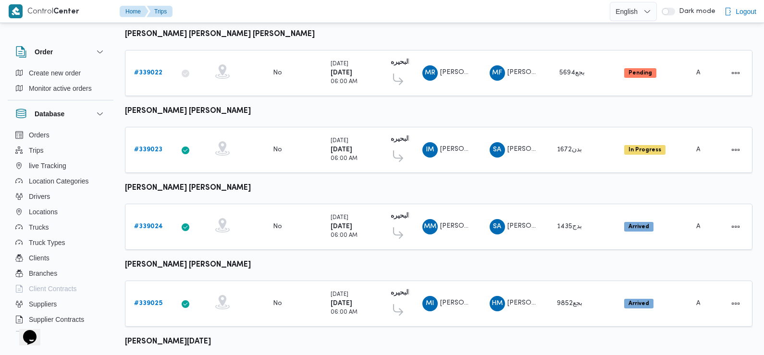
scroll to position [807, 0]
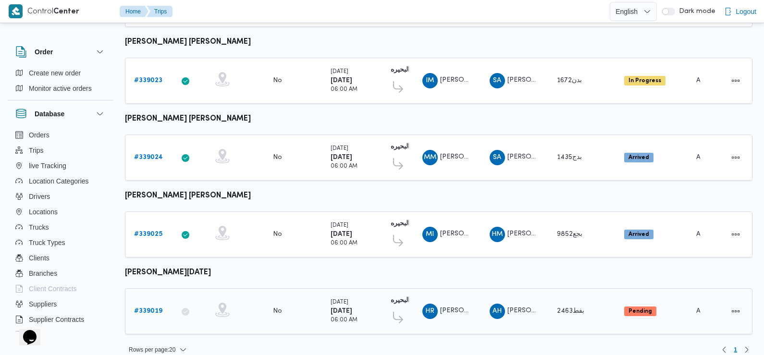
click at [158, 308] on b "# 339019" at bounding box center [148, 311] width 28 height 6
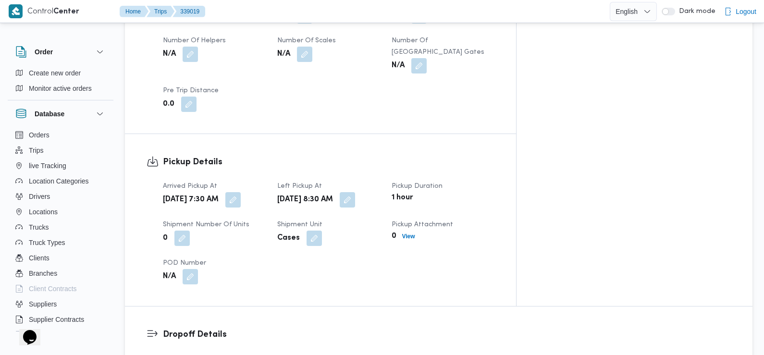
scroll to position [541, 0]
click at [241, 191] on button "button" at bounding box center [232, 198] width 15 height 15
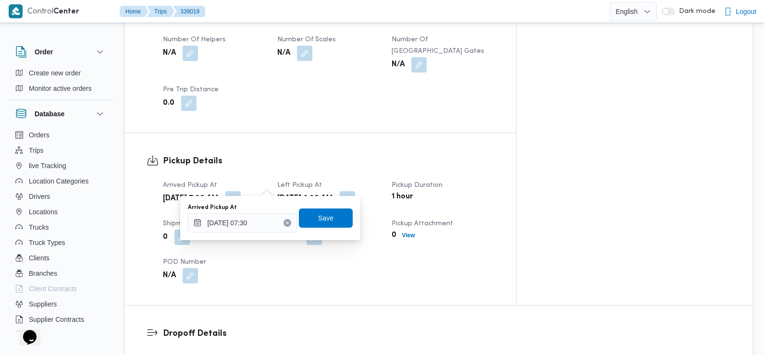
click at [266, 286] on div "Pickup Details Arrived Pickup At [GEOGRAPHIC_DATA][DATE] 7:30 AM Left Pickup At…" at bounding box center [320, 219] width 391 height 172
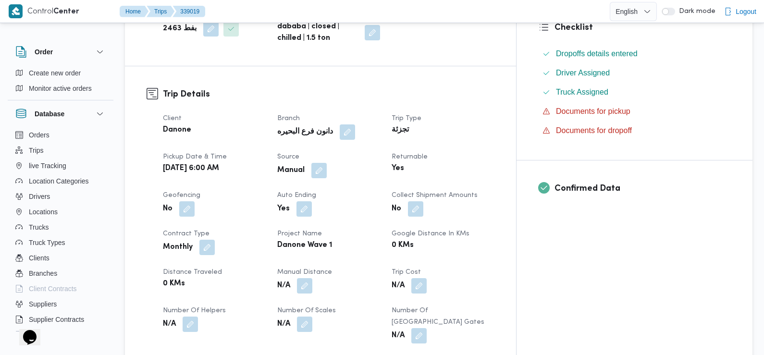
scroll to position [0, 0]
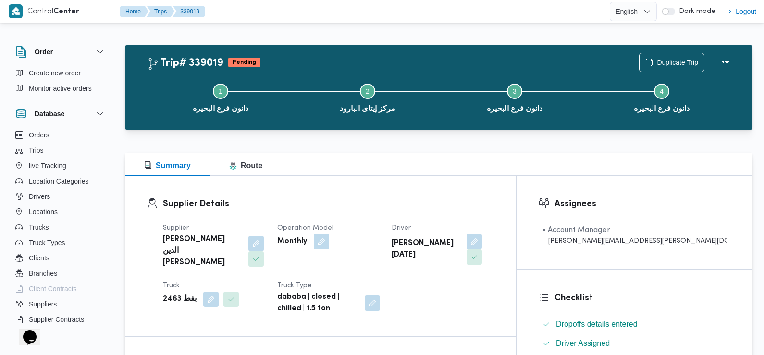
click at [266, 286] on dl "Truck بفط 2463" at bounding box center [214, 294] width 103 height 28
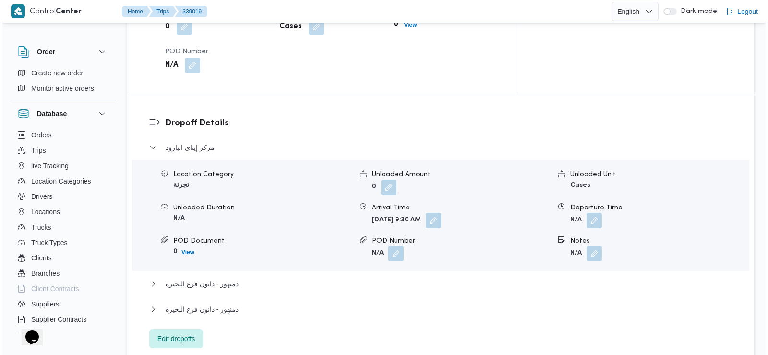
scroll to position [759, 0]
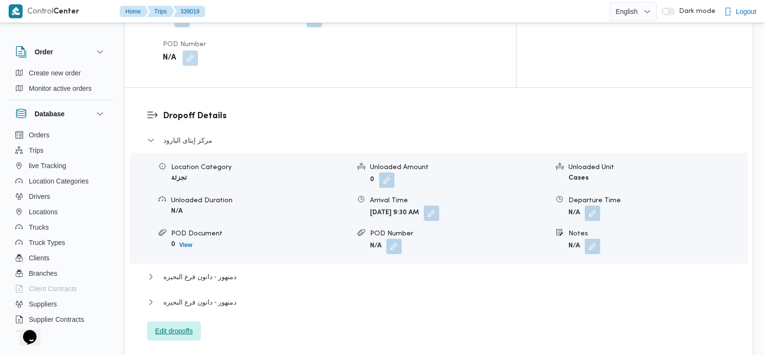
click at [178, 325] on span "Edit dropoffs" at bounding box center [173, 331] width 37 height 12
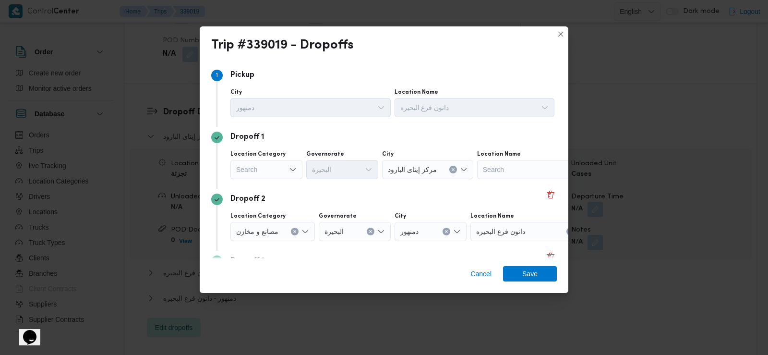
click at [283, 170] on div "Search" at bounding box center [267, 169] width 72 height 19
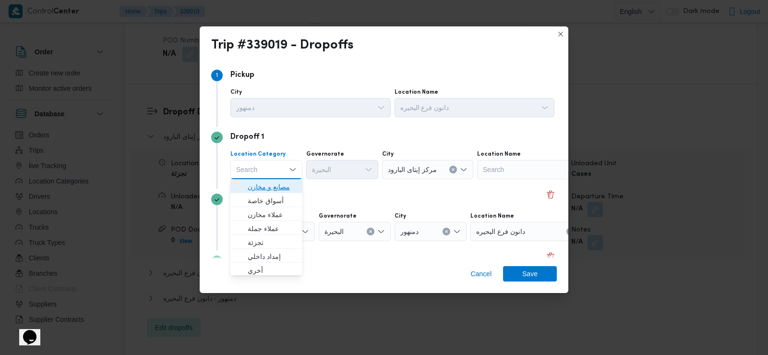
click at [273, 186] on span "مصانع و مخازن" at bounding box center [272, 187] width 49 height 12
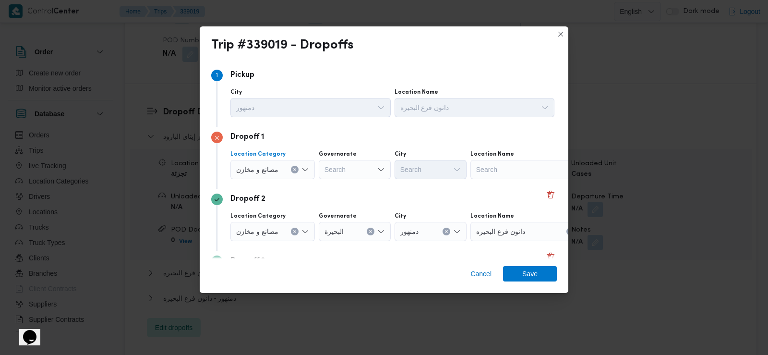
click at [278, 166] on span "مصانع و مخازن" at bounding box center [257, 169] width 42 height 11
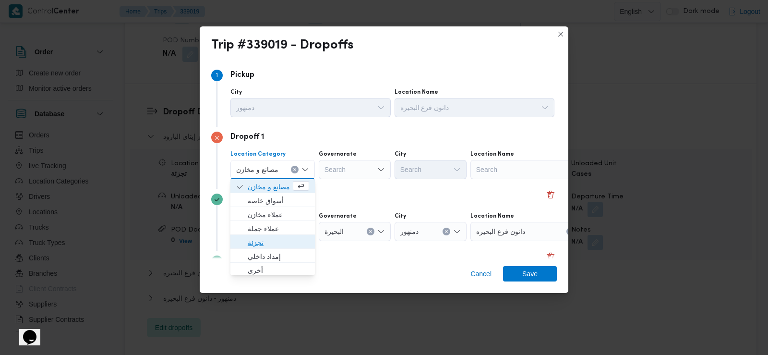
click at [278, 242] on span "تجزئة" at bounding box center [278, 243] width 61 height 12
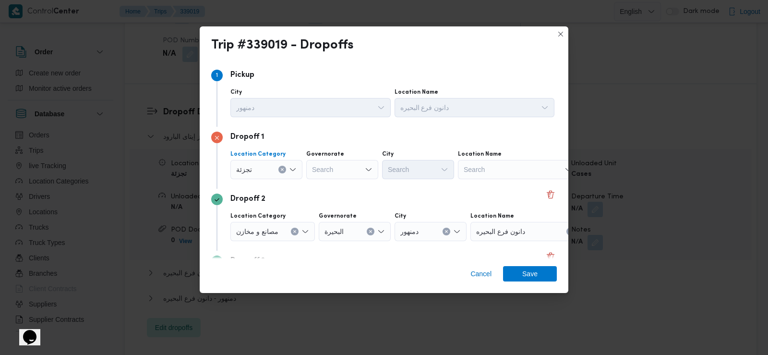
click at [353, 166] on div "Search" at bounding box center [342, 169] width 72 height 19
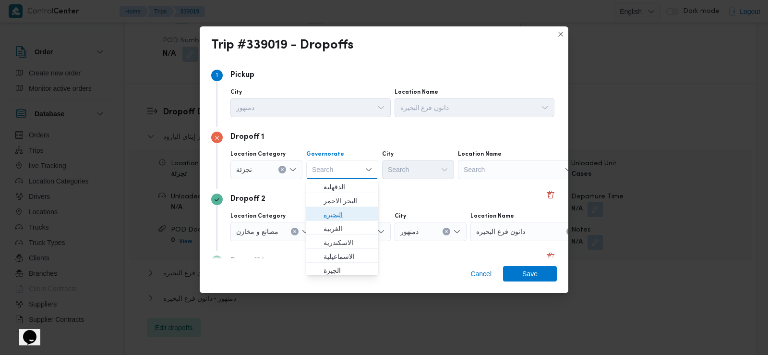
click at [346, 214] on span "البحيرة" at bounding box center [348, 215] width 49 height 12
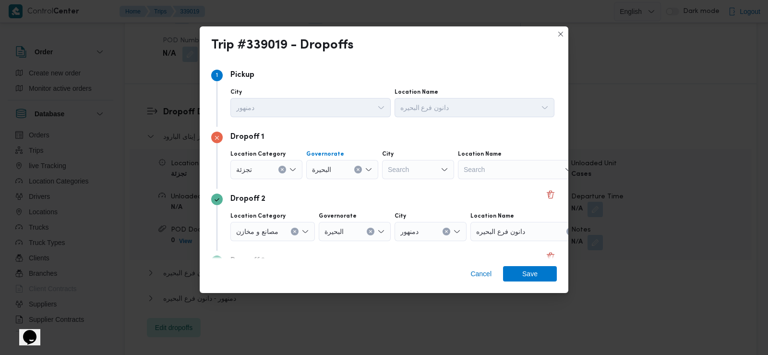
click at [404, 168] on div "Search" at bounding box center [418, 169] width 72 height 19
type input "دمنه"
click at [415, 201] on mark "دمنه" at bounding box center [412, 201] width 12 height 8
click at [524, 278] on span "Save" at bounding box center [529, 273] width 15 height 15
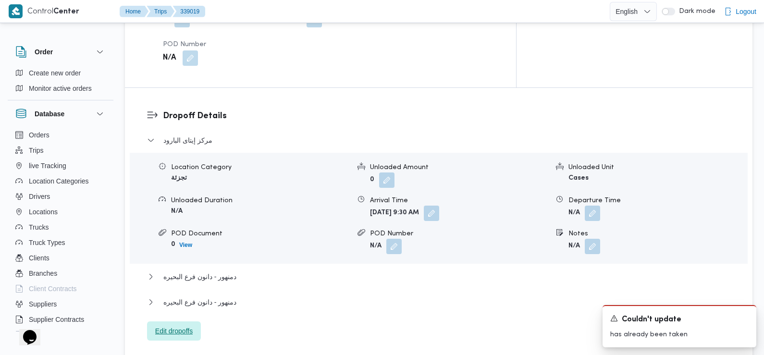
click at [184, 325] on span "Edit dropoffs" at bounding box center [173, 331] width 37 height 12
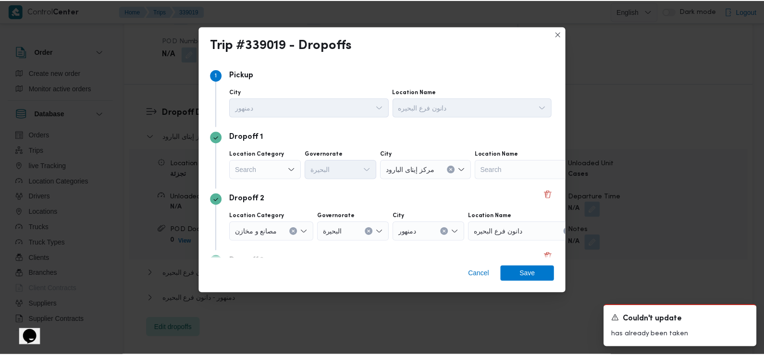
scroll to position [83, 0]
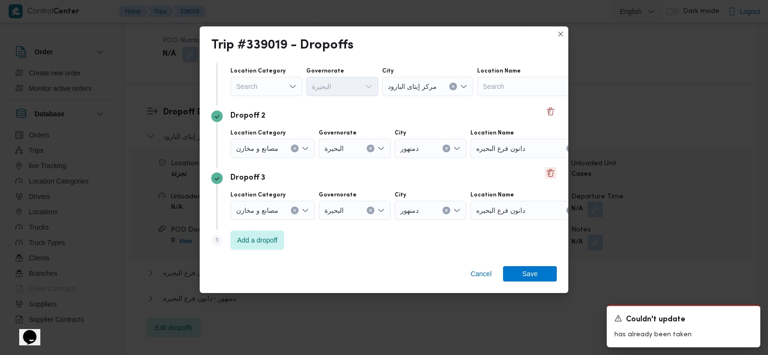
click at [548, 179] on button "Delete" at bounding box center [551, 173] width 12 height 12
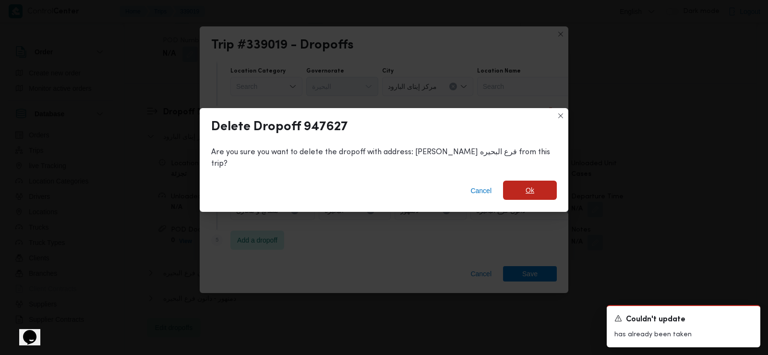
click at [517, 188] on span "Ok" at bounding box center [530, 190] width 54 height 19
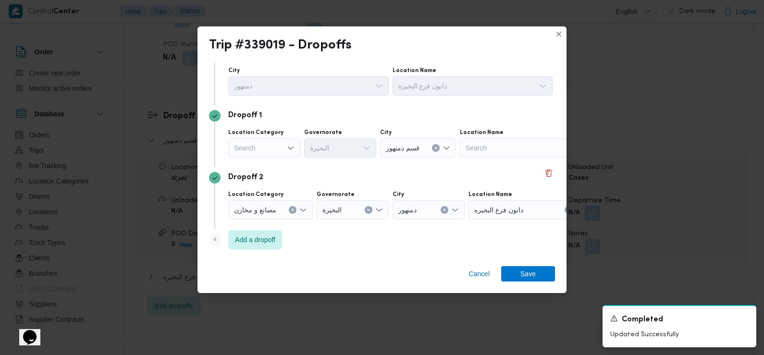
scroll to position [22, 0]
click at [253, 144] on div "Search" at bounding box center [264, 147] width 72 height 19
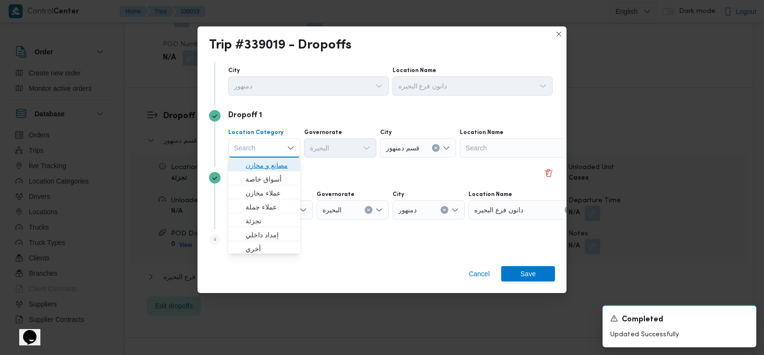
click at [274, 167] on span "مصانع و مخازن" at bounding box center [269, 165] width 49 height 12
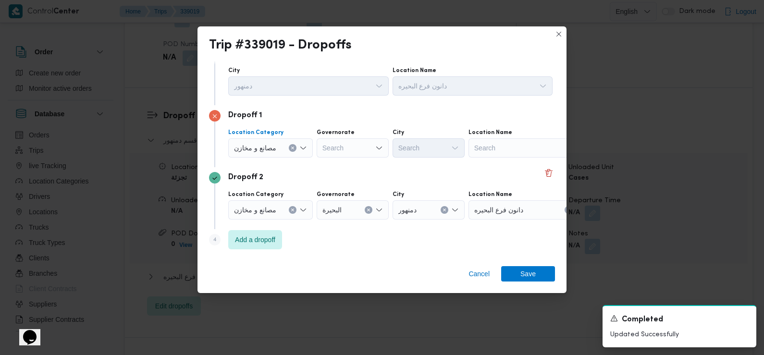
click at [274, 142] on span "مصانع و مخازن" at bounding box center [255, 147] width 42 height 11
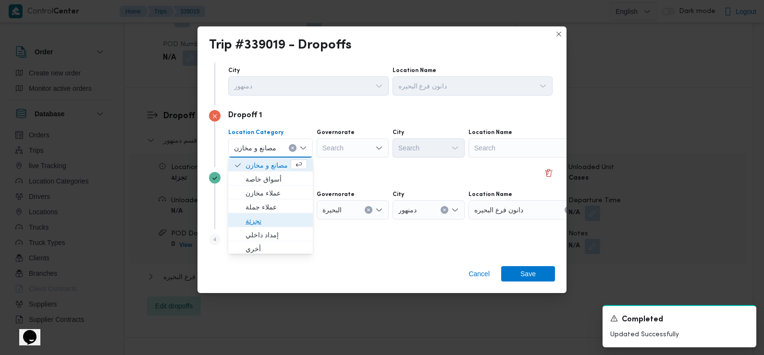
click at [268, 220] on span "تجزئة" at bounding box center [275, 221] width 61 height 12
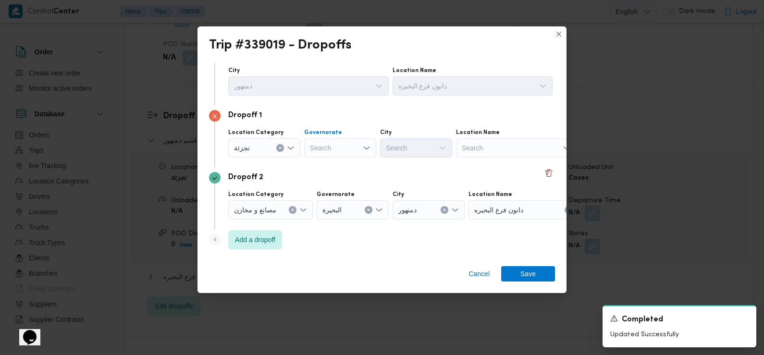
click at [336, 154] on div "Search" at bounding box center [340, 147] width 72 height 19
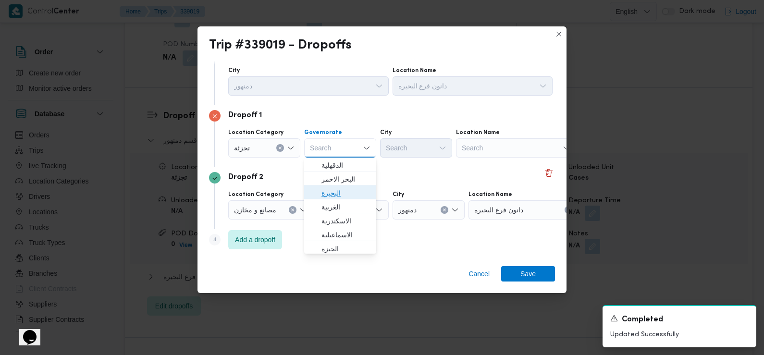
click at [341, 195] on span "البحيرة" at bounding box center [345, 193] width 49 height 12
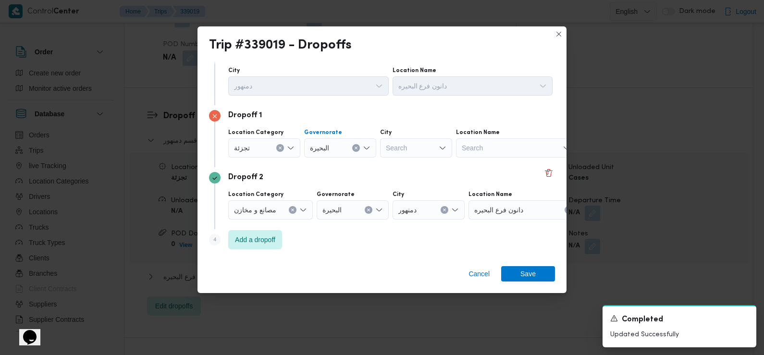
click at [412, 148] on div "Search" at bounding box center [416, 147] width 72 height 19
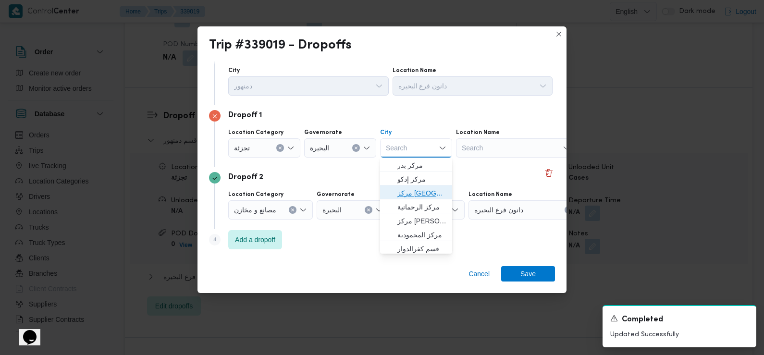
click at [412, 194] on span "مركز دمنهور" at bounding box center [421, 193] width 49 height 12
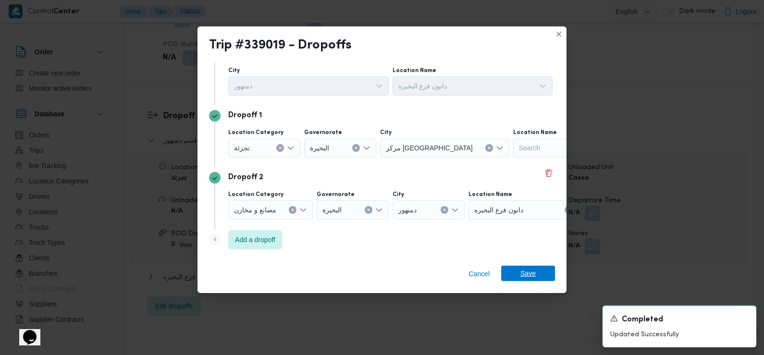
click at [526, 269] on span "Save" at bounding box center [527, 273] width 15 height 15
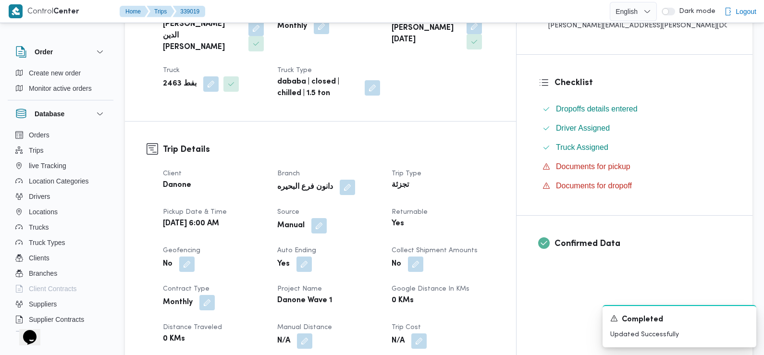
scroll to position [0, 0]
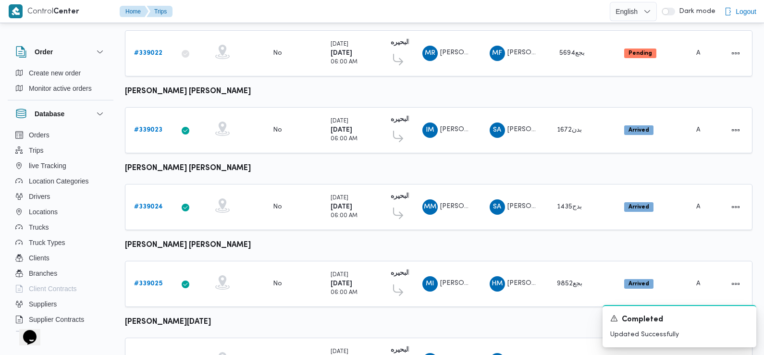
scroll to position [807, 0]
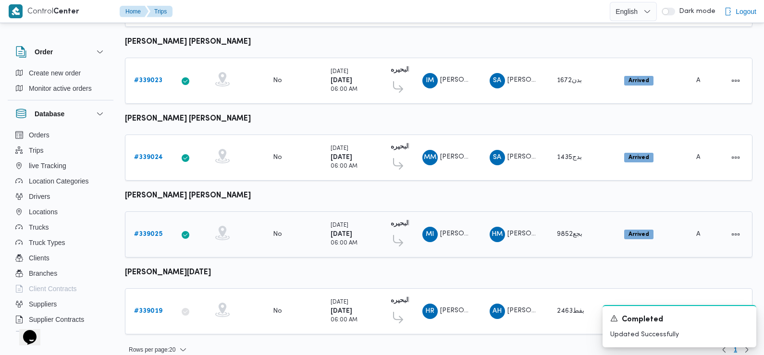
drag, startPoint x: 398, startPoint y: 226, endPoint x: 393, endPoint y: 206, distance: 21.2
click at [393, 214] on div "دانون فرع البحيره 02:02 PM مركز دمنهور دانون فرع البحيره" at bounding box center [396, 234] width 24 height 40
click at [157, 231] on b "# 339025" at bounding box center [148, 234] width 28 height 6
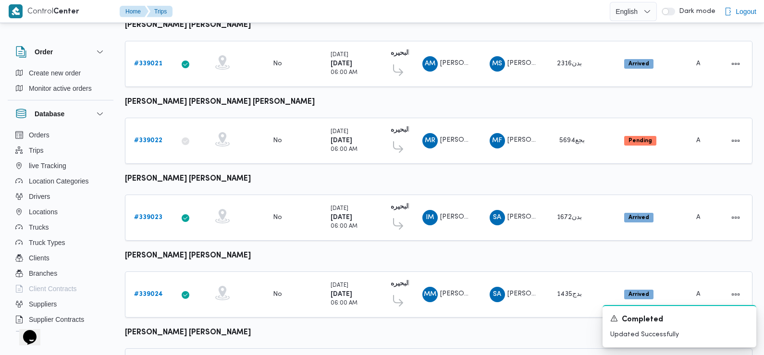
scroll to position [807, 0]
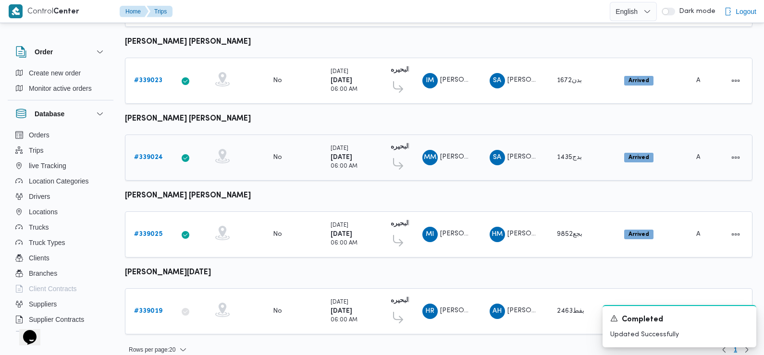
click at [153, 154] on b "# 339024" at bounding box center [148, 157] width 29 height 6
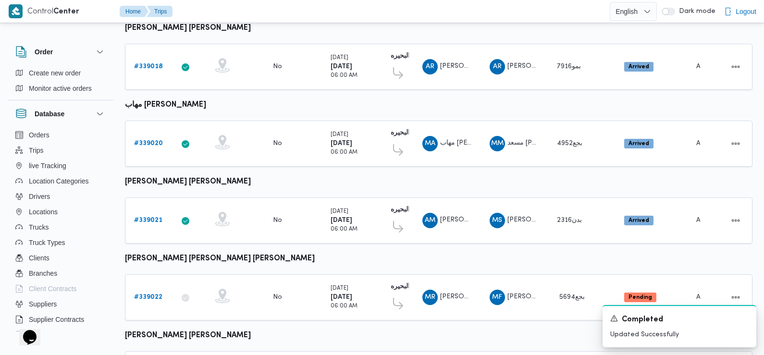
scroll to position [670, 0]
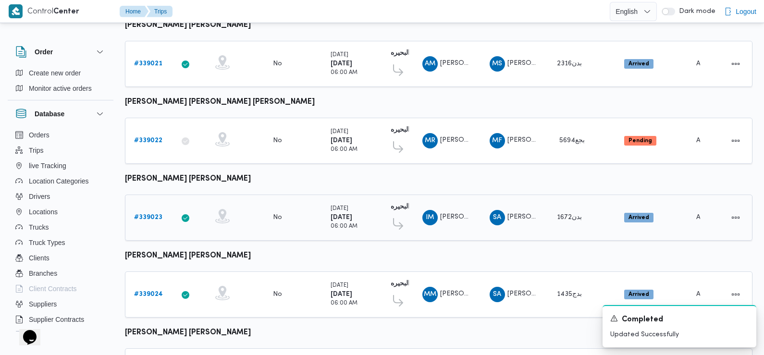
click at [147, 214] on b "# 339023" at bounding box center [148, 217] width 28 height 6
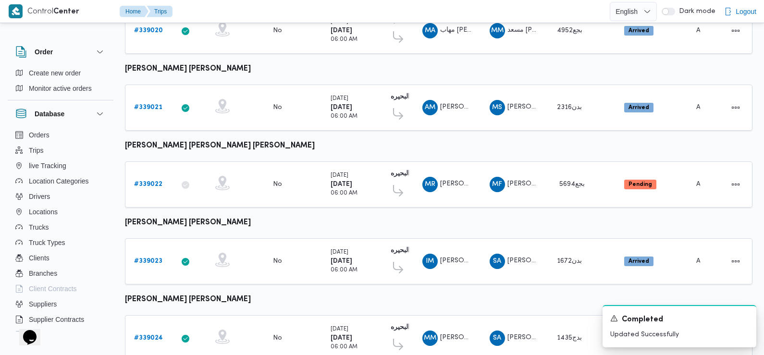
scroll to position [616, 0]
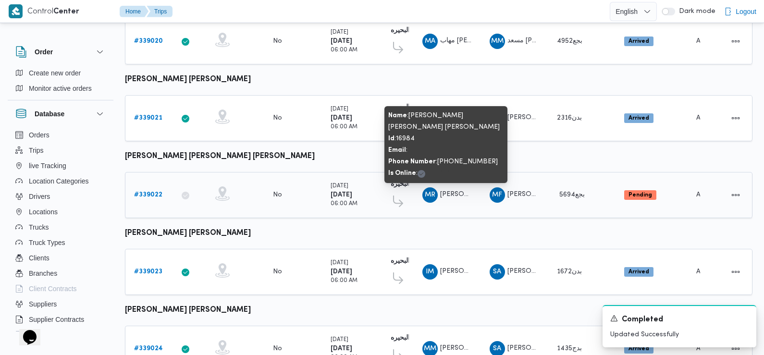
click at [461, 190] on span "MR محمد رجب سيف النصر سعد علام" at bounding box center [447, 194] width 50 height 15
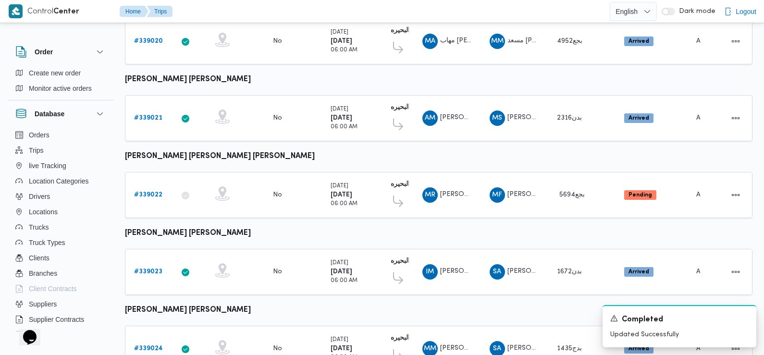
drag, startPoint x: 461, startPoint y: 21, endPoint x: 421, endPoint y: 149, distance: 134.6
click at [421, 149] on table "Trip ID Click to sort in ascending order App Click to sort in ascending order G…" at bounding box center [438, 18] width 627 height 1033
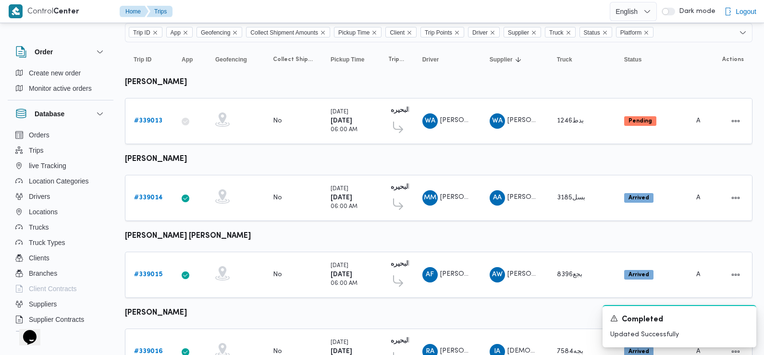
scroll to position [0, 0]
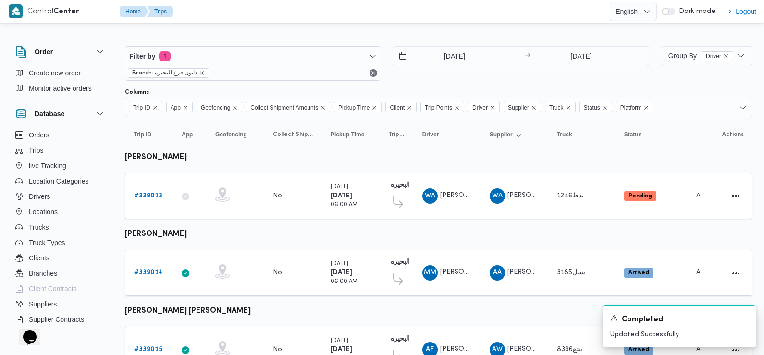
click at [305, 178] on td "Collect Shipment Amounts No" at bounding box center [293, 196] width 58 height 46
click at [449, 55] on input "[DATE]" at bounding box center [447, 56] width 109 height 19
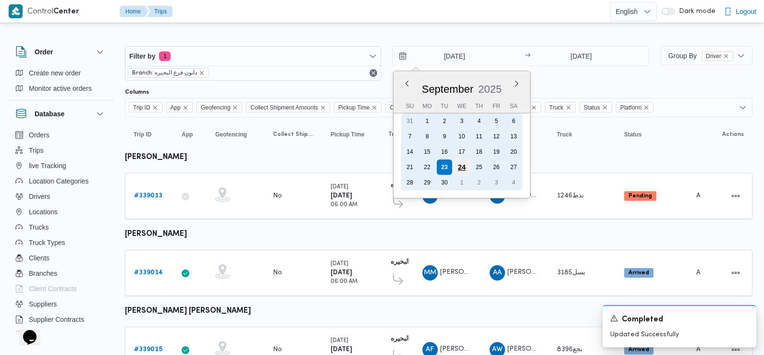
click at [466, 167] on div "24" at bounding box center [461, 167] width 18 height 18
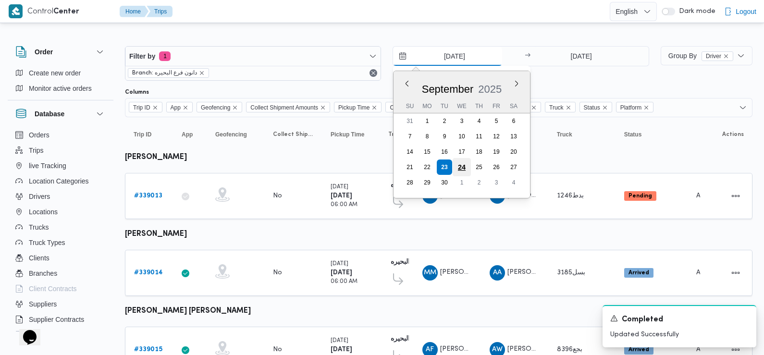
type input "[DATE]"
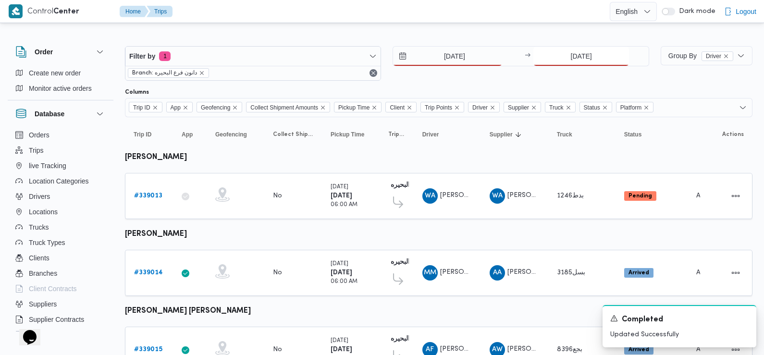
click at [583, 57] on input "[DATE]" at bounding box center [581, 56] width 96 height 19
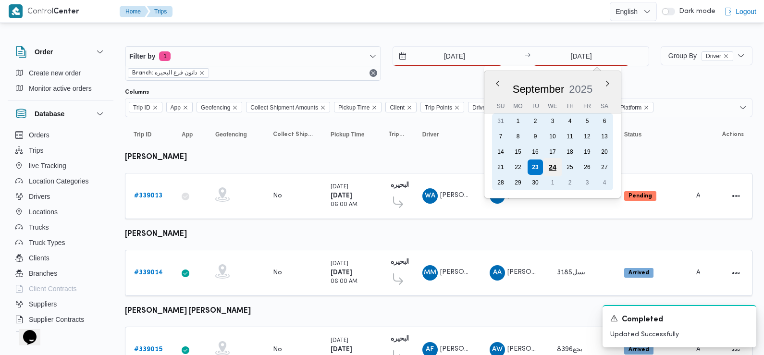
click at [550, 170] on div "24" at bounding box center [552, 167] width 18 height 18
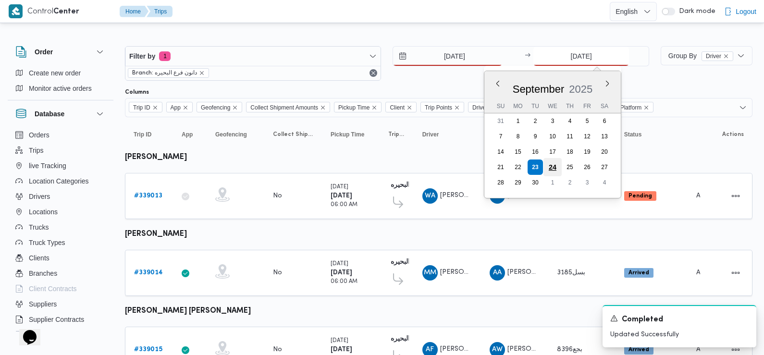
type input "[DATE]"
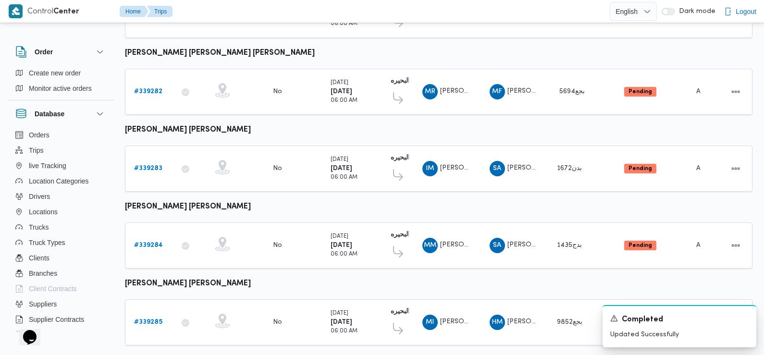
scroll to position [807, 0]
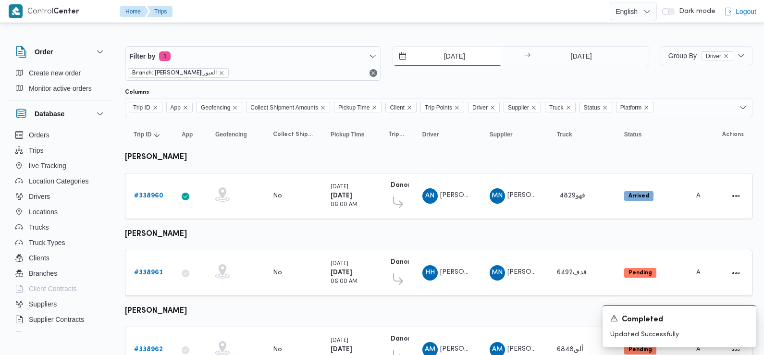
click at [437, 56] on input "[DATE]" at bounding box center [447, 56] width 109 height 19
click at [451, 48] on input "[DATE]" at bounding box center [447, 56] width 109 height 19
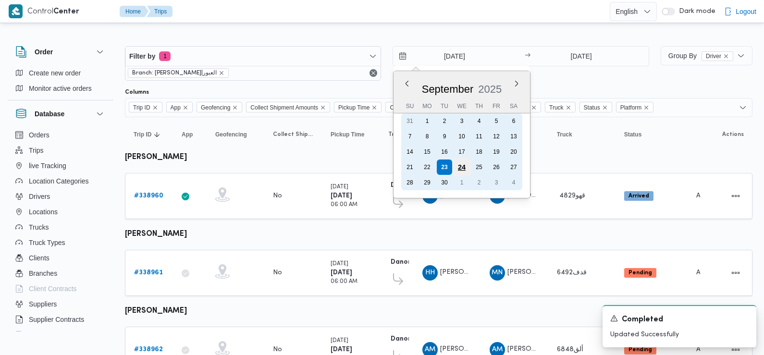
click at [461, 167] on div "24" at bounding box center [461, 167] width 18 height 18
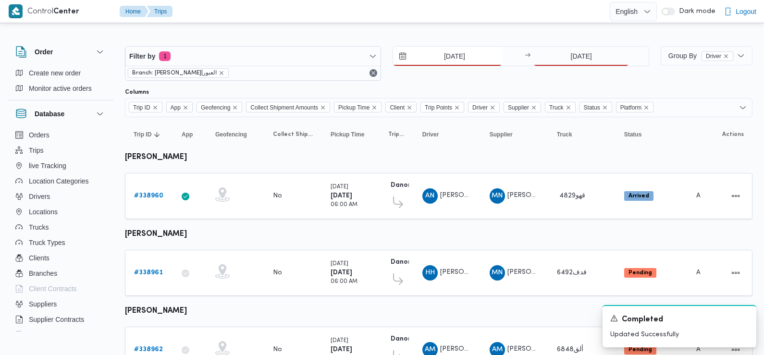
type input "[DATE]"
click at [591, 42] on div "Filter by 1 Branch: دانون|العبور 24/9/2025 → 23/9/2025" at bounding box center [386, 63] width 535 height 46
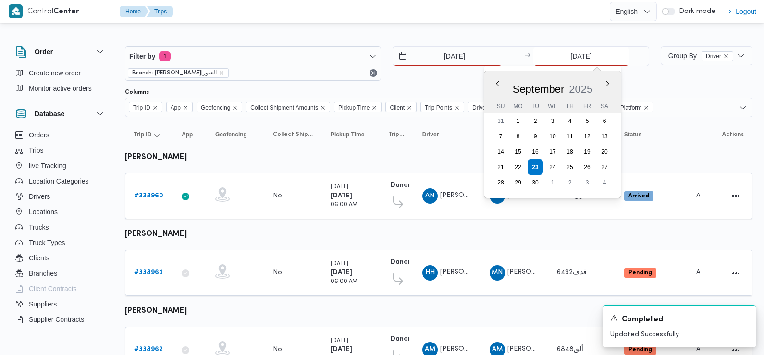
click at [595, 52] on input "[DATE]" at bounding box center [581, 56] width 96 height 19
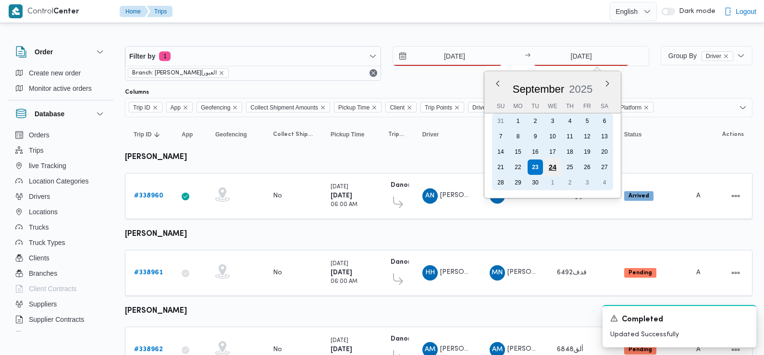
click at [548, 170] on div "24" at bounding box center [552, 167] width 18 height 18
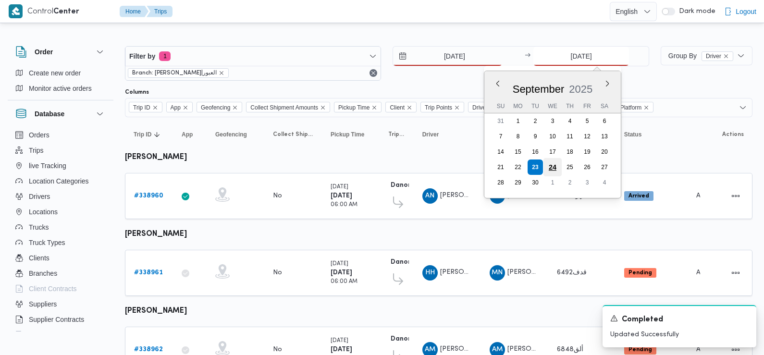
type input "[DATE]"
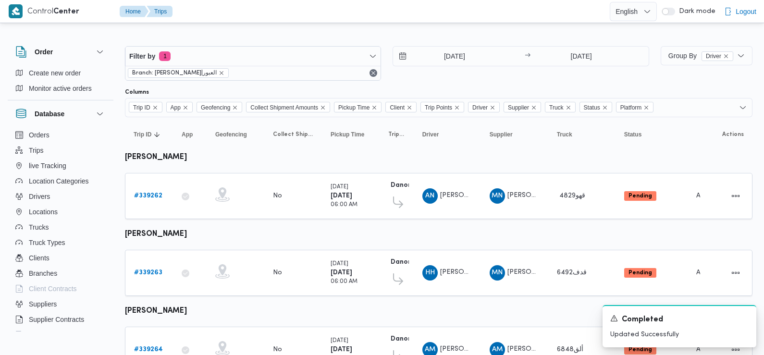
click at [498, 68] on div "24/9/2025 → 24/9/2025" at bounding box center [520, 63] width 256 height 35
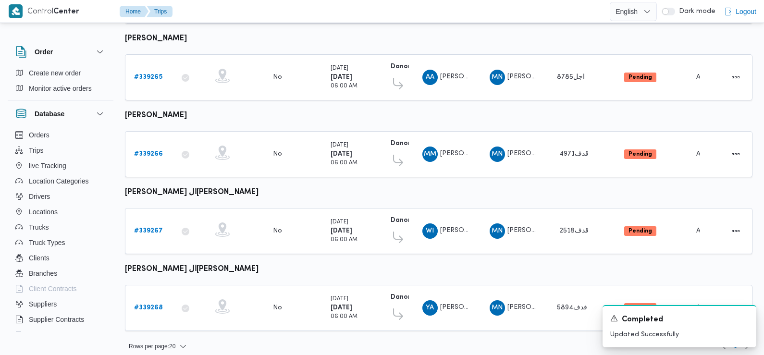
scroll to position [352, 0]
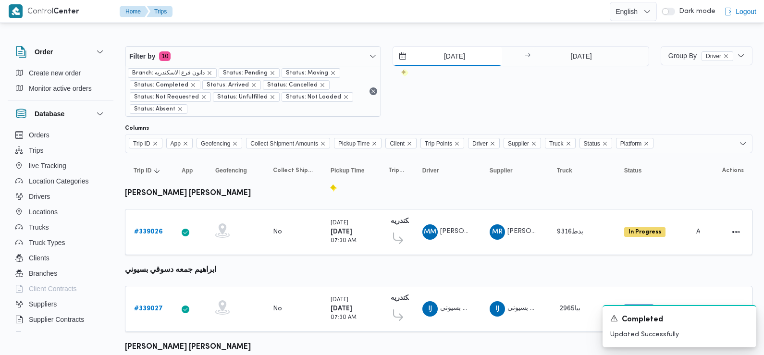
click at [438, 53] on input "[DATE]" at bounding box center [447, 56] width 109 height 19
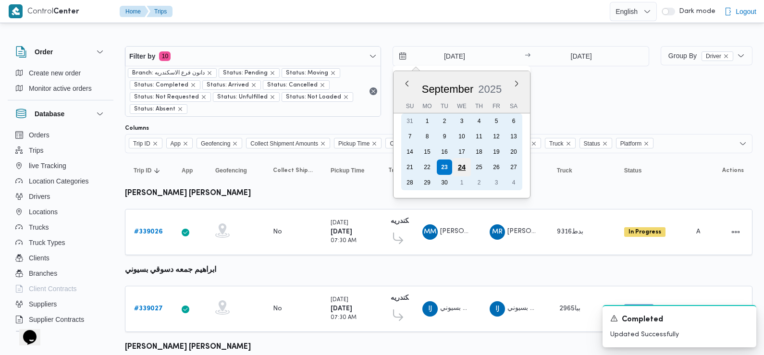
click at [462, 169] on div "24" at bounding box center [461, 167] width 18 height 18
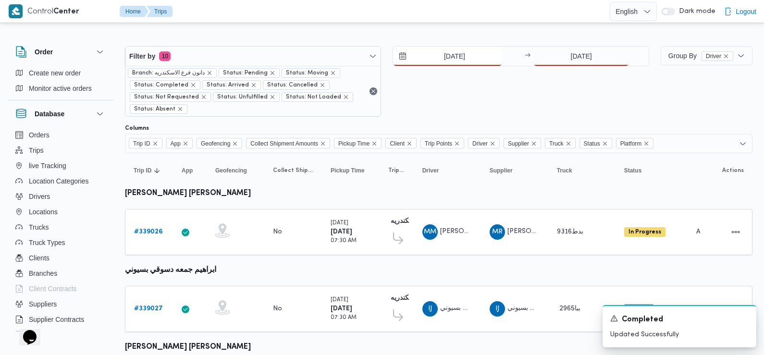
type input "[DATE]"
click at [559, 58] on input "[DATE]" at bounding box center [581, 56] width 96 height 19
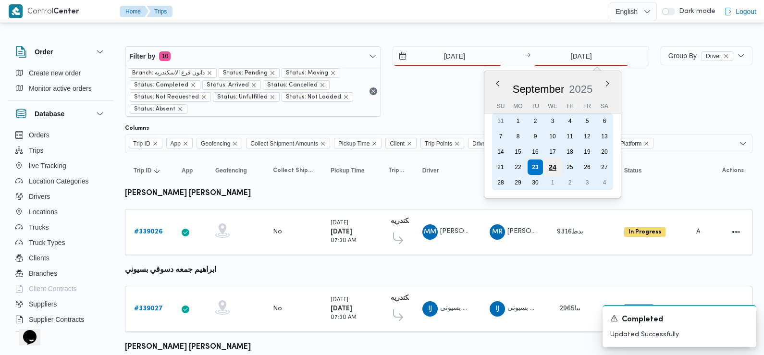
click at [550, 161] on div "24" at bounding box center [552, 167] width 18 height 18
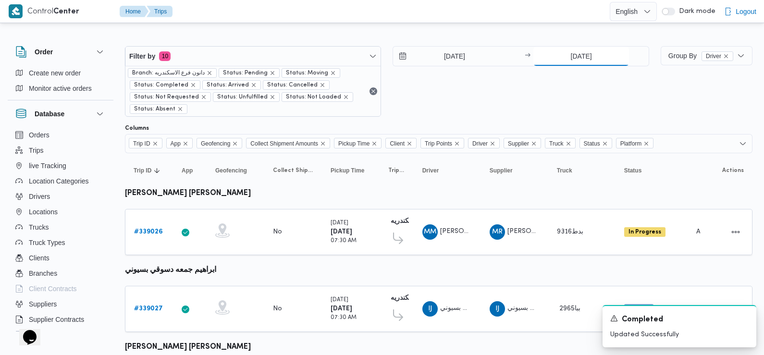
type input "[DATE]"
